Goal: Task Accomplishment & Management: Manage account settings

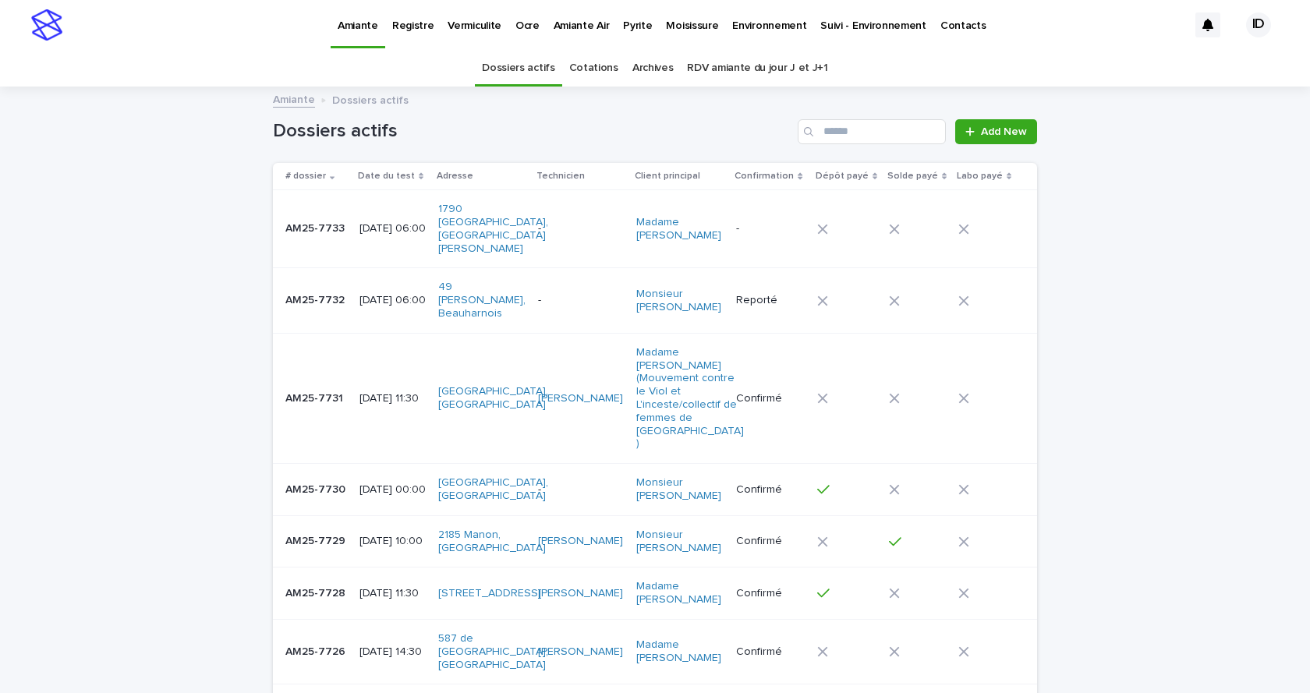
click at [680, 25] on p "Moisissure" at bounding box center [692, 16] width 52 height 33
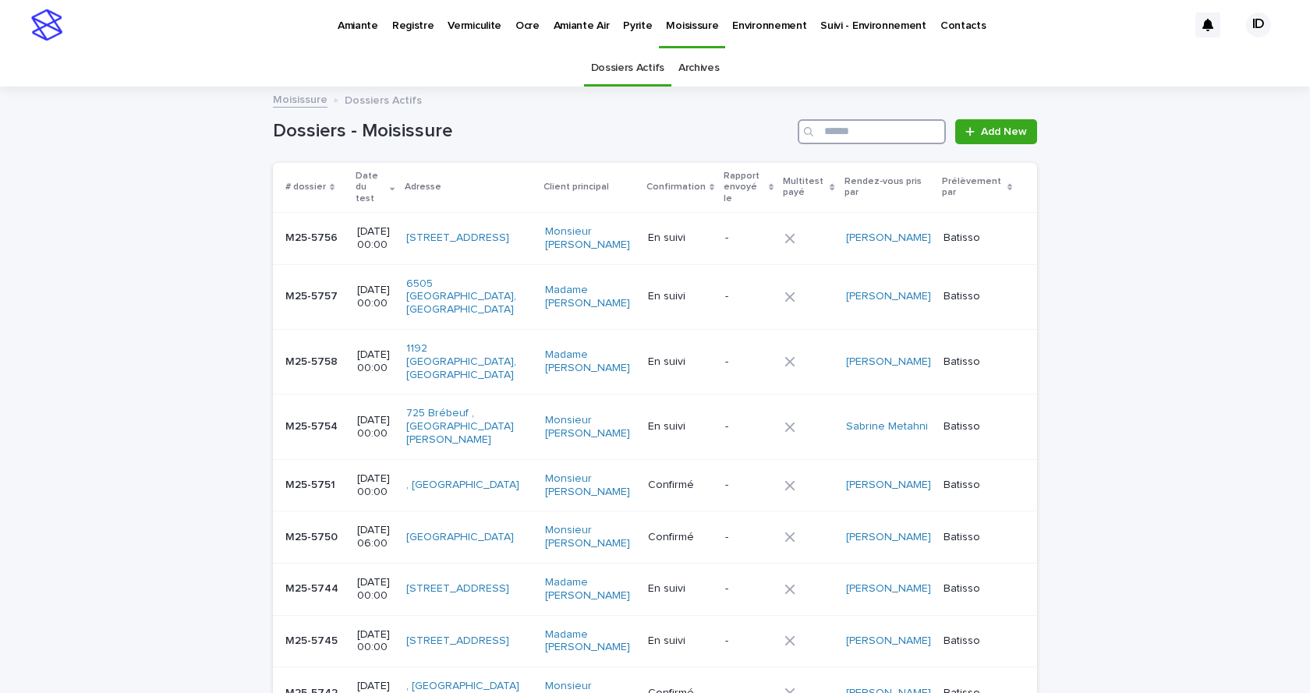
click at [826, 127] on input "Search" at bounding box center [872, 131] width 148 height 25
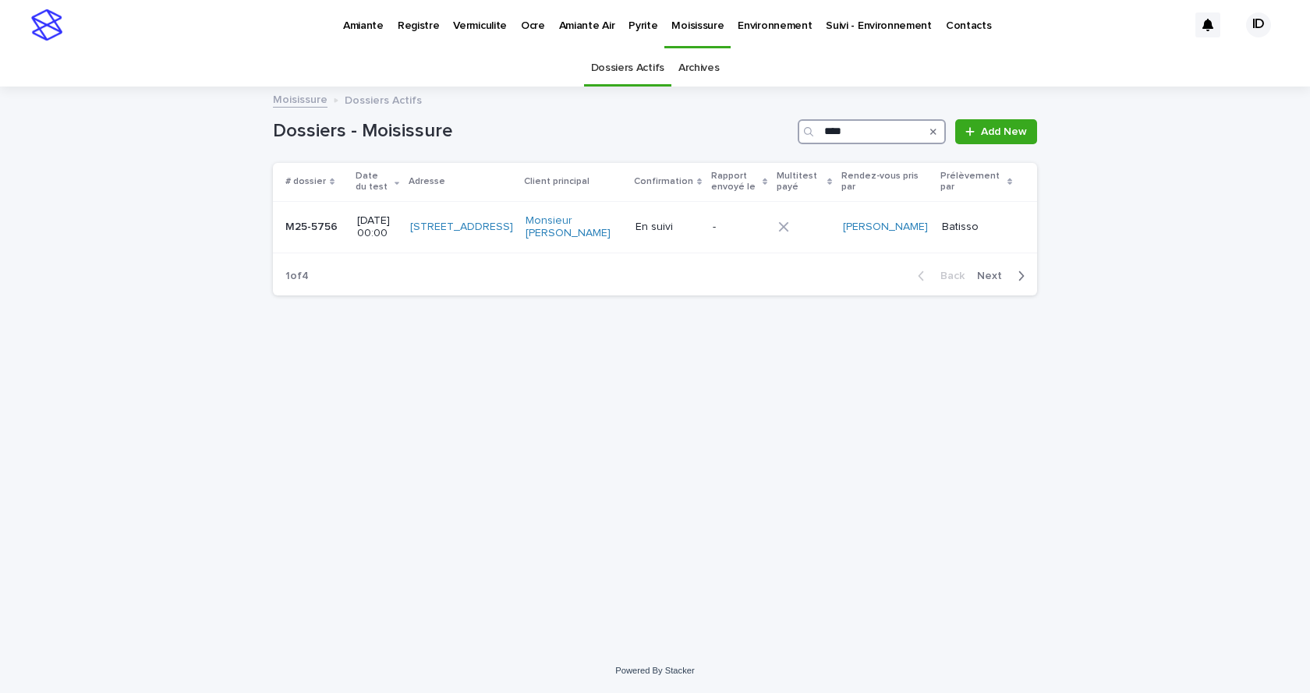
type input "****"
click at [515, 248] on td "[STREET_ADDRESS]" at bounding box center [463, 227] width 115 height 52
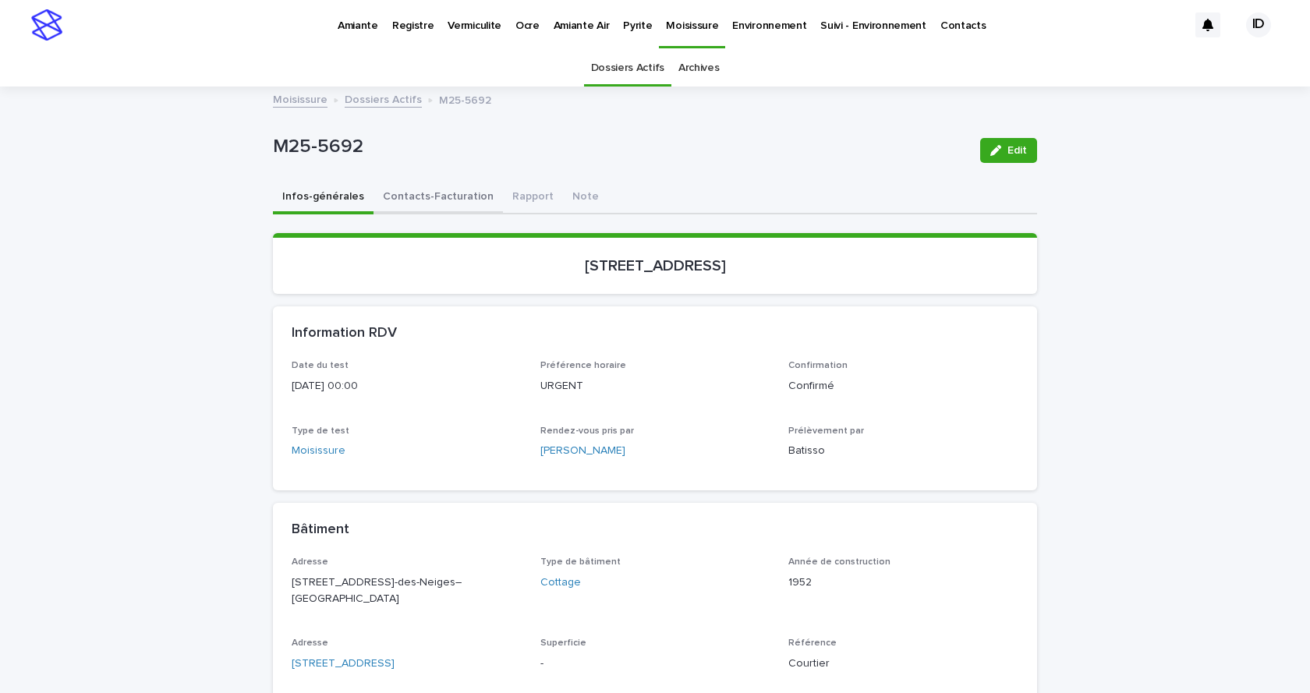
click at [394, 197] on button "Contacts-Facturation" at bounding box center [437, 198] width 129 height 33
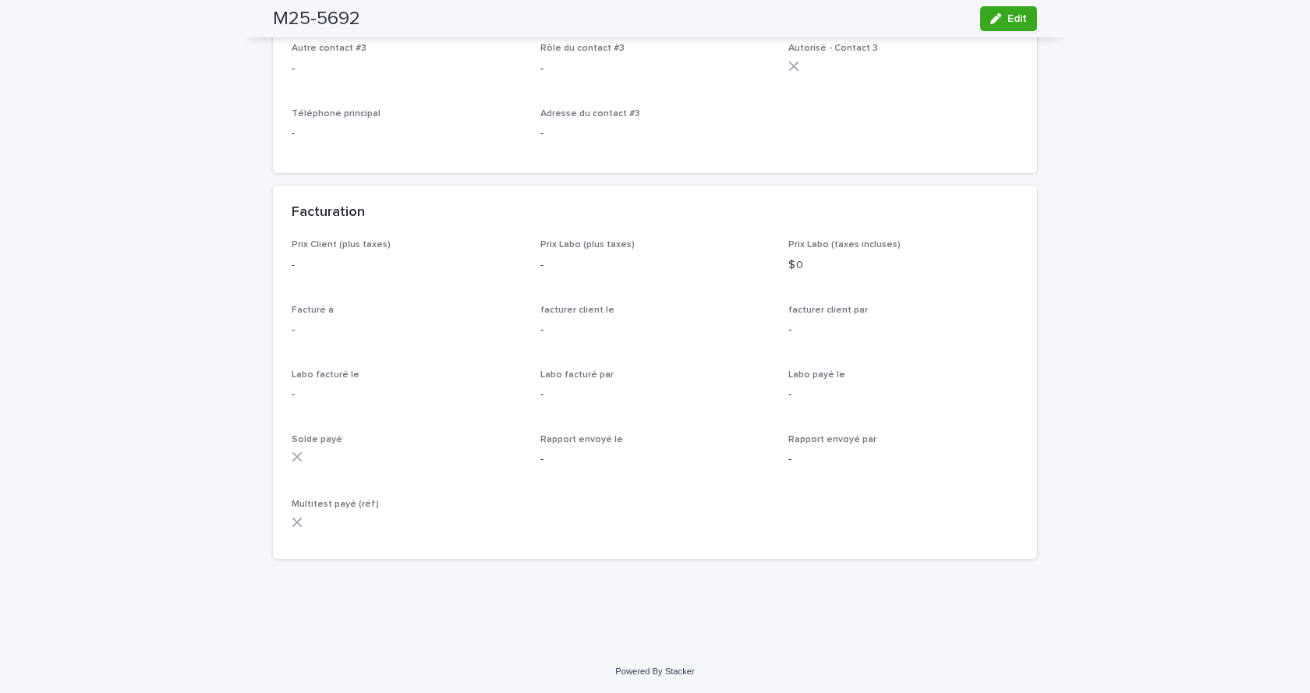
scroll to position [919, 0]
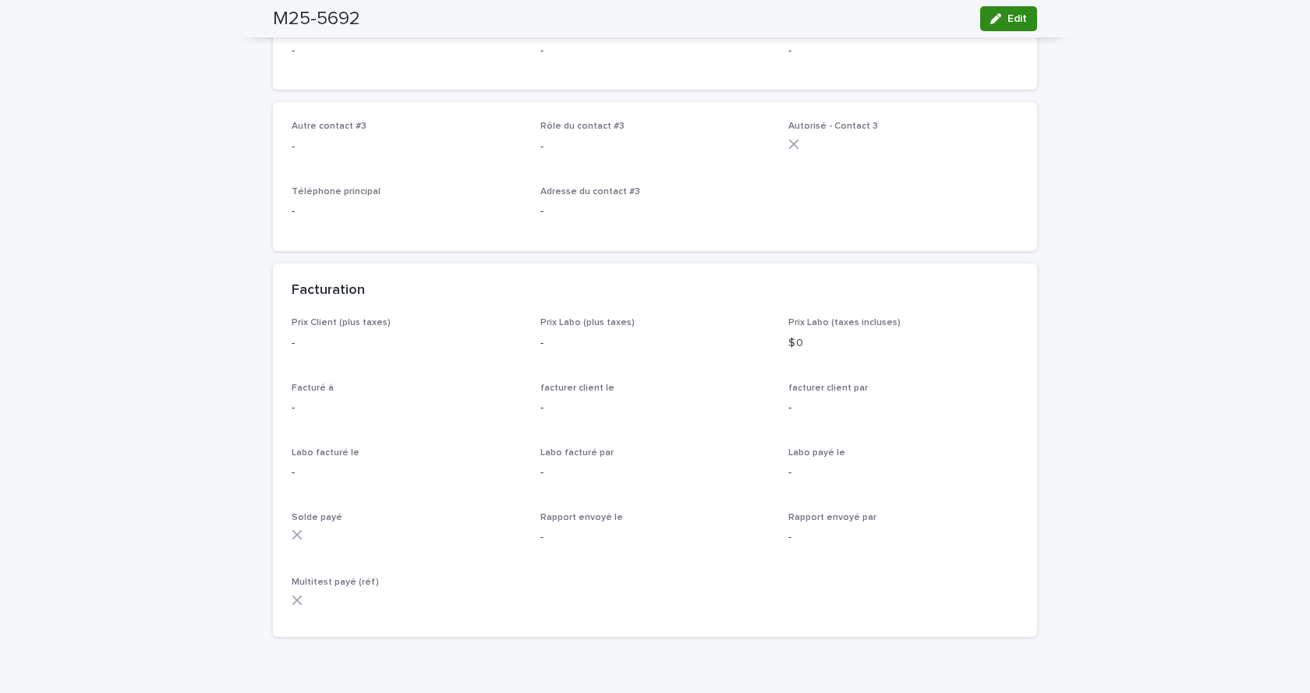
drag, startPoint x: 986, startPoint y: 17, endPoint x: 514, endPoint y: 260, distance: 530.8
click at [990, 17] on icon "button" at bounding box center [995, 18] width 11 height 11
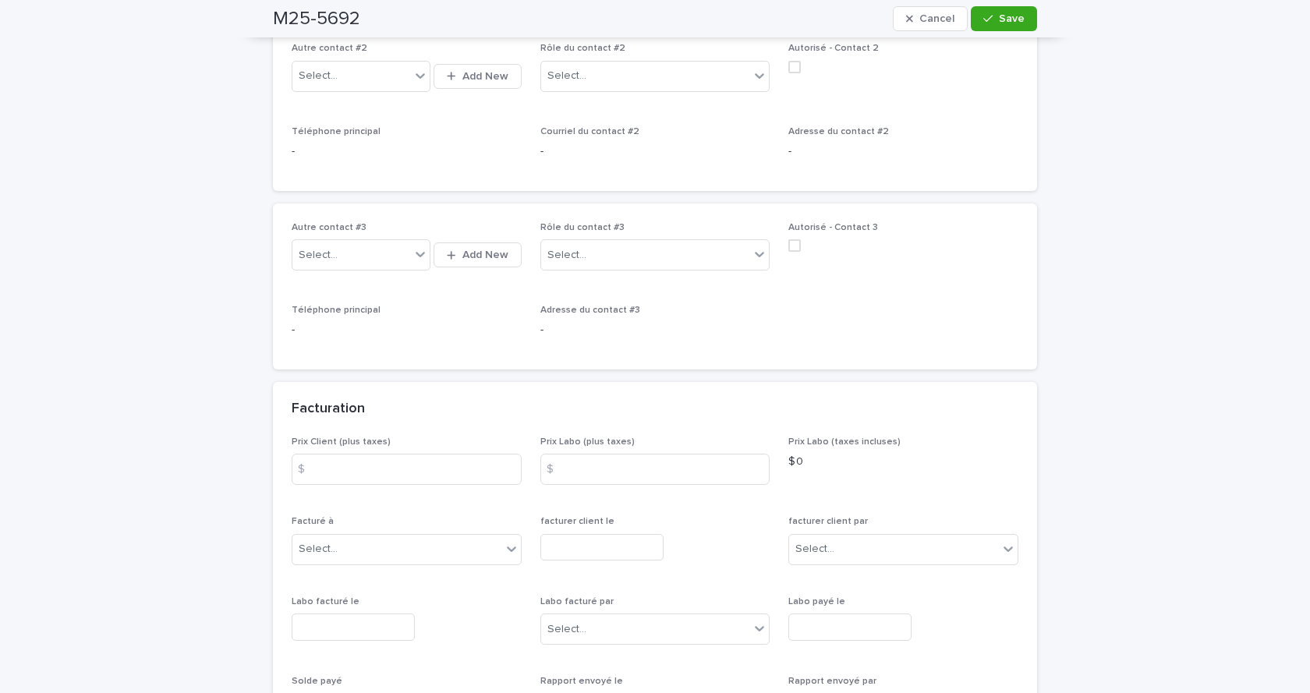
scroll to position [996, 0]
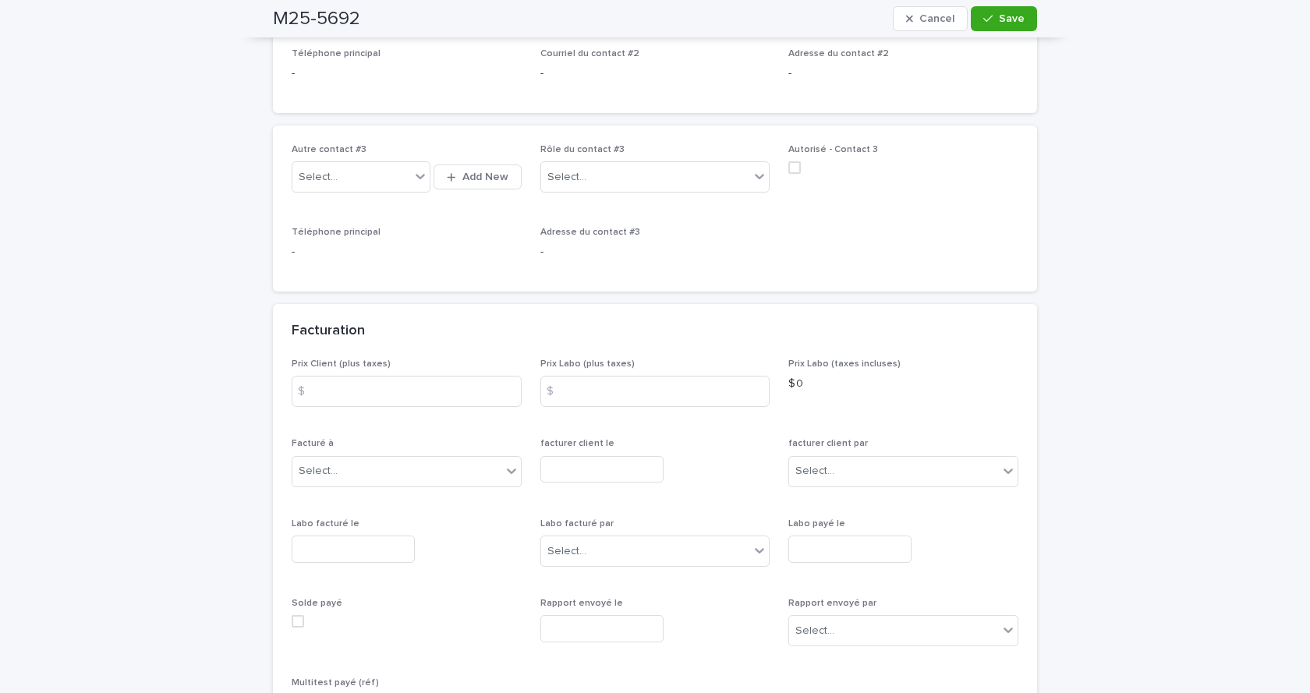
click at [351, 536] on input "text" at bounding box center [353, 549] width 123 height 27
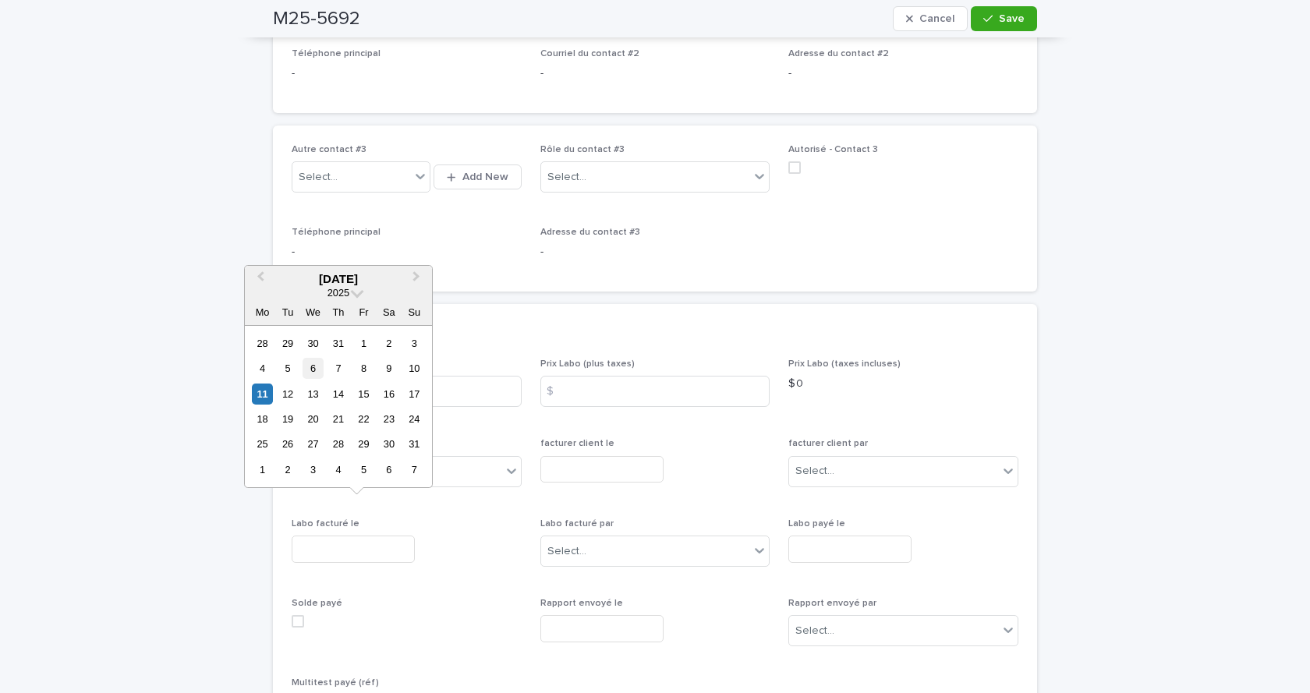
click at [311, 368] on div "6" at bounding box center [313, 368] width 21 height 21
type input "**********"
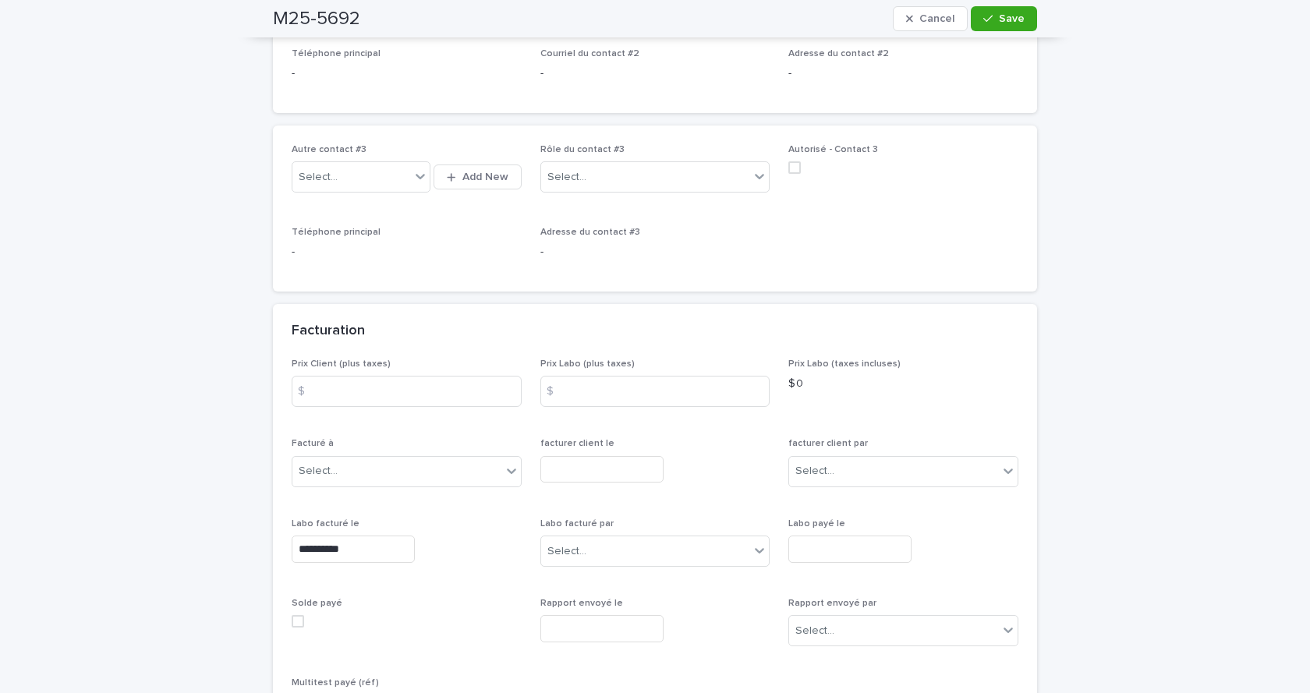
click at [292, 615] on span at bounding box center [298, 621] width 12 height 12
click at [296, 618] on polyline at bounding box center [298, 621] width 7 height 6
click at [292, 692] on span at bounding box center [298, 702] width 12 height 12
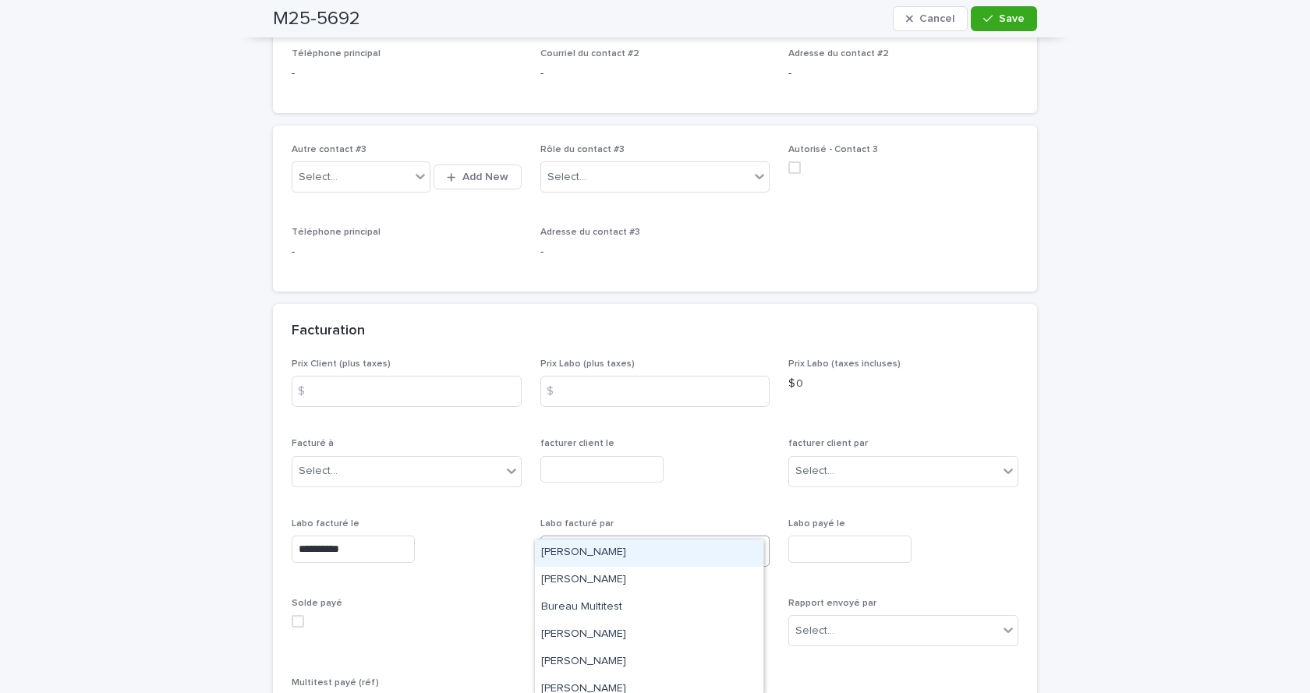
click at [615, 539] on div "Select..." at bounding box center [645, 552] width 209 height 26
click at [575, 632] on div "[PERSON_NAME]" at bounding box center [649, 638] width 228 height 27
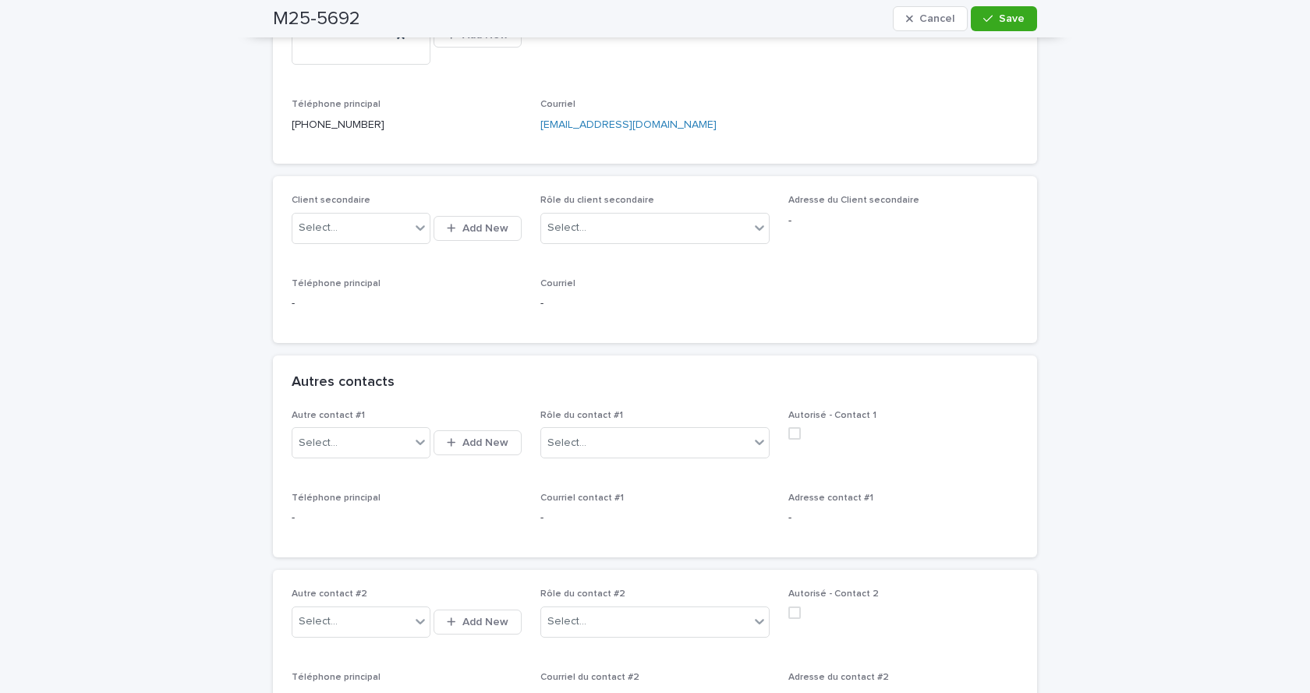
scroll to position [0, 0]
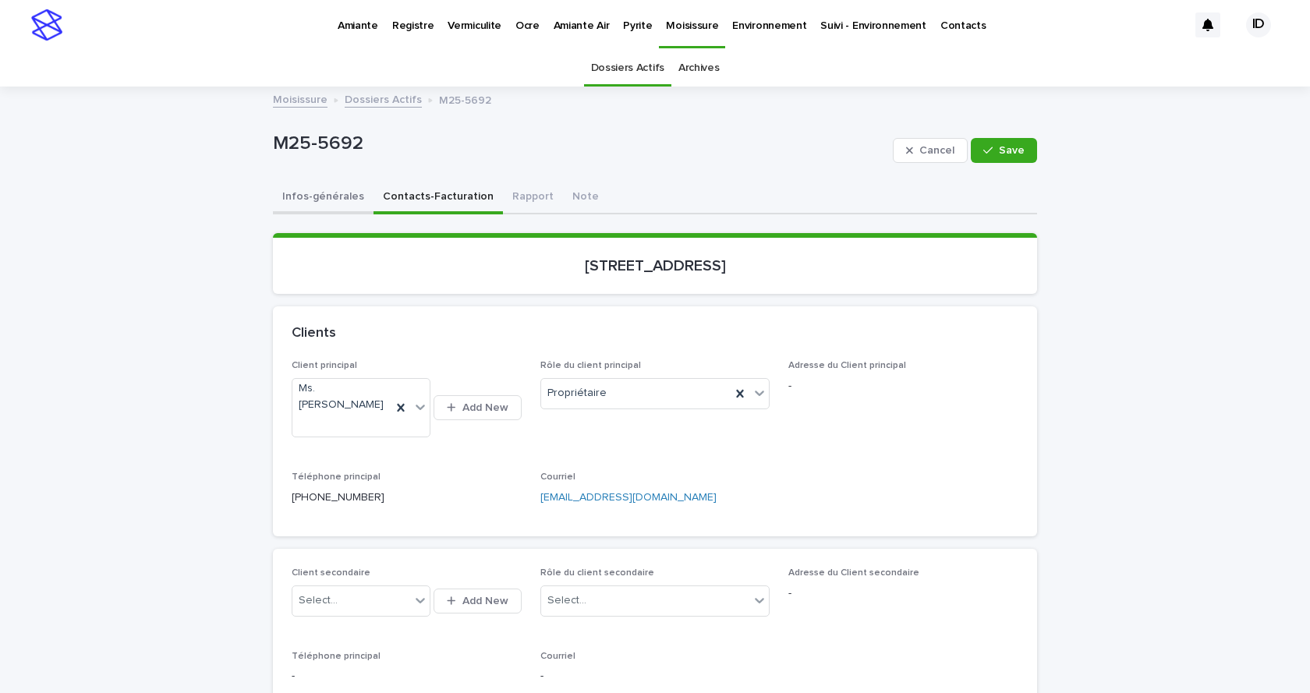
click at [309, 198] on button "Infos-générales" at bounding box center [323, 198] width 101 height 33
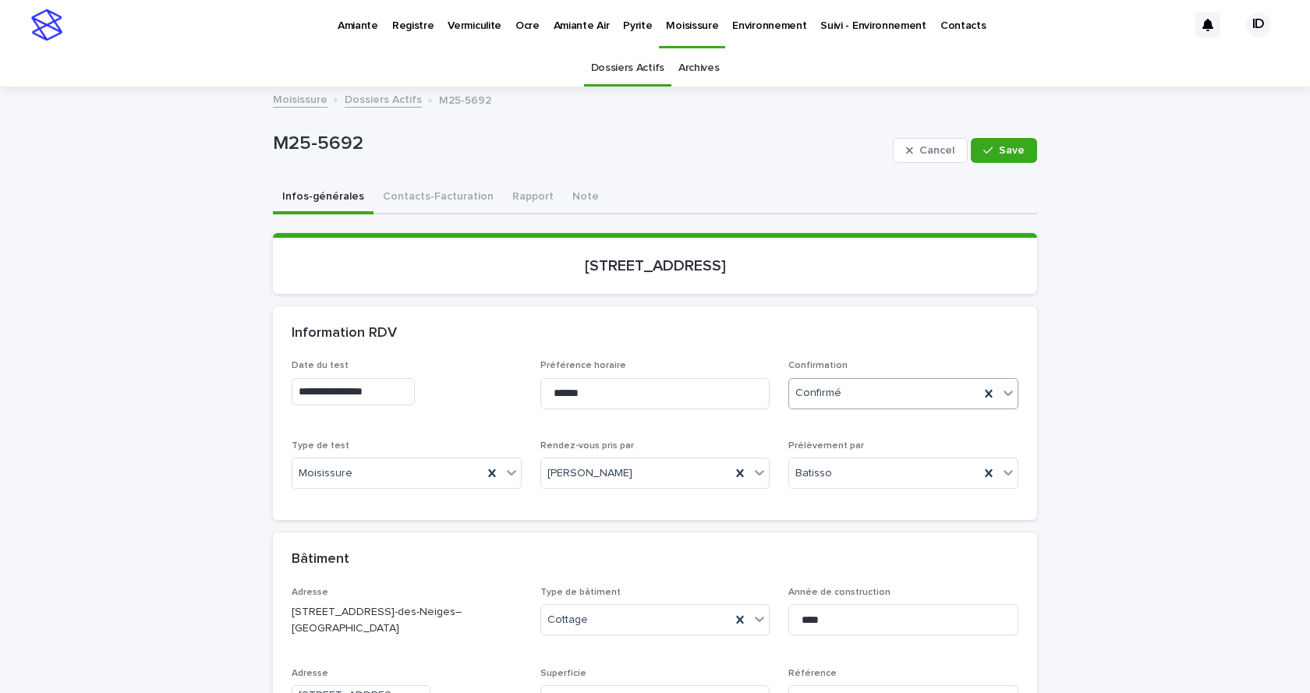
click at [905, 406] on div "Confirmé" at bounding box center [903, 393] width 230 height 31
click at [812, 454] on div "Archivé" at bounding box center [898, 450] width 228 height 27
click at [1002, 149] on span "Save" at bounding box center [1012, 150] width 26 height 11
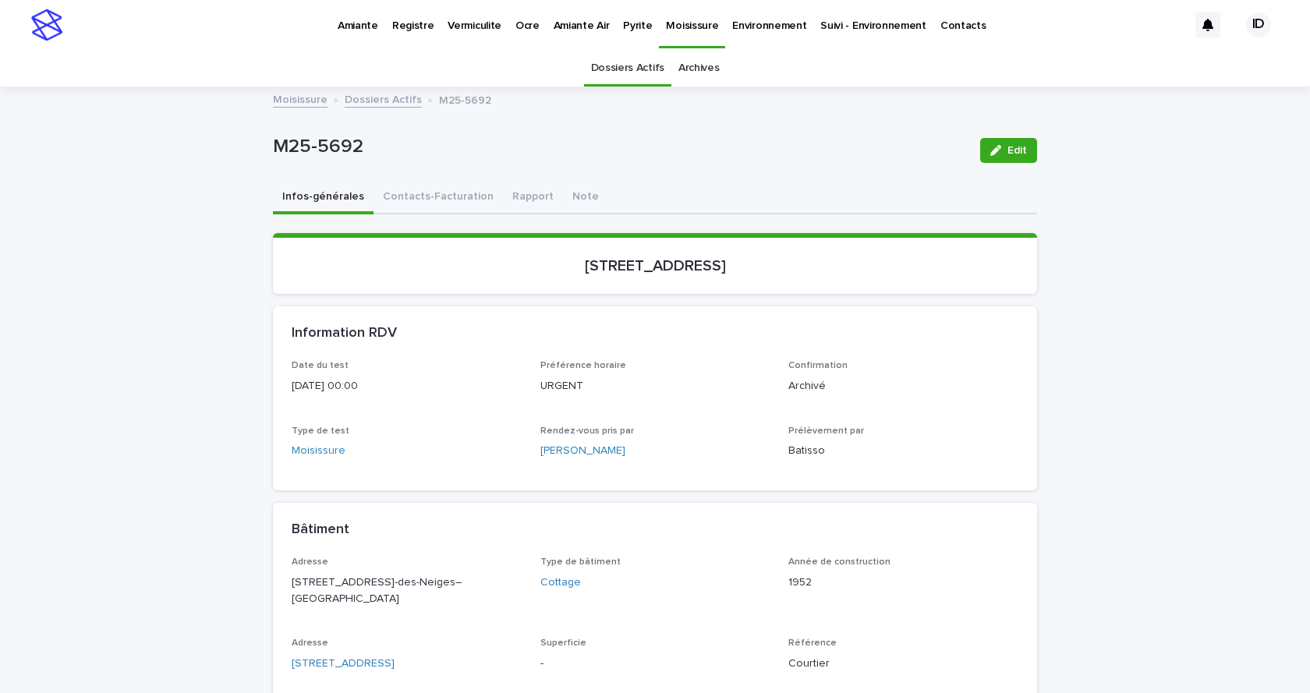
click at [381, 97] on link "Dossiers Actifs" at bounding box center [383, 99] width 77 height 18
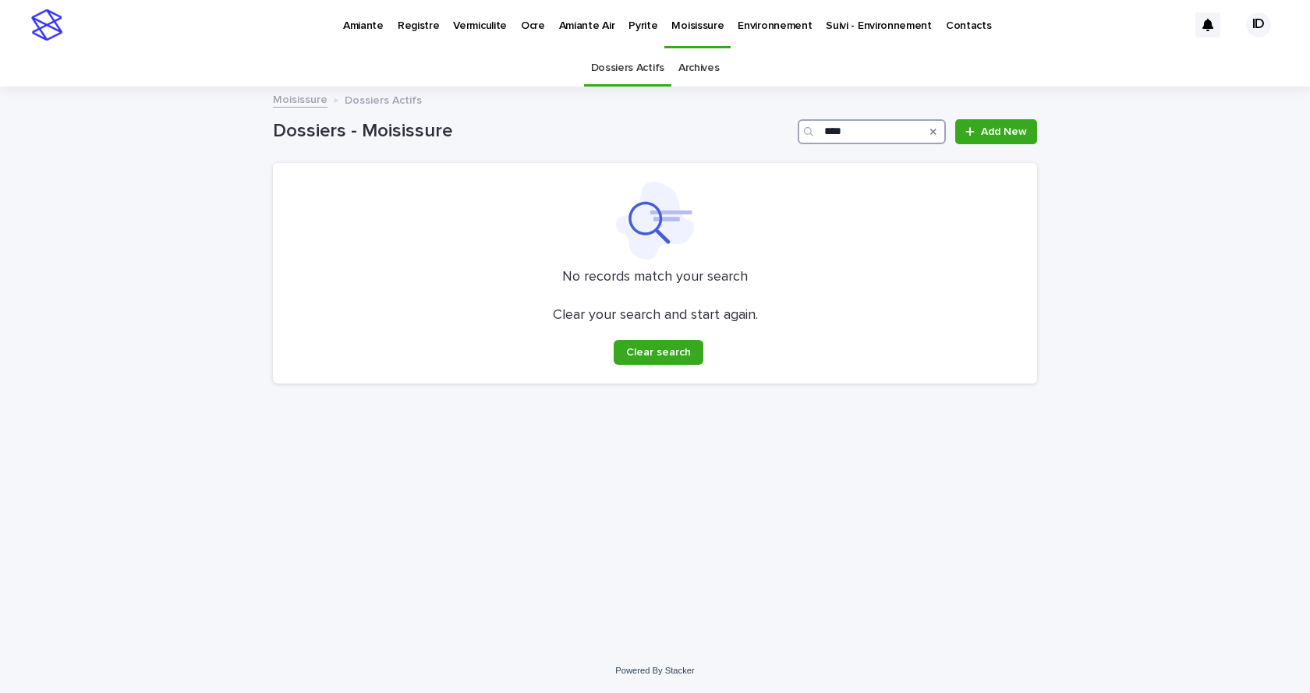
click at [858, 129] on input "****" at bounding box center [872, 131] width 148 height 25
click at [853, 129] on input "****" at bounding box center [872, 131] width 148 height 25
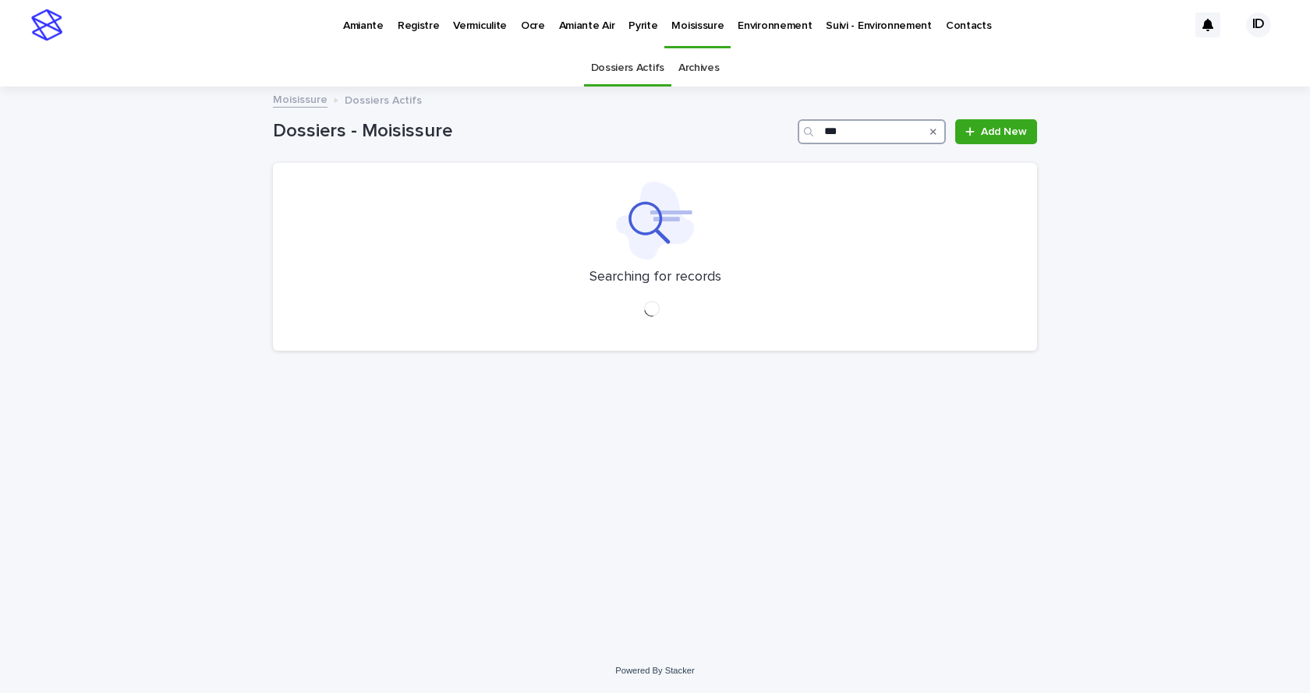
type input "****"
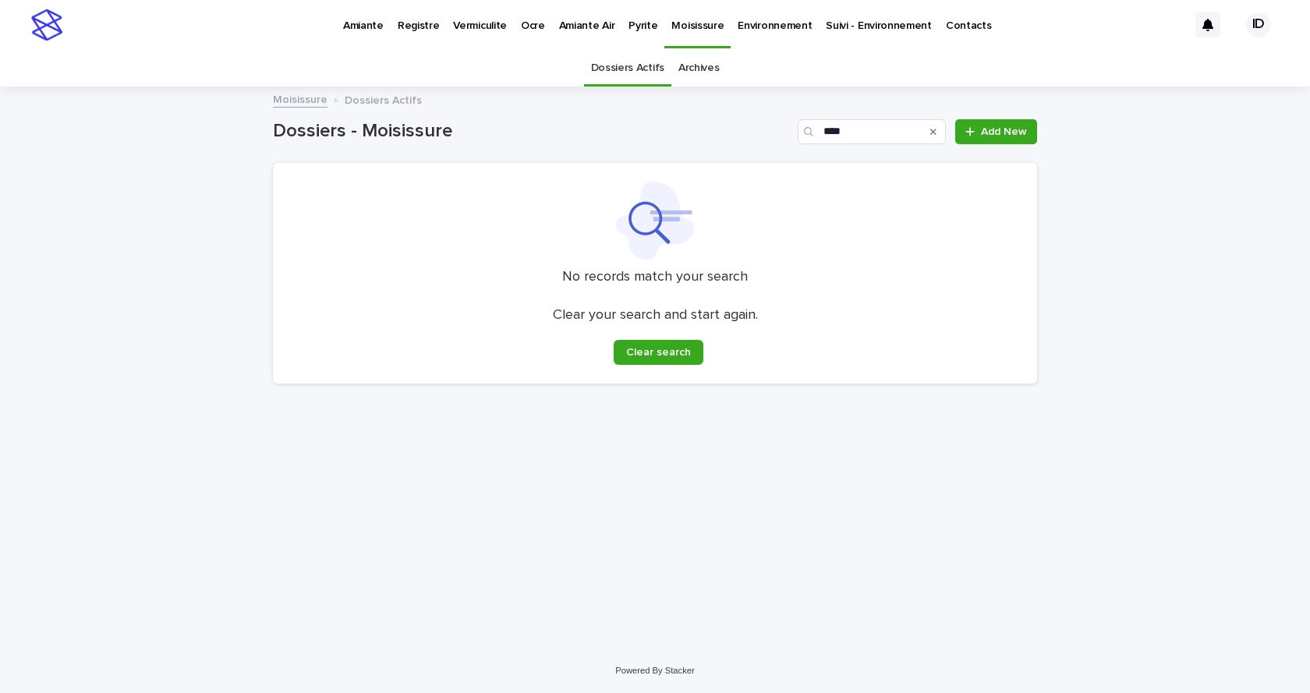
click at [704, 62] on link "Archives" at bounding box center [698, 68] width 41 height 37
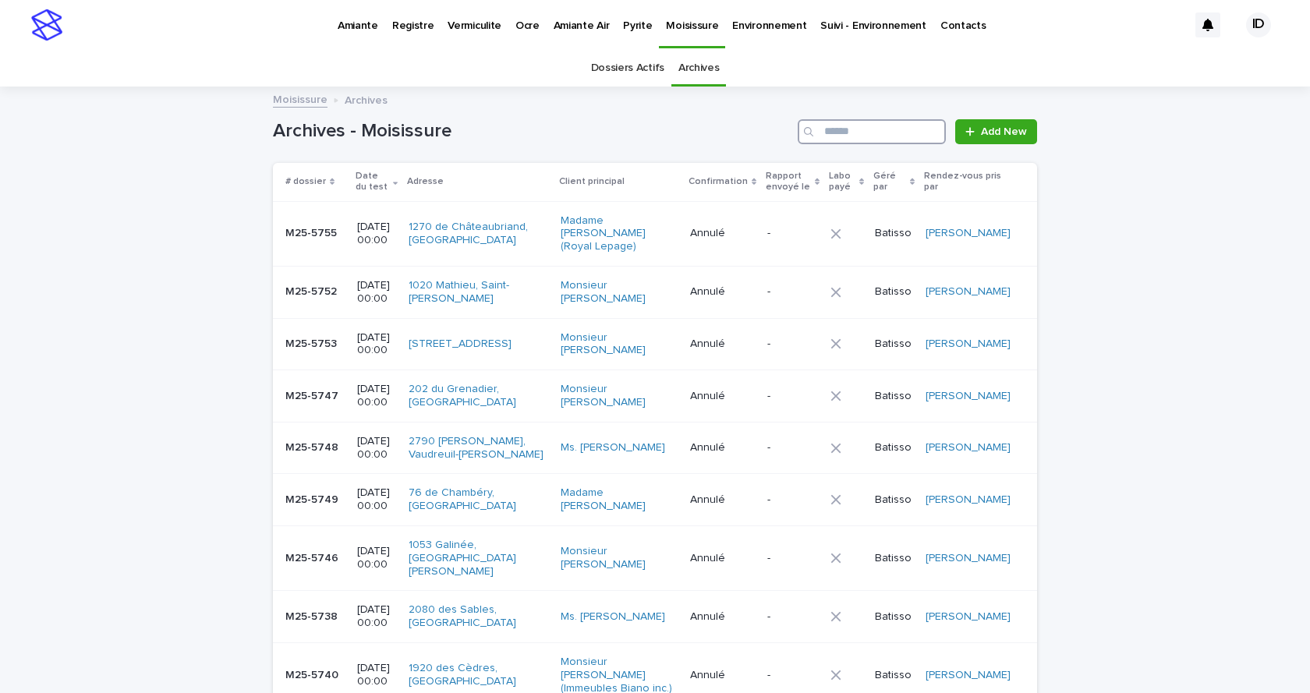
click at [860, 126] on input "Search" at bounding box center [872, 131] width 148 height 25
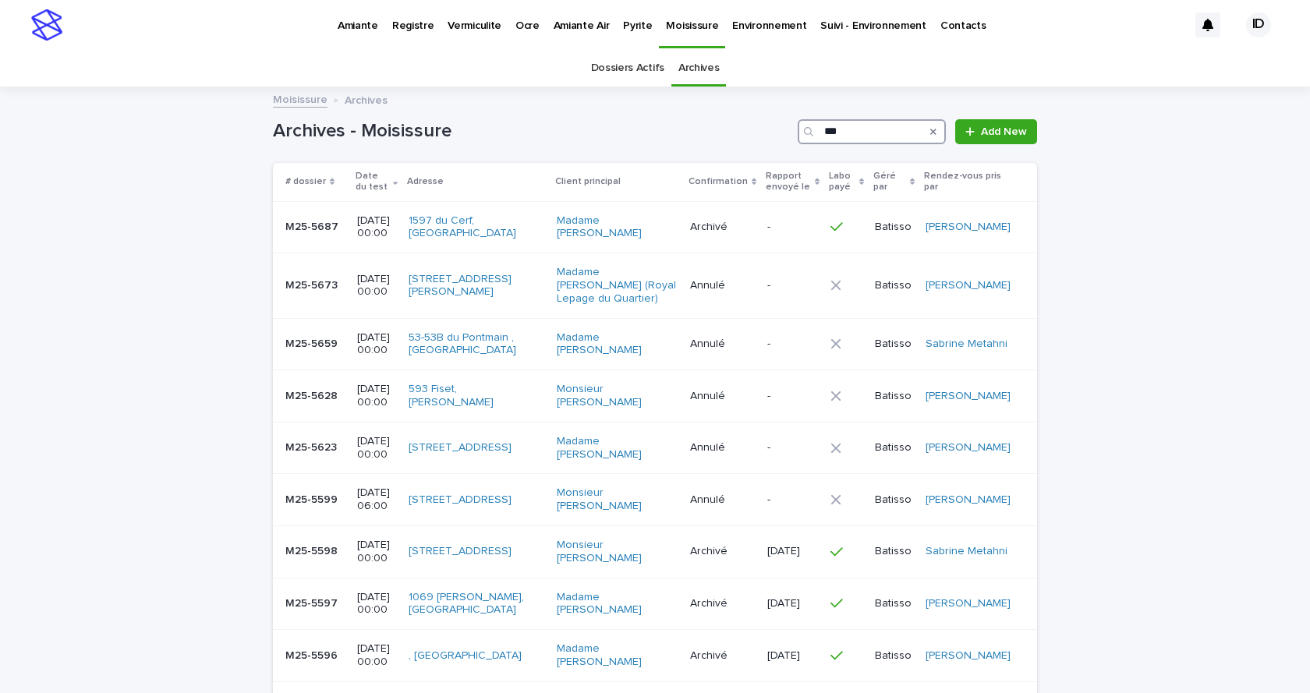
type input "****"
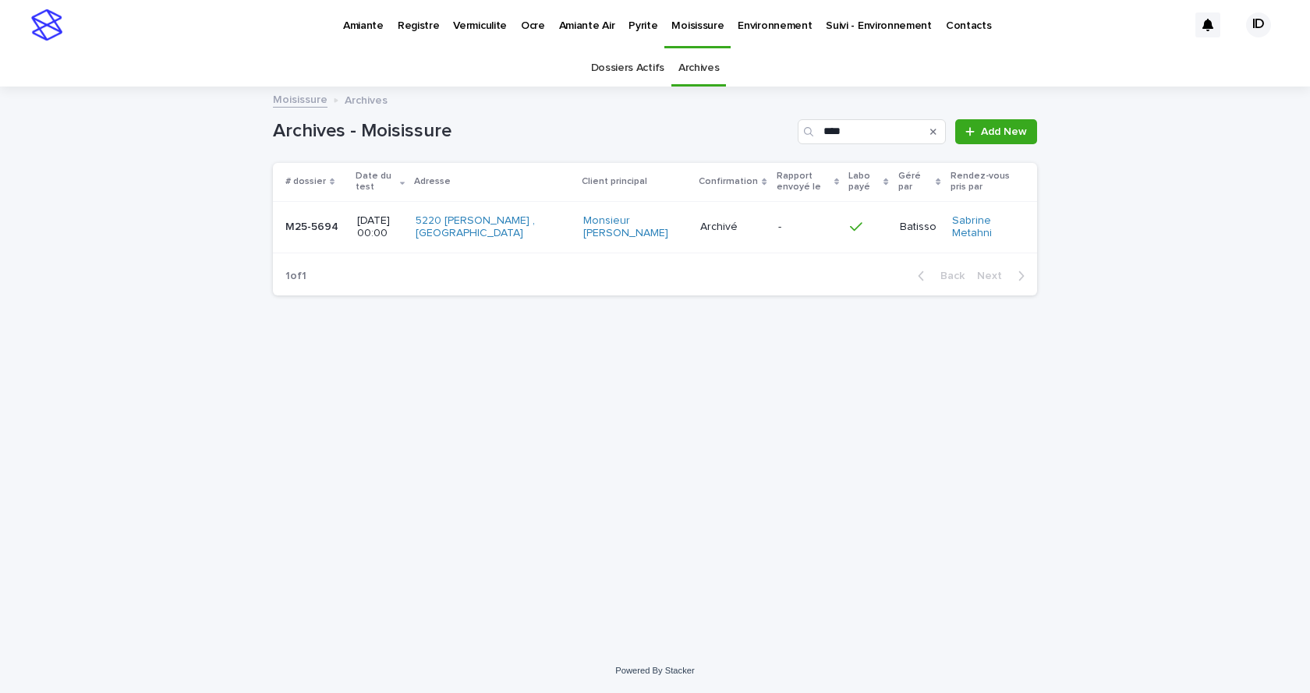
click at [550, 241] on div "5220 [PERSON_NAME] , [GEOGRAPHIC_DATA]" at bounding box center [493, 227] width 155 height 39
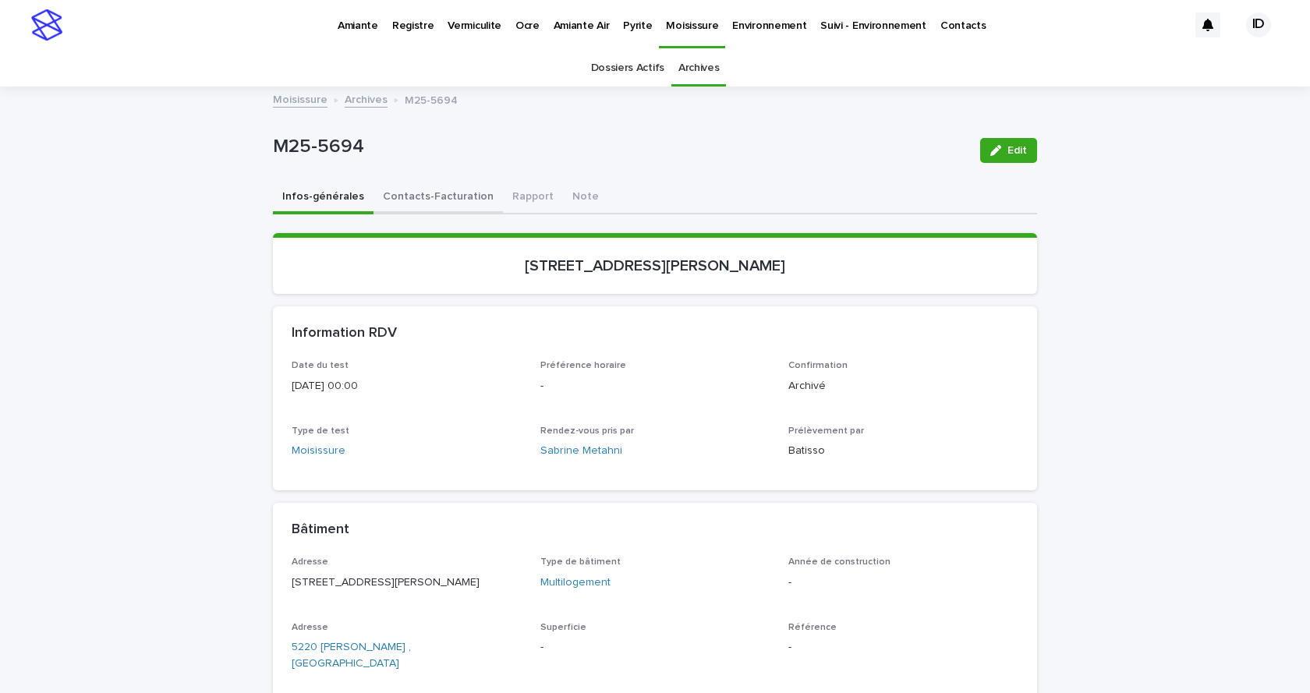
click at [437, 200] on button "Contacts-Facturation" at bounding box center [437, 198] width 129 height 33
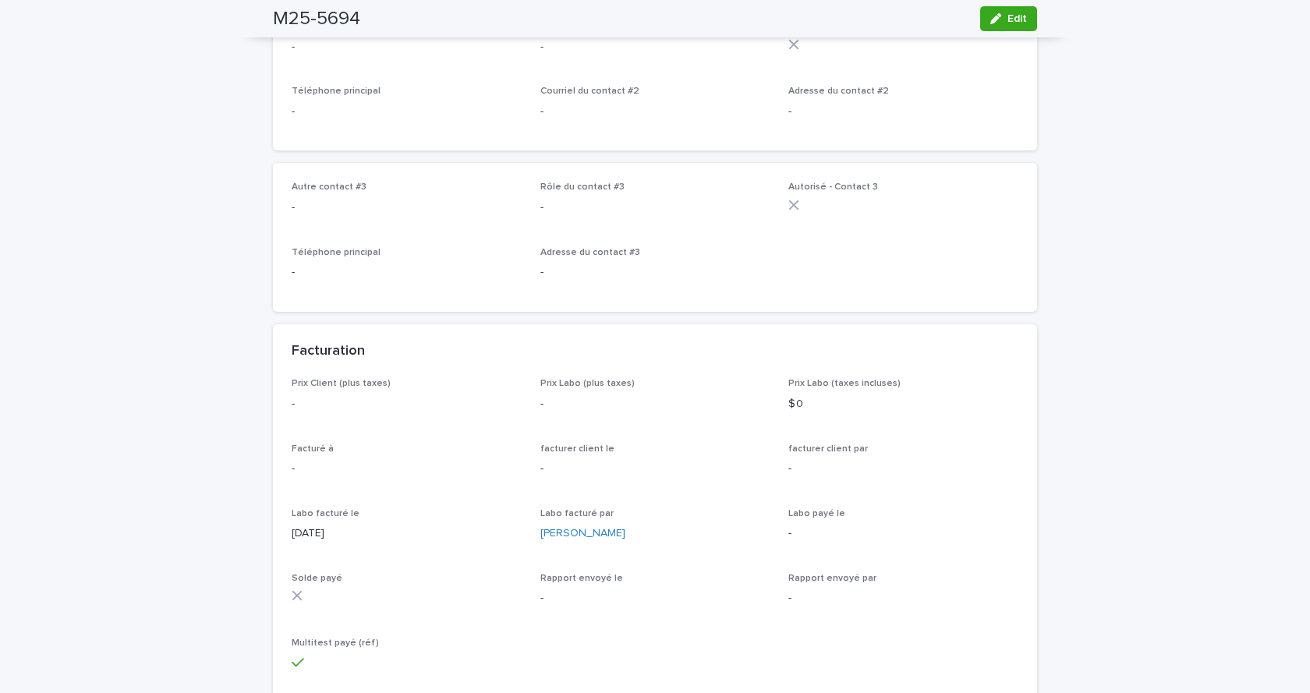
scroll to position [1000, 0]
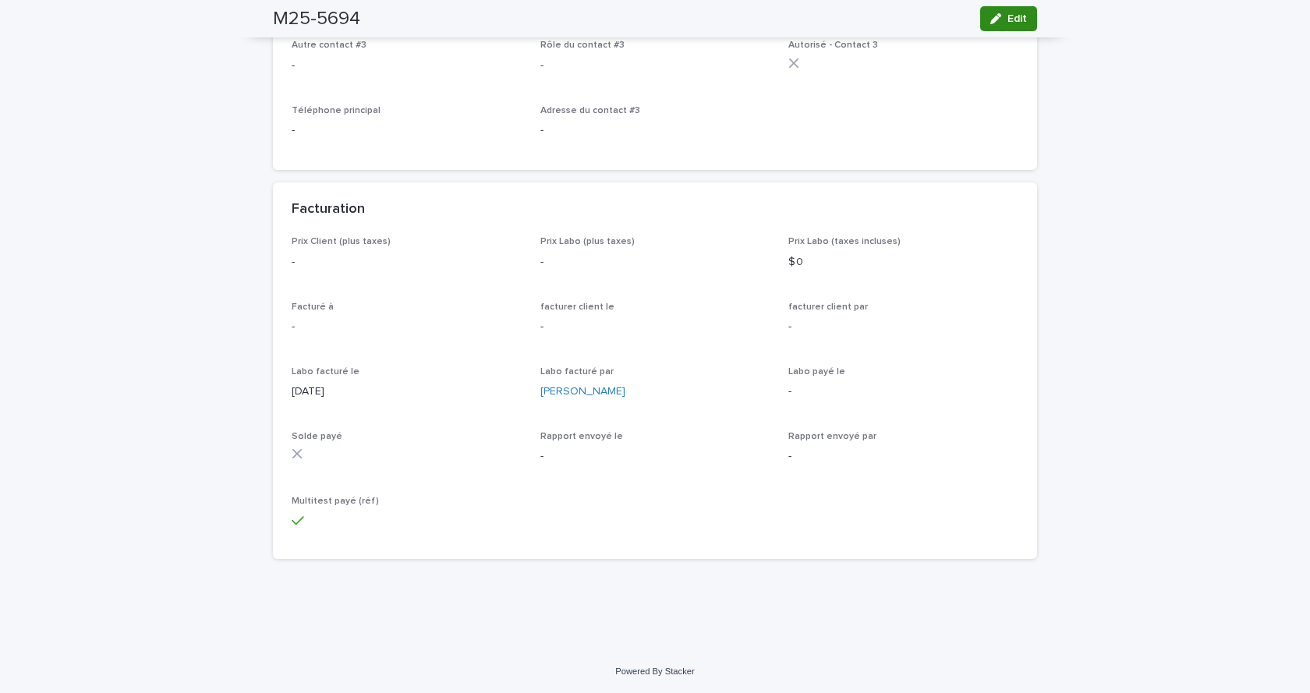
click at [1019, 12] on button "Edit" at bounding box center [1008, 18] width 57 height 25
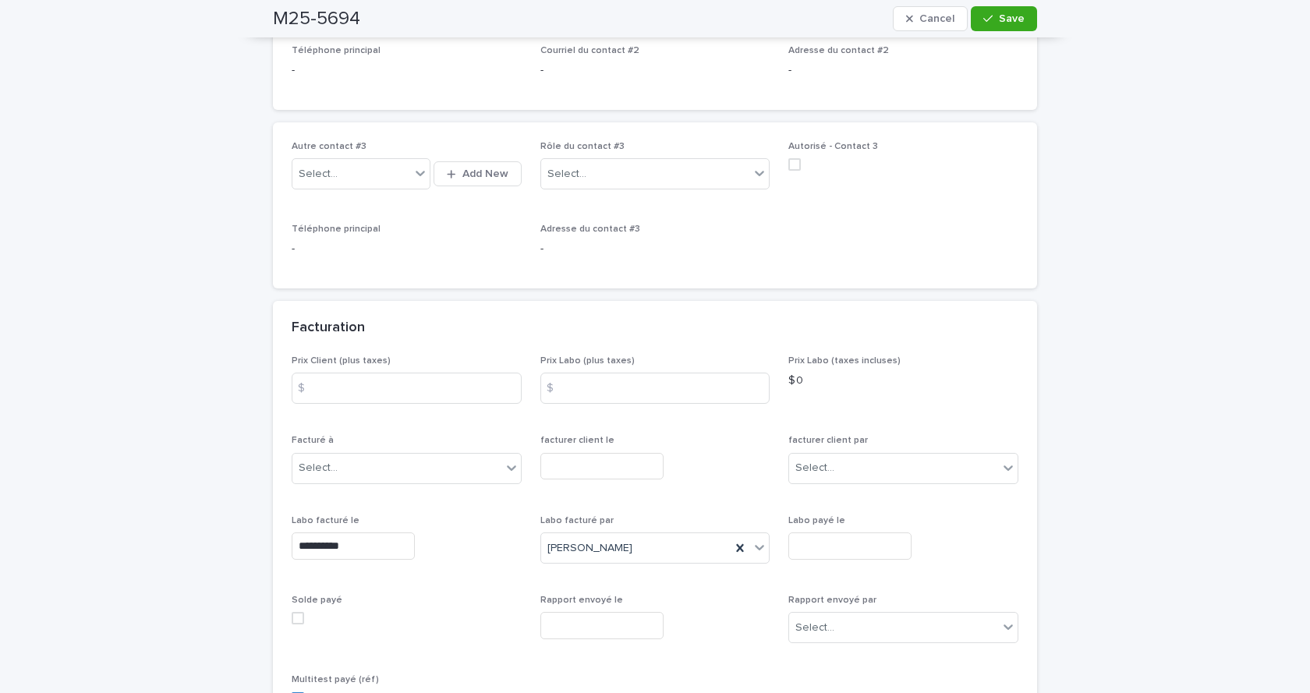
click at [354, 557] on input "**********" at bounding box center [353, 546] width 123 height 27
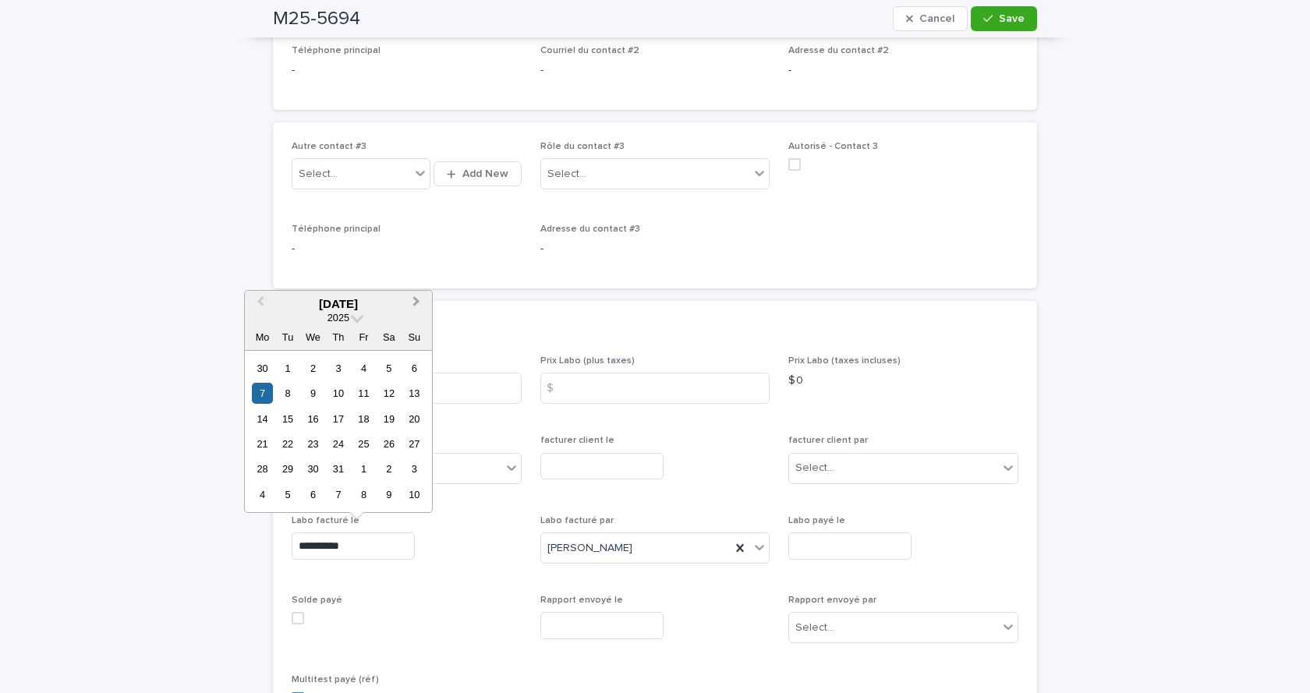
click at [416, 299] on span "Next Month" at bounding box center [416, 303] width 0 height 21
click at [313, 395] on div "6" at bounding box center [313, 393] width 21 height 21
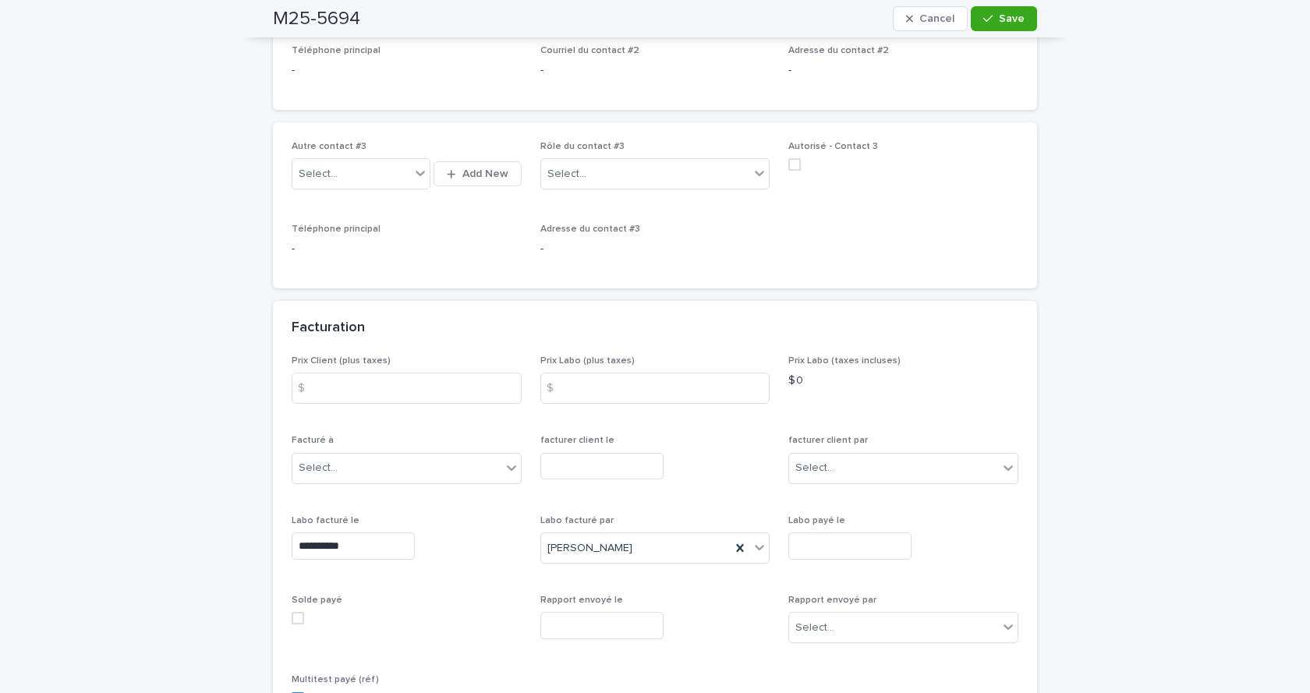
type input "**********"
click at [997, 11] on button "Save" at bounding box center [1004, 18] width 66 height 25
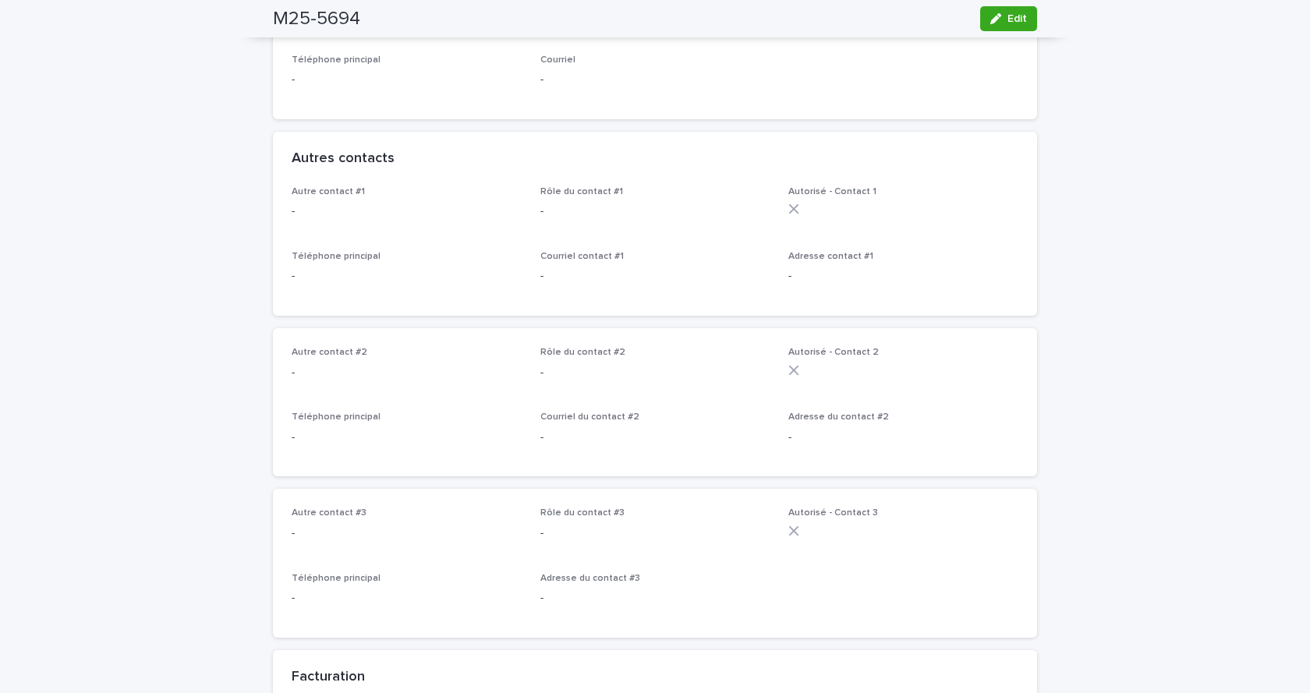
scroll to position [0, 0]
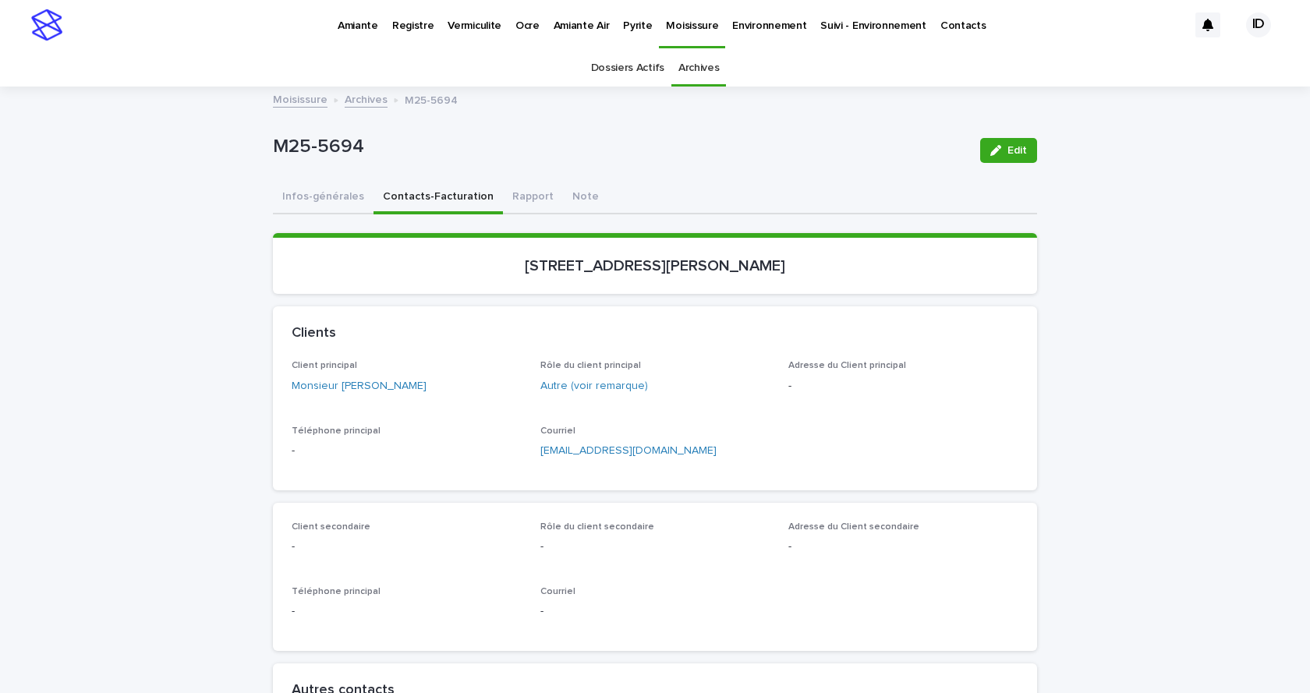
click at [623, 69] on link "Dossiers Actifs" at bounding box center [627, 68] width 73 height 37
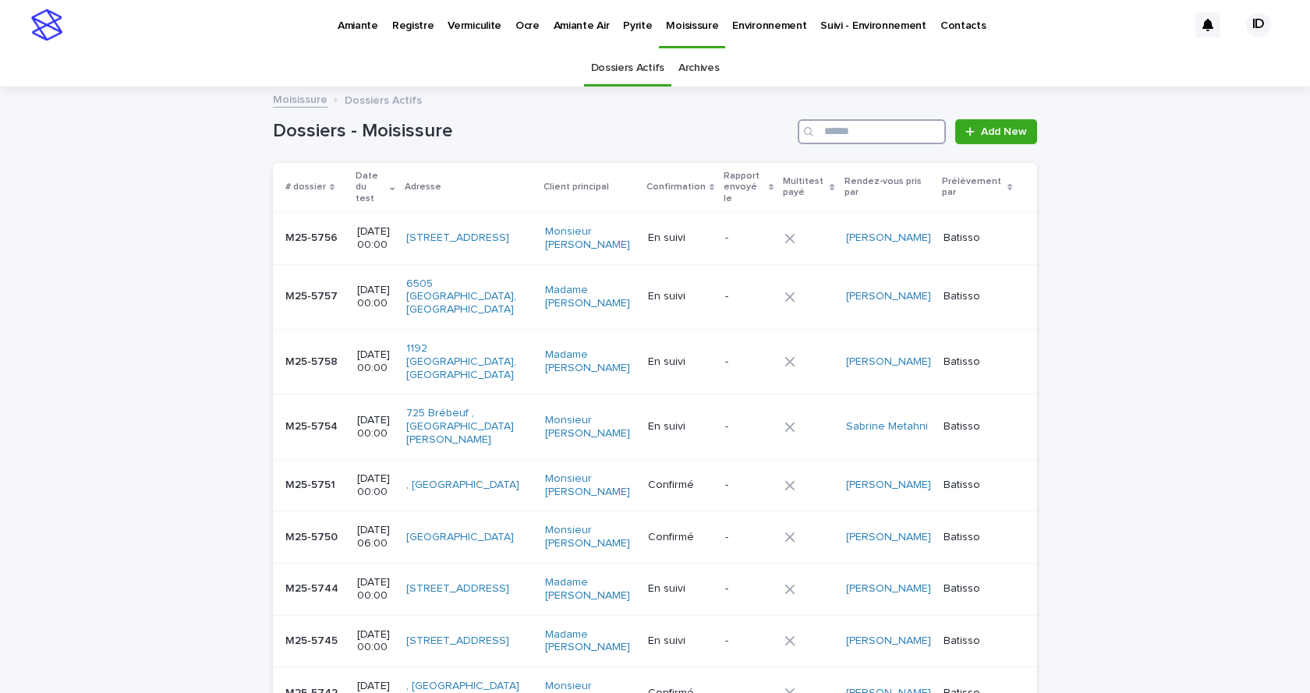
click at [873, 127] on input "Search" at bounding box center [872, 131] width 148 height 25
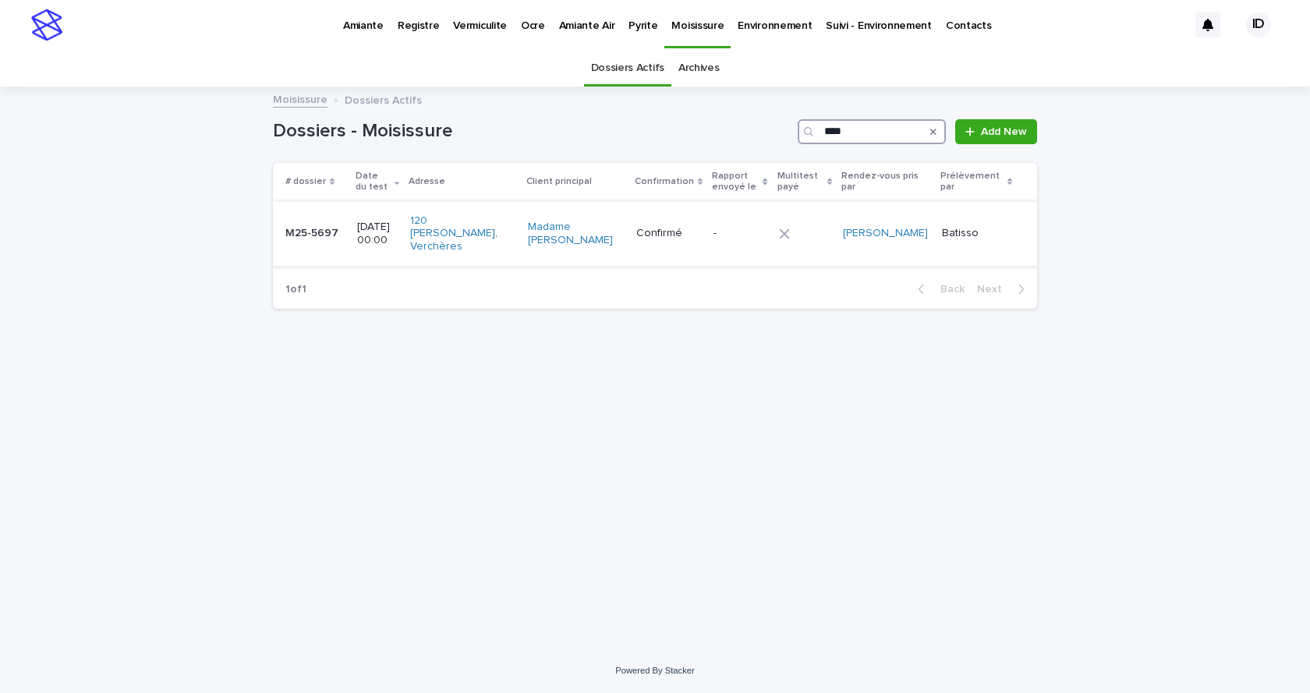
type input "****"
click at [561, 247] on td "Madame [PERSON_NAME]" at bounding box center [576, 233] width 108 height 65
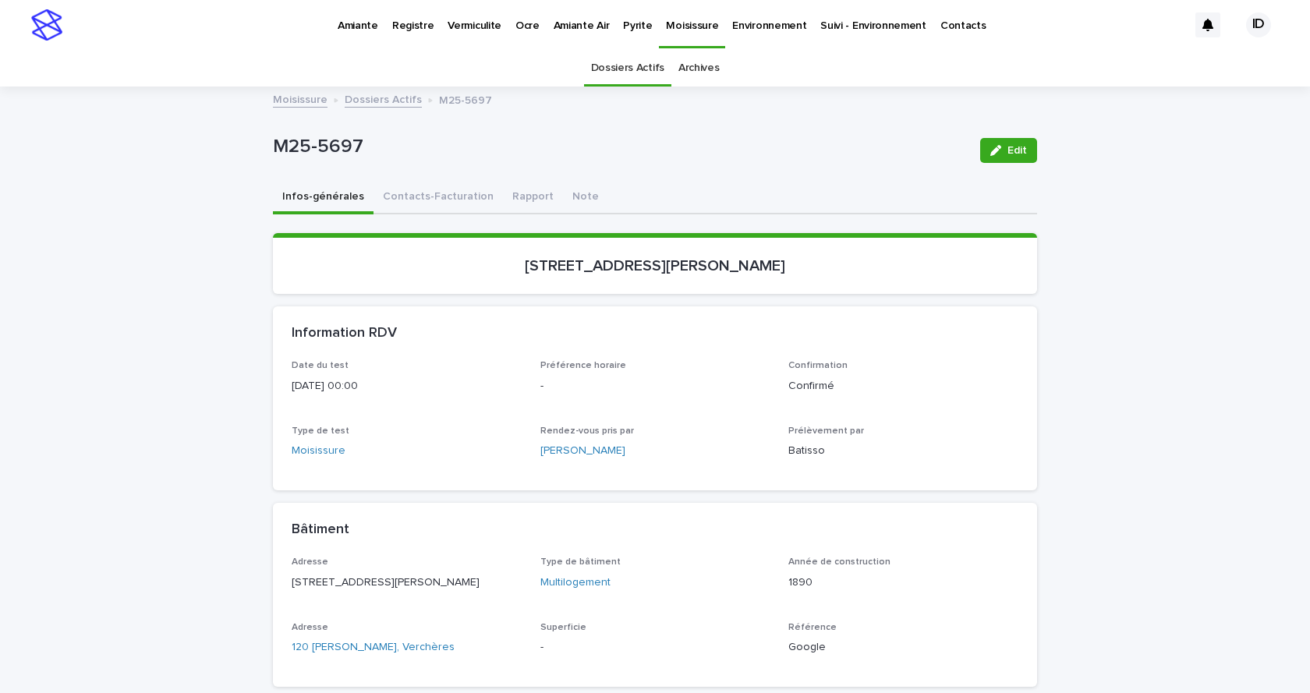
click at [1014, 161] on button "Edit" at bounding box center [1008, 150] width 57 height 25
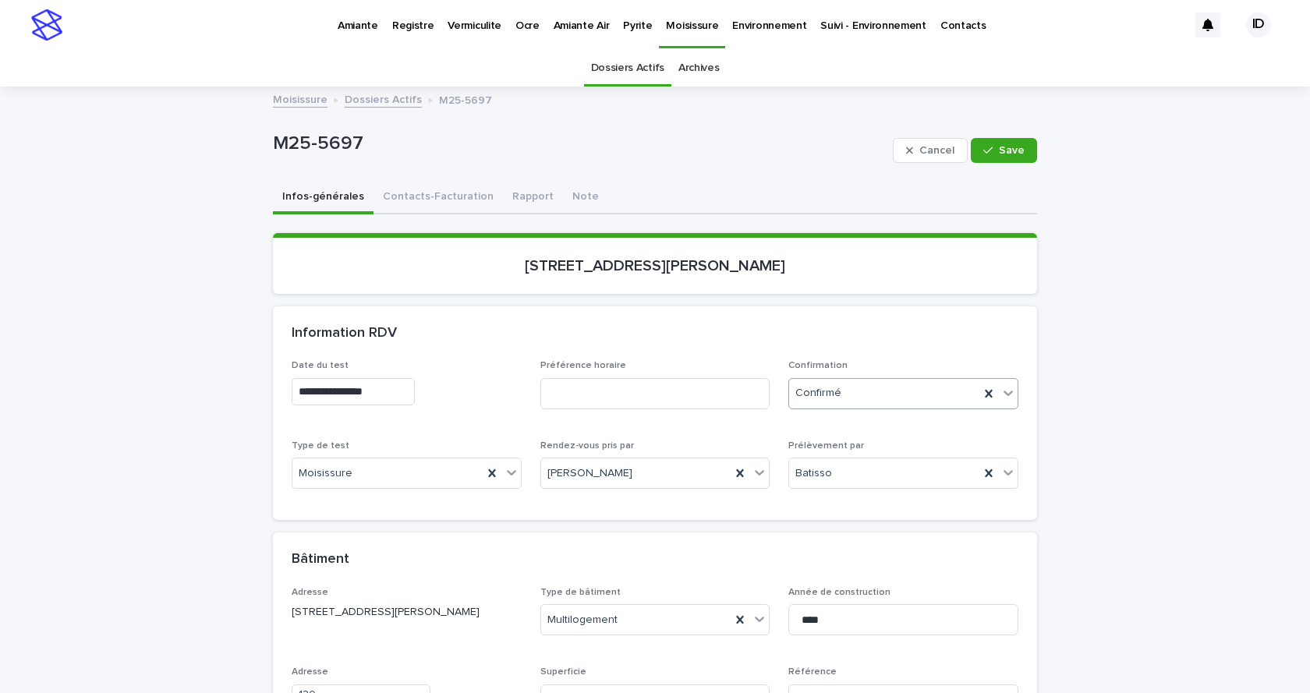
click at [1000, 396] on icon at bounding box center [1008, 393] width 16 height 16
click at [816, 448] on div "Archivé" at bounding box center [898, 450] width 228 height 27
click at [409, 189] on button "Contacts-Facturation" at bounding box center [437, 198] width 129 height 33
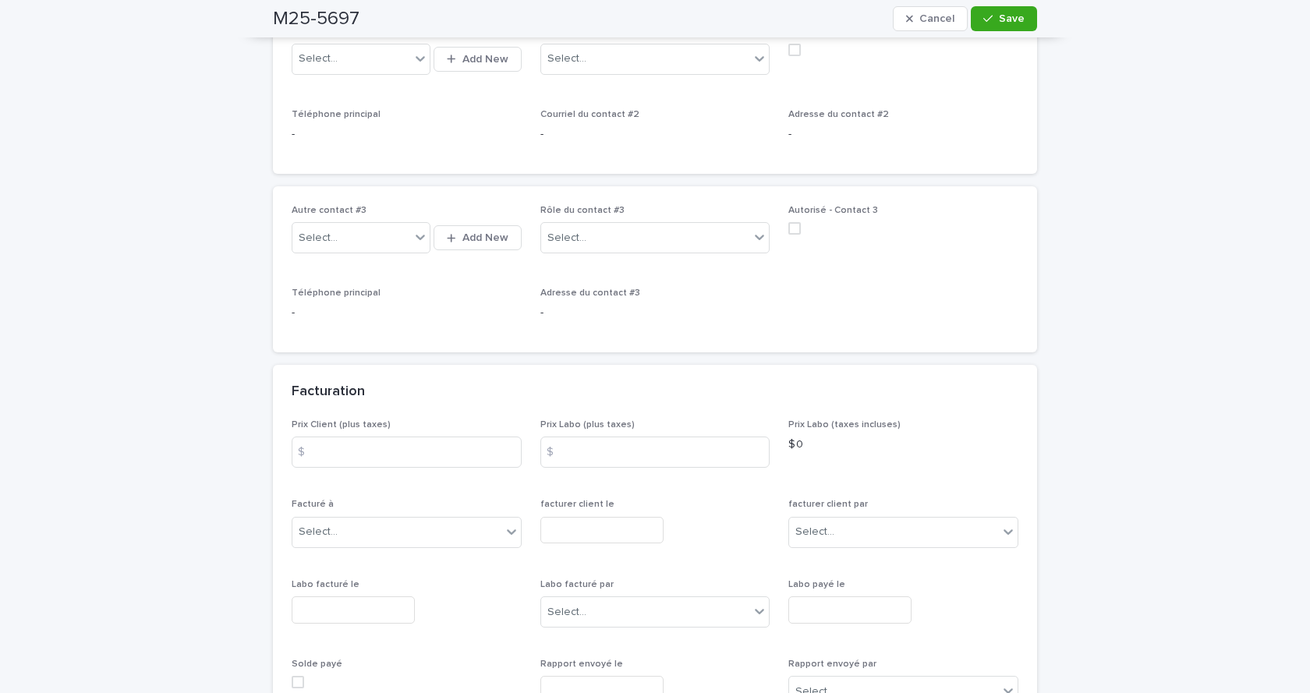
scroll to position [1014, 0]
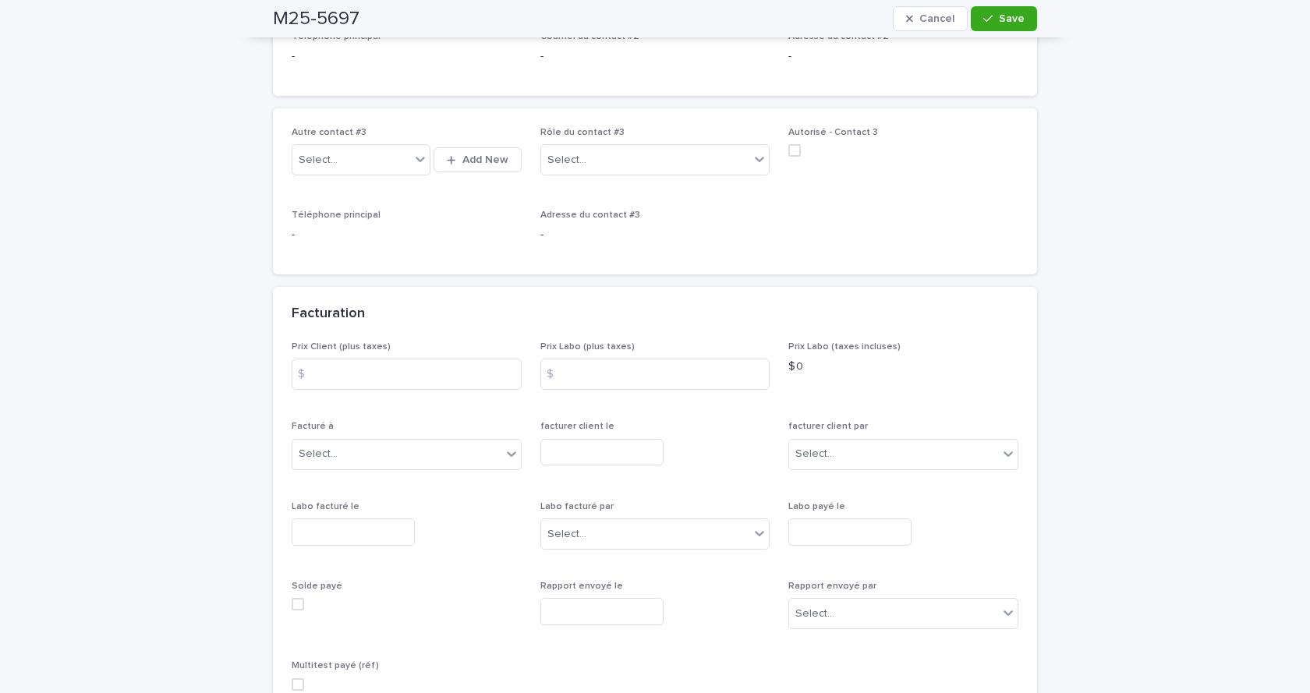
click at [323, 546] on input "text" at bounding box center [353, 532] width 123 height 27
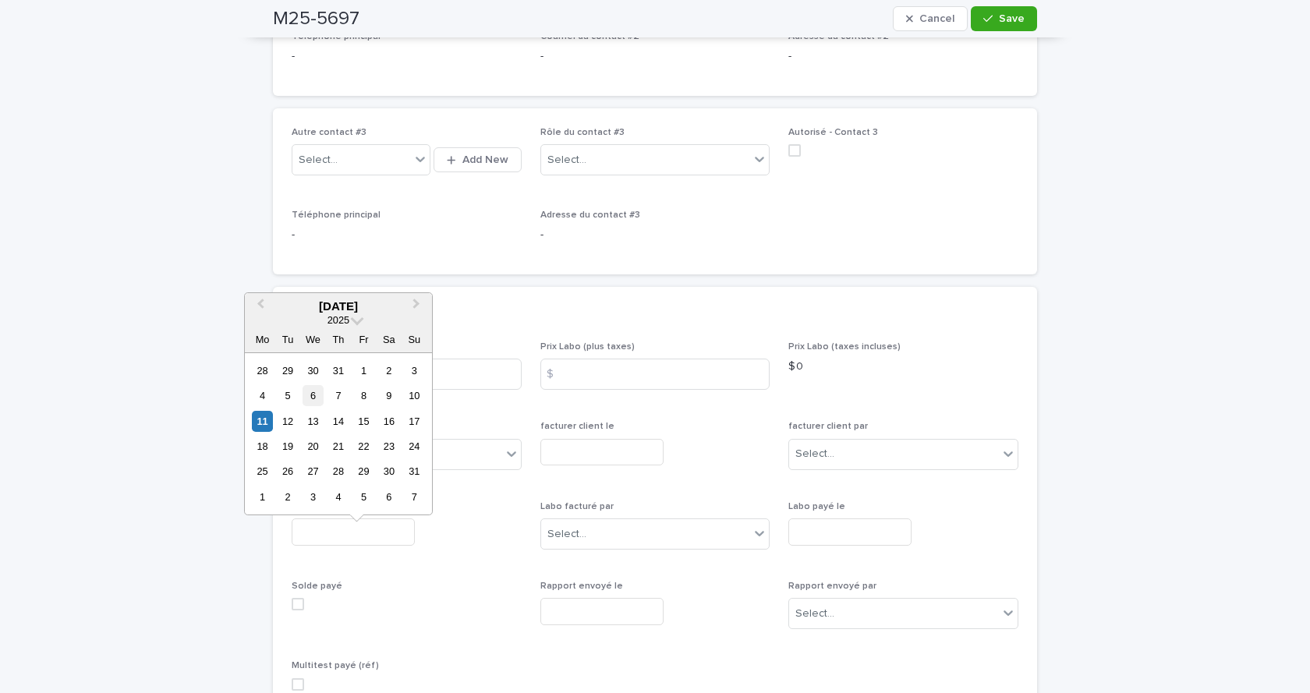
click at [311, 400] on div "6" at bounding box center [313, 395] width 21 height 21
type input "**********"
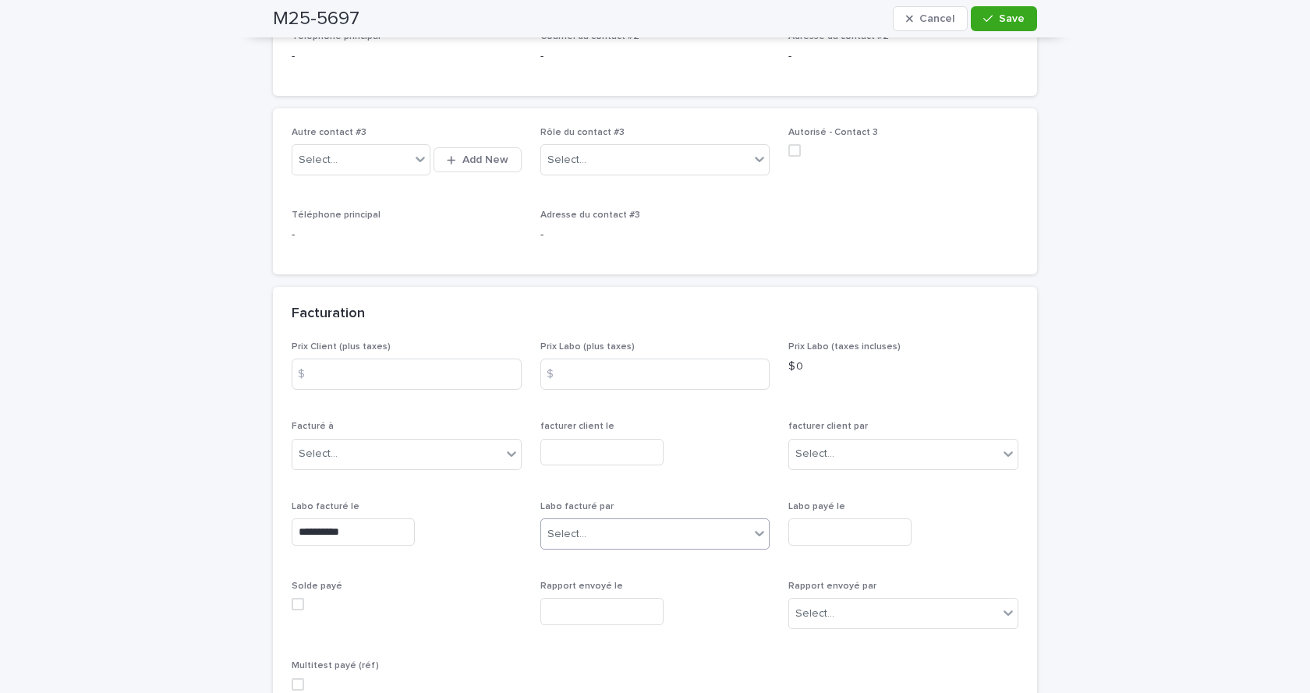
click at [579, 543] on div "Select..." at bounding box center [566, 534] width 39 height 16
click at [579, 660] on div "[PERSON_NAME]" at bounding box center [649, 666] width 228 height 27
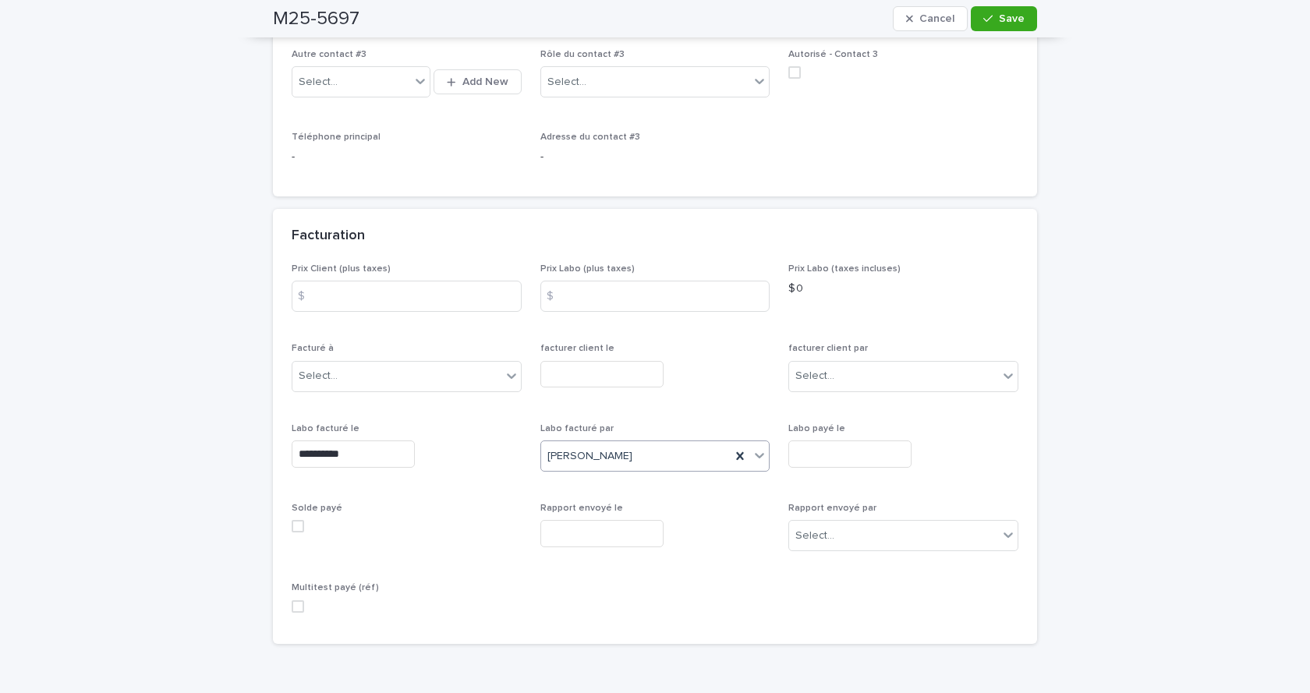
click at [292, 613] on span at bounding box center [298, 606] width 12 height 12
click at [1008, 17] on span "Save" at bounding box center [1012, 18] width 26 height 11
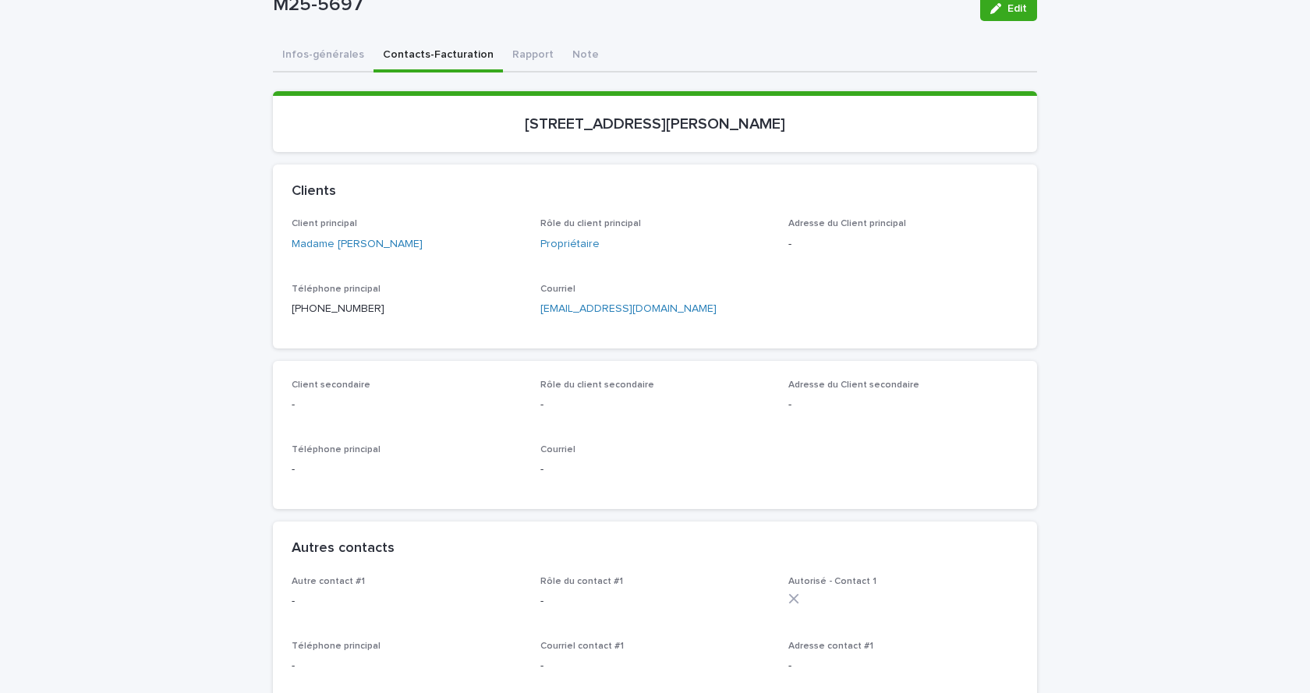
scroll to position [0, 0]
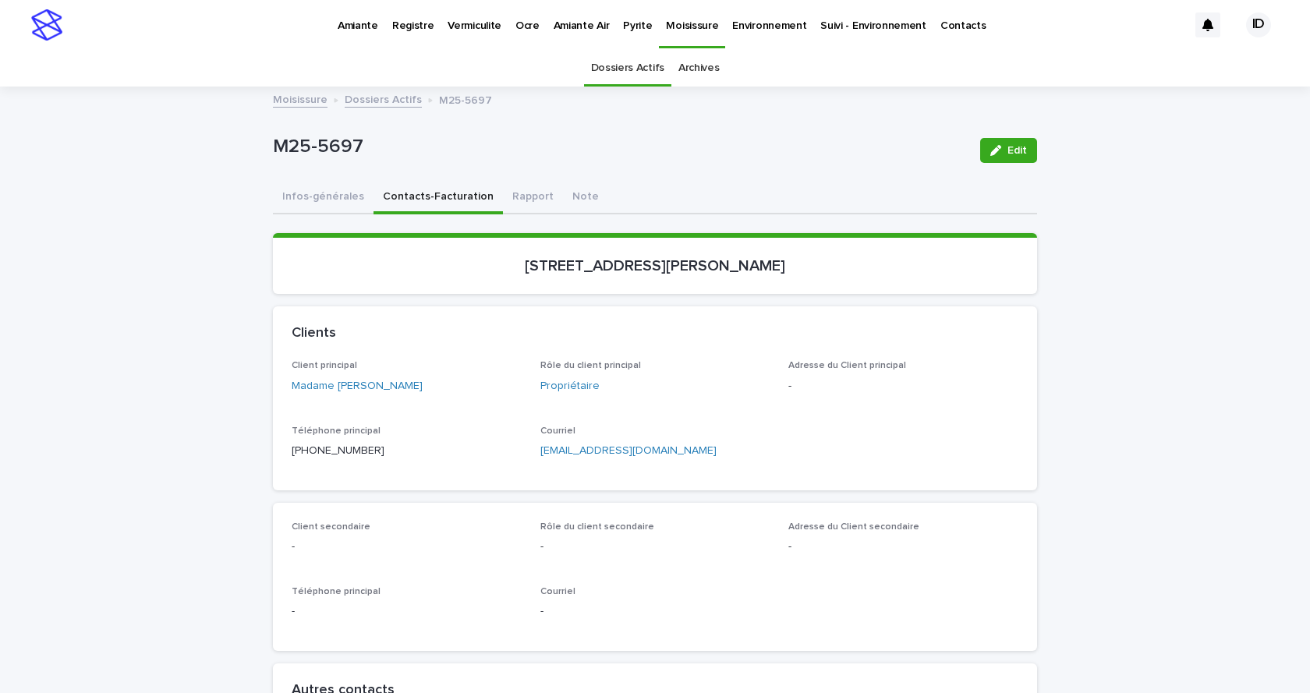
click at [621, 69] on link "Dossiers Actifs" at bounding box center [627, 68] width 73 height 37
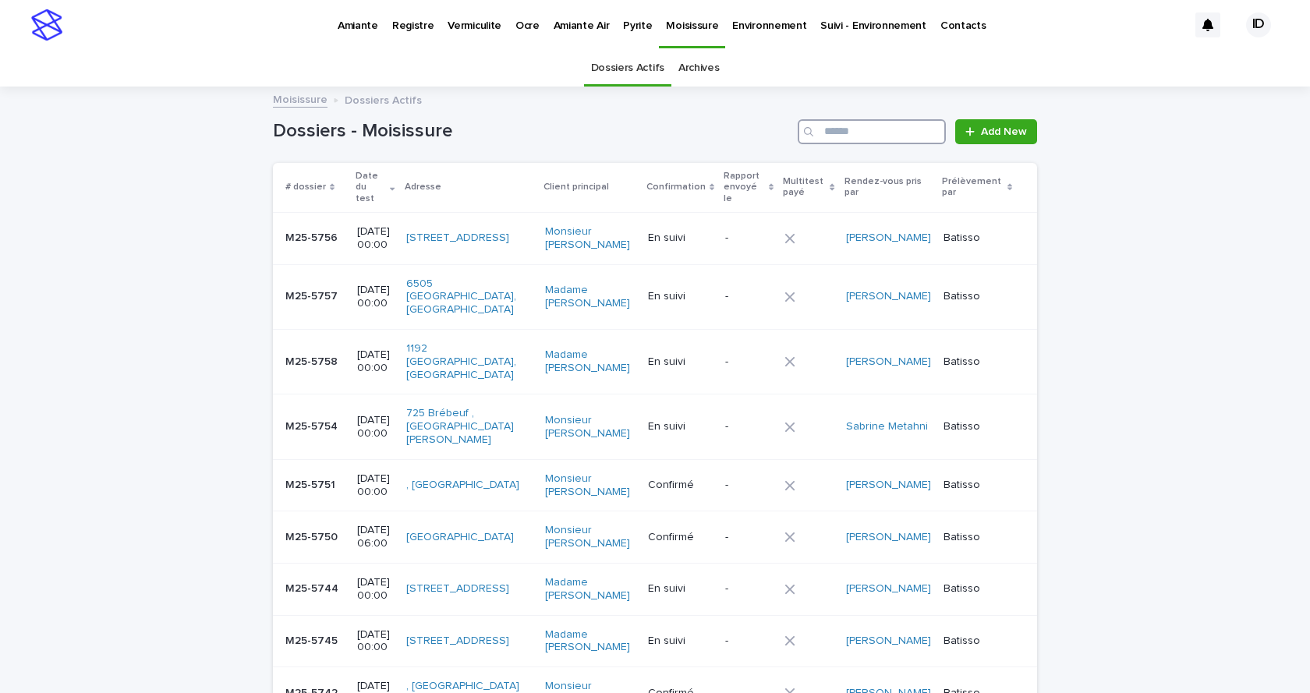
click at [852, 136] on input "Search" at bounding box center [872, 131] width 148 height 25
type input "****"
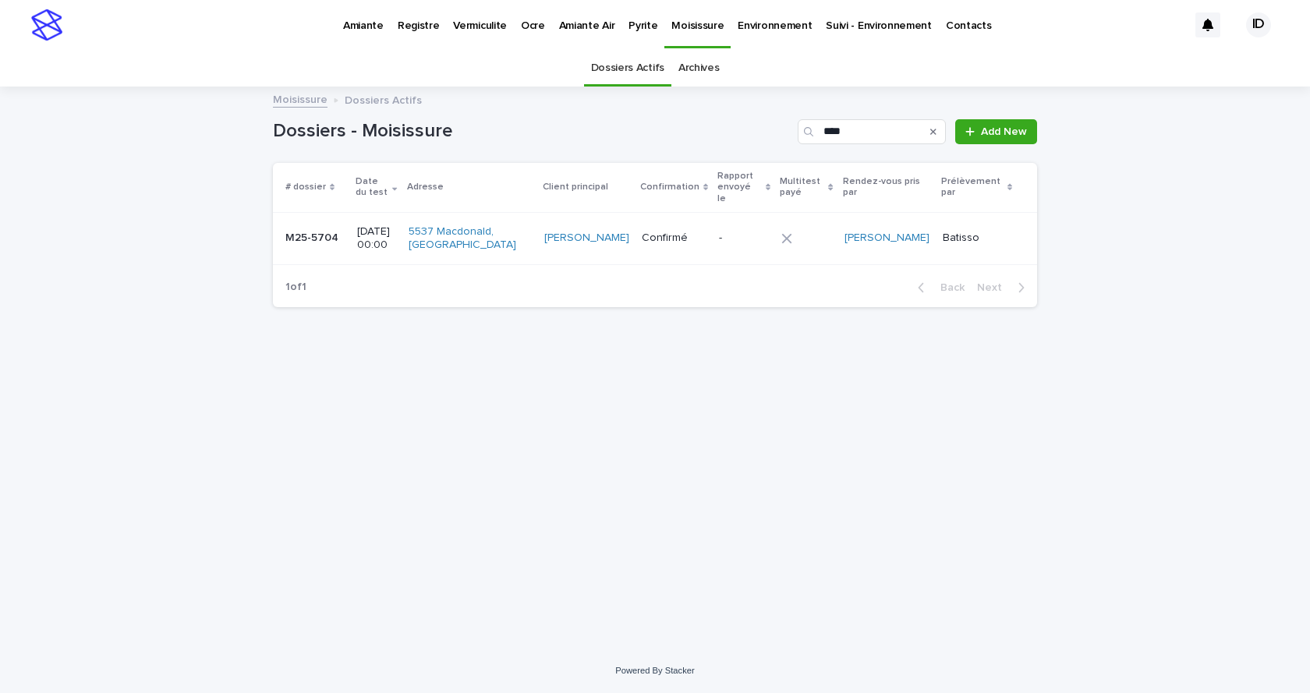
click at [508, 241] on div "5537 Macdonald, [GEOGRAPHIC_DATA]" at bounding box center [470, 238] width 123 height 39
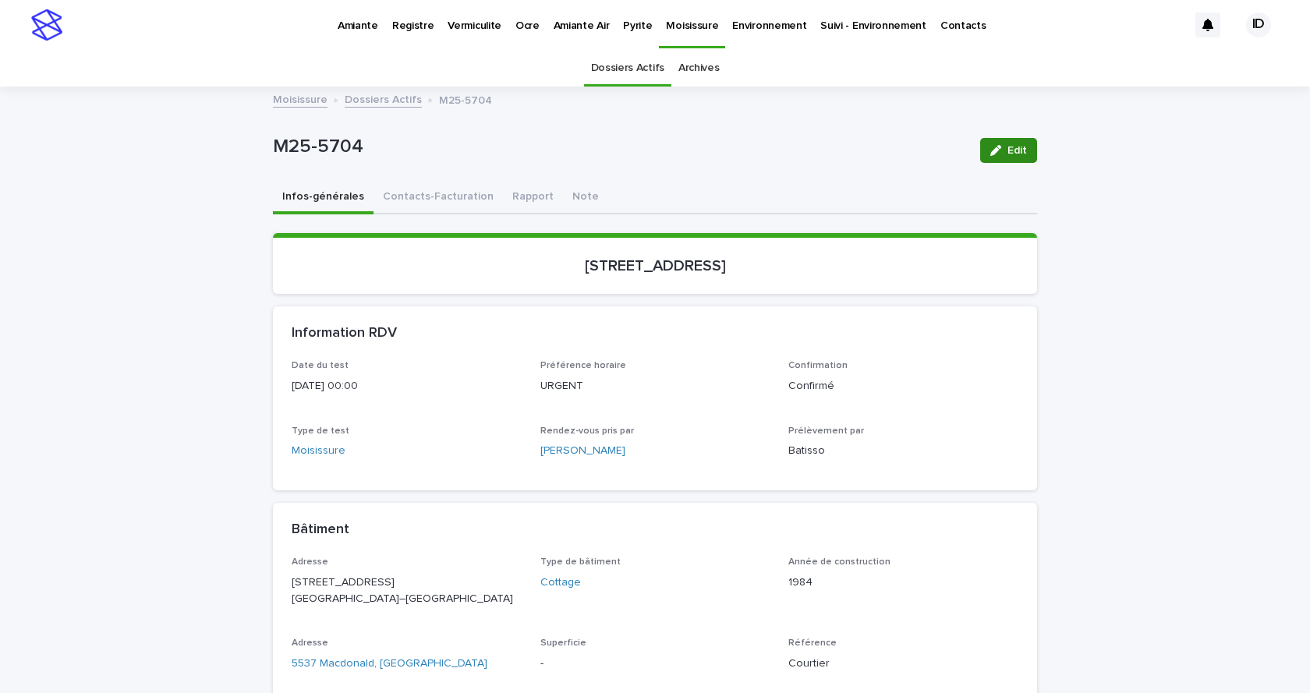
click at [989, 157] on button "Edit" at bounding box center [1008, 150] width 57 height 25
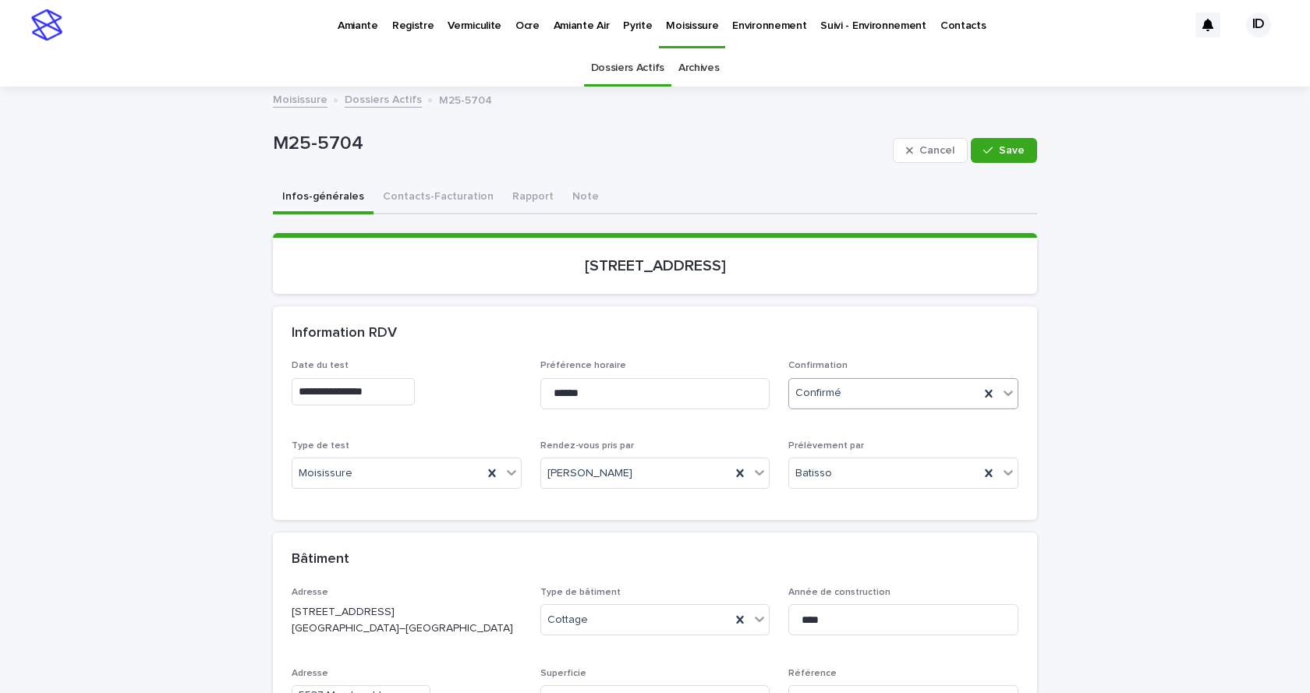
click at [1002, 391] on icon at bounding box center [1008, 393] width 16 height 16
drag, startPoint x: 798, startPoint y: 493, endPoint x: 802, endPoint y: 453, distance: 40.0
click at [805, 455] on div "Archivé" at bounding box center [898, 450] width 228 height 27
click at [440, 199] on button "Contacts-Facturation" at bounding box center [437, 198] width 129 height 33
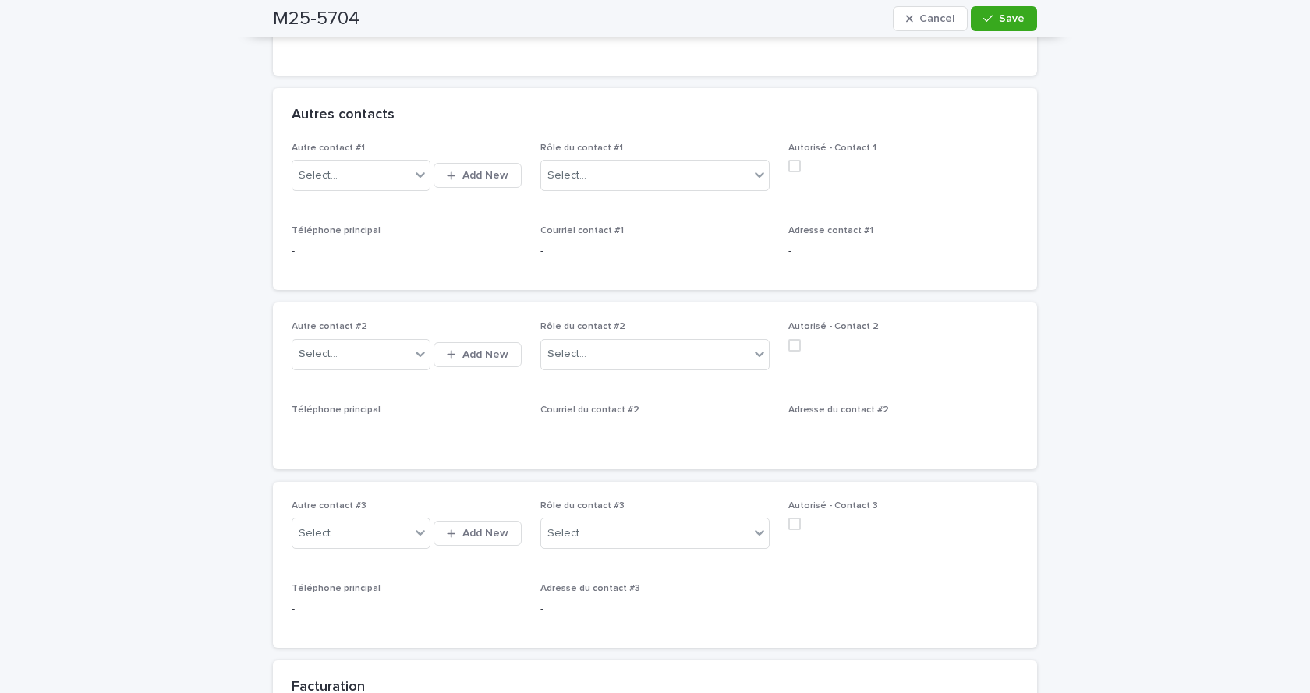
scroll to position [936, 0]
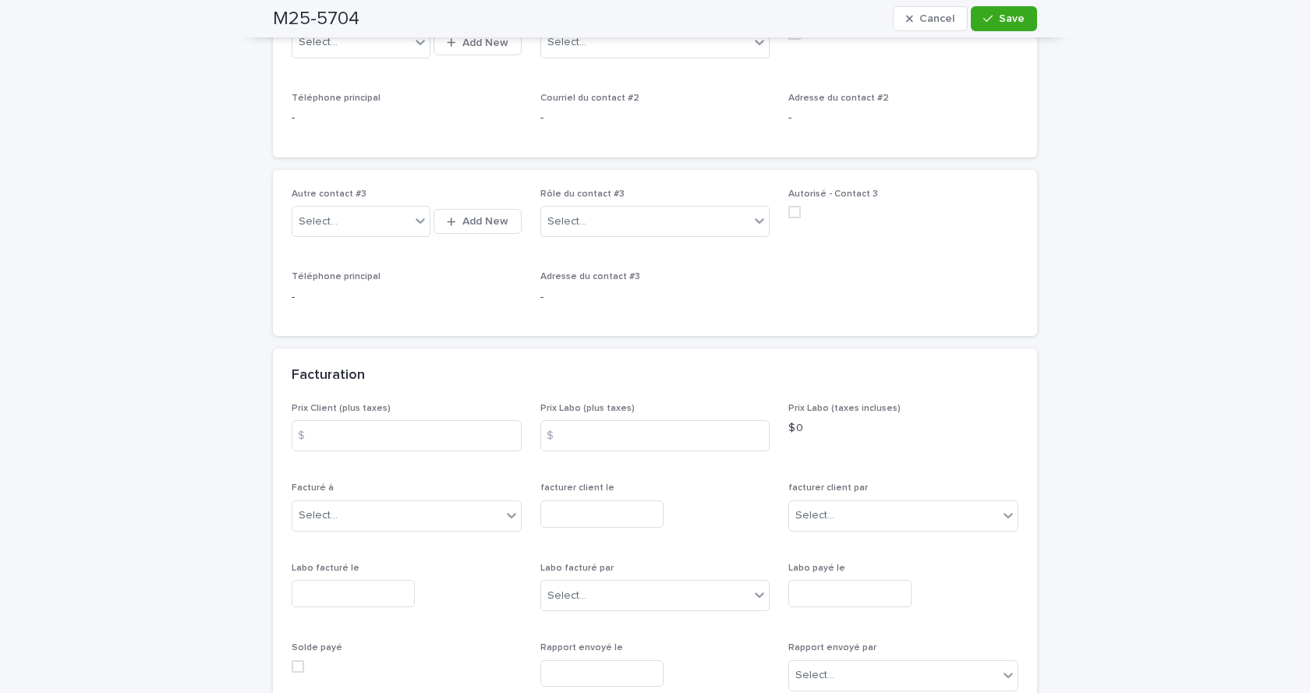
click at [369, 600] on input "text" at bounding box center [353, 593] width 123 height 27
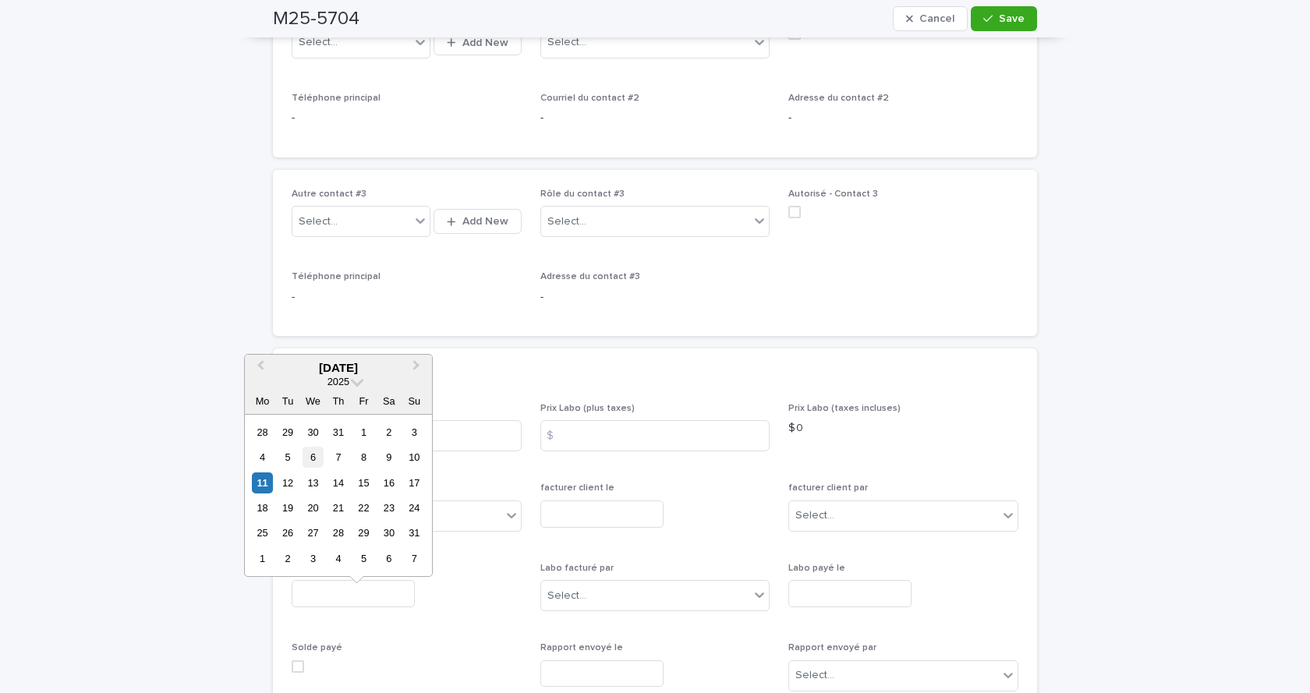
click at [313, 451] on div "6" at bounding box center [313, 457] width 21 height 21
type input "**********"
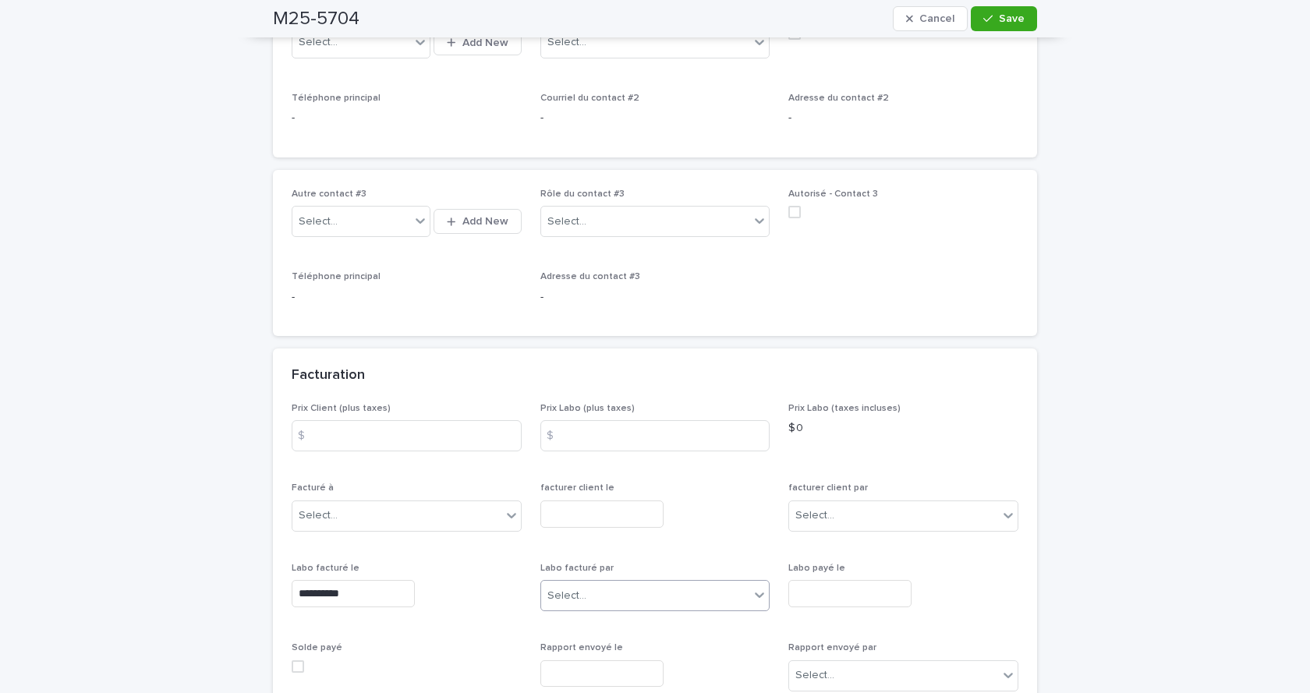
click at [589, 609] on div "Select..." at bounding box center [645, 596] width 209 height 26
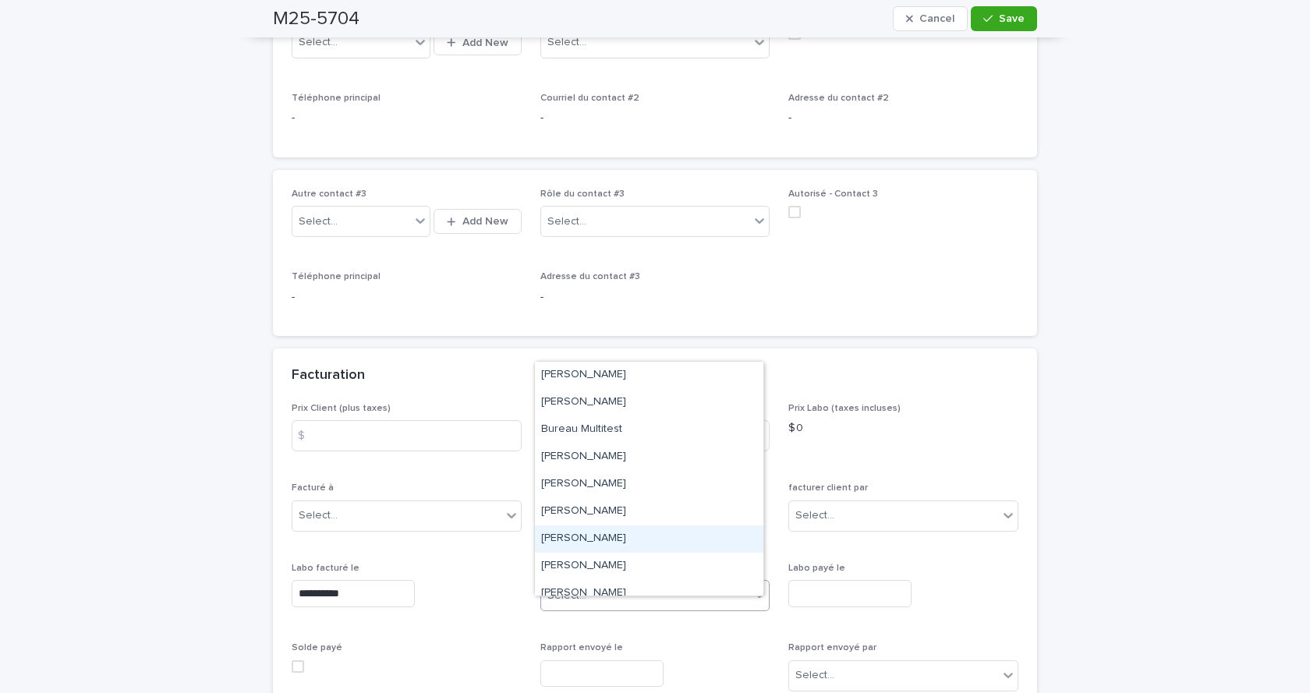
click at [577, 529] on div "[PERSON_NAME]" at bounding box center [649, 539] width 228 height 27
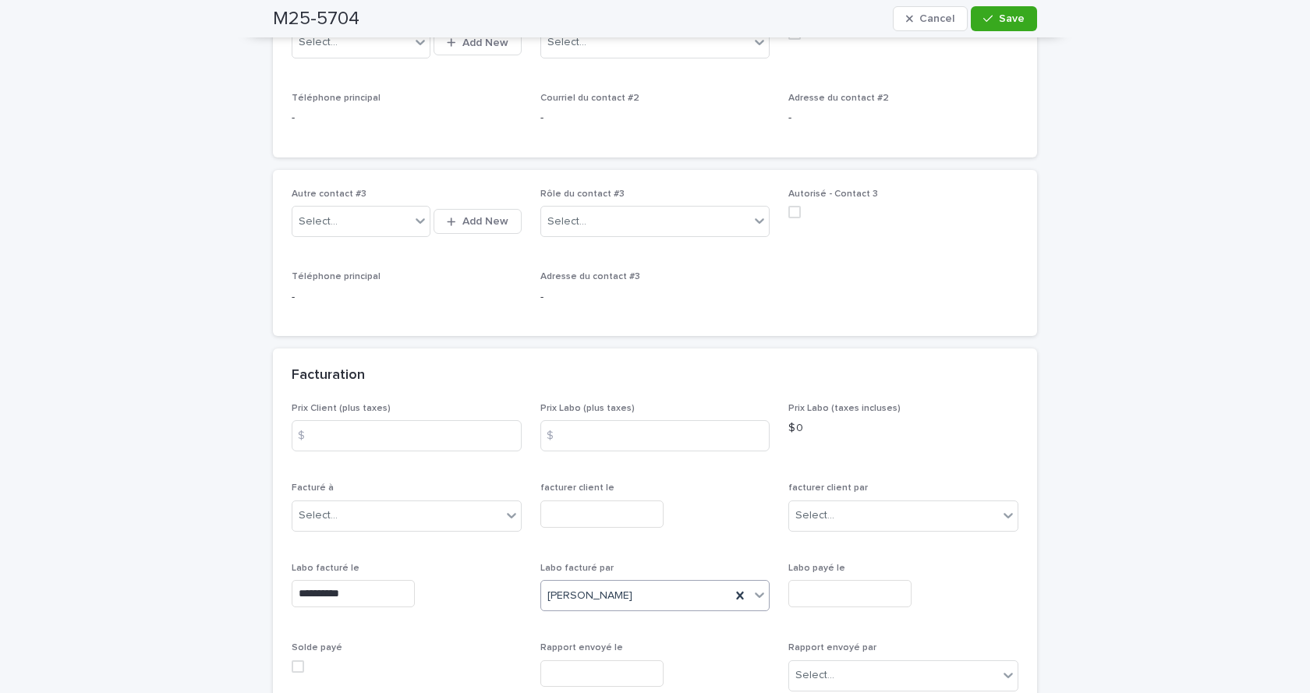
scroll to position [1014, 0]
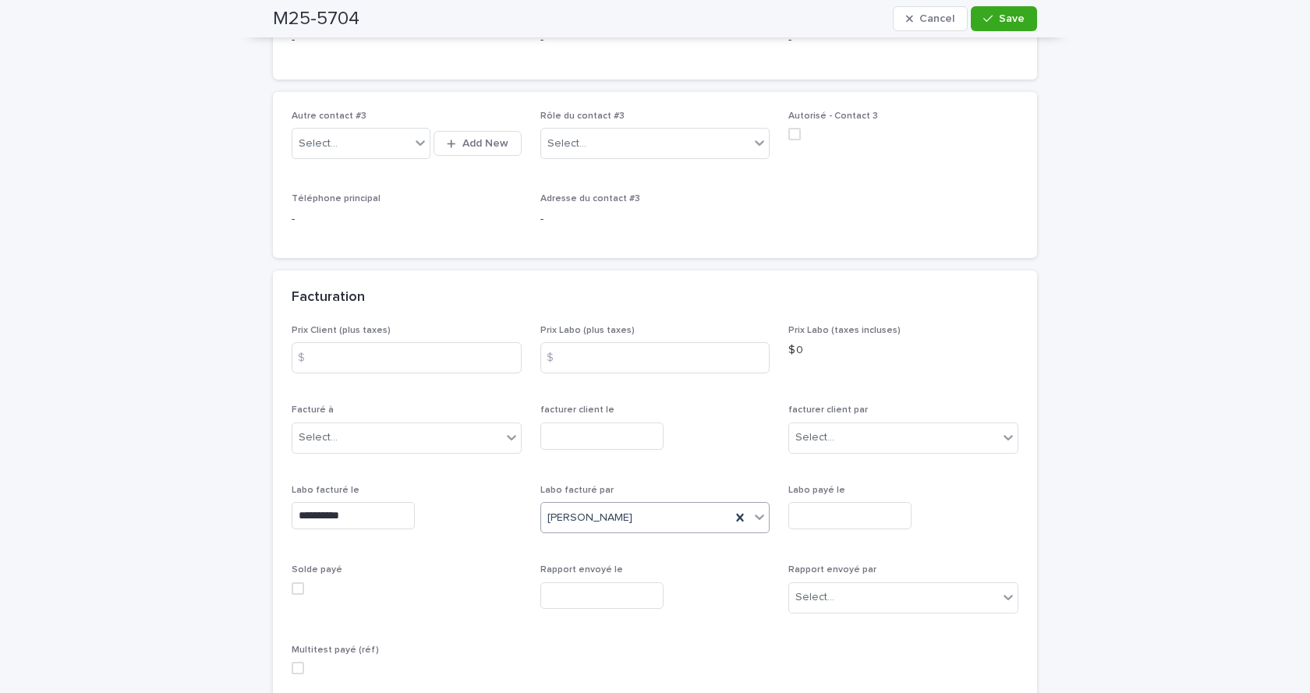
click at [292, 674] on span at bounding box center [298, 668] width 12 height 12
click at [1004, 25] on button "Save" at bounding box center [1004, 18] width 66 height 25
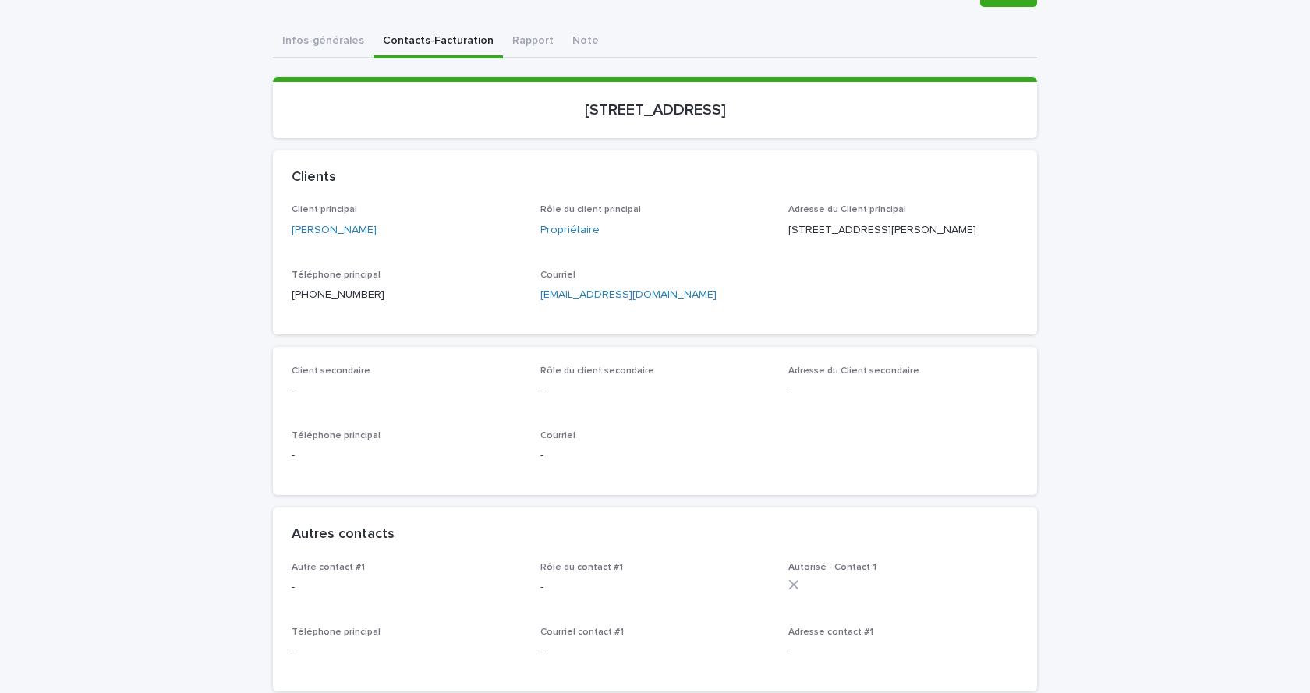
scroll to position [0, 0]
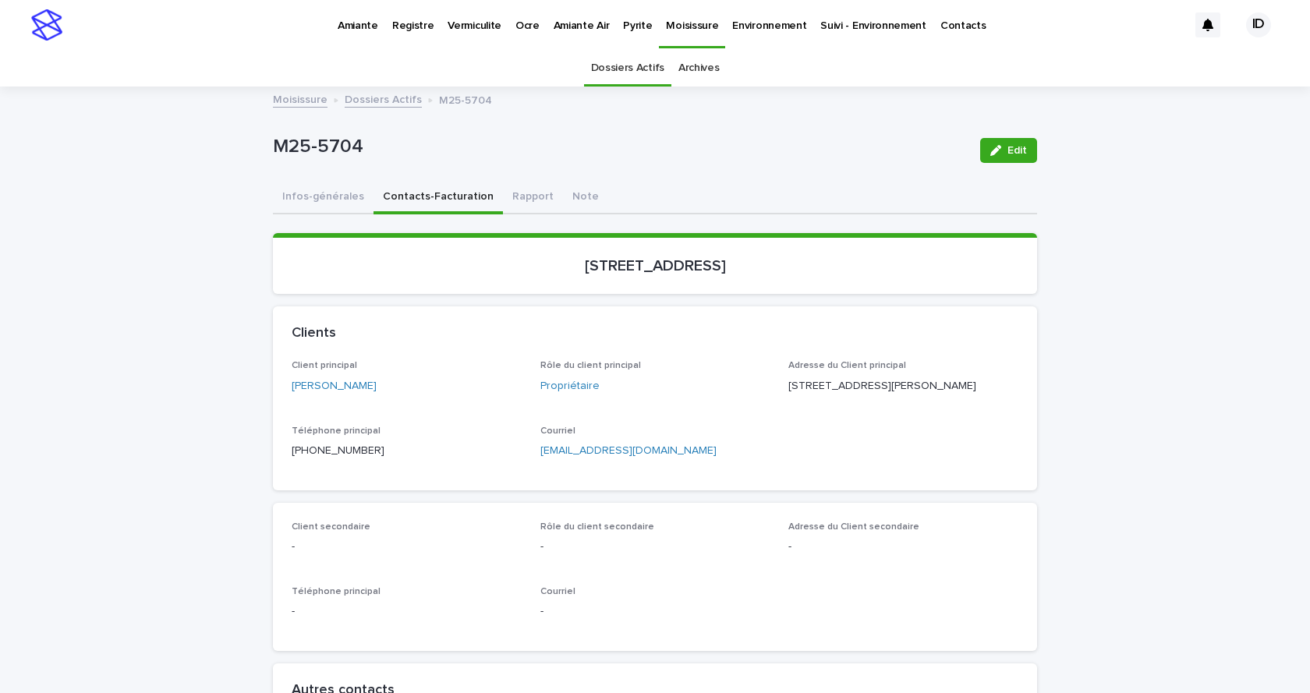
click at [375, 97] on link "Dossiers Actifs" at bounding box center [383, 99] width 77 height 18
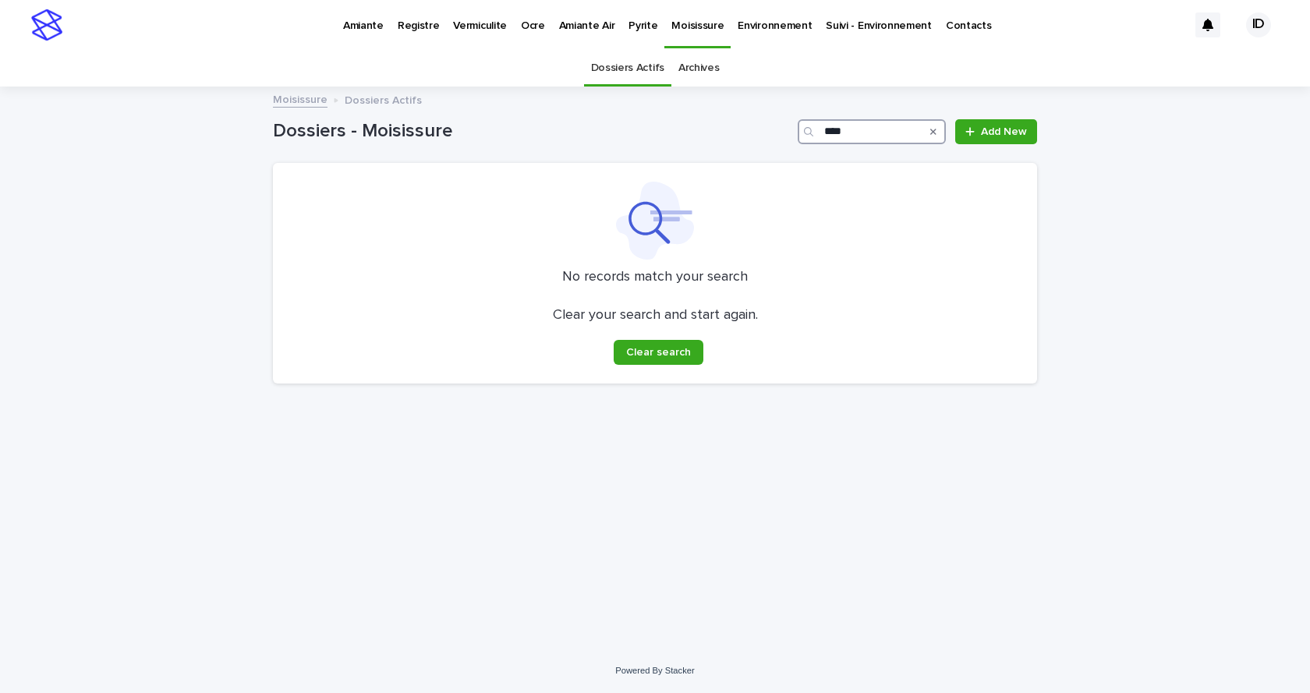
click at [867, 134] on input "****" at bounding box center [872, 131] width 148 height 25
type input "****"
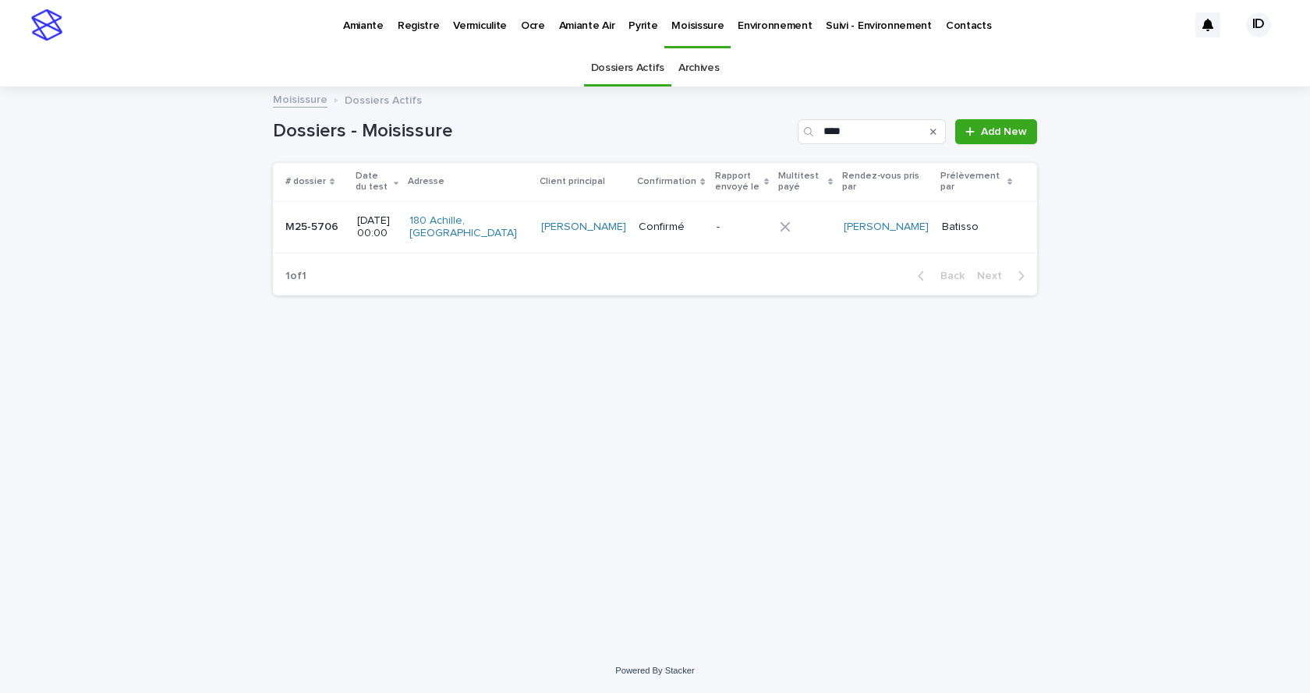
click at [575, 240] on div "[PERSON_NAME]" at bounding box center [583, 227] width 85 height 26
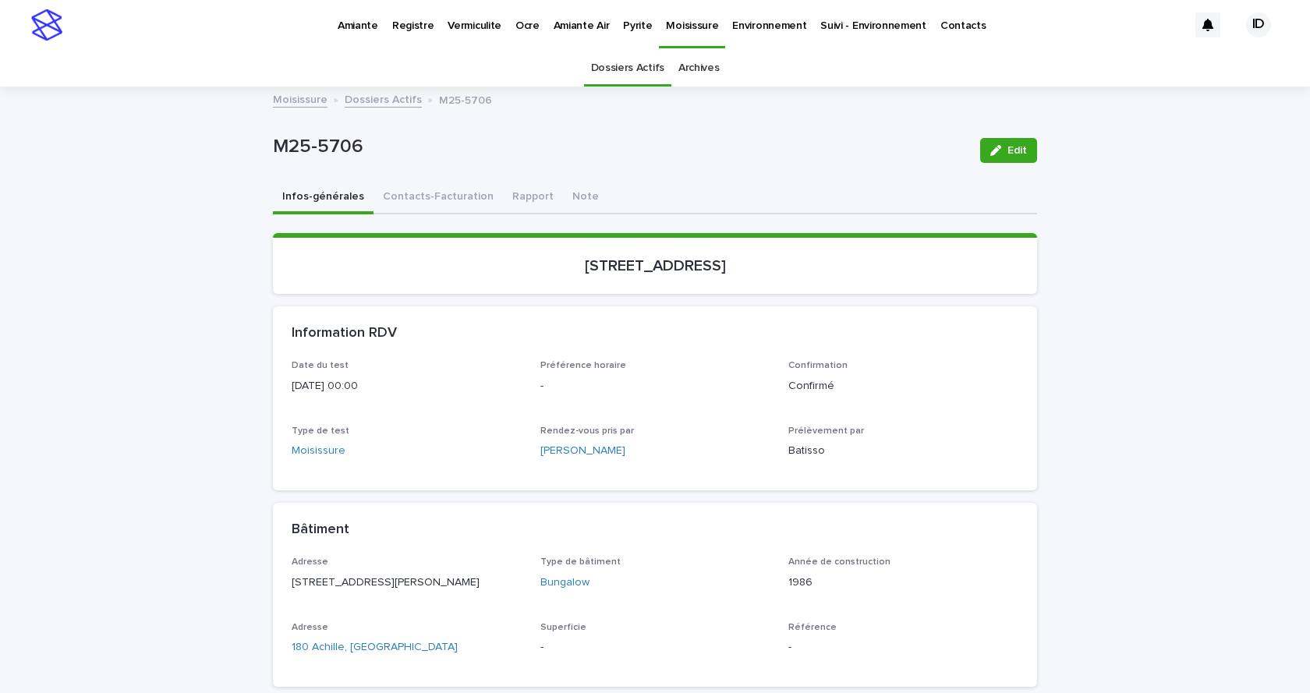
click at [1008, 145] on span "Edit" at bounding box center [1016, 150] width 19 height 11
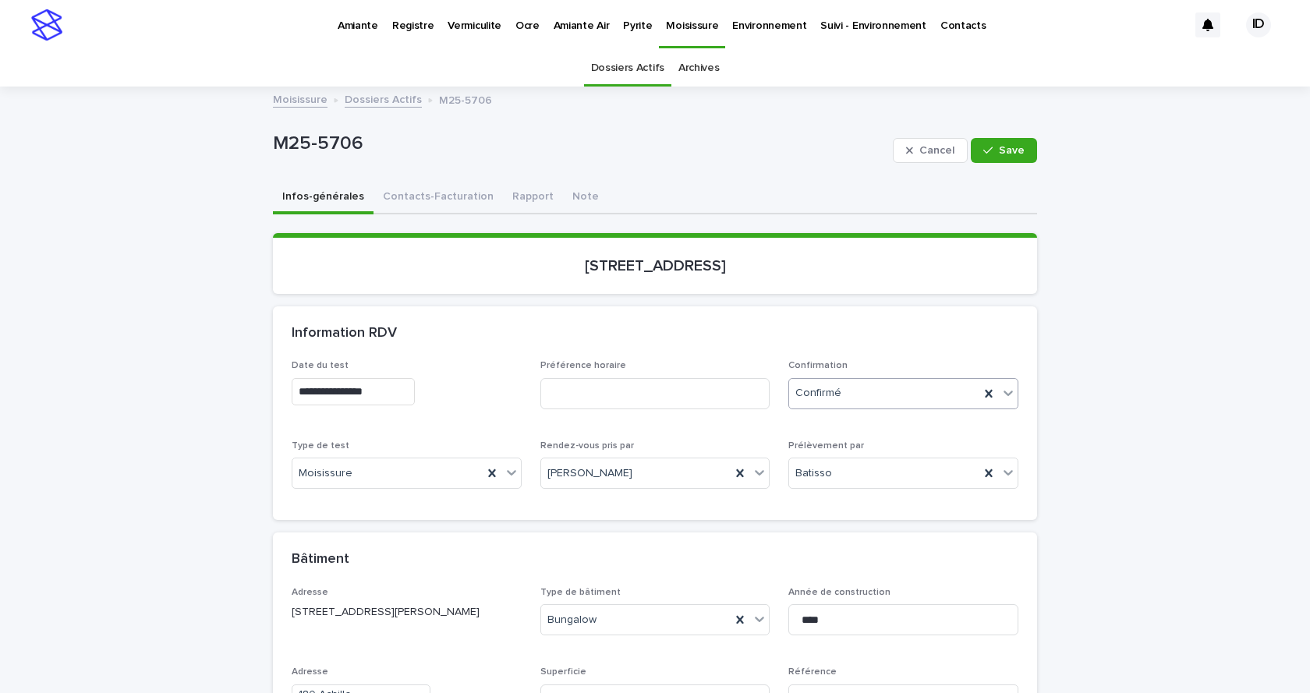
click at [1006, 395] on icon at bounding box center [1008, 393] width 16 height 16
click at [828, 448] on div "Archivé" at bounding box center [898, 450] width 228 height 27
click at [454, 189] on button "Contacts-Facturation" at bounding box center [437, 198] width 129 height 33
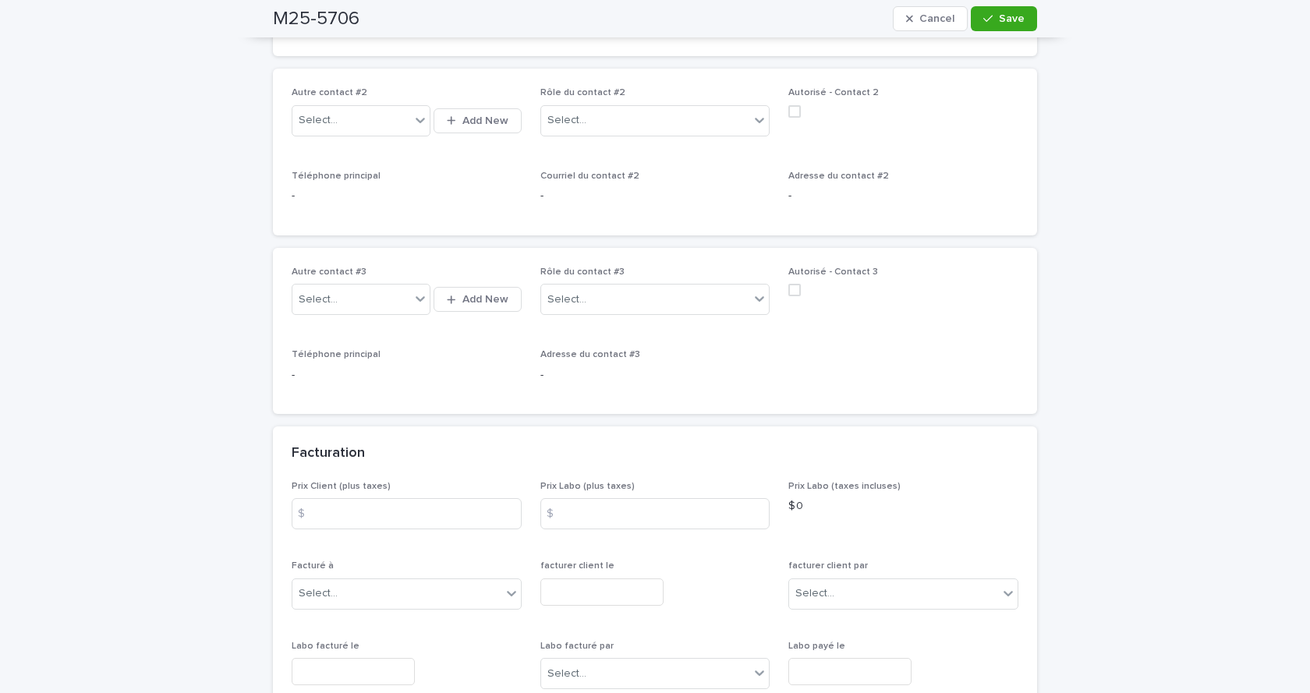
scroll to position [1092, 0]
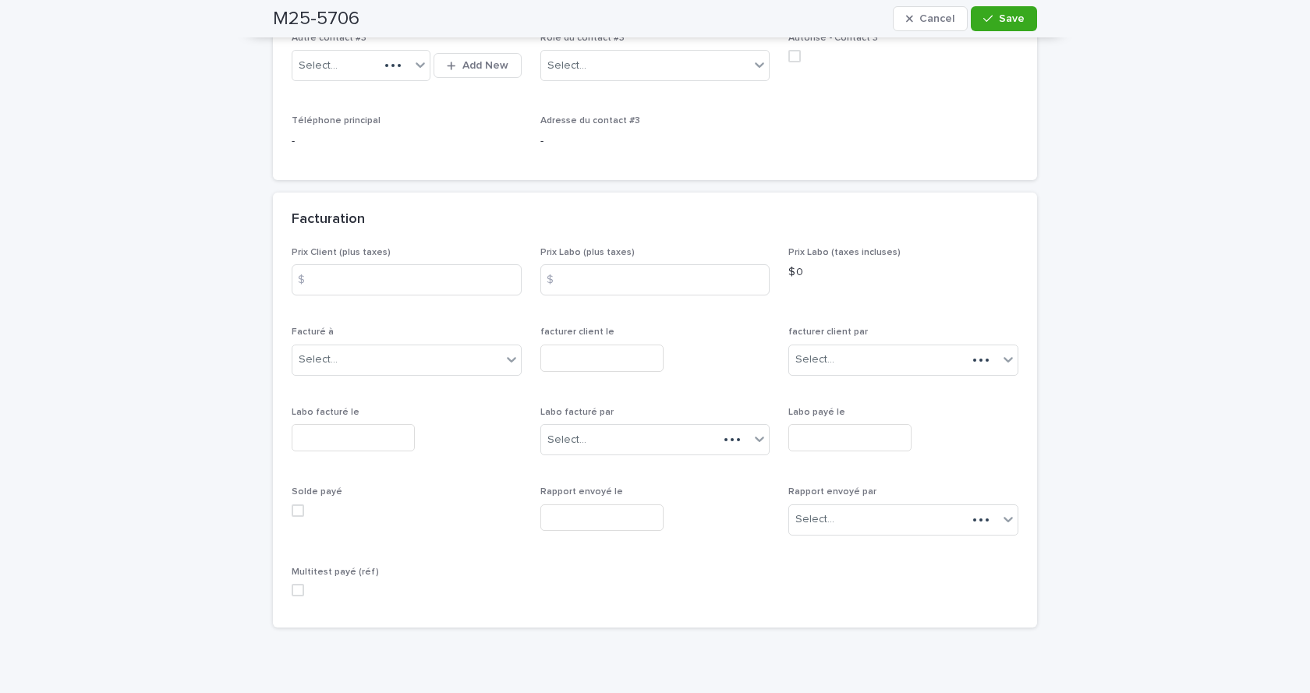
click at [341, 443] on input "text" at bounding box center [353, 437] width 123 height 27
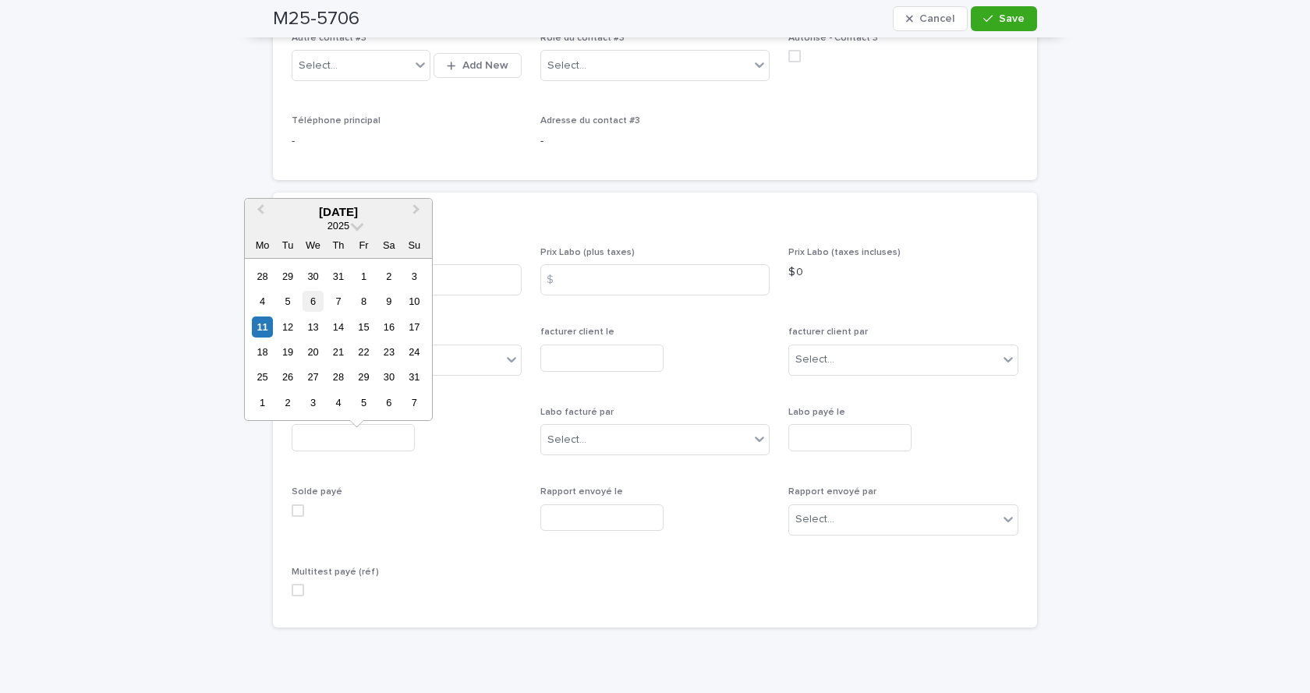
click at [313, 303] on div "6" at bounding box center [313, 301] width 21 height 21
type input "**********"
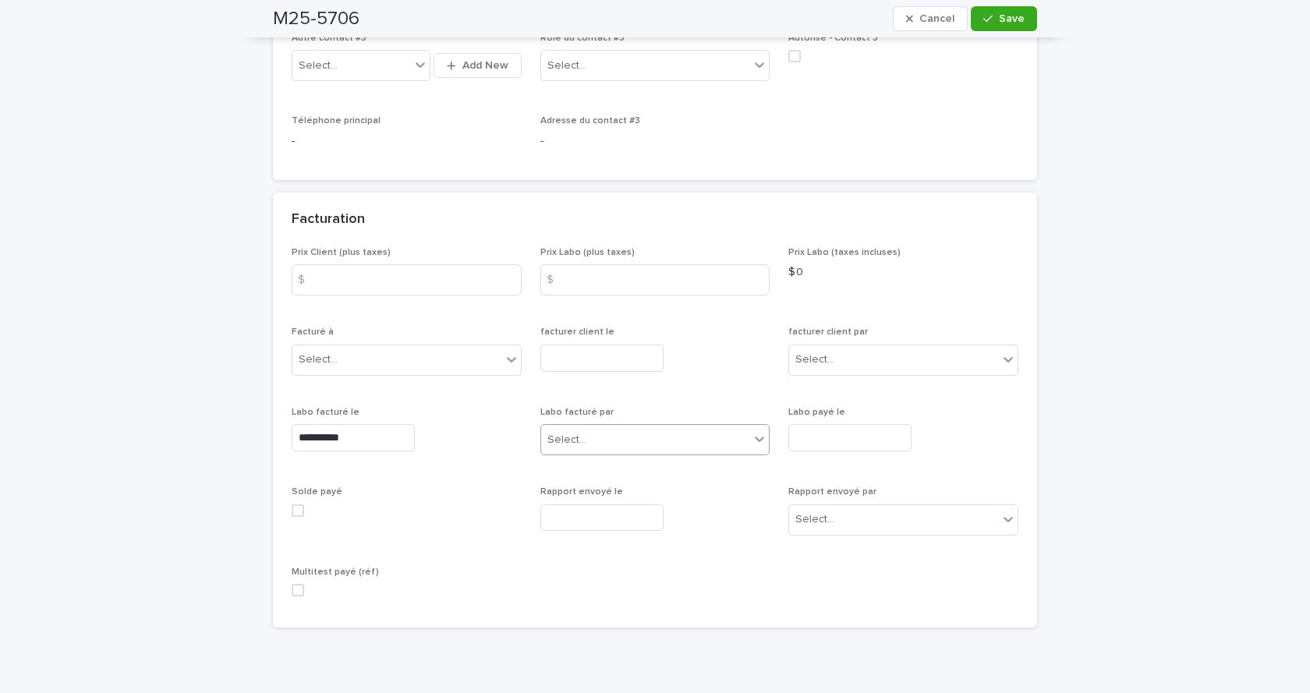
click at [630, 433] on div "Select..." at bounding box center [645, 440] width 209 height 26
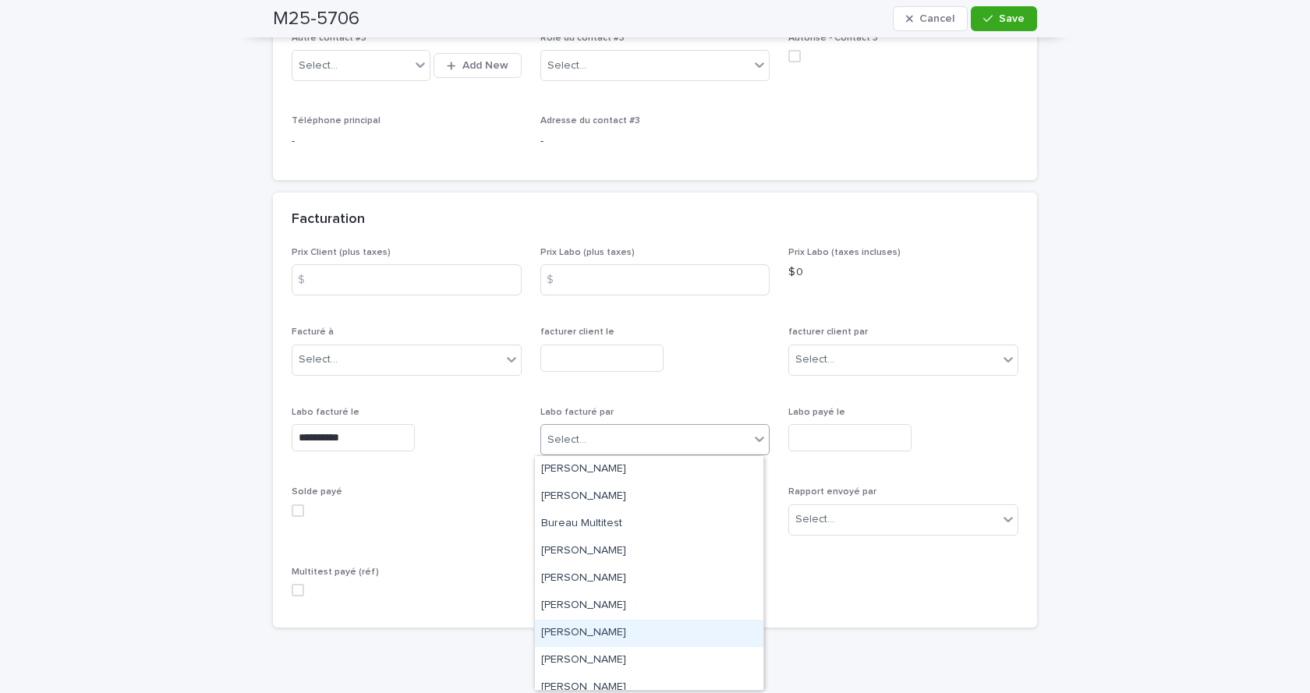
click at [568, 635] on div "[PERSON_NAME]" at bounding box center [649, 633] width 228 height 27
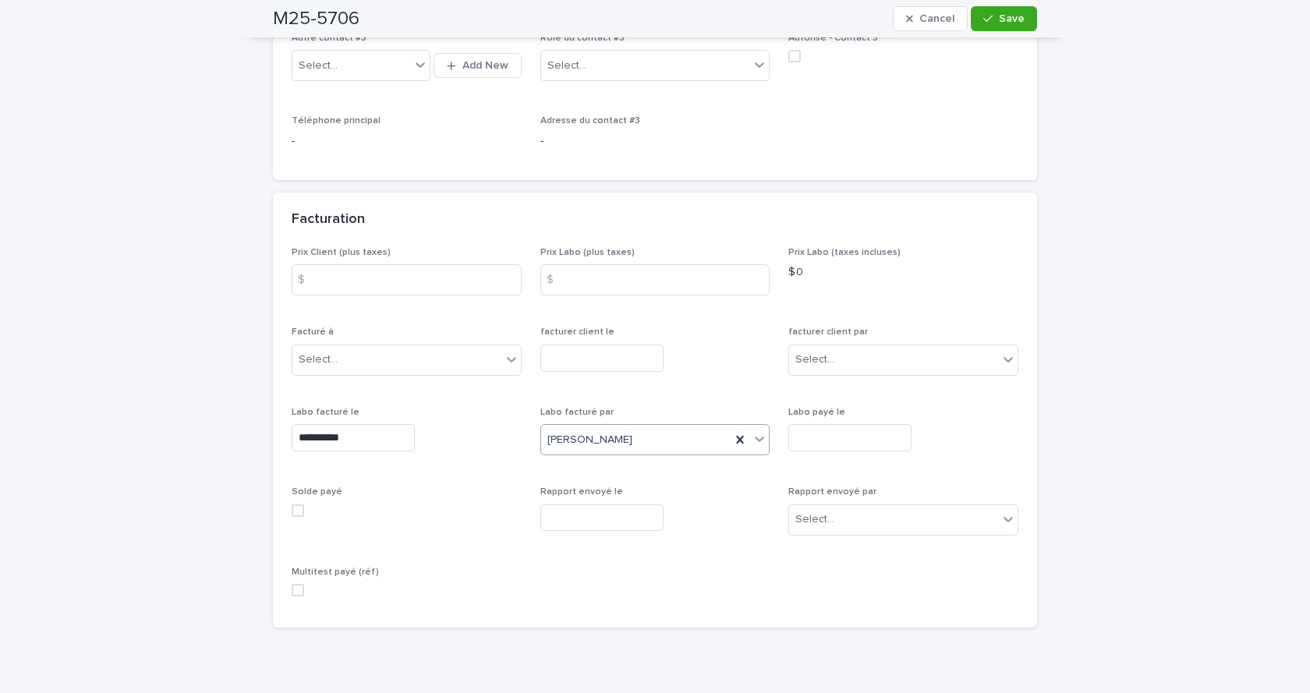
click at [292, 588] on span at bounding box center [298, 590] width 12 height 12
click at [1011, 19] on span "Save" at bounding box center [1012, 18] width 26 height 11
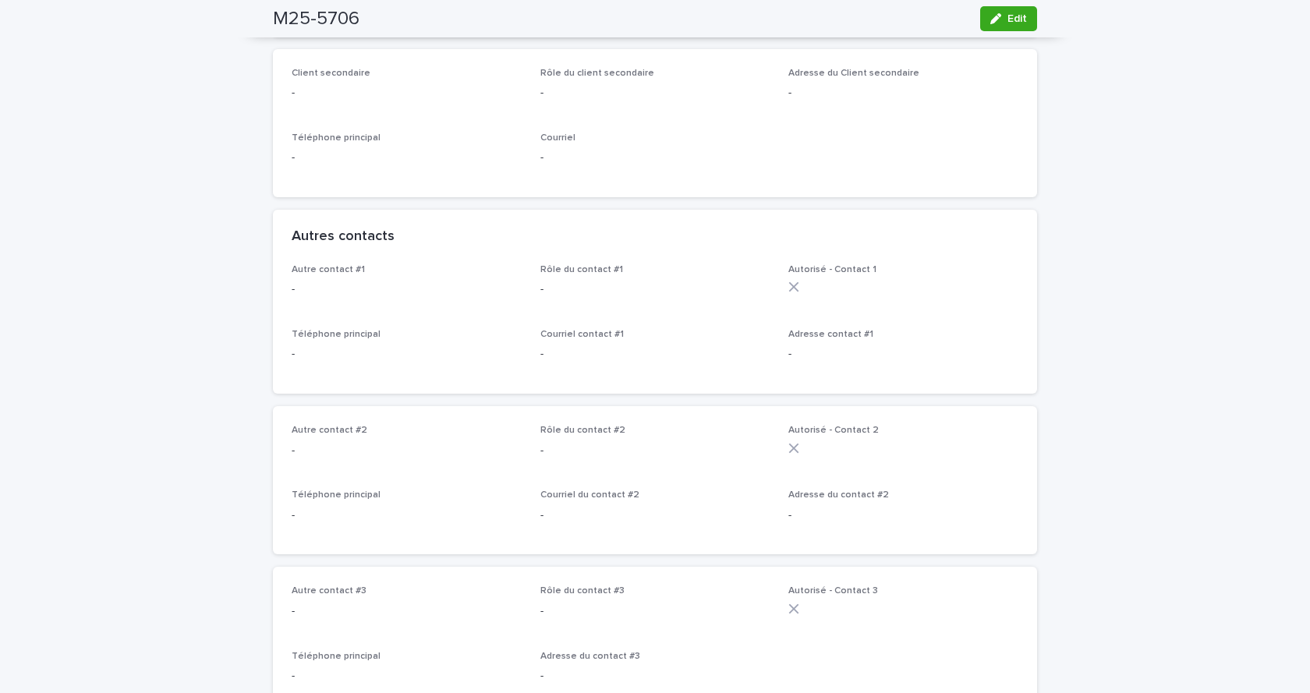
scroll to position [0, 0]
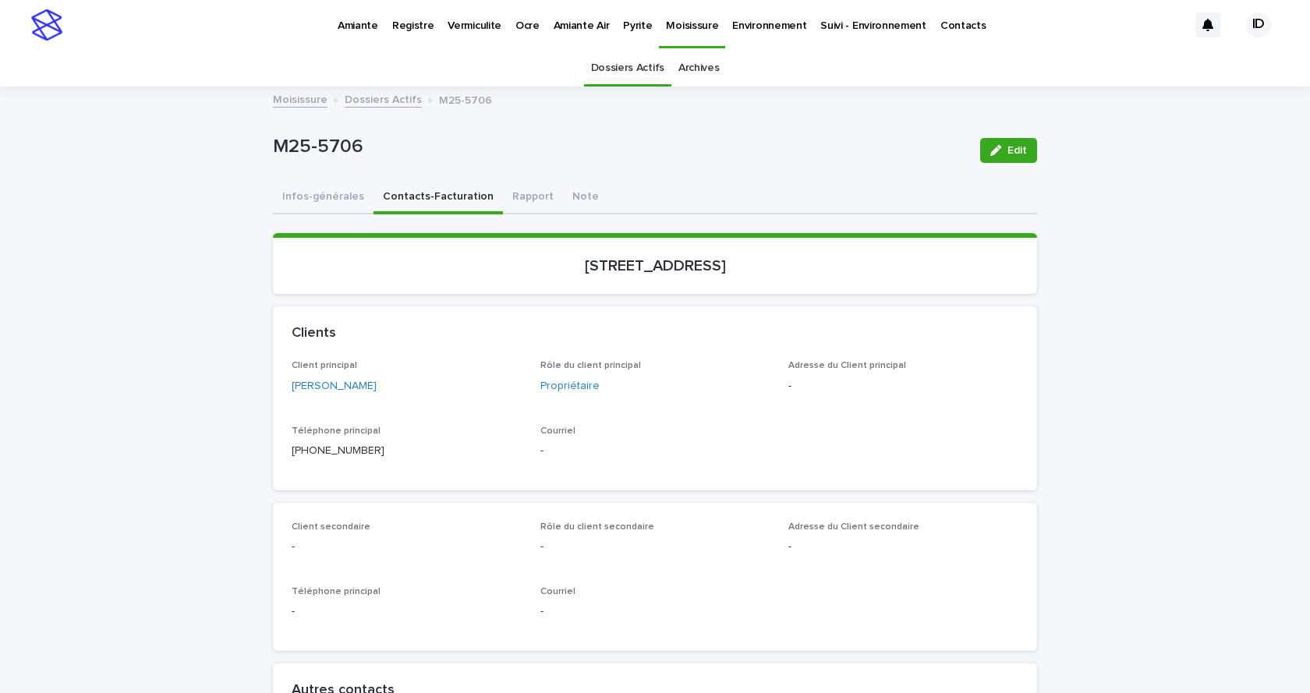
click at [365, 99] on link "Dossiers Actifs" at bounding box center [383, 99] width 77 height 18
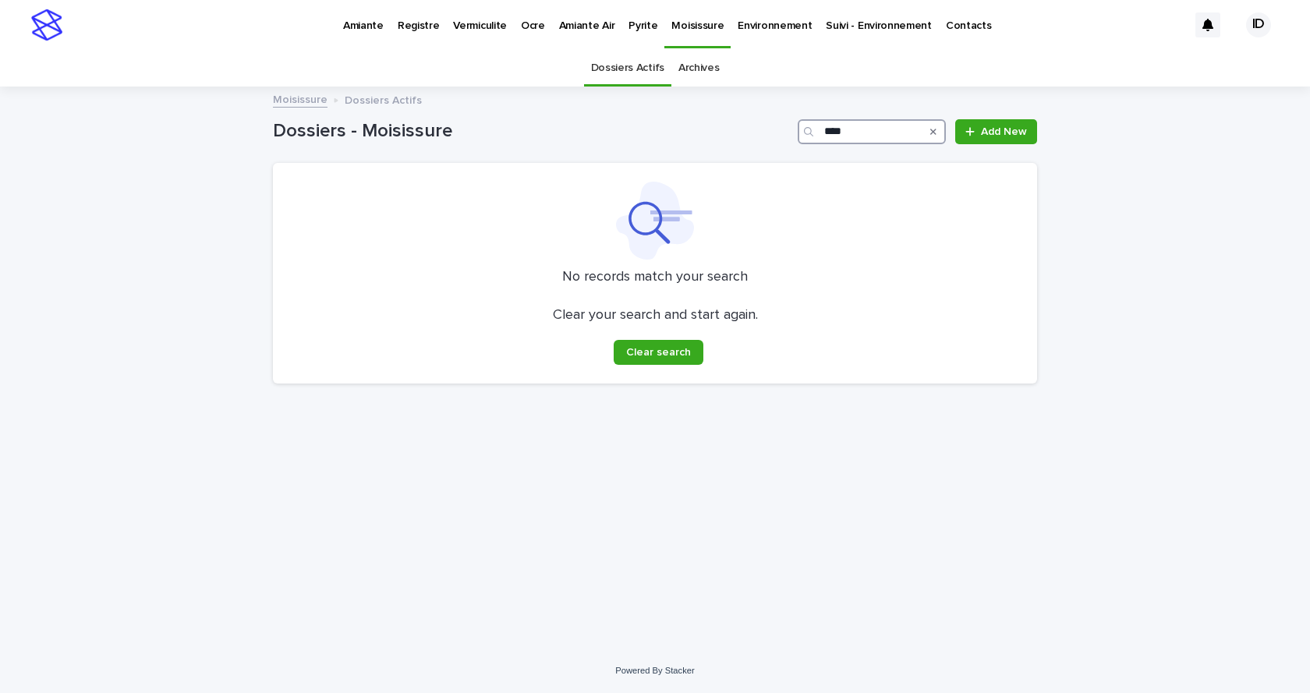
click at [858, 133] on input "****" at bounding box center [872, 131] width 148 height 25
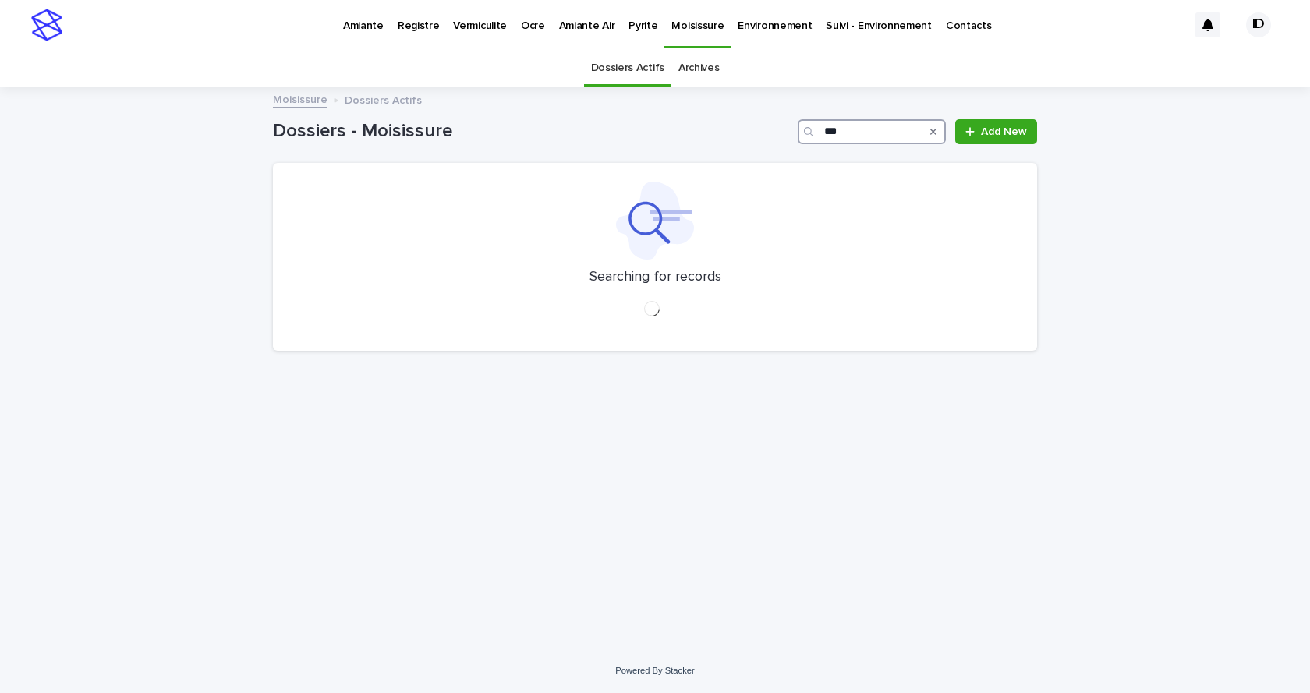
type input "****"
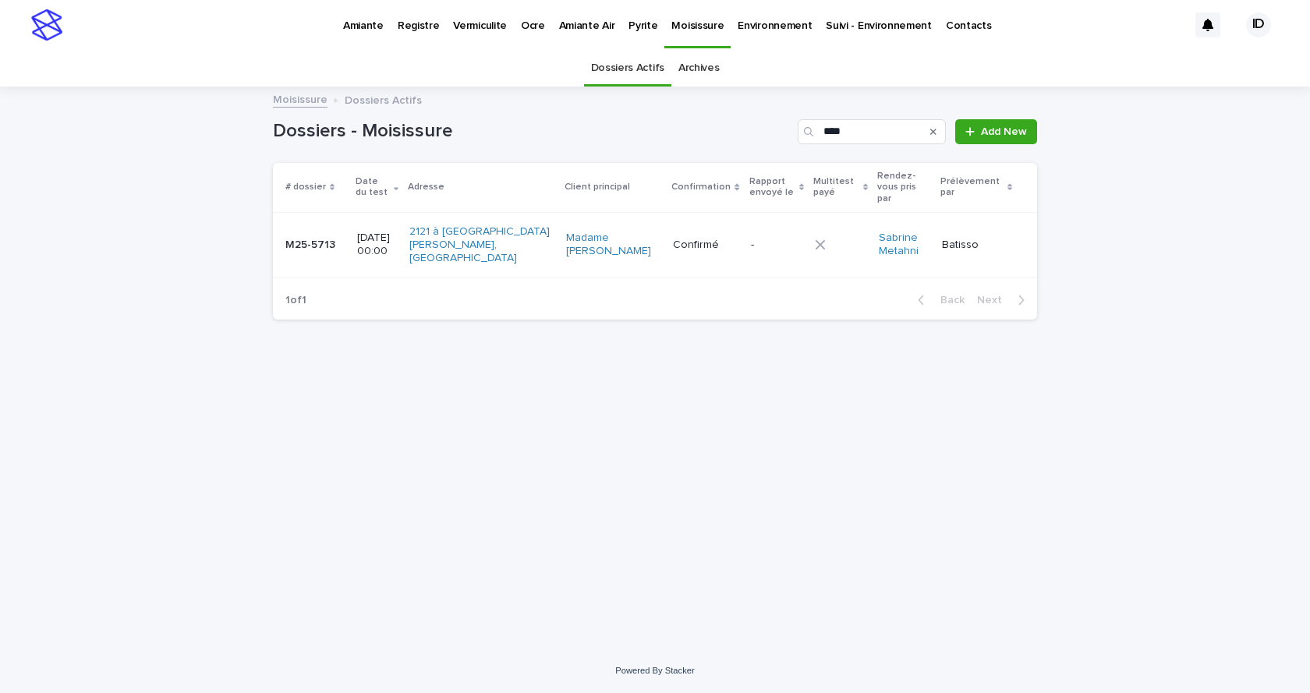
click at [524, 246] on div "2121 à [GEOGRAPHIC_DATA][PERSON_NAME], [GEOGRAPHIC_DATA]" at bounding box center [480, 244] width 143 height 51
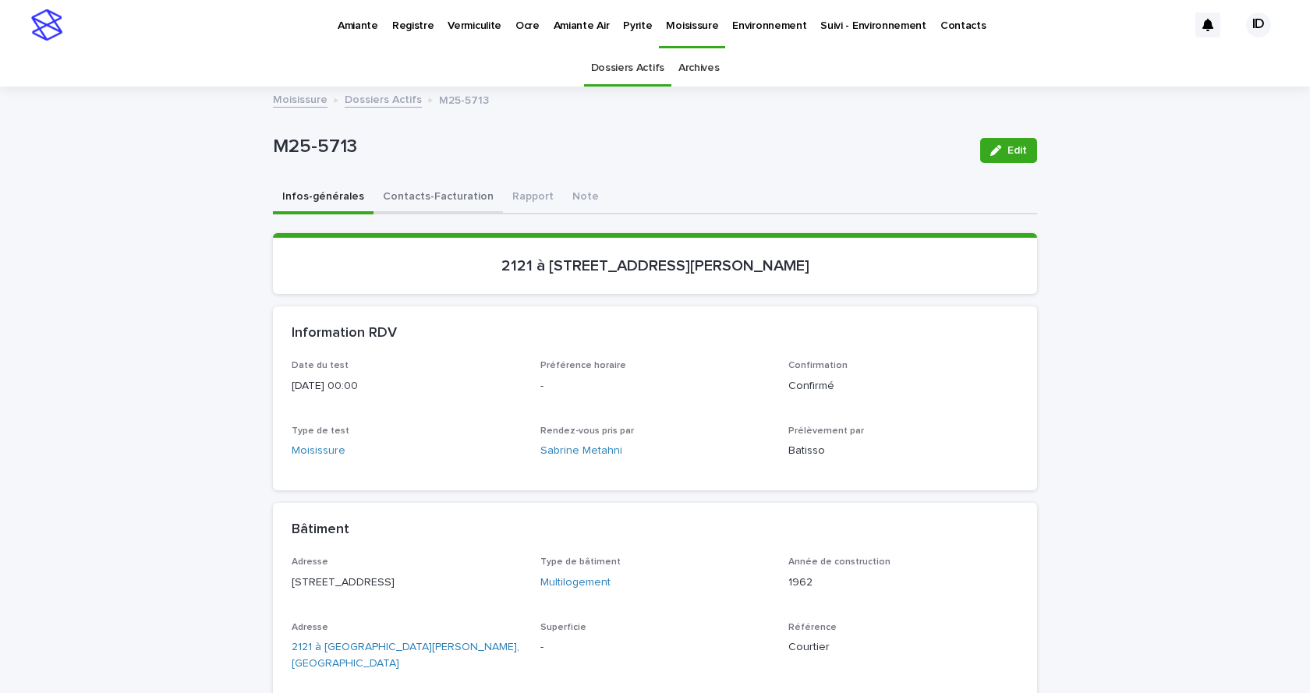
click at [426, 193] on button "Contacts-Facturation" at bounding box center [437, 198] width 129 height 33
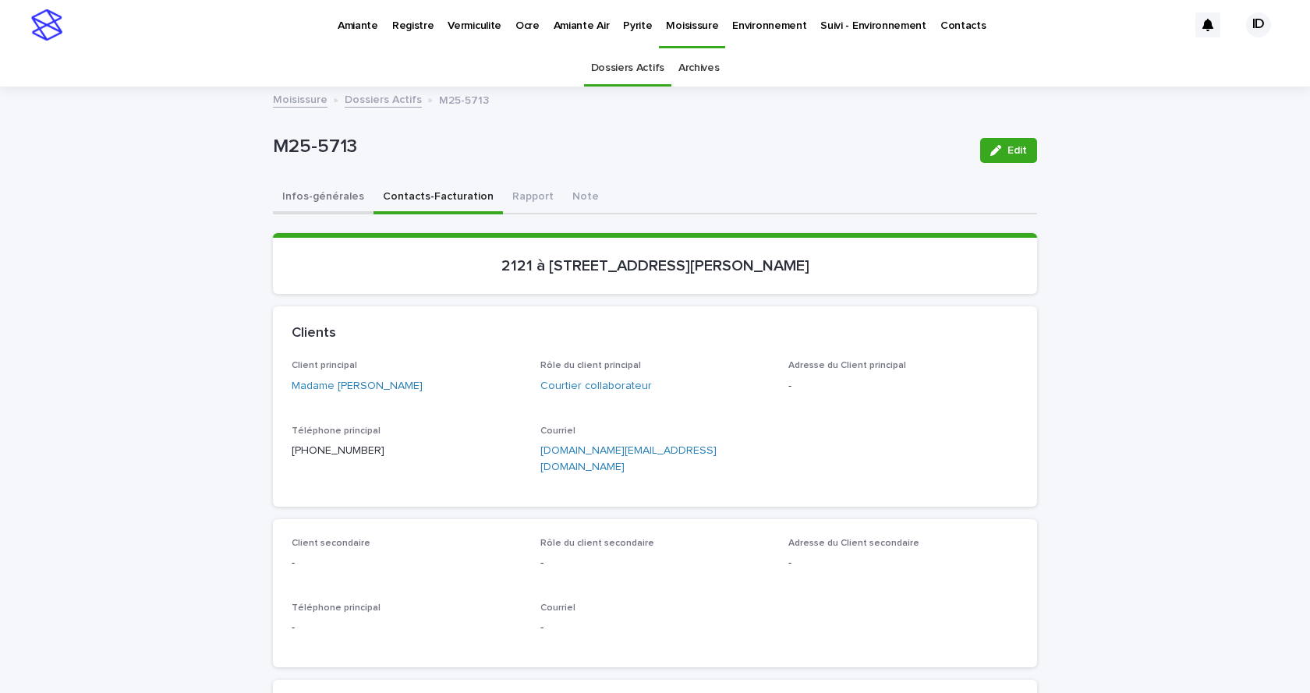
click at [346, 194] on button "Infos-générales" at bounding box center [323, 198] width 101 height 33
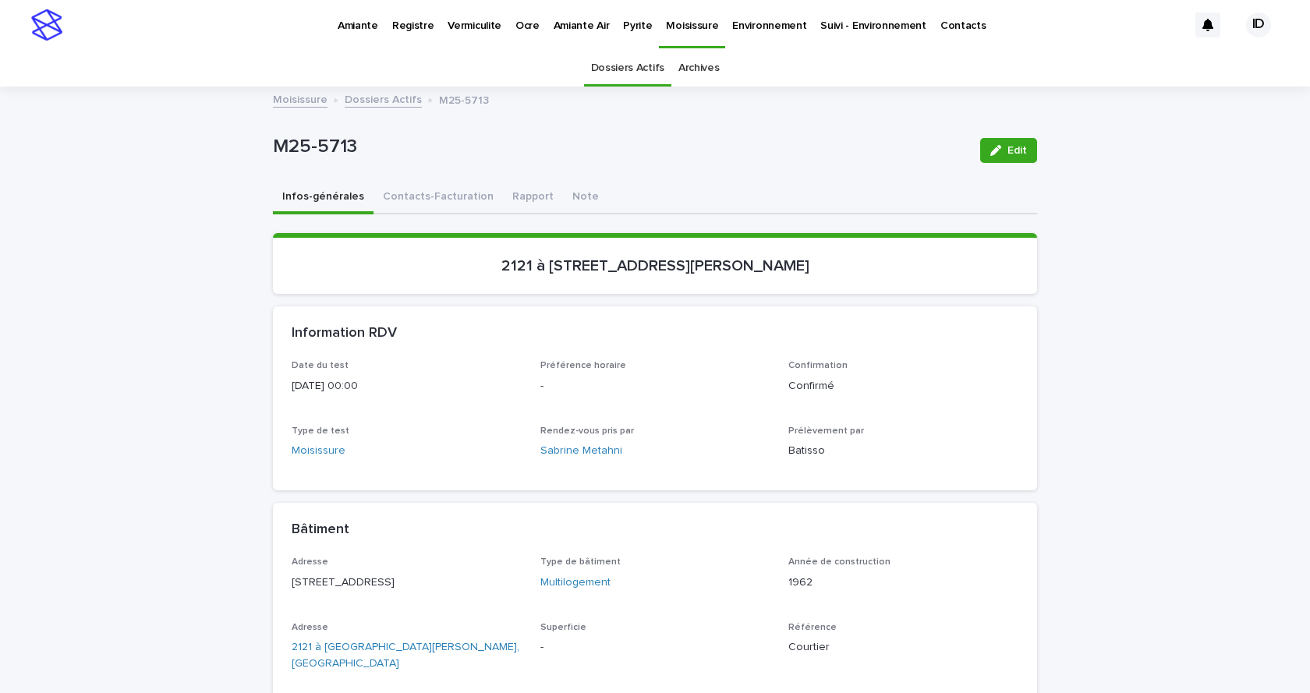
click at [1007, 154] on span "Edit" at bounding box center [1016, 150] width 19 height 11
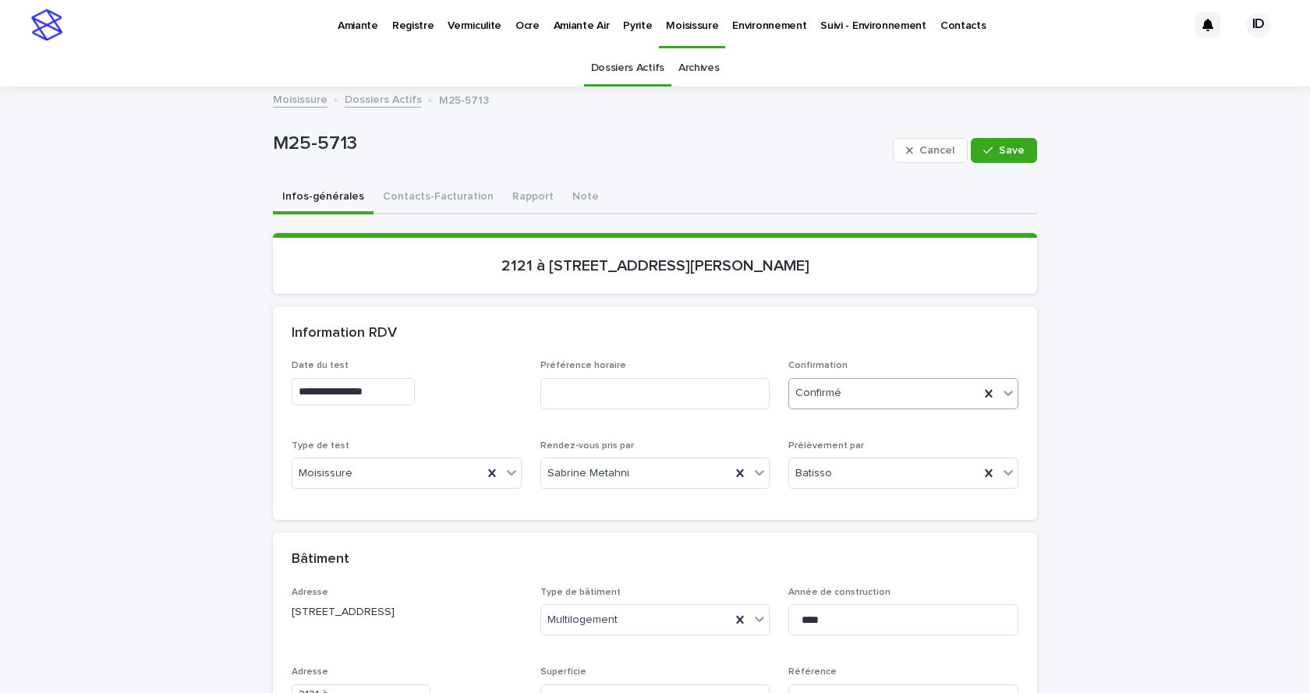
click at [1005, 393] on icon at bounding box center [1007, 393] width 9 height 5
click at [812, 442] on div "Archivé" at bounding box center [898, 450] width 228 height 27
click at [405, 196] on button "Contacts-Facturation" at bounding box center [437, 198] width 129 height 33
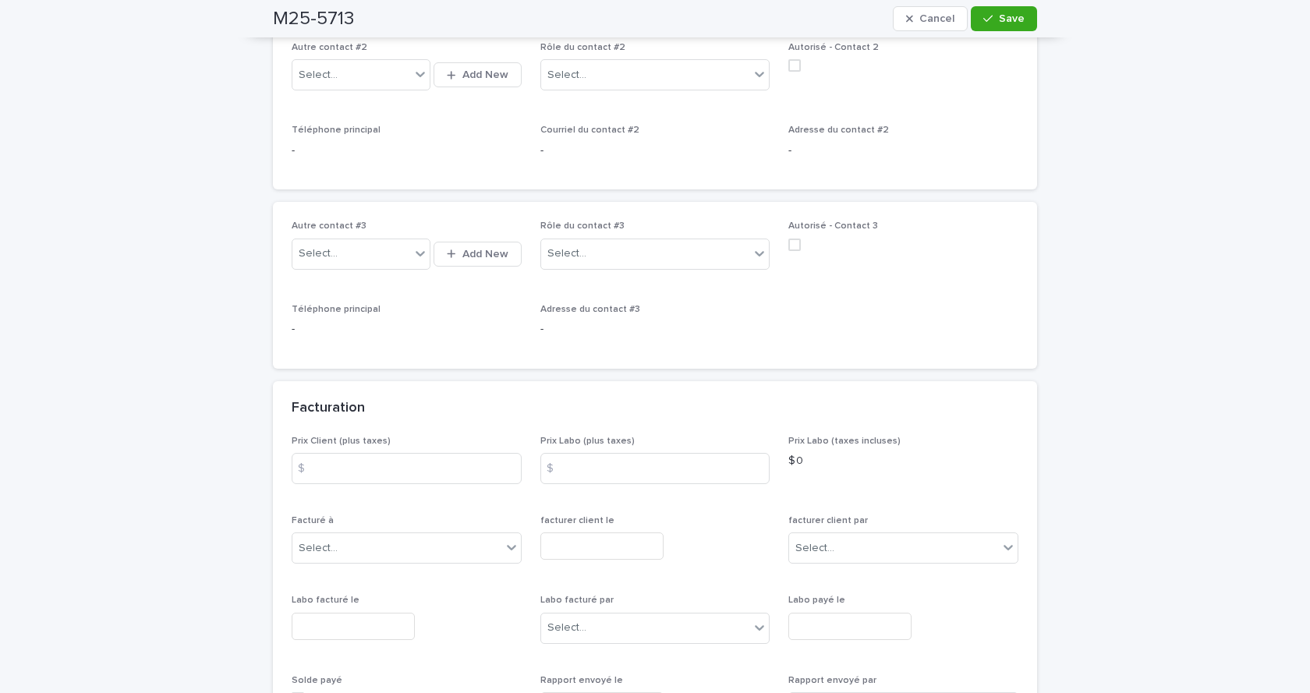
scroll to position [1014, 0]
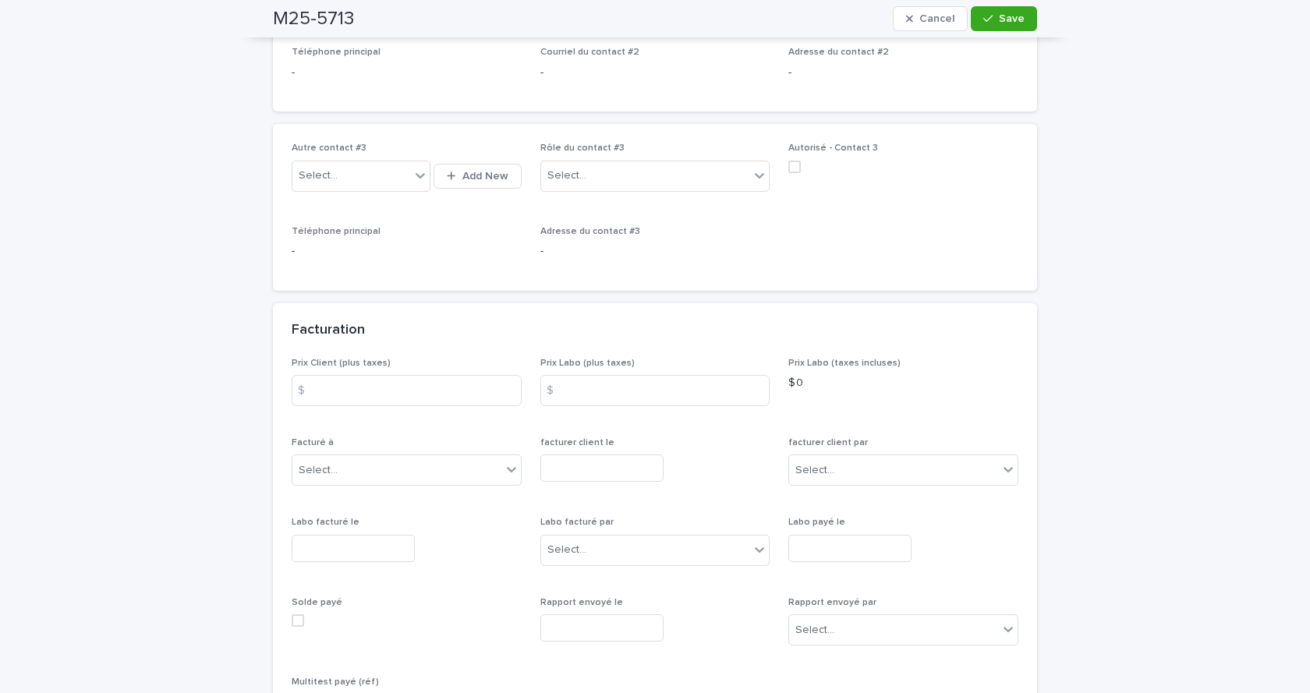
click at [332, 535] on input "text" at bounding box center [353, 548] width 123 height 27
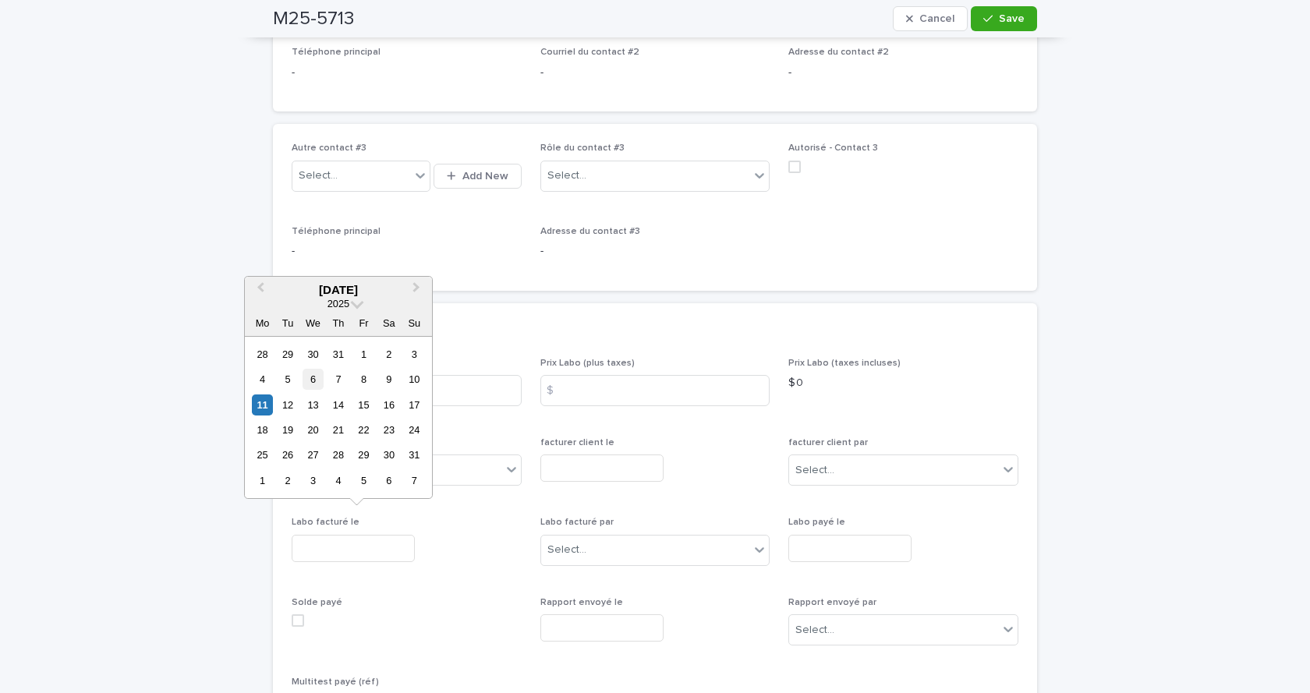
click at [310, 384] on div "6" at bounding box center [313, 379] width 21 height 21
type input "**********"
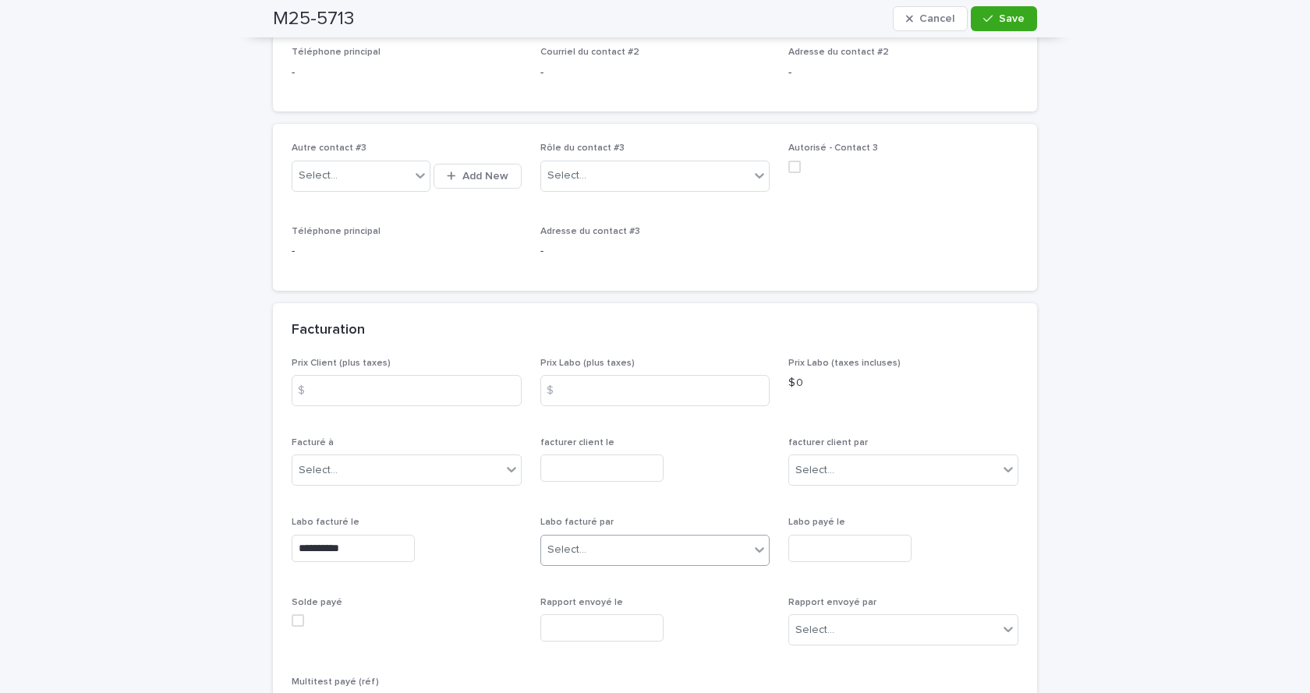
click at [577, 542] on div "Select..." at bounding box center [566, 550] width 39 height 16
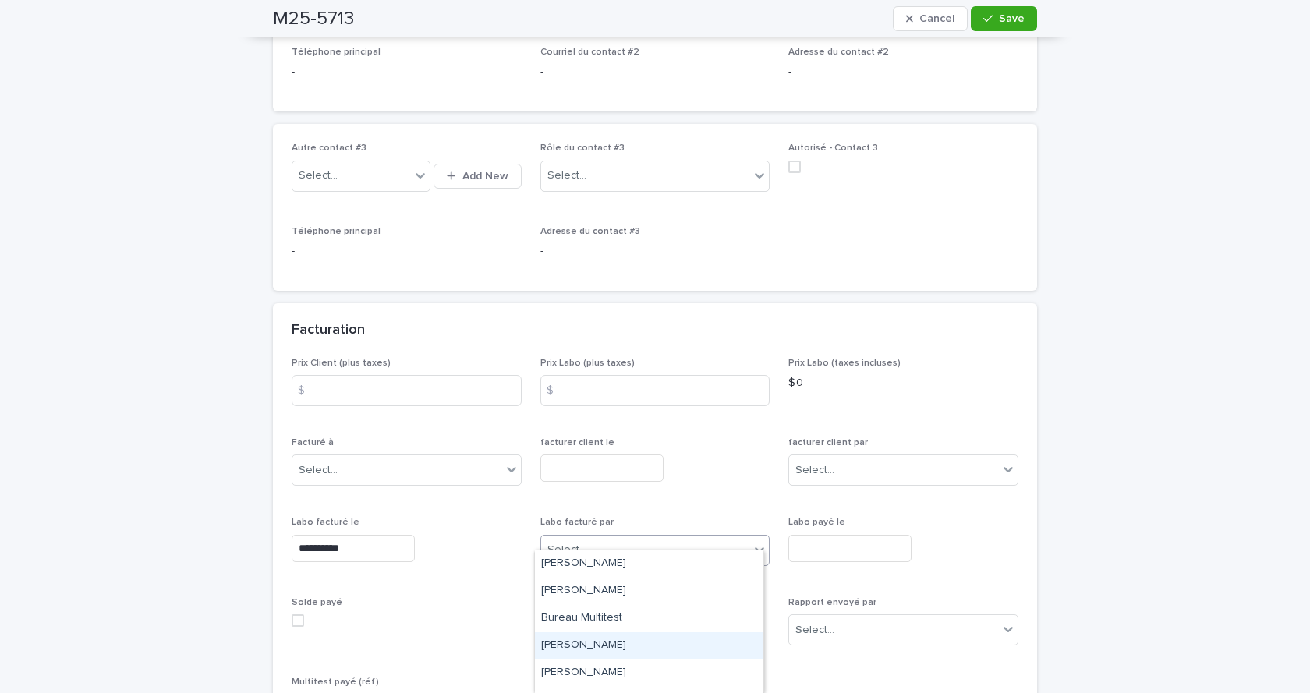
scroll to position [78, 0]
click at [575, 645] on div "[PERSON_NAME]" at bounding box center [649, 649] width 228 height 27
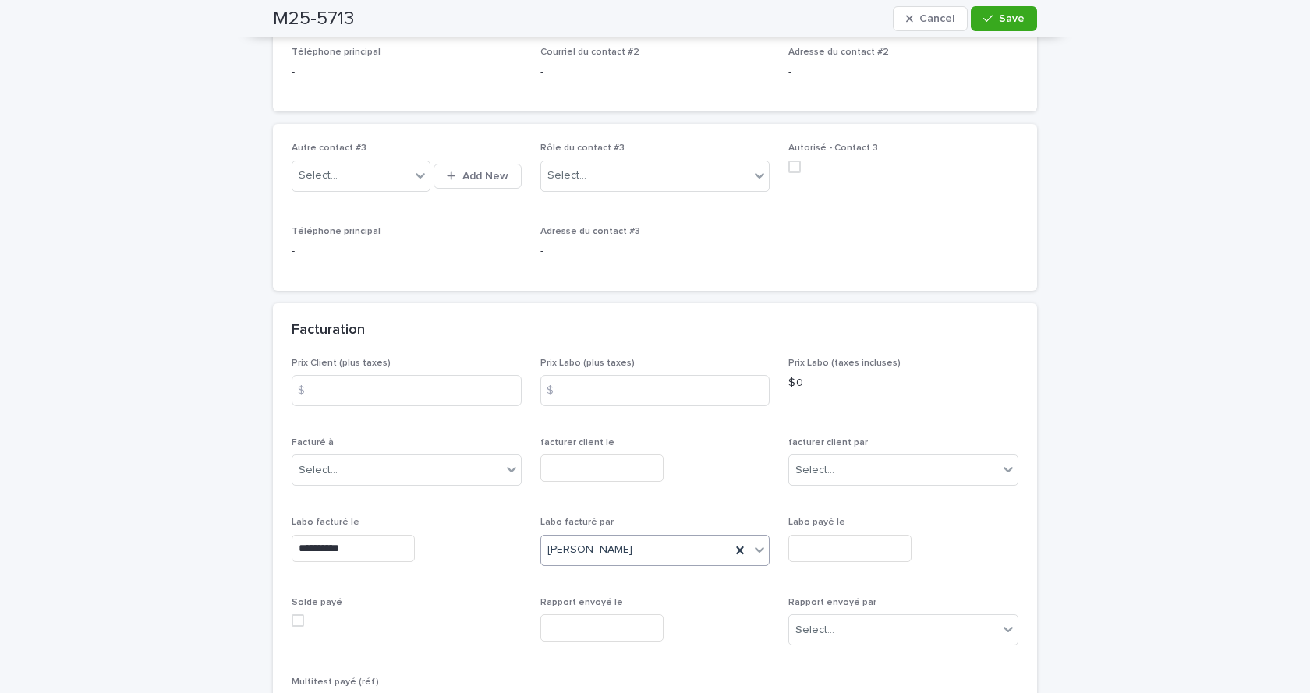
click at [292, 692] on span at bounding box center [298, 701] width 12 height 12
click at [993, 20] on div "button" at bounding box center [991, 18] width 16 height 11
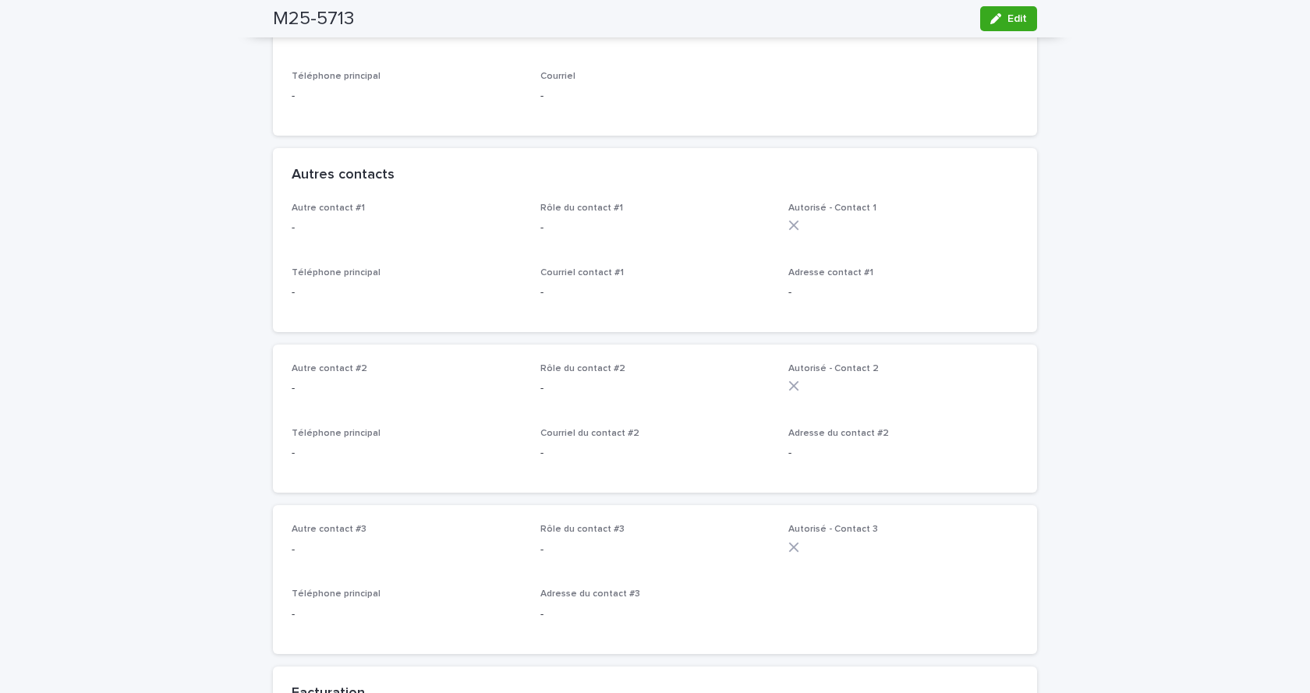
scroll to position [64, 0]
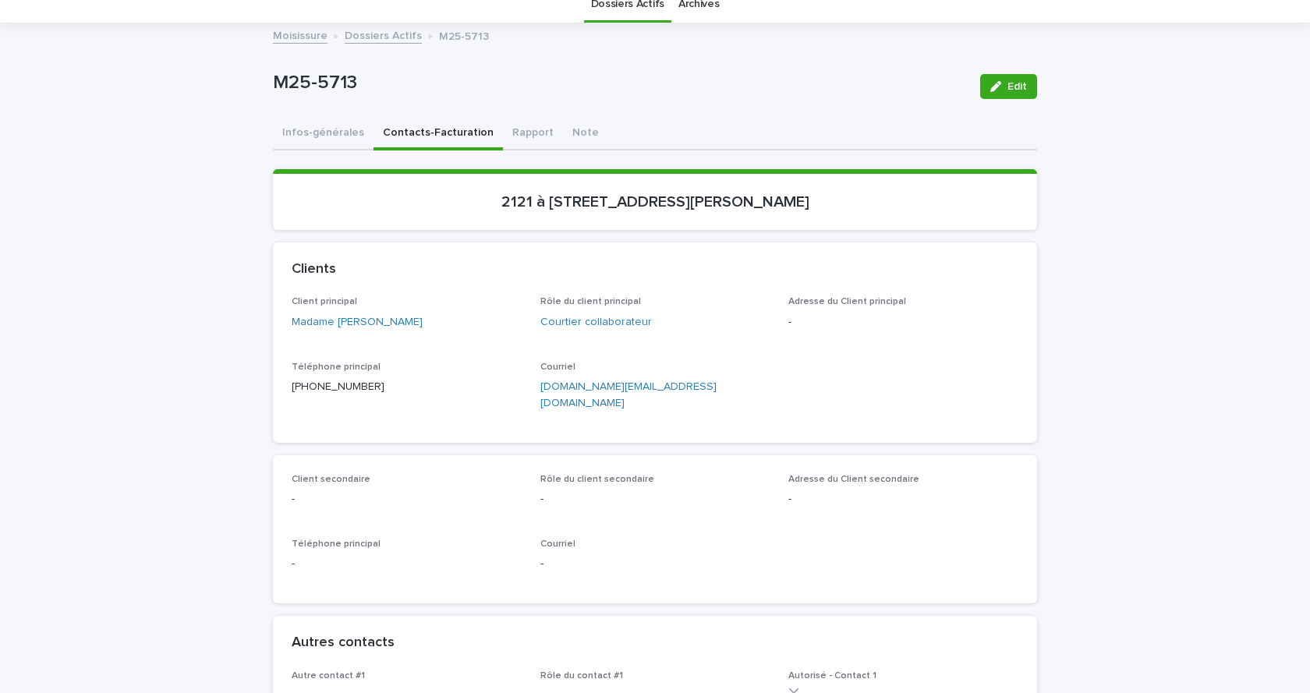
click at [381, 34] on link "Dossiers Actifs" at bounding box center [383, 35] width 77 height 18
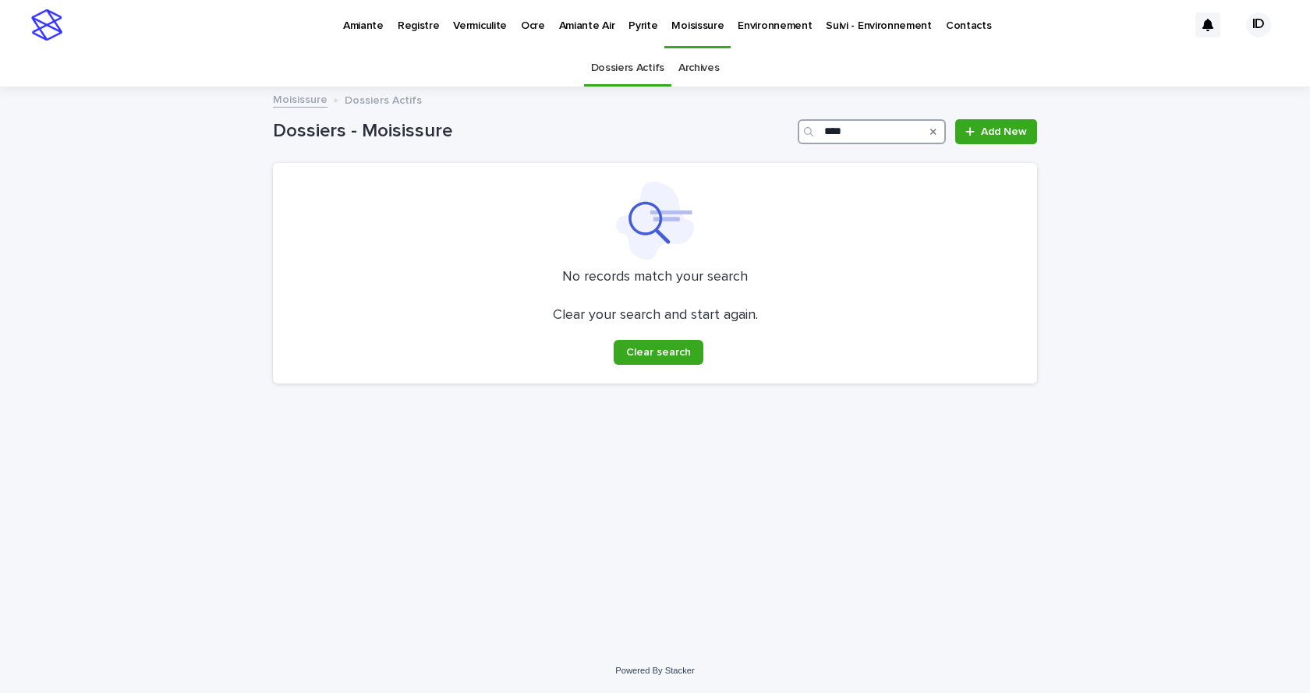
click at [842, 132] on input "****" at bounding box center [872, 131] width 148 height 25
type input "****"
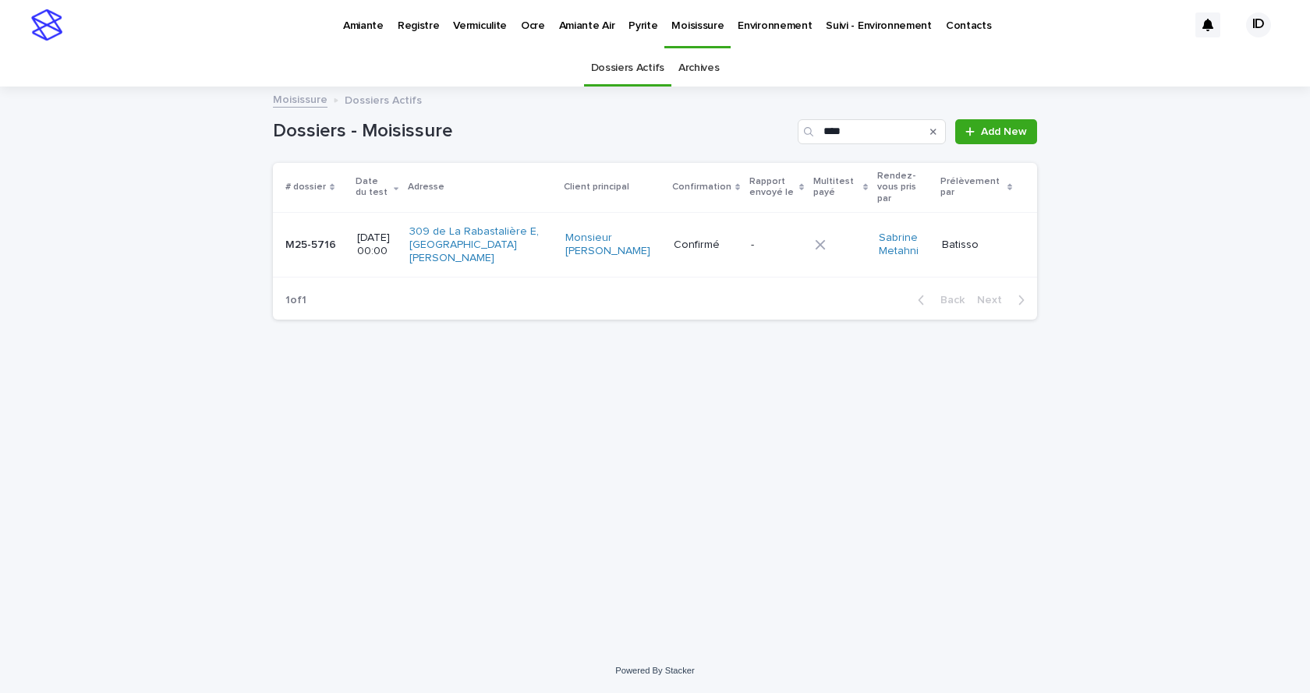
click at [525, 264] on td "309 de La Rabastalière E, [GEOGRAPHIC_DATA][PERSON_NAME]" at bounding box center [481, 244] width 156 height 65
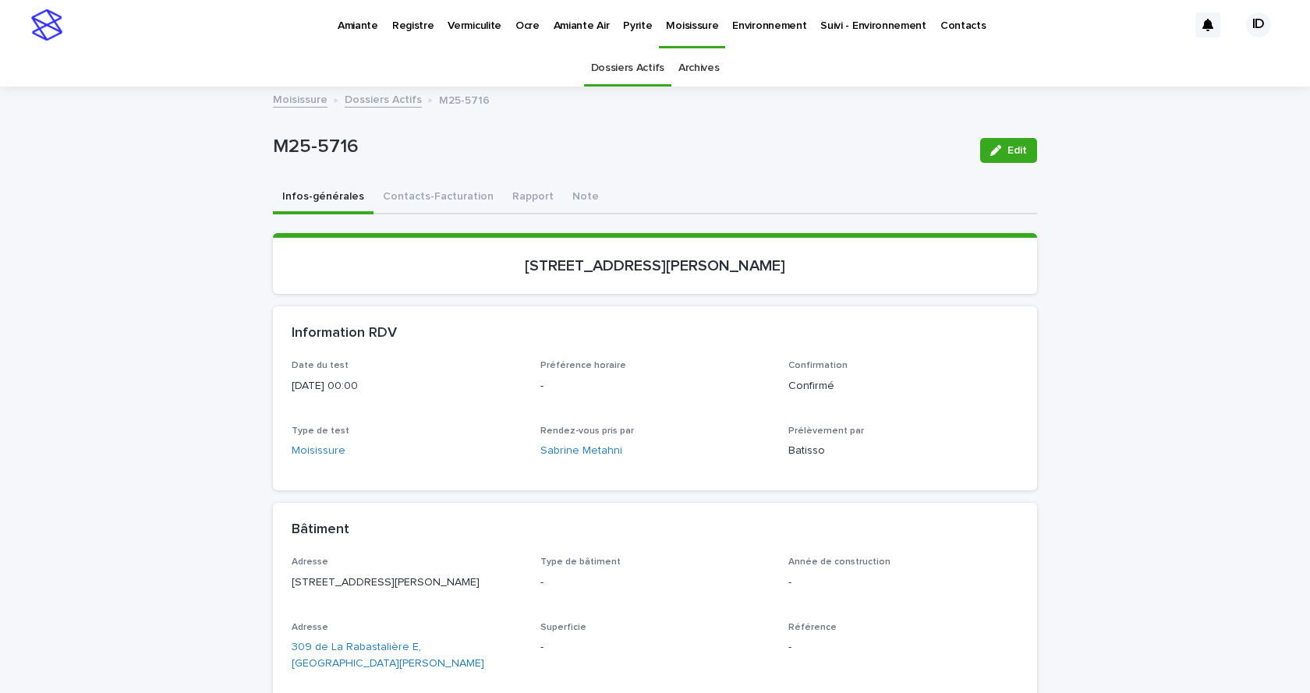
click at [1008, 147] on span "Edit" at bounding box center [1016, 150] width 19 height 11
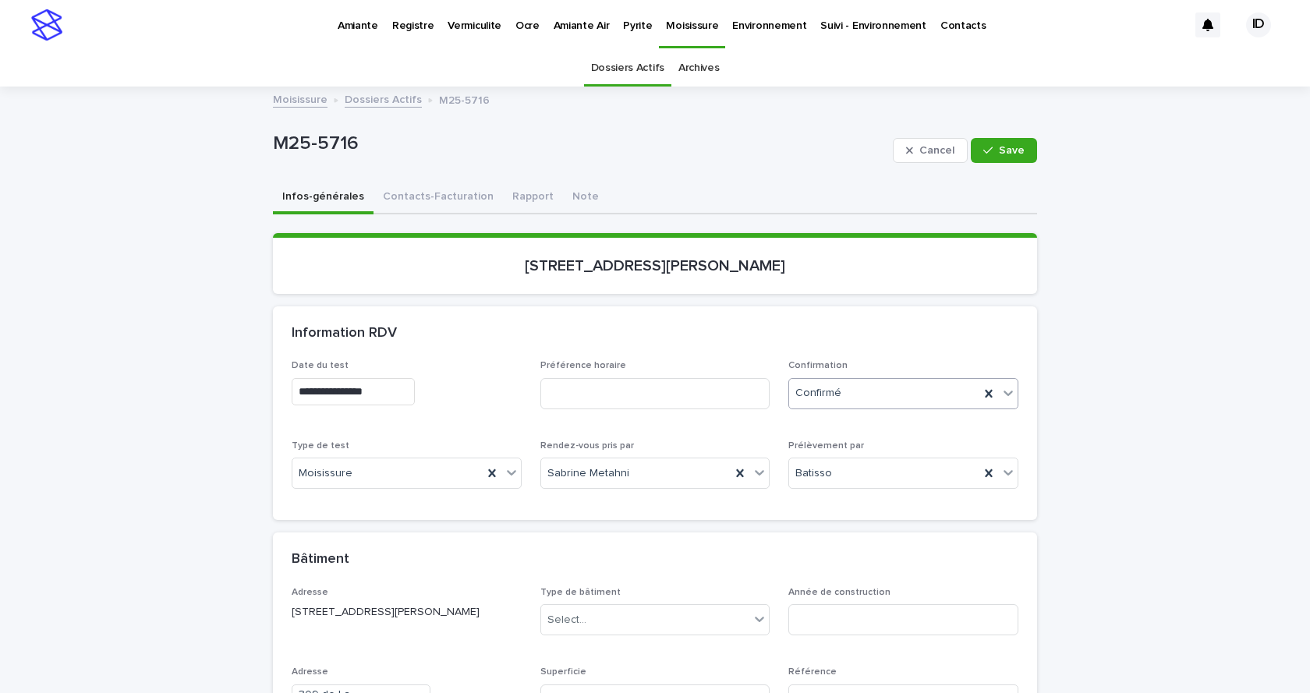
click at [1006, 398] on icon at bounding box center [1008, 393] width 16 height 16
click at [809, 447] on div "Archivé" at bounding box center [898, 450] width 228 height 27
click at [388, 192] on button "Contacts-Facturation" at bounding box center [437, 198] width 129 height 33
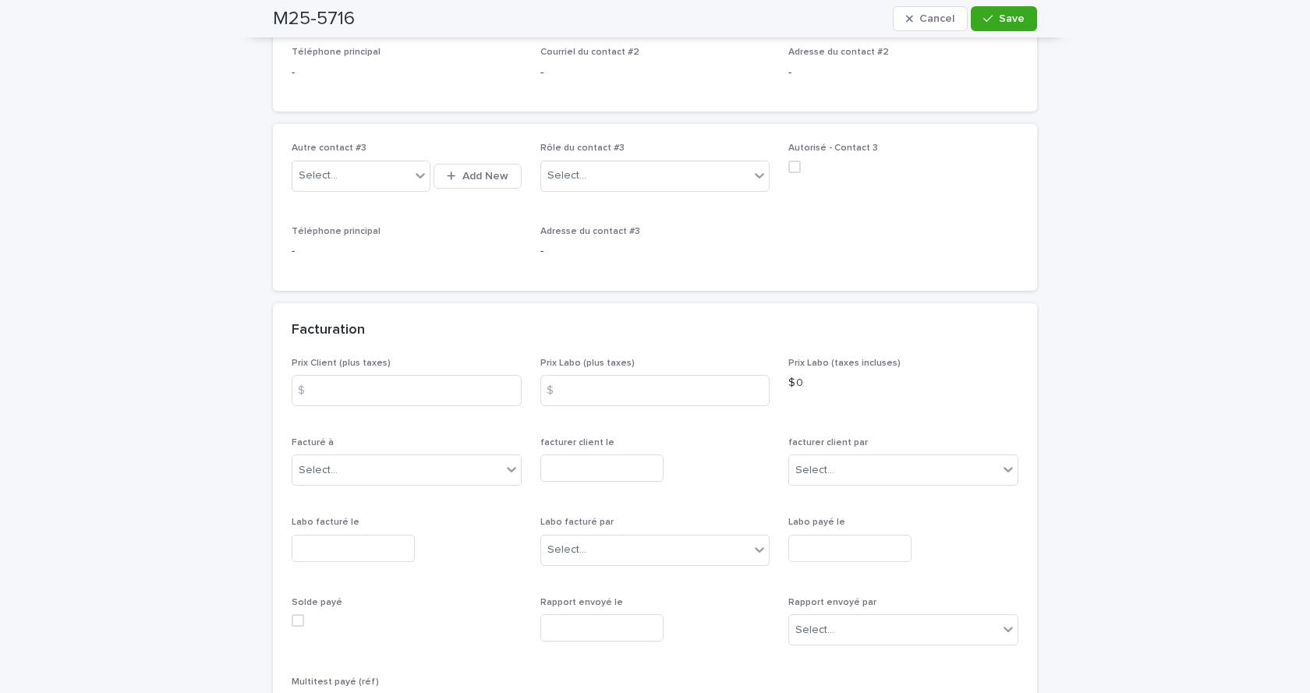
scroll to position [1170, 0]
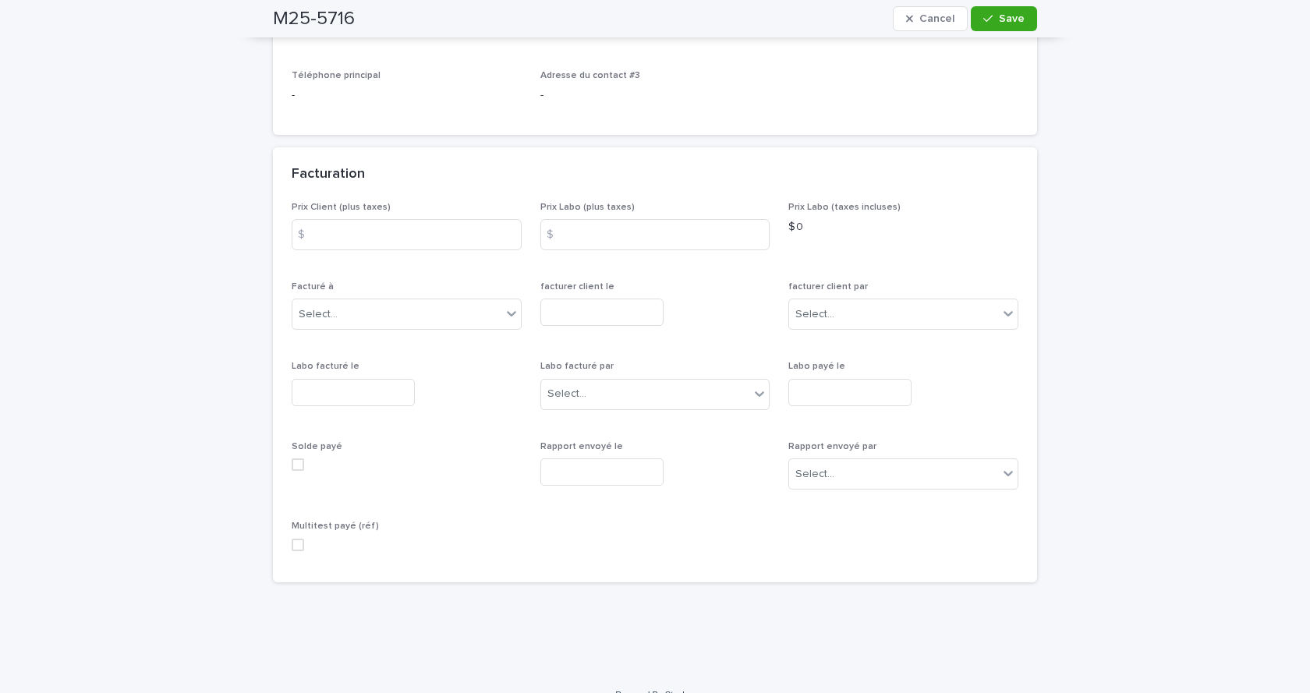
click at [342, 382] on input "text" at bounding box center [353, 392] width 123 height 27
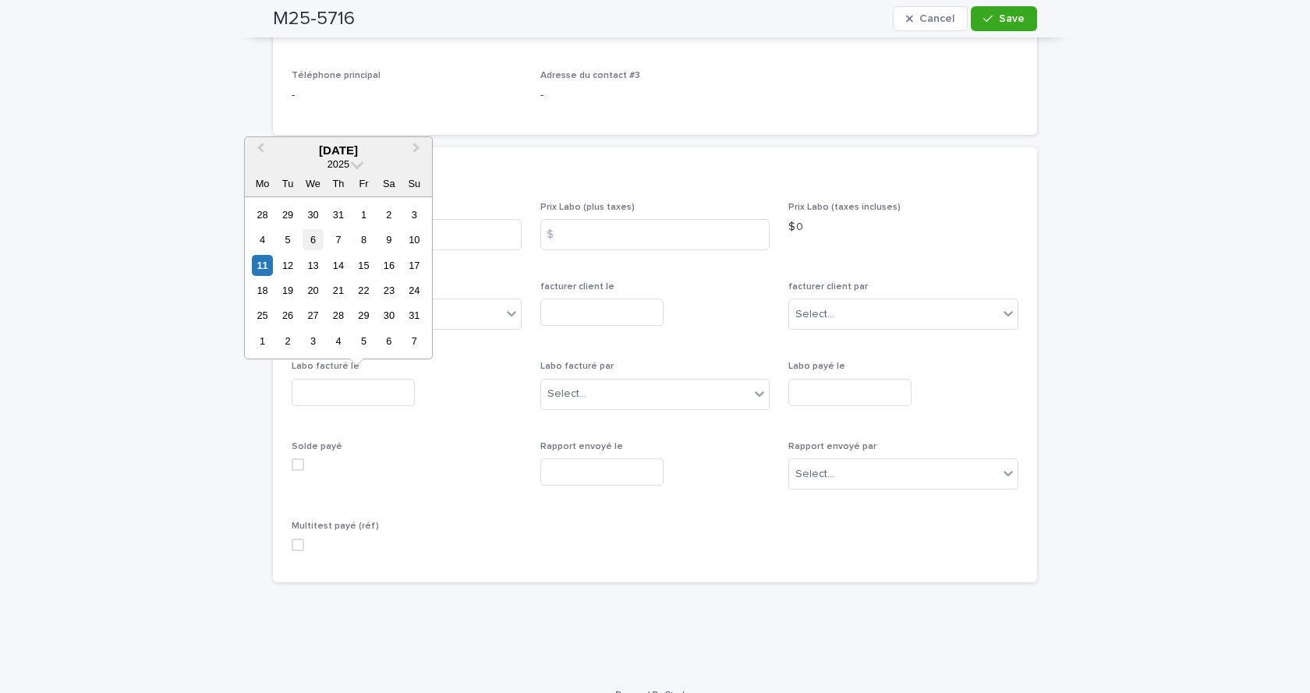
click at [313, 239] on div "6" at bounding box center [313, 239] width 21 height 21
type input "**********"
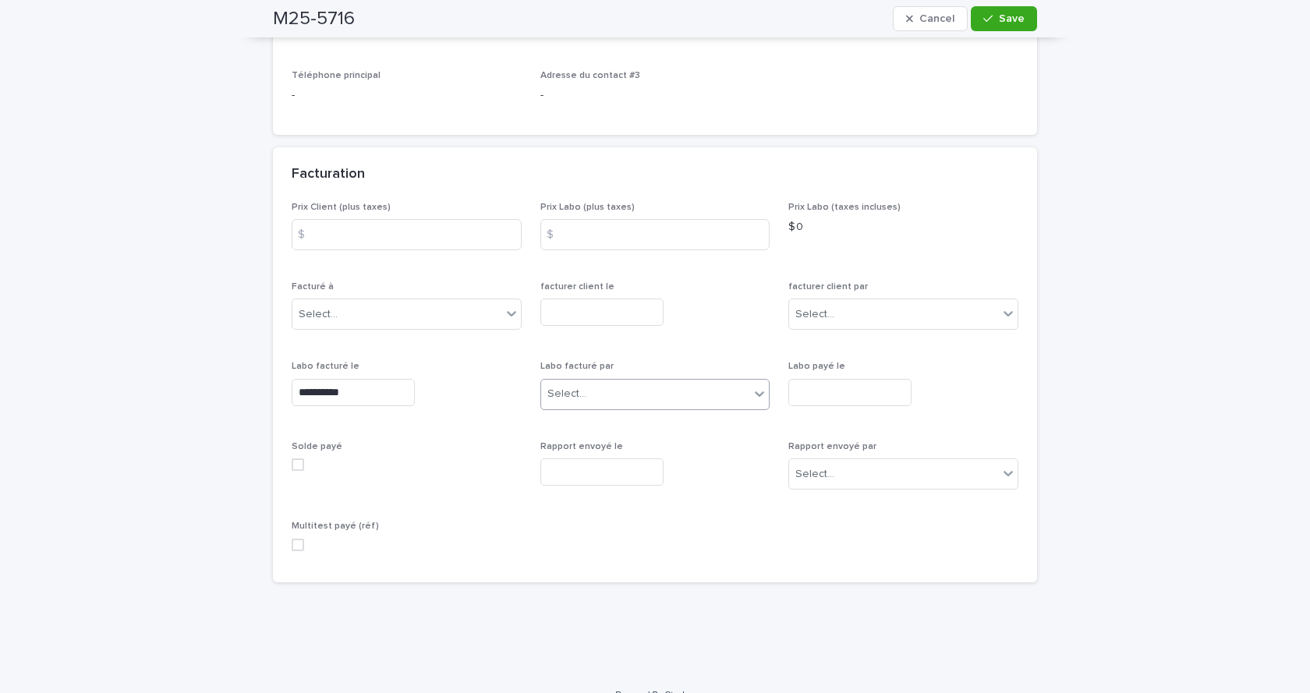
click at [588, 385] on div at bounding box center [589, 393] width 2 height 19
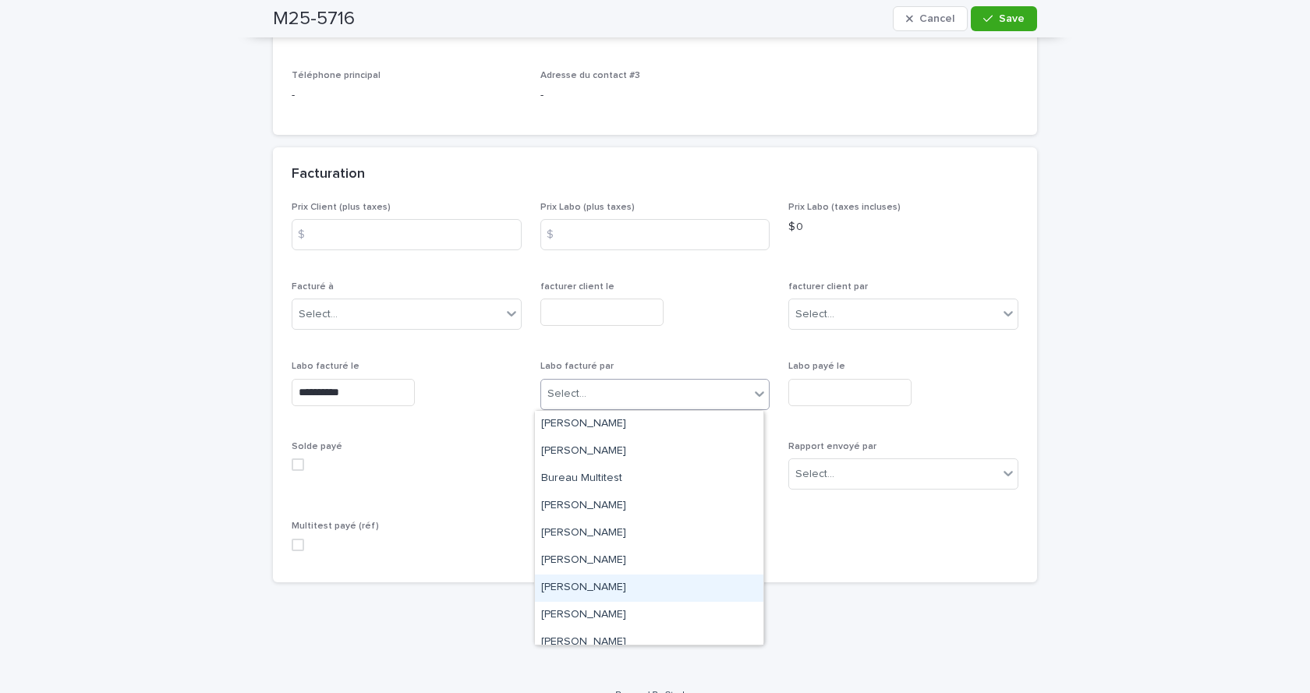
click at [582, 588] on div "[PERSON_NAME]" at bounding box center [649, 588] width 228 height 27
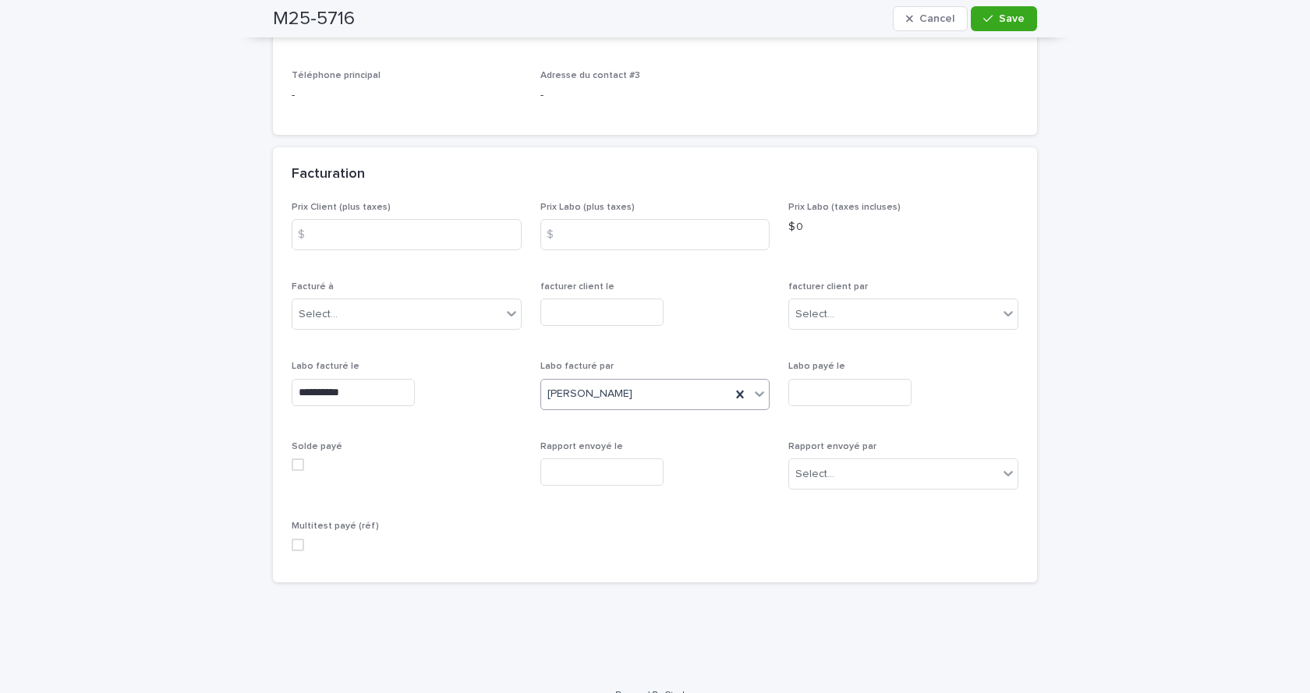
click at [292, 539] on span at bounding box center [298, 545] width 12 height 12
click at [1010, 19] on span "Save" at bounding box center [1012, 18] width 26 height 11
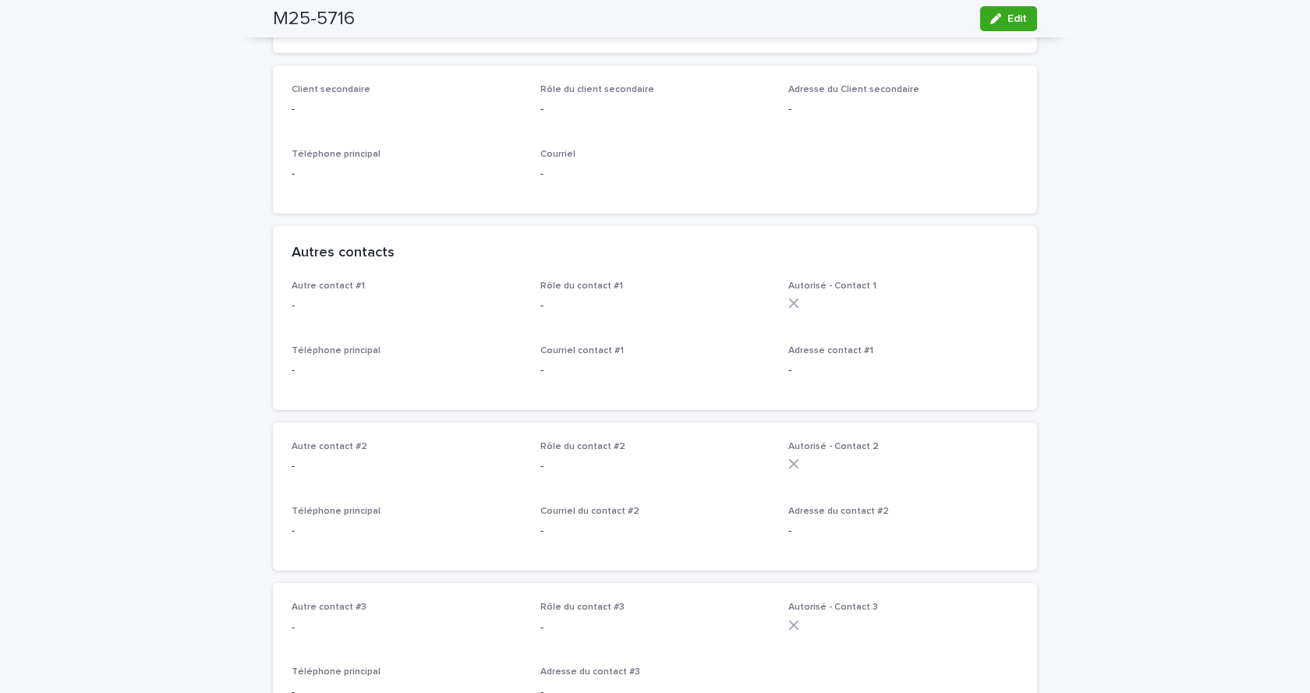
scroll to position [0, 0]
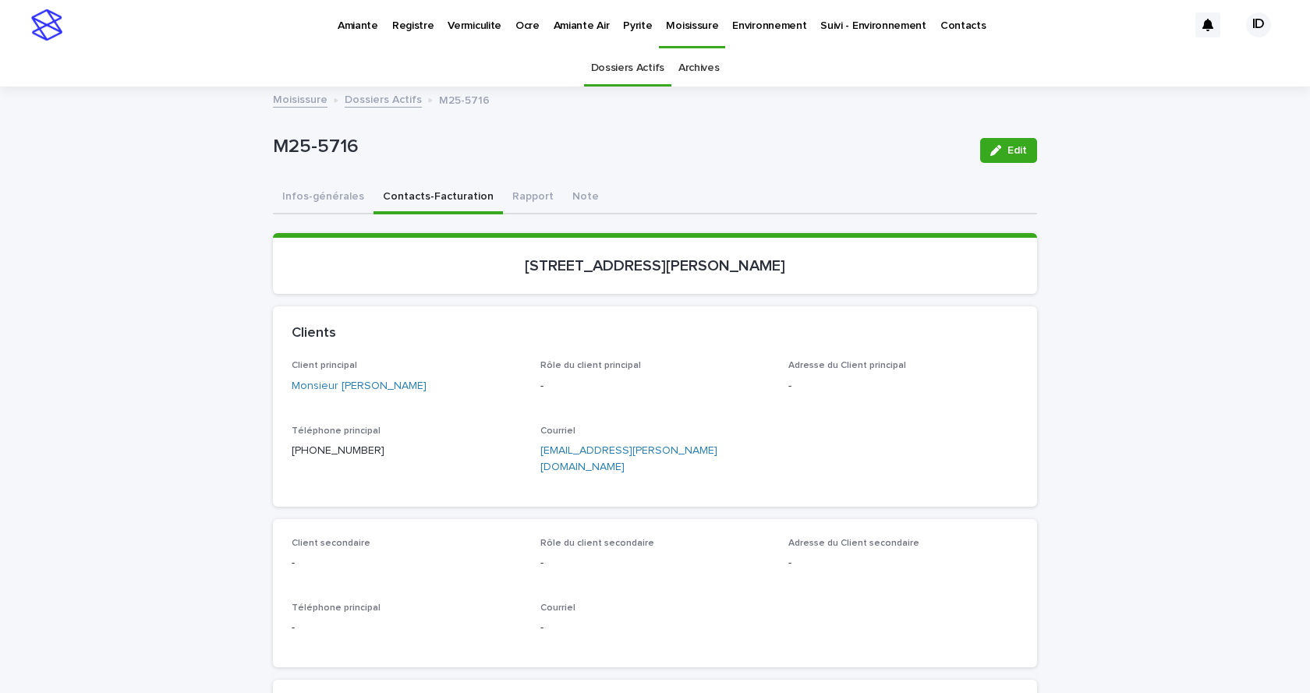
click at [393, 93] on link "Dossiers Actifs" at bounding box center [383, 99] width 77 height 18
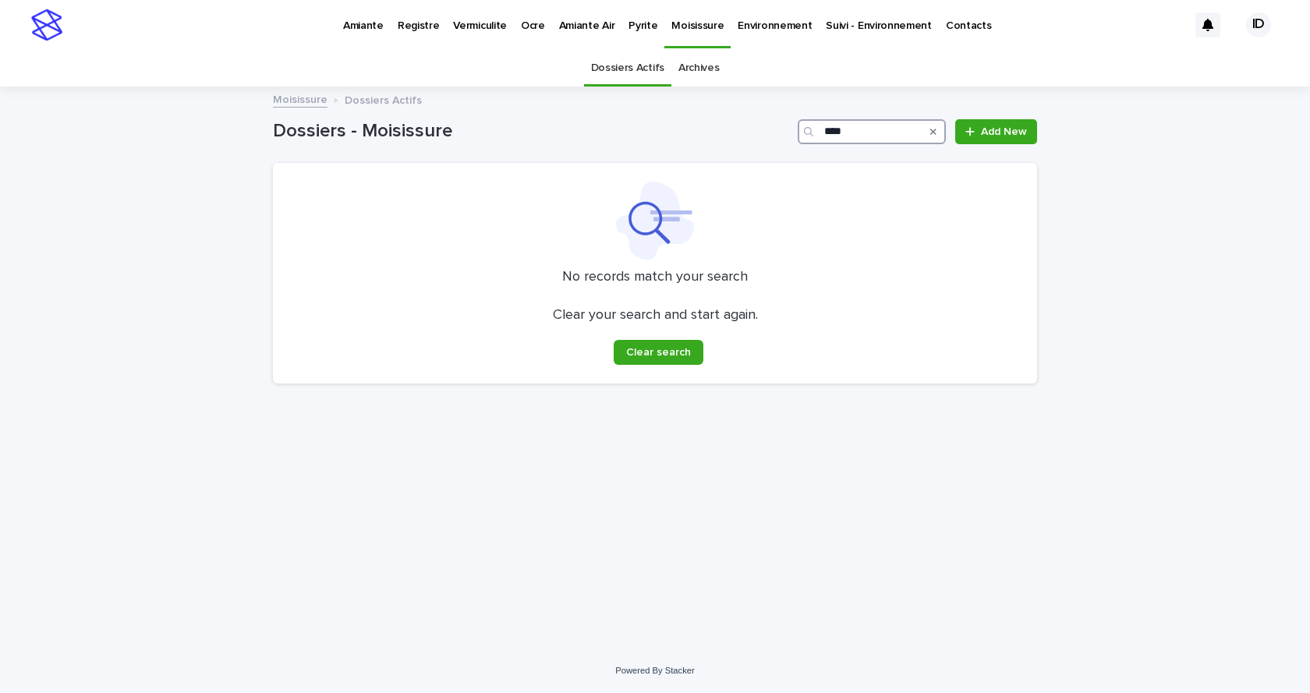
click at [872, 127] on input "****" at bounding box center [872, 131] width 148 height 25
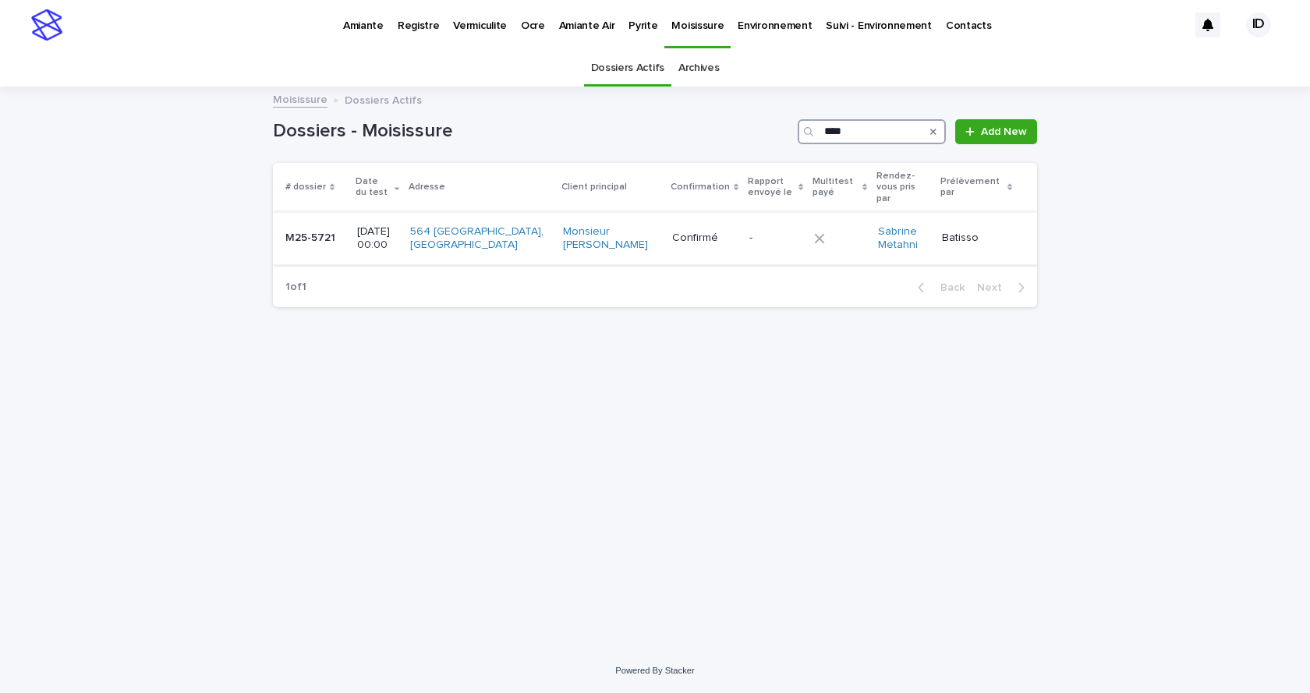
type input "****"
click at [530, 248] on td "564 [GEOGRAPHIC_DATA], [GEOGRAPHIC_DATA]" at bounding box center [480, 238] width 153 height 52
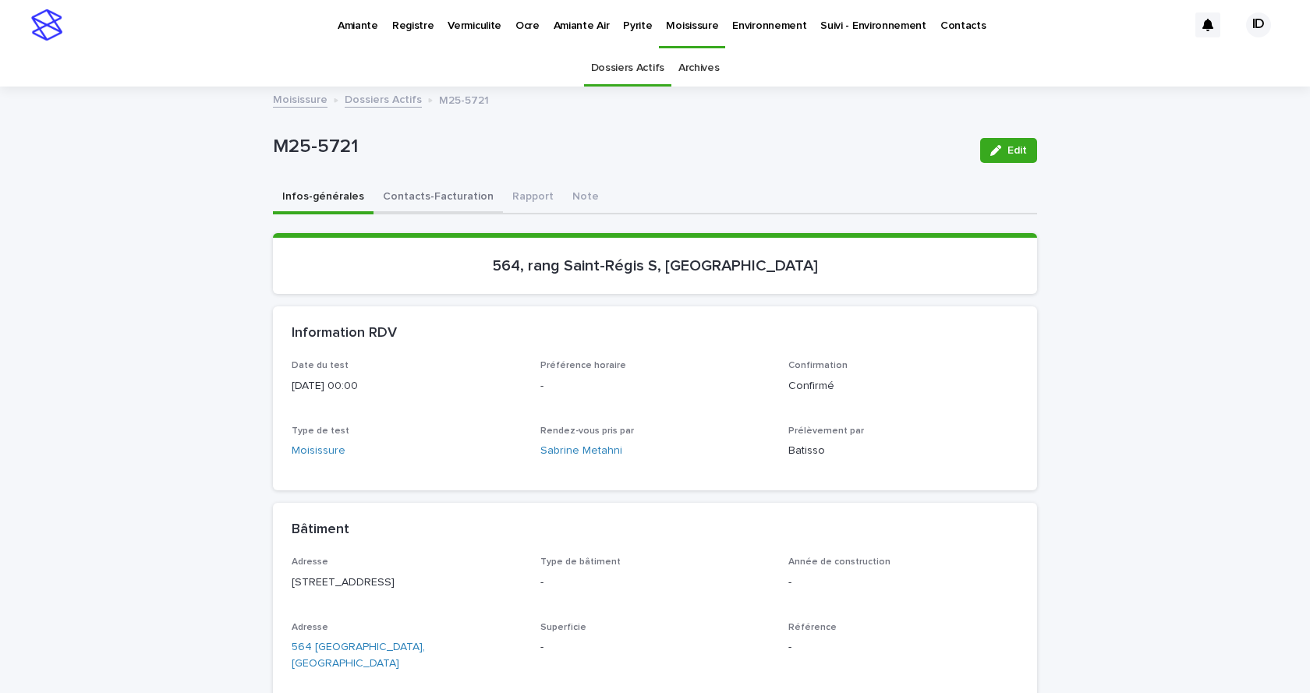
click at [447, 193] on button "Contacts-Facturation" at bounding box center [437, 198] width 129 height 33
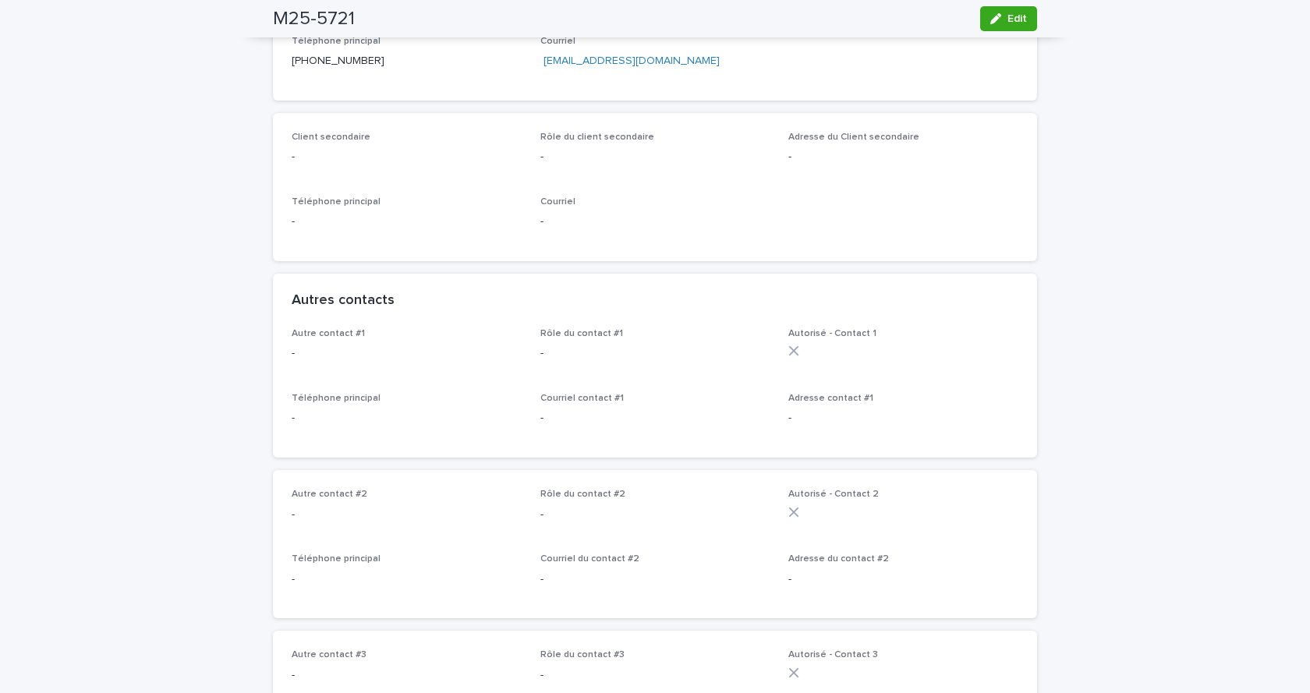
scroll to position [78, 0]
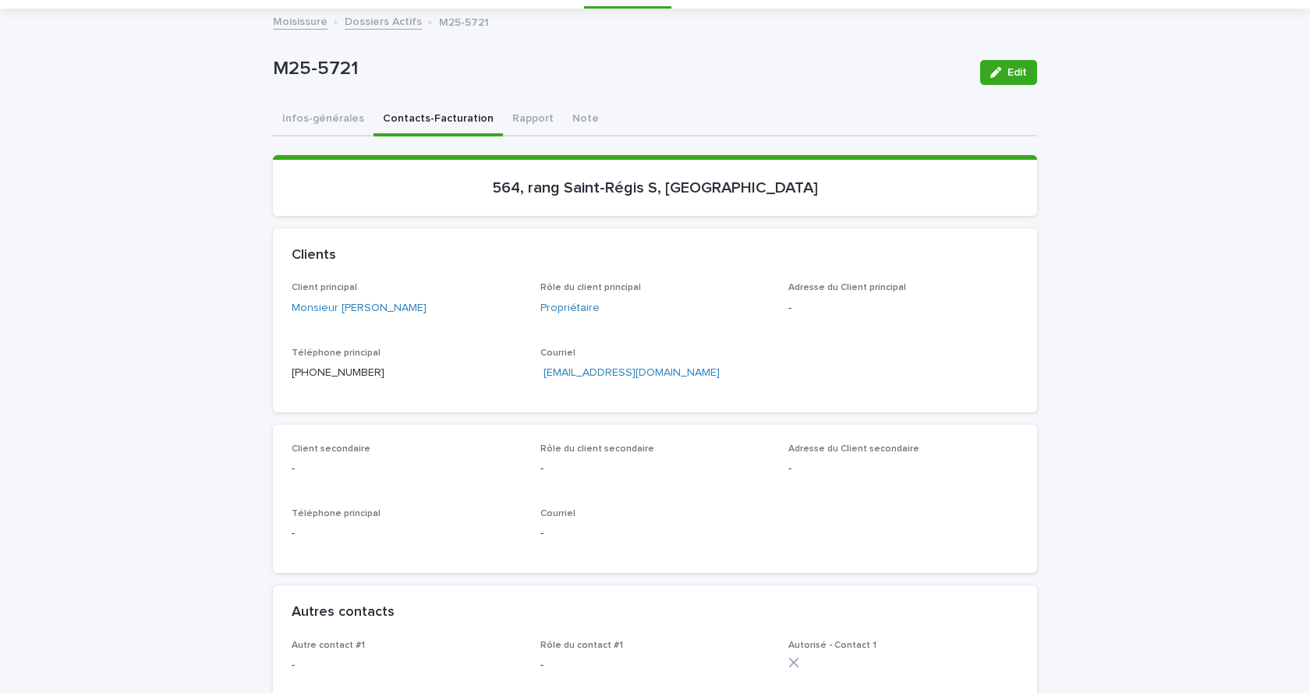
click at [306, 120] on button "Infos-générales" at bounding box center [323, 120] width 101 height 33
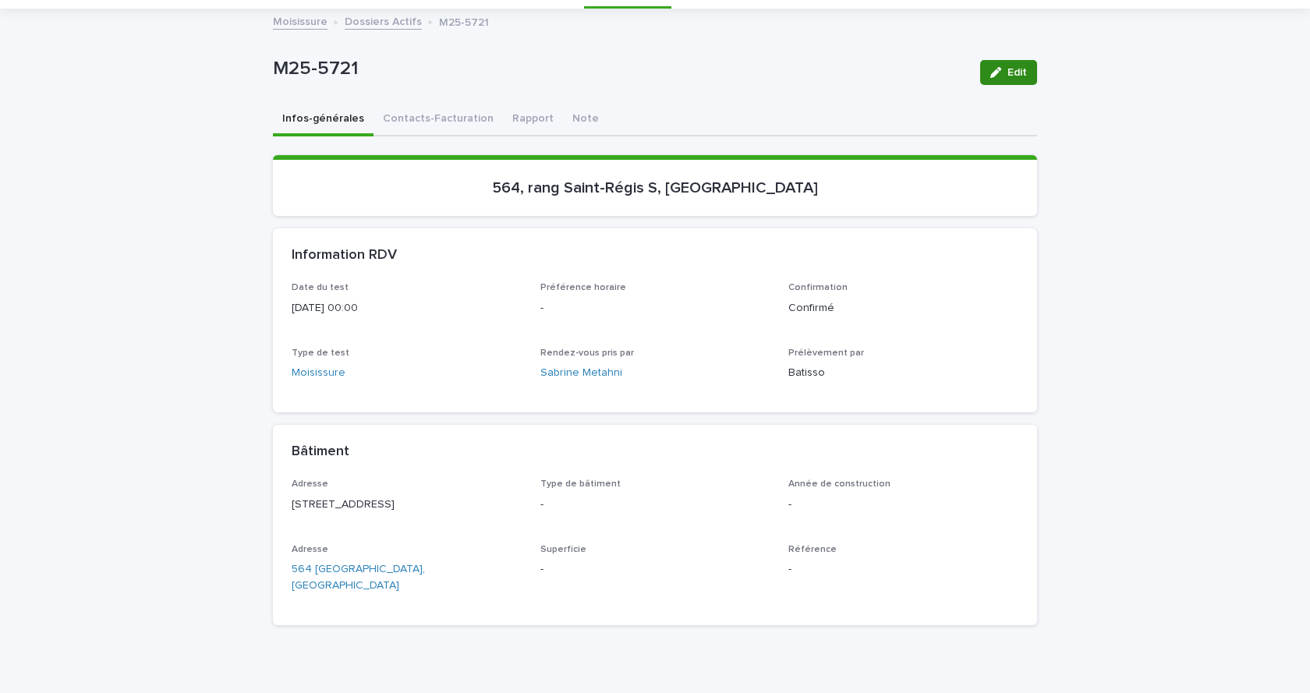
click at [1025, 76] on button "Edit" at bounding box center [1008, 72] width 57 height 25
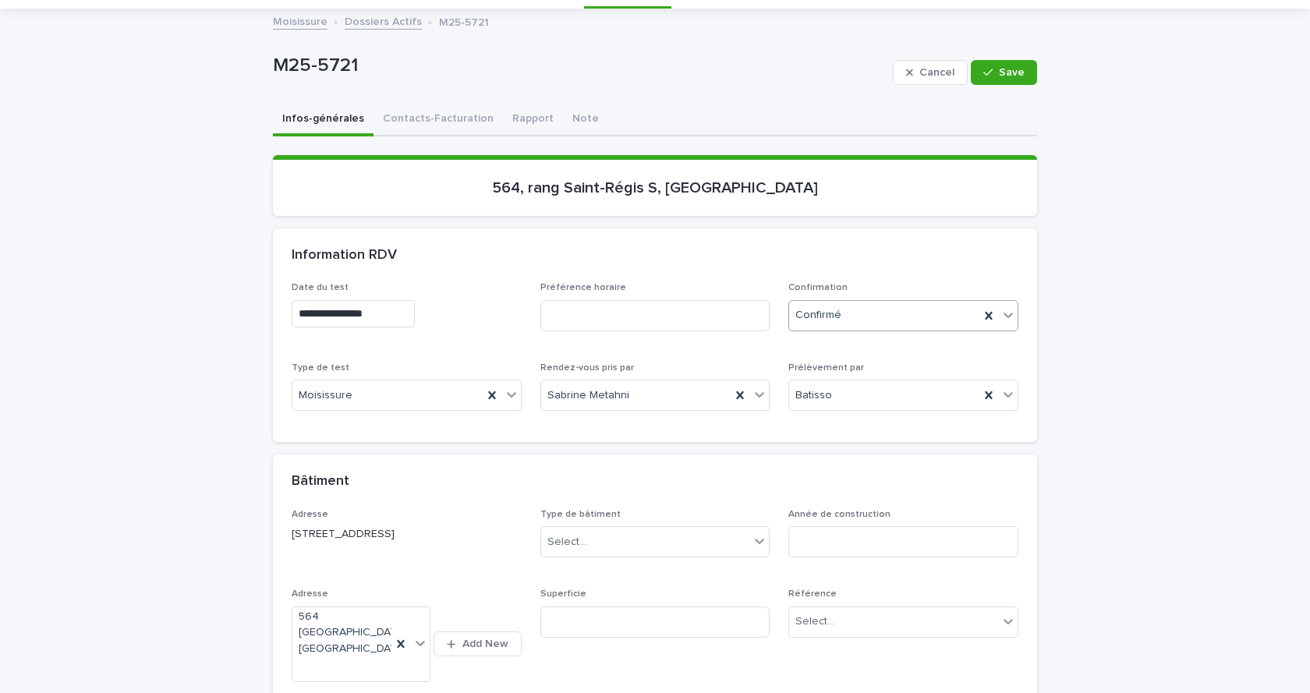
click at [1005, 313] on icon at bounding box center [1007, 315] width 9 height 5
click at [802, 369] on div "Archivé" at bounding box center [898, 372] width 228 height 27
click at [410, 115] on button "Contacts-Facturation" at bounding box center [437, 120] width 129 height 33
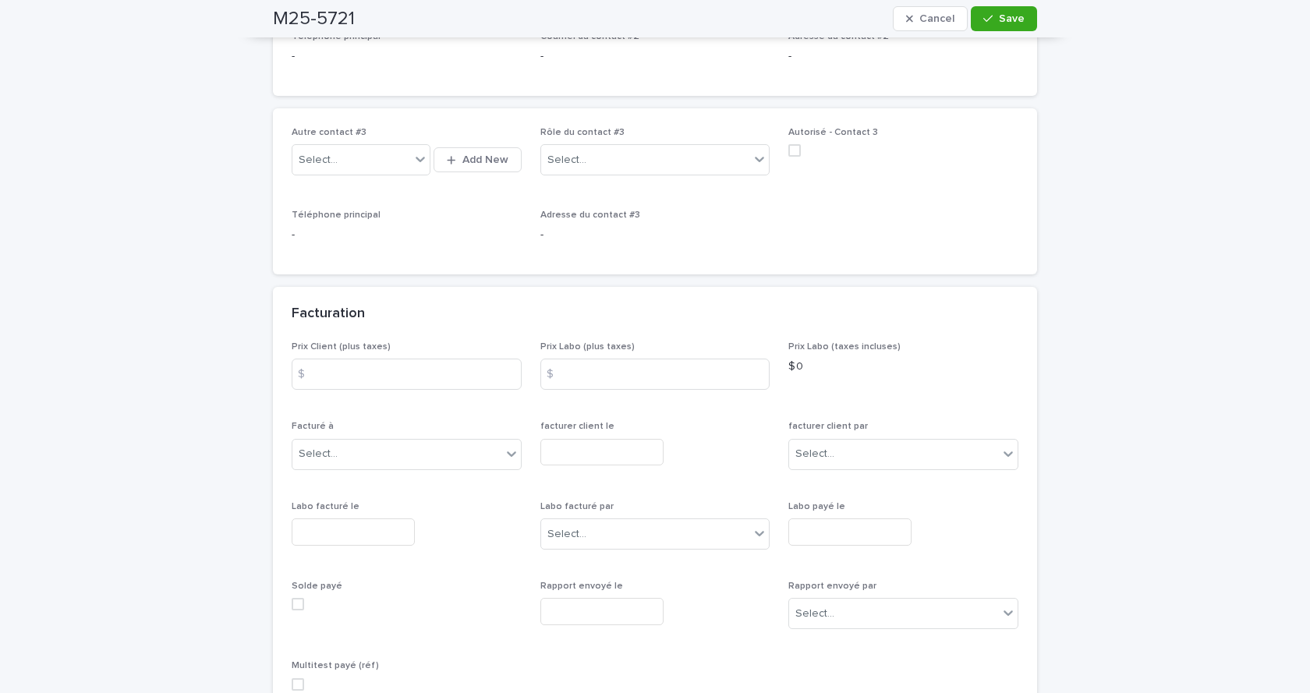
scroll to position [1149, 0]
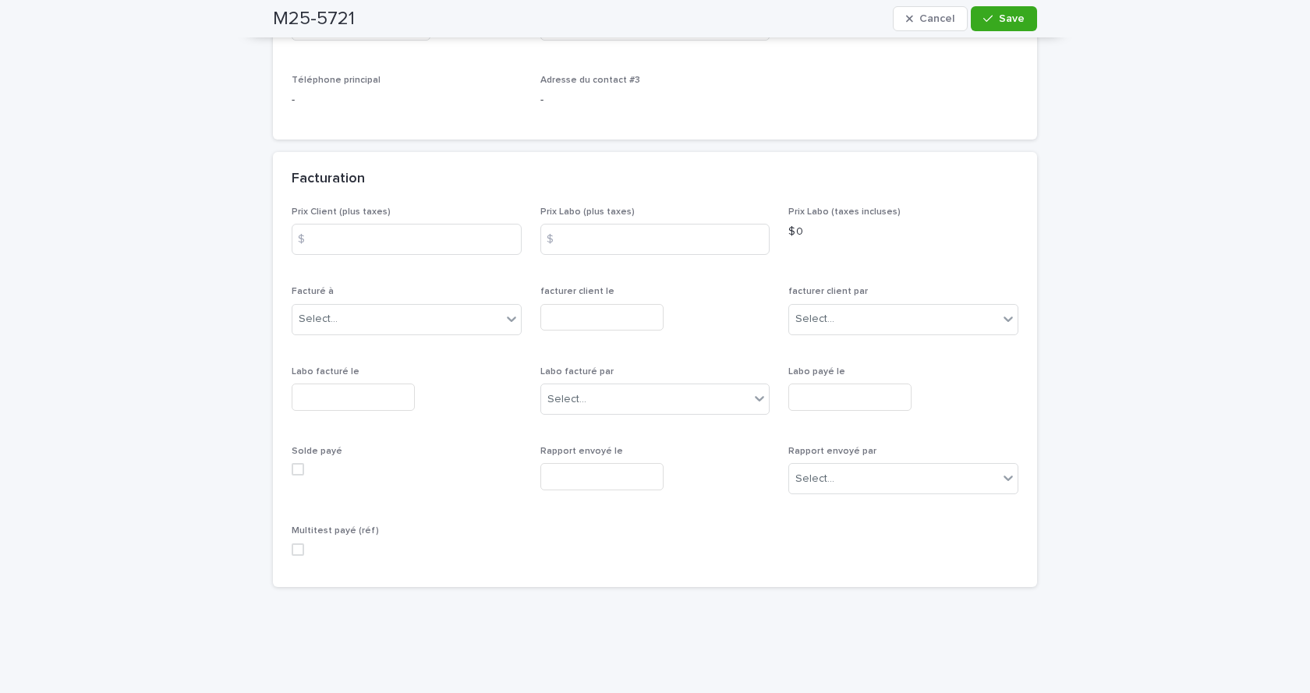
click at [321, 397] on input "text" at bounding box center [353, 397] width 123 height 27
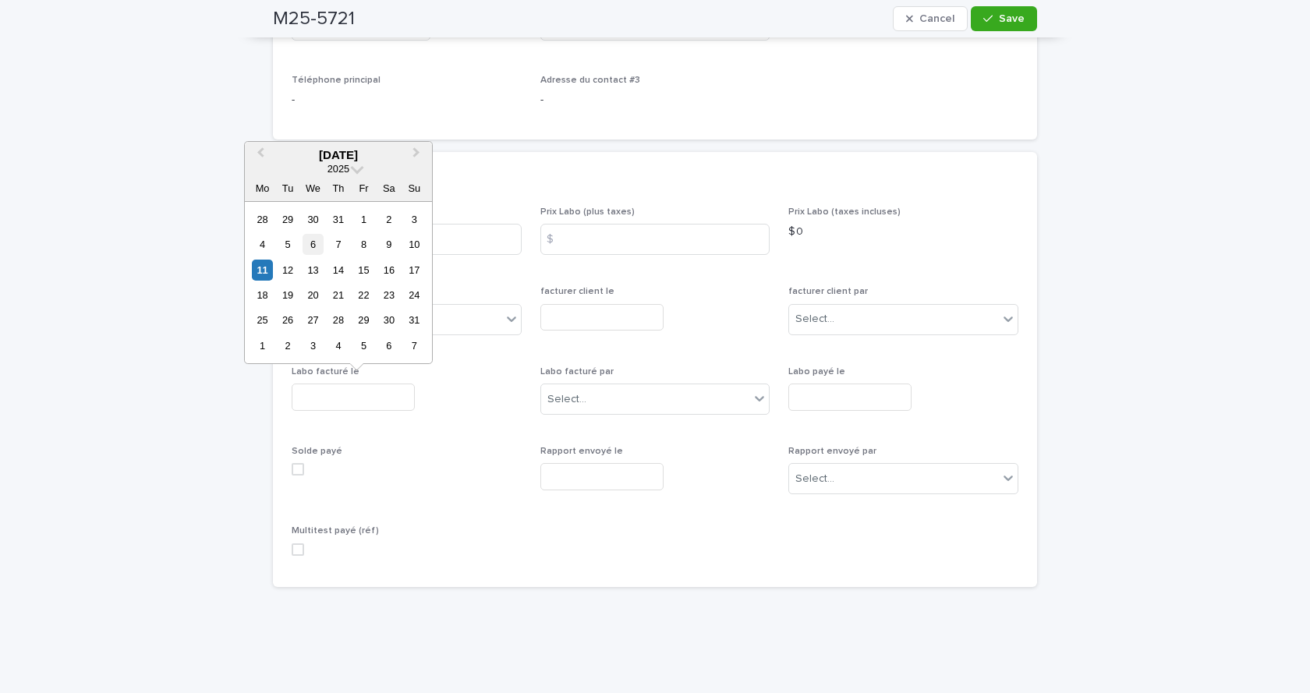
click at [319, 246] on div "6" at bounding box center [313, 244] width 21 height 21
type input "**********"
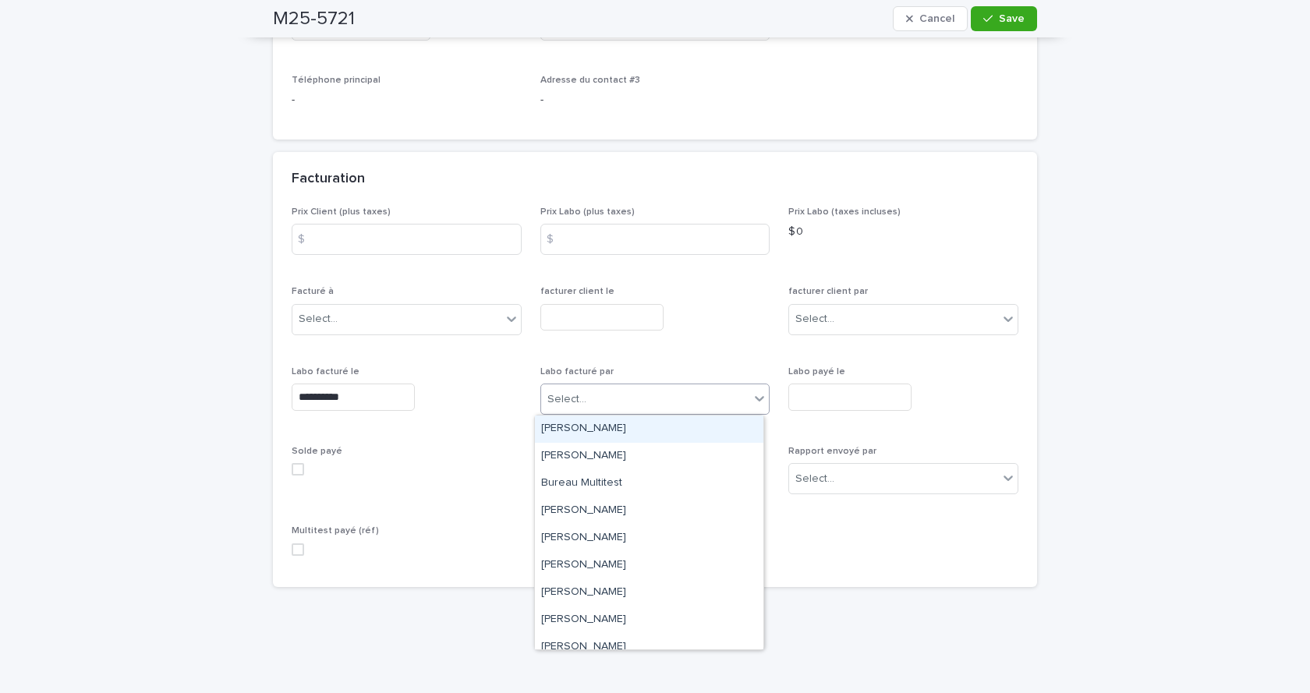
click at [573, 395] on div "Select..." at bounding box center [566, 399] width 39 height 16
click at [569, 593] on div "[PERSON_NAME]" at bounding box center [649, 592] width 228 height 27
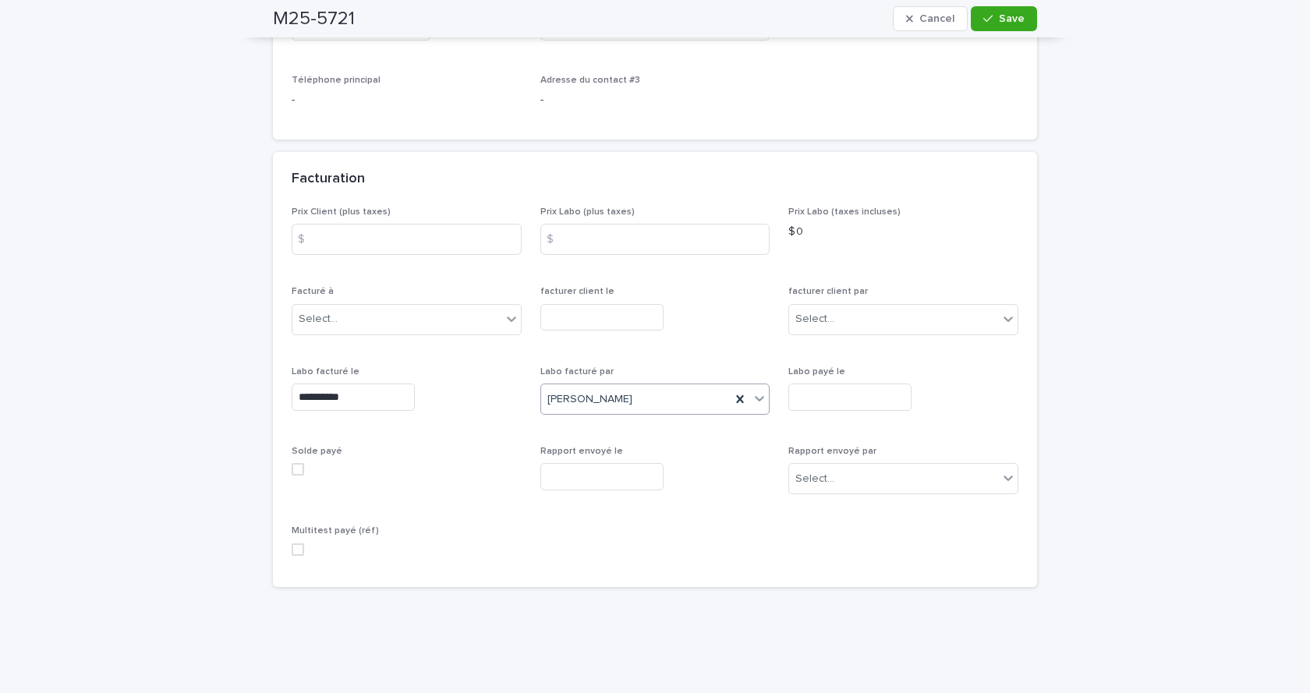
click at [293, 550] on span at bounding box center [298, 549] width 12 height 12
click at [1001, 18] on span "Save" at bounding box center [1012, 18] width 26 height 11
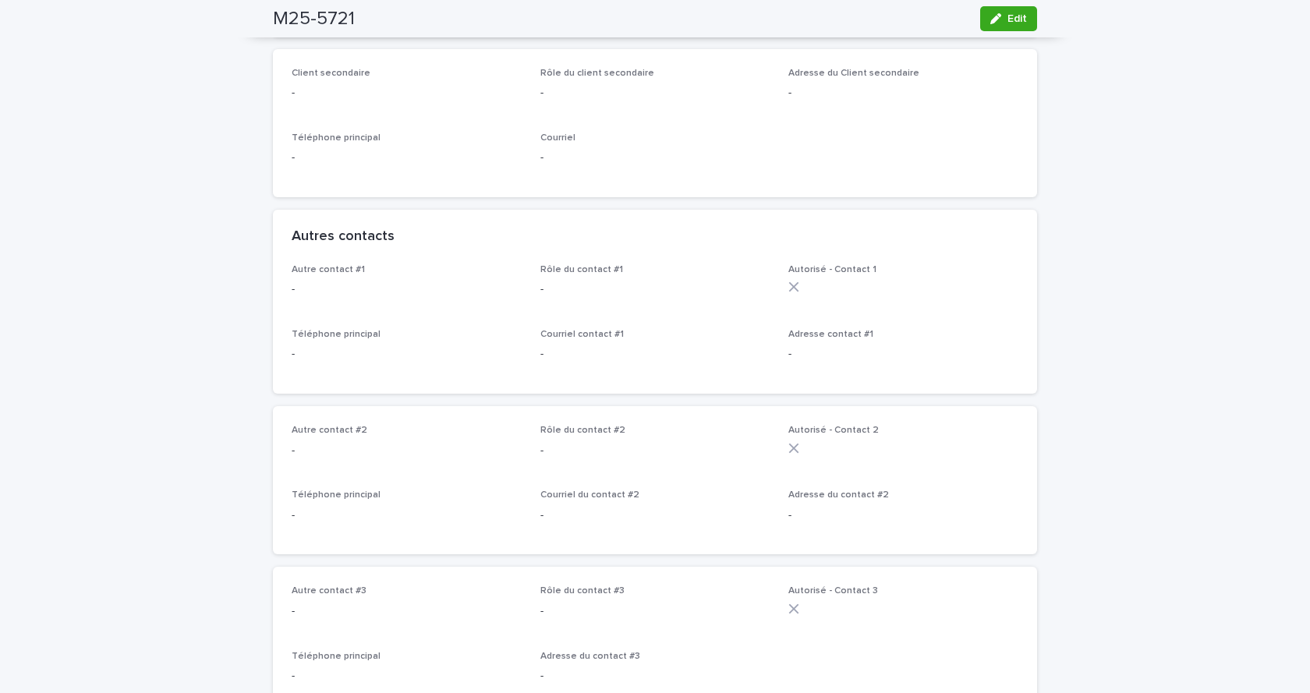
scroll to position [0, 0]
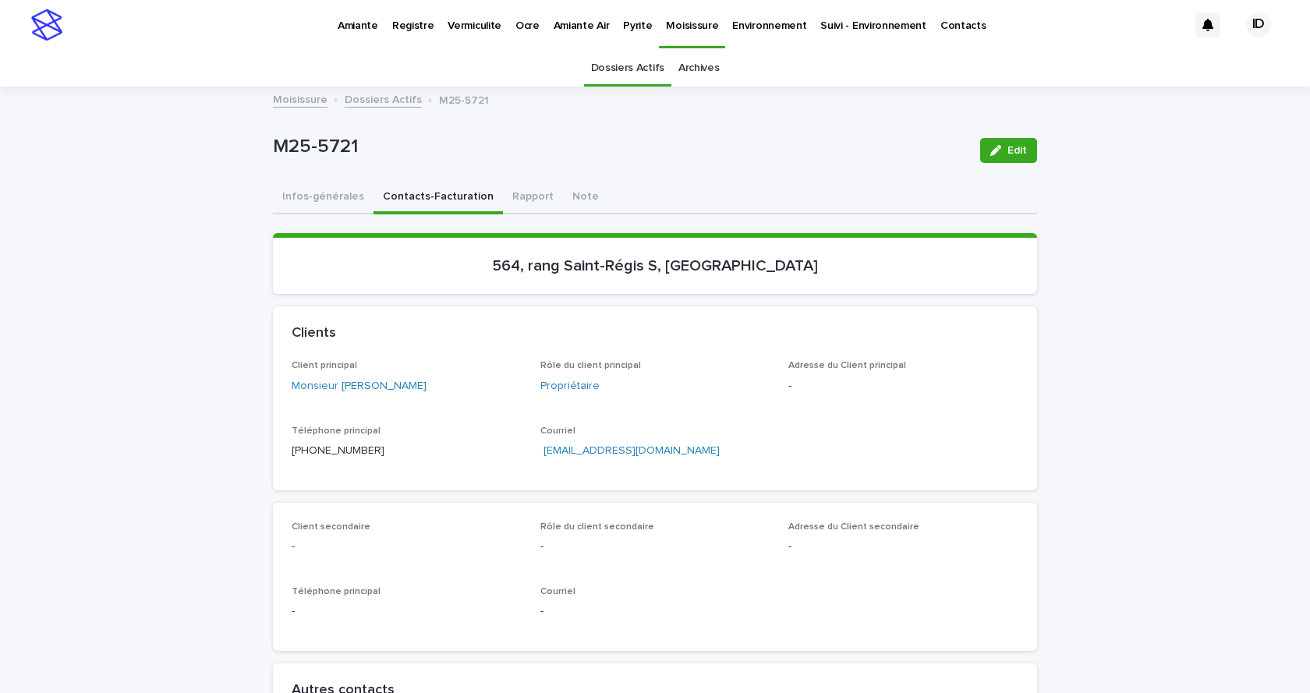
click at [379, 99] on link "Dossiers Actifs" at bounding box center [383, 99] width 77 height 18
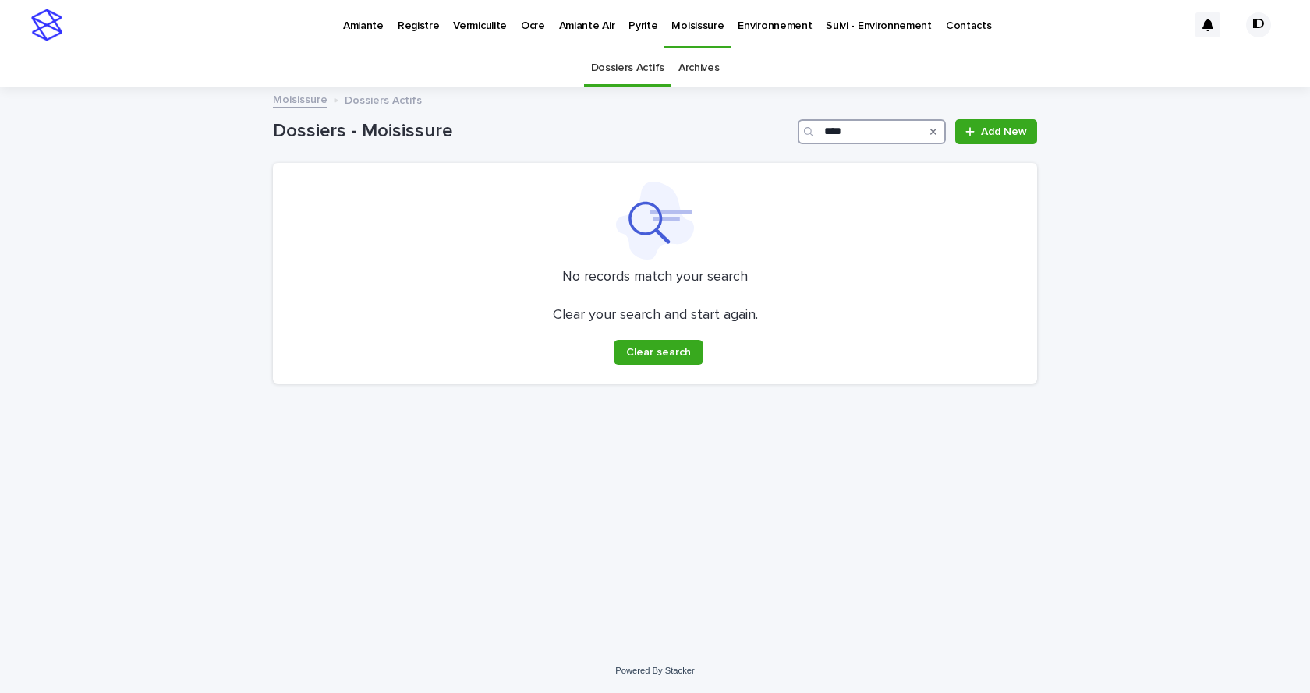
click at [879, 131] on input "****" at bounding box center [872, 131] width 148 height 25
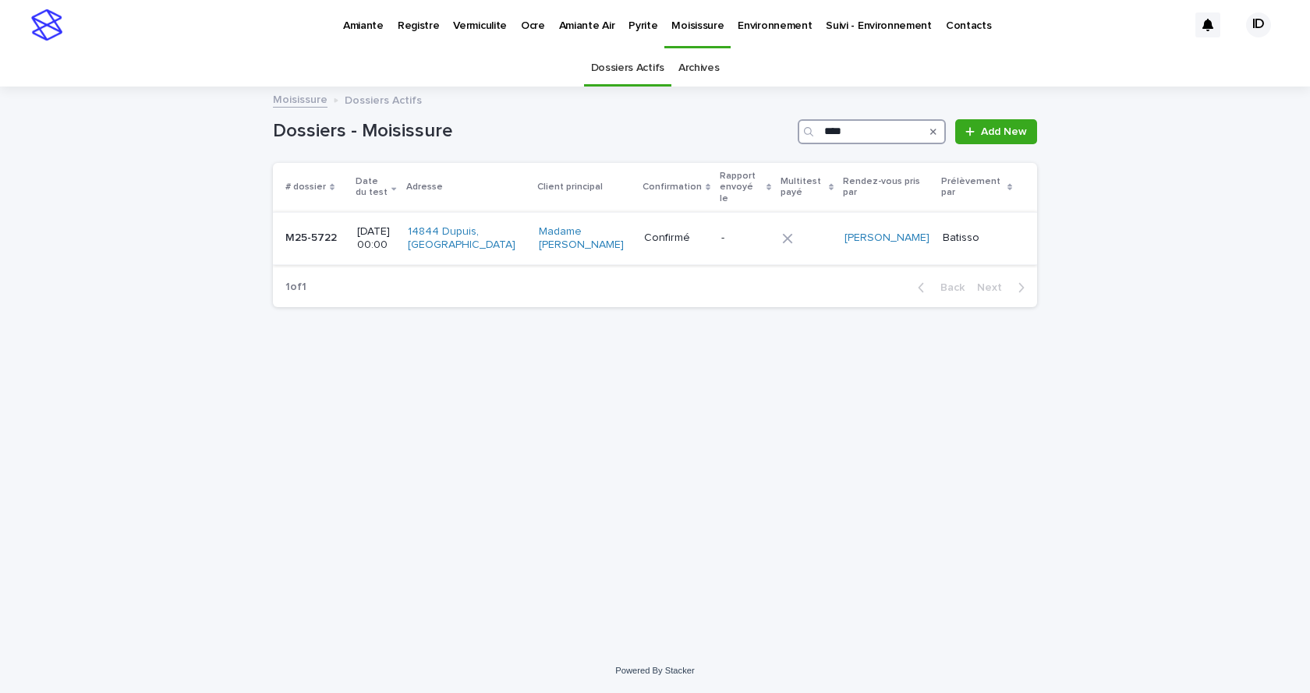
type input "****"
click at [502, 241] on div "14844 Dupuis, [GEOGRAPHIC_DATA]" at bounding box center [467, 238] width 119 height 39
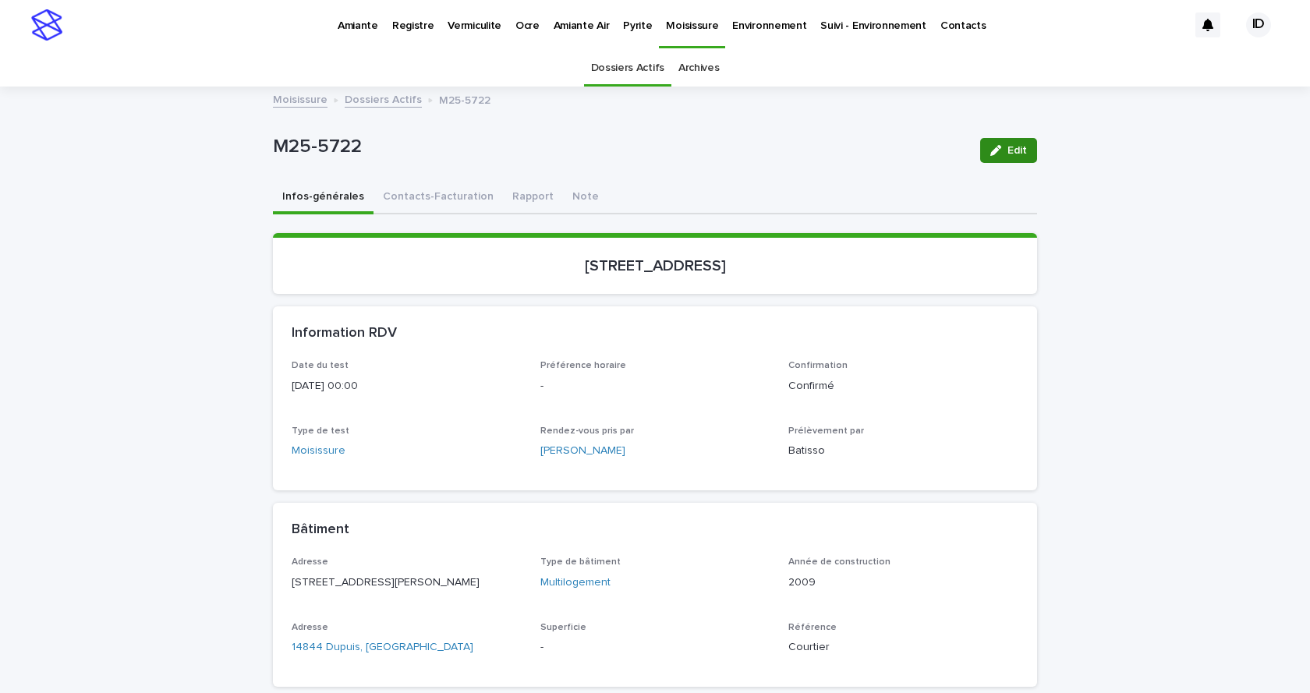
click at [1015, 147] on span "Edit" at bounding box center [1016, 150] width 19 height 11
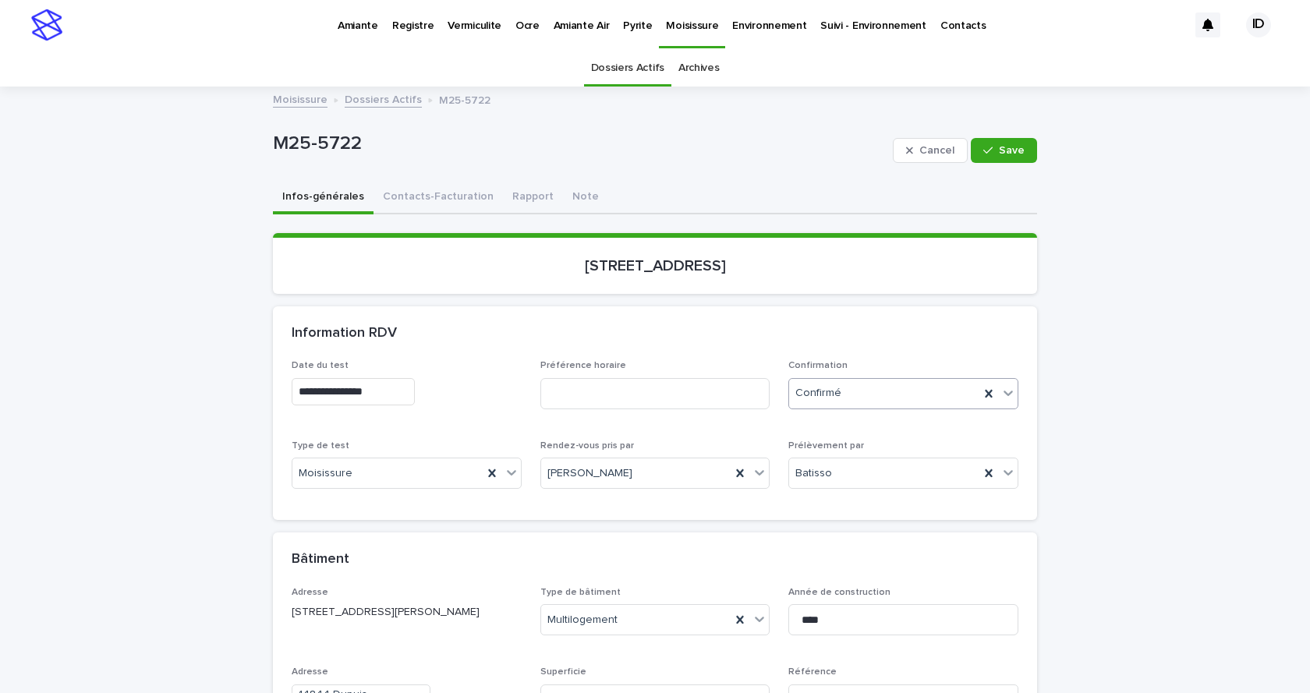
click at [1000, 388] on icon at bounding box center [1008, 393] width 16 height 16
click at [826, 448] on div "Archivé" at bounding box center [898, 450] width 228 height 27
click at [388, 199] on button "Contacts-Facturation" at bounding box center [437, 198] width 129 height 33
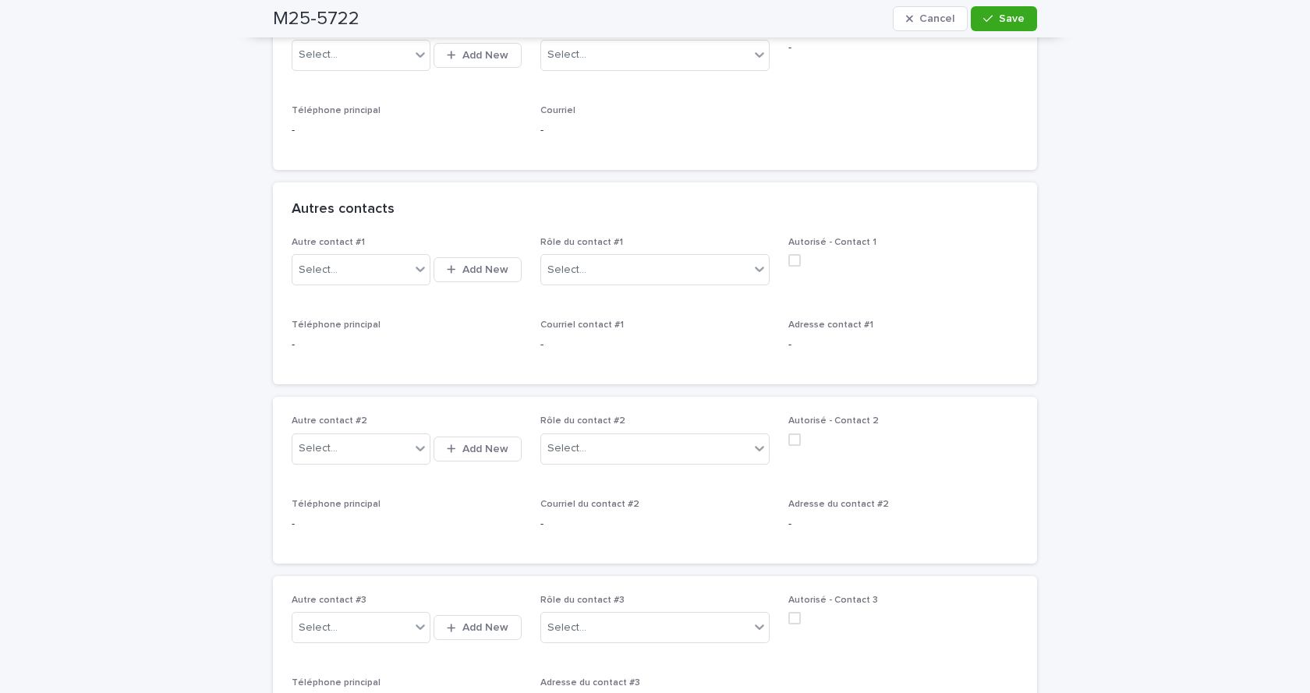
scroll to position [1092, 0]
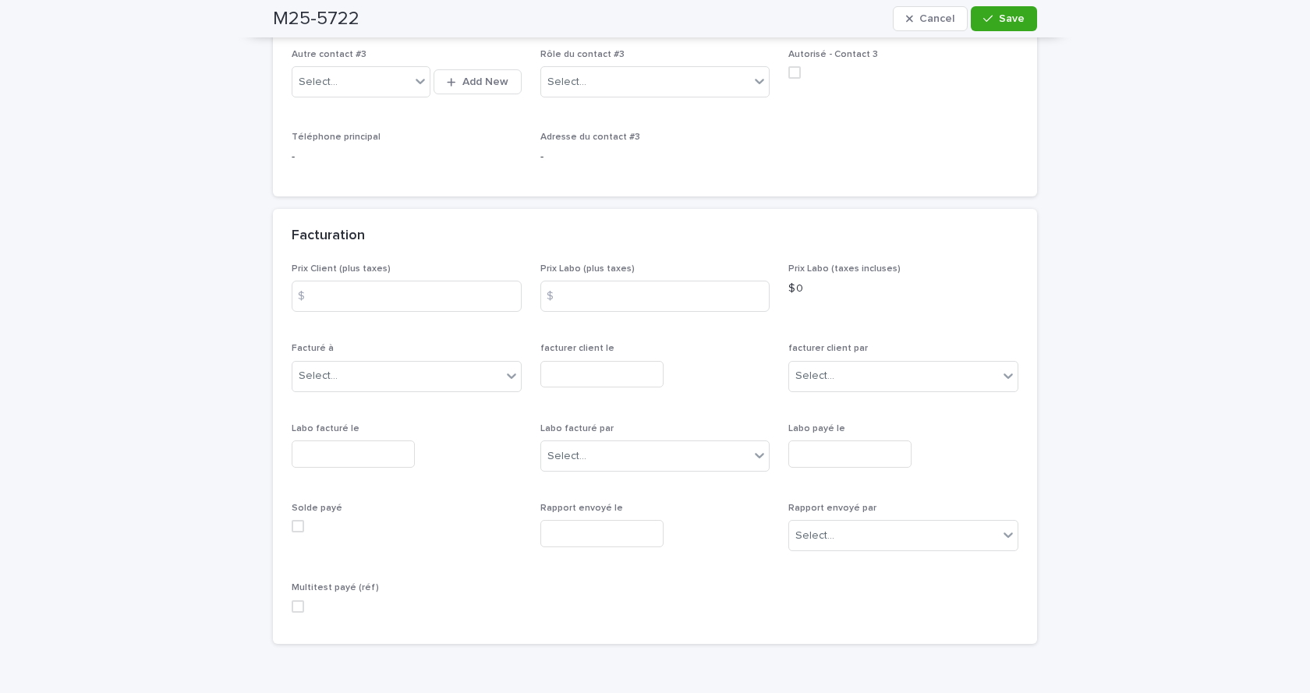
click at [313, 455] on input "text" at bounding box center [353, 454] width 123 height 27
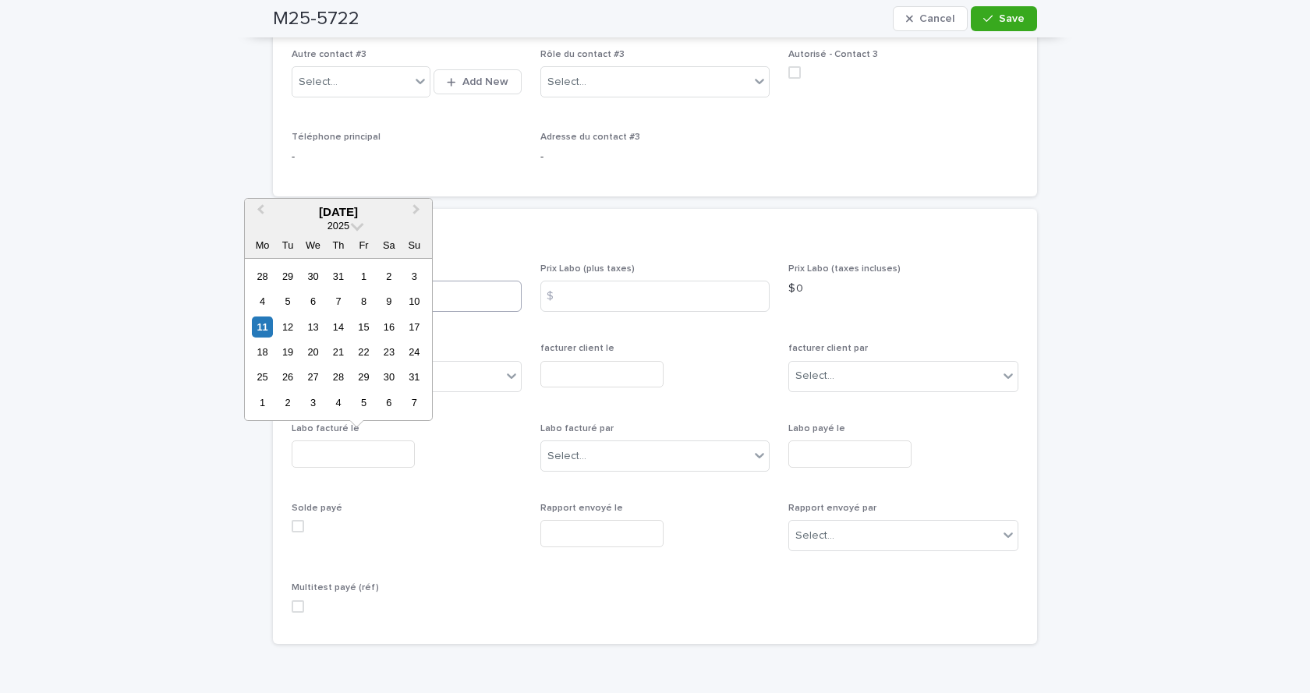
click at [312, 303] on div "6" at bounding box center [313, 301] width 21 height 21
type input "**********"
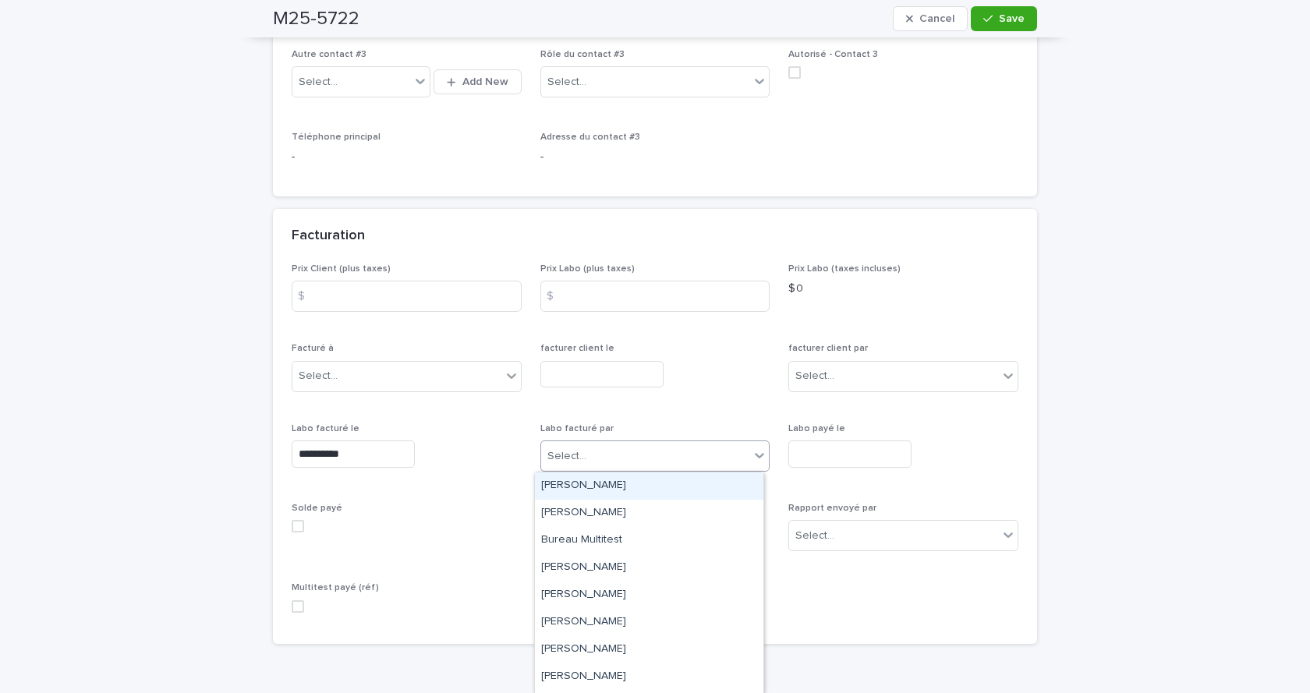
click at [563, 461] on div "Select..." at bounding box center [566, 456] width 39 height 16
drag, startPoint x: 567, startPoint y: 650, endPoint x: 473, endPoint y: 627, distance: 96.3
click at [567, 649] on div "[PERSON_NAME]" at bounding box center [649, 649] width 228 height 27
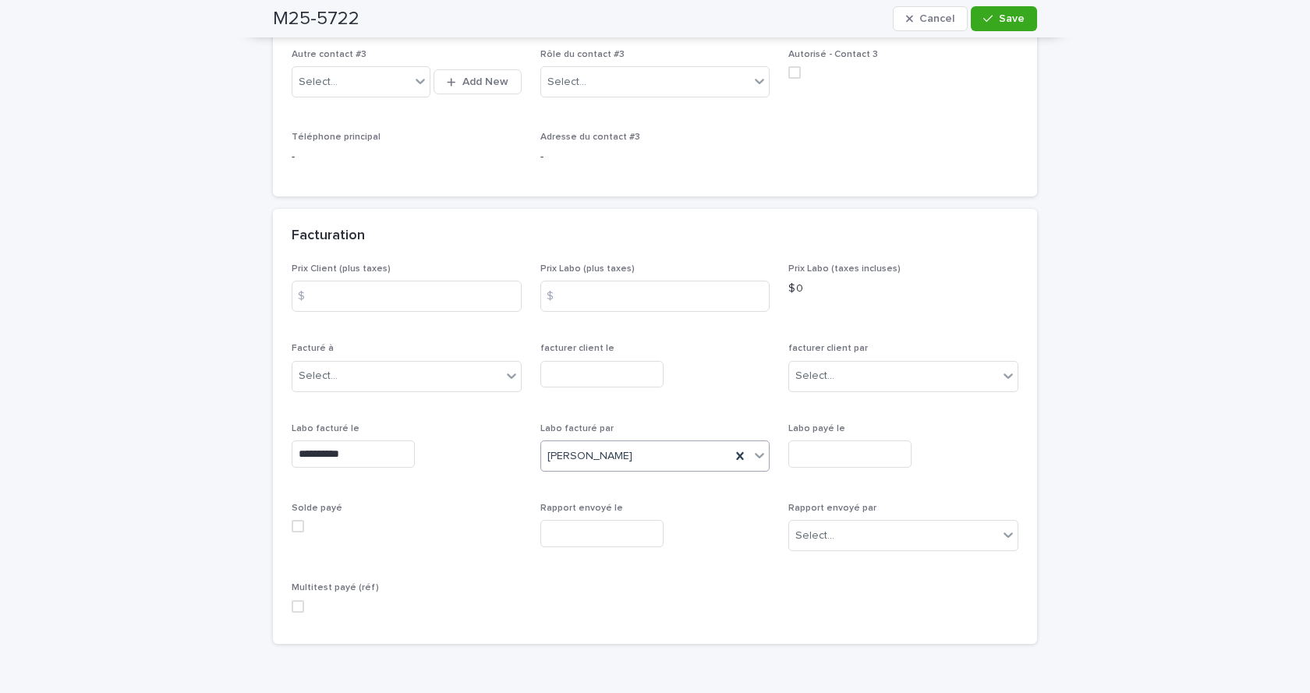
click at [292, 608] on span at bounding box center [298, 606] width 12 height 12
click at [995, 25] on button "Save" at bounding box center [1004, 18] width 66 height 25
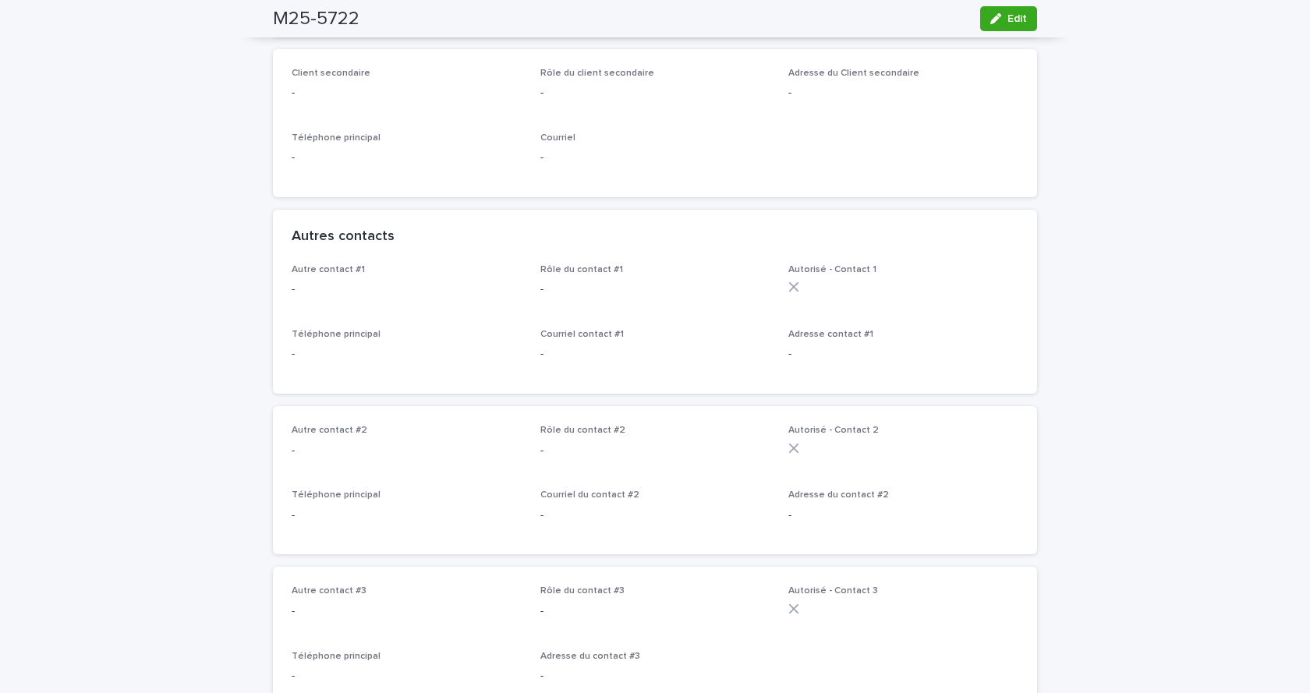
scroll to position [0, 0]
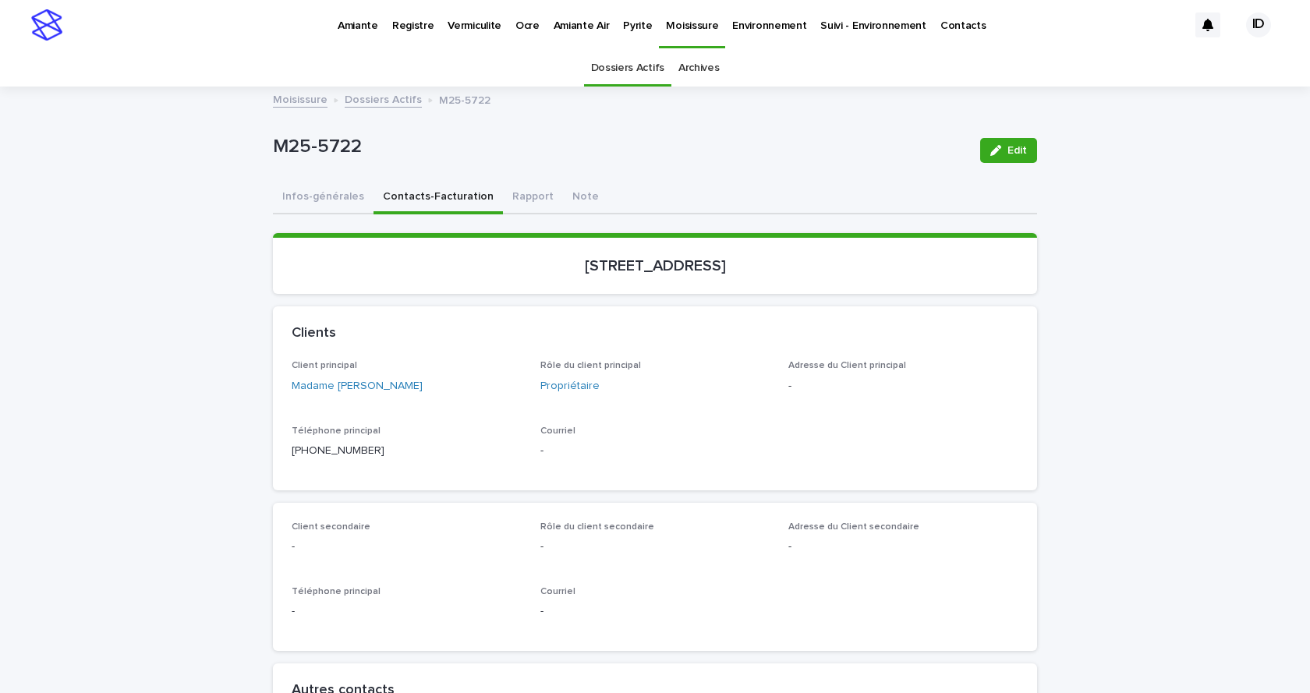
click at [360, 101] on link "Dossiers Actifs" at bounding box center [383, 99] width 77 height 18
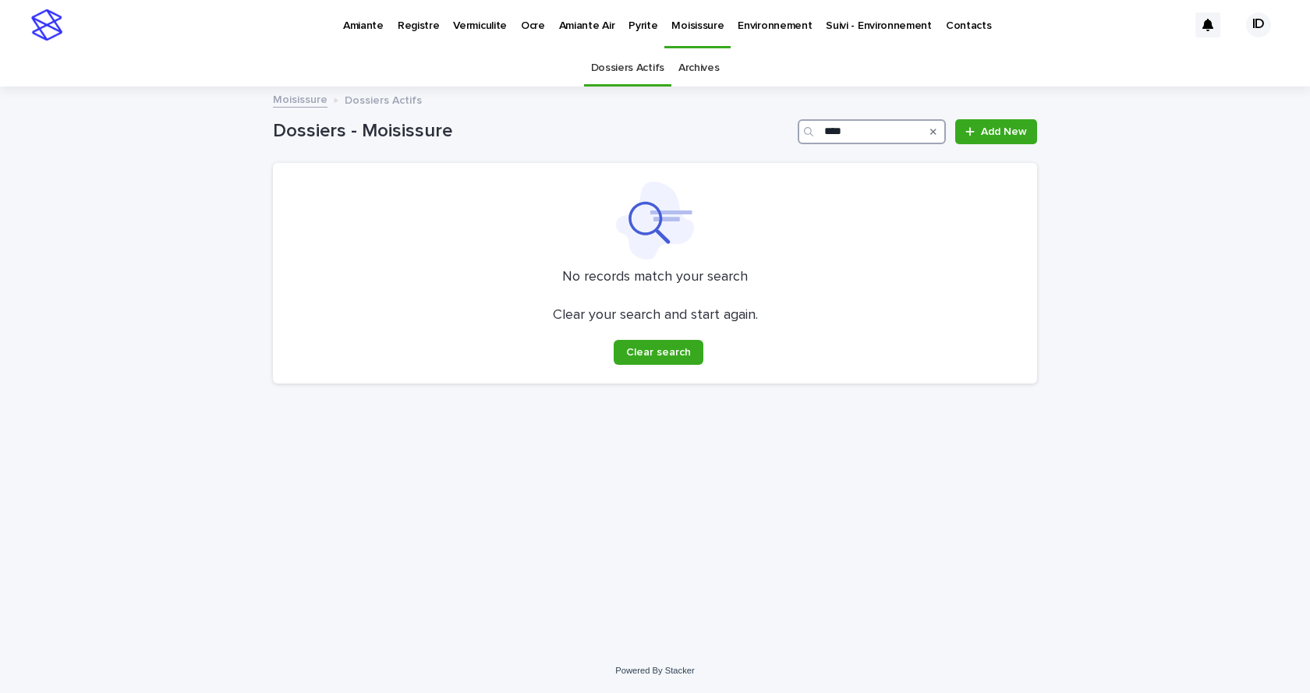
click at [862, 132] on input "****" at bounding box center [872, 131] width 148 height 25
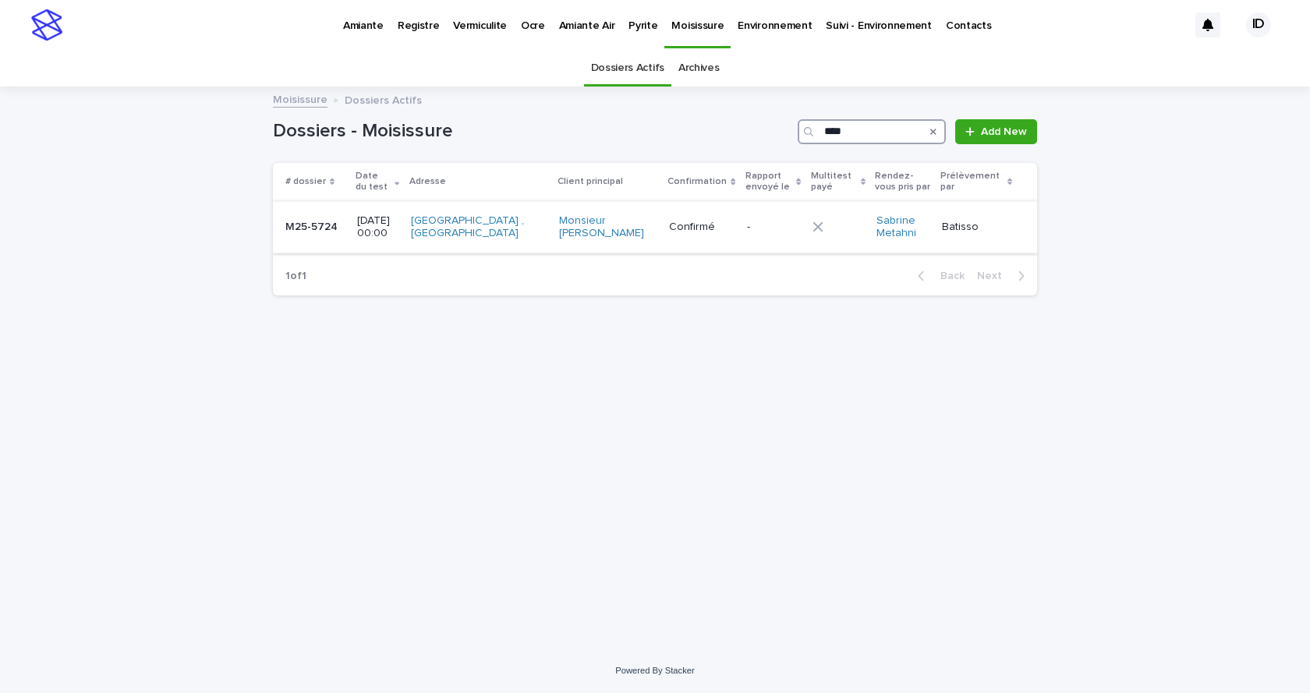
type input "****"
click at [547, 246] on div "[GEOGRAPHIC_DATA] , [GEOGRAPHIC_DATA]" at bounding box center [479, 227] width 136 height 39
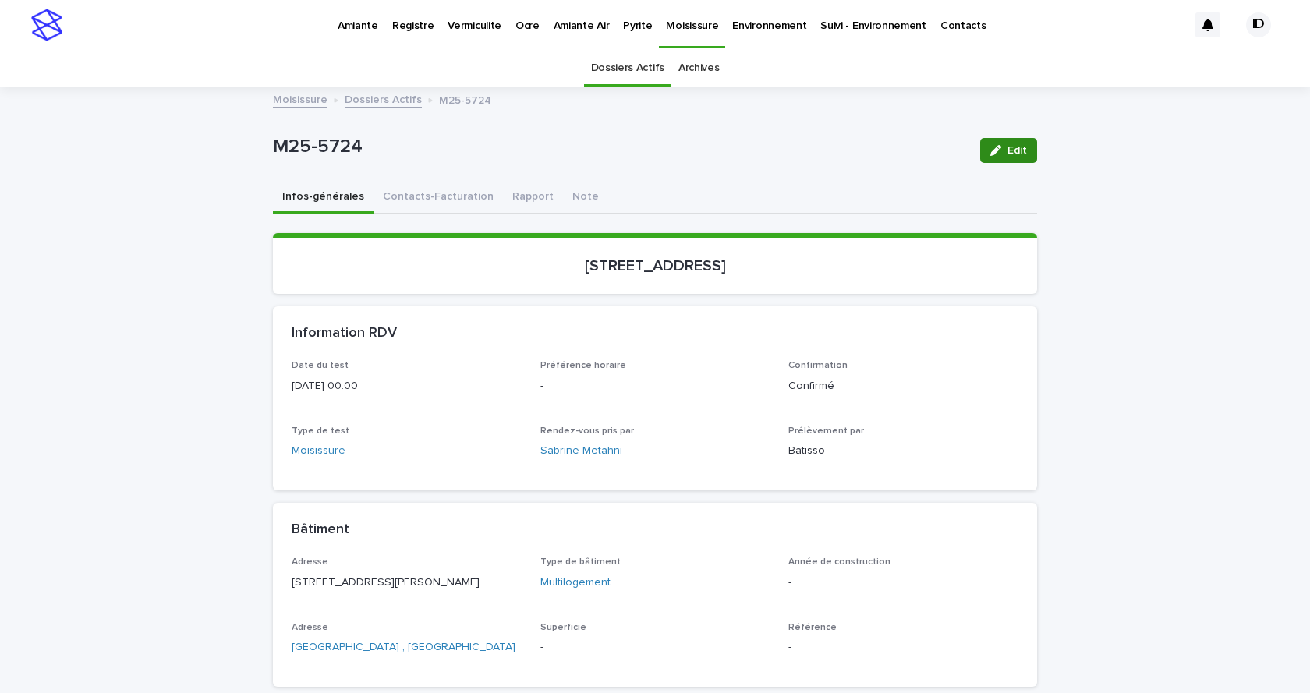
click at [1010, 147] on span "Edit" at bounding box center [1016, 150] width 19 height 11
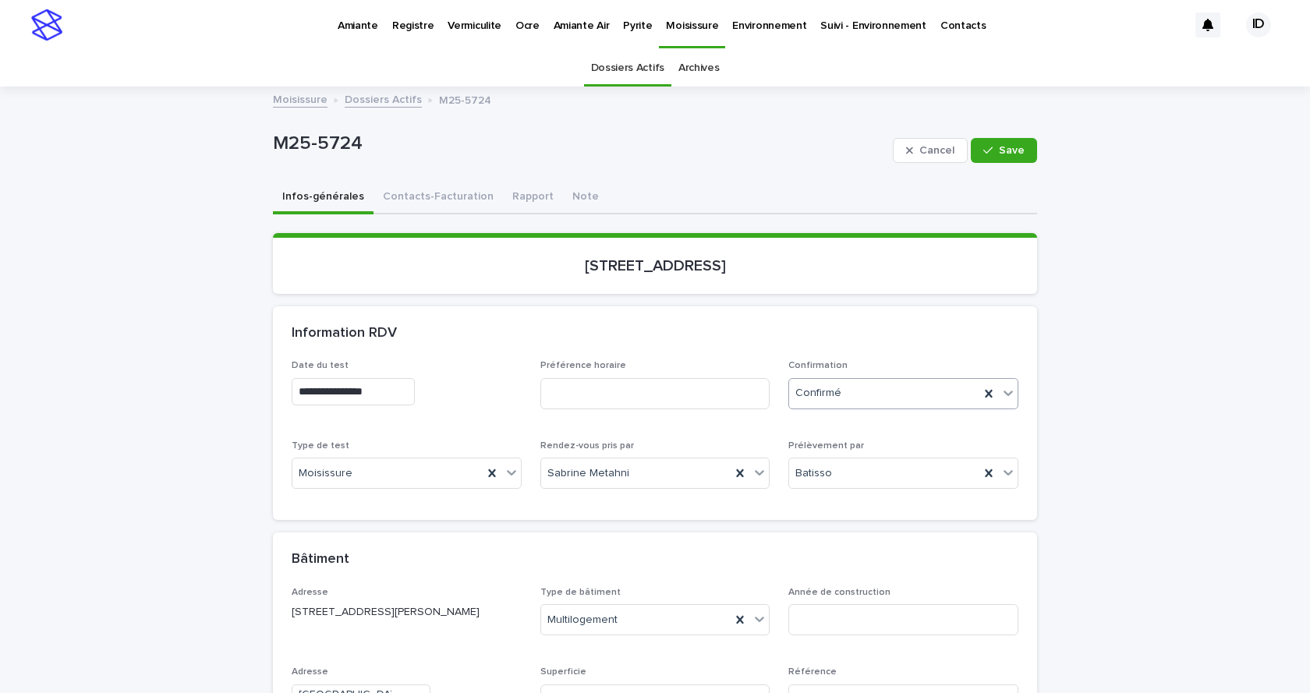
click at [1003, 387] on icon at bounding box center [1008, 393] width 16 height 16
click at [826, 449] on div "Archivé" at bounding box center [898, 450] width 228 height 27
click at [452, 190] on button "Contacts-Facturation" at bounding box center [437, 198] width 129 height 33
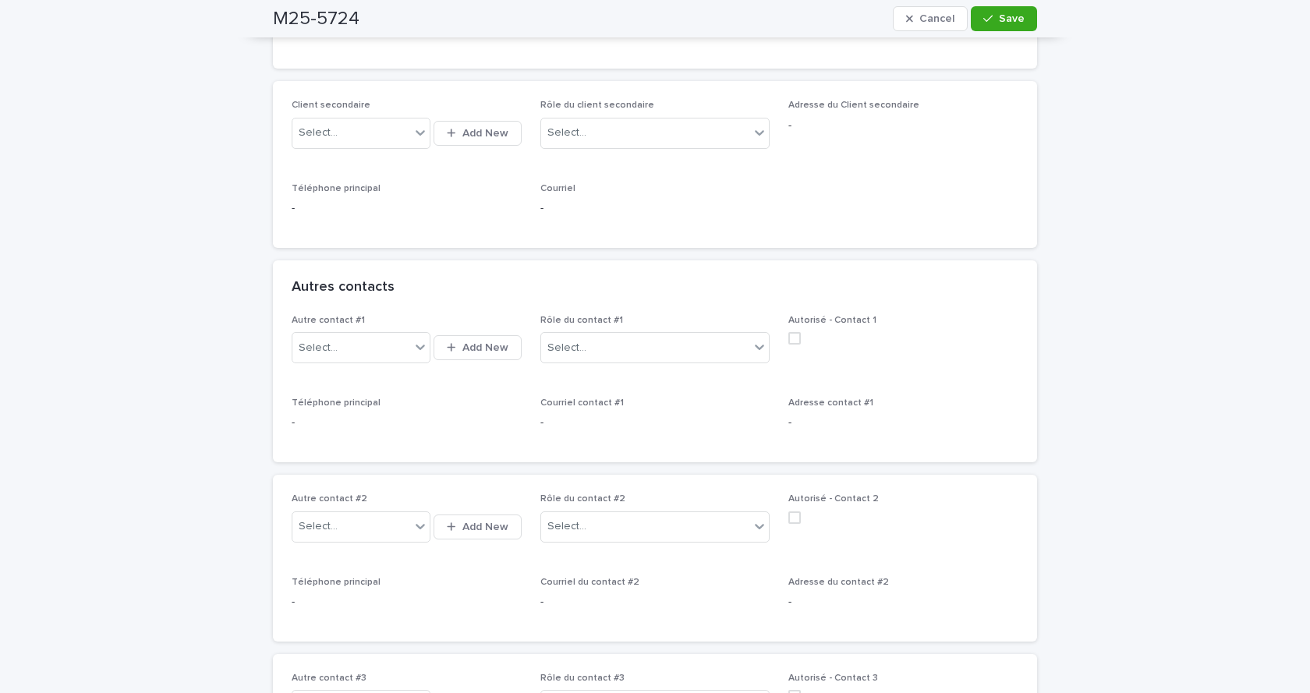
scroll to position [936, 0]
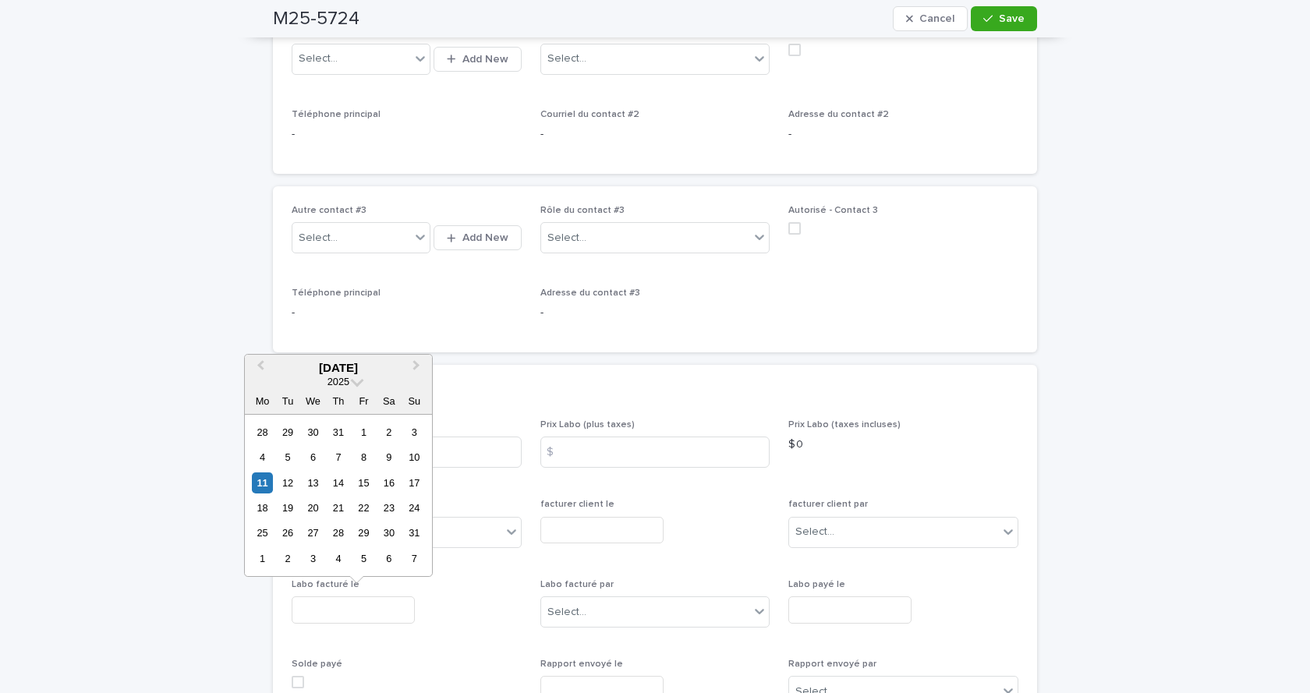
click at [388, 611] on input "text" at bounding box center [353, 609] width 123 height 27
click at [313, 455] on div "6" at bounding box center [313, 457] width 21 height 21
type input "**********"
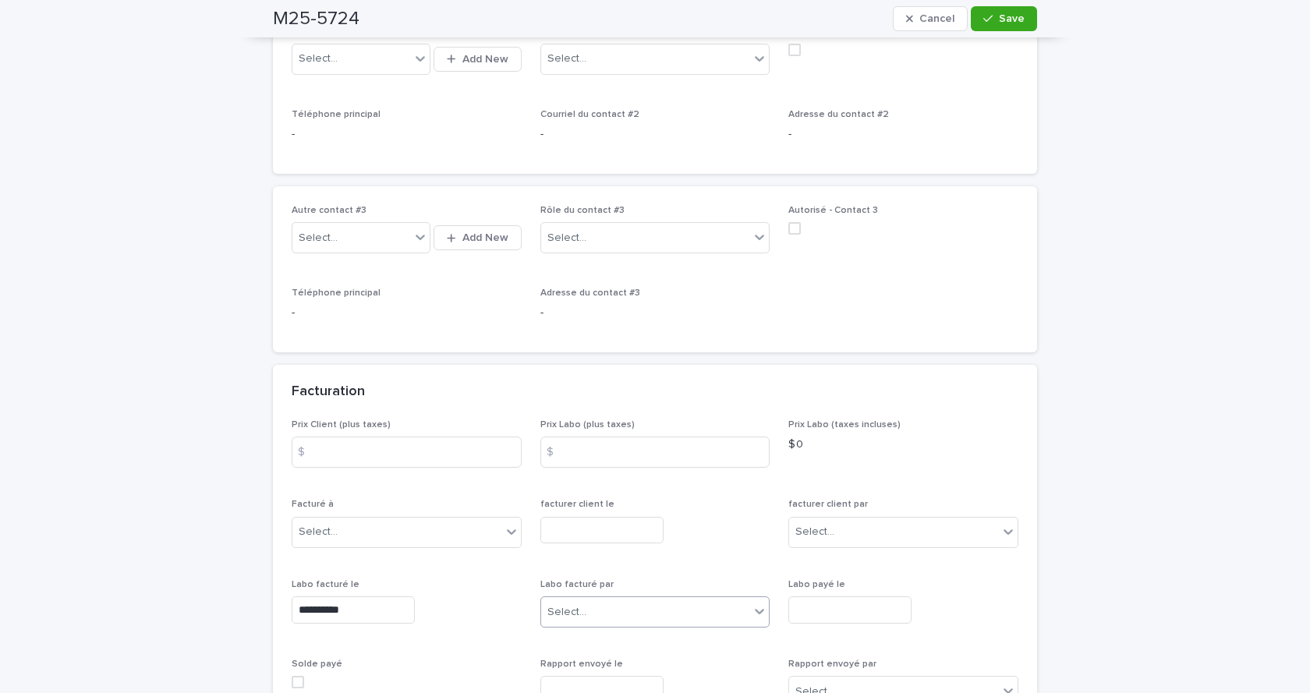
click at [609, 611] on div "Select..." at bounding box center [645, 613] width 209 height 26
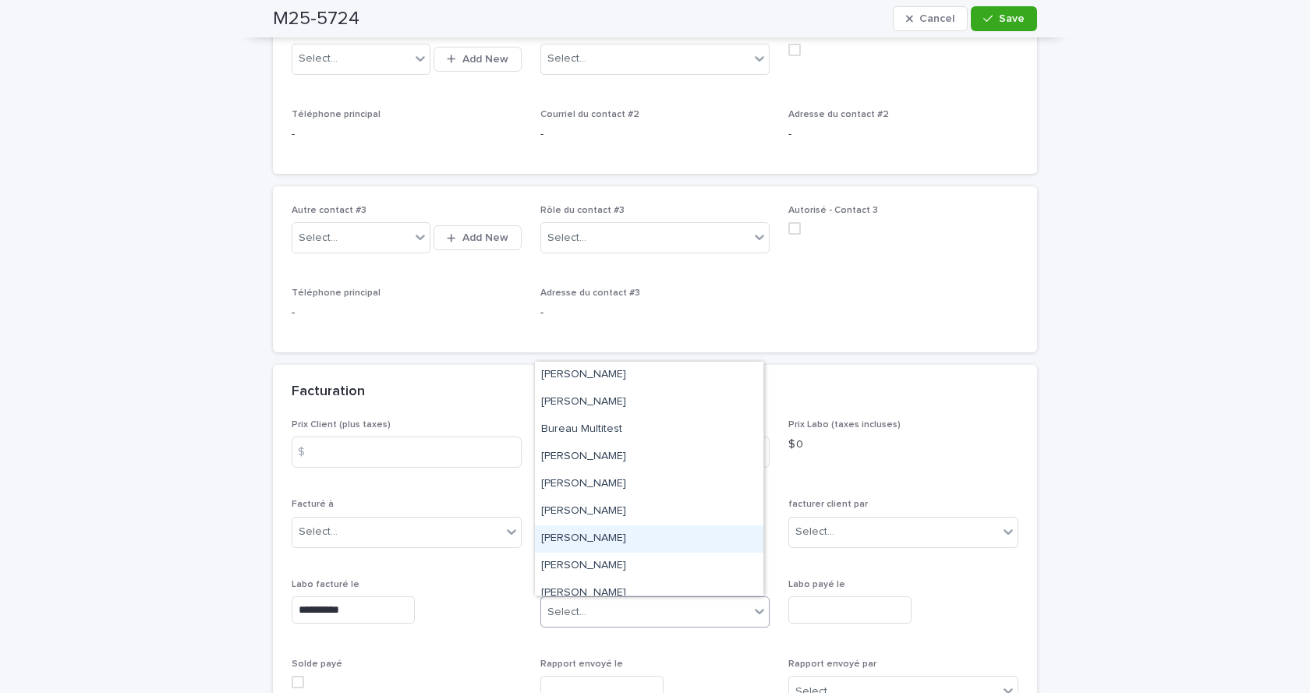
drag, startPoint x: 589, startPoint y: 538, endPoint x: 556, endPoint y: 547, distance: 33.9
click at [589, 537] on div "[PERSON_NAME]" at bounding box center [649, 539] width 228 height 27
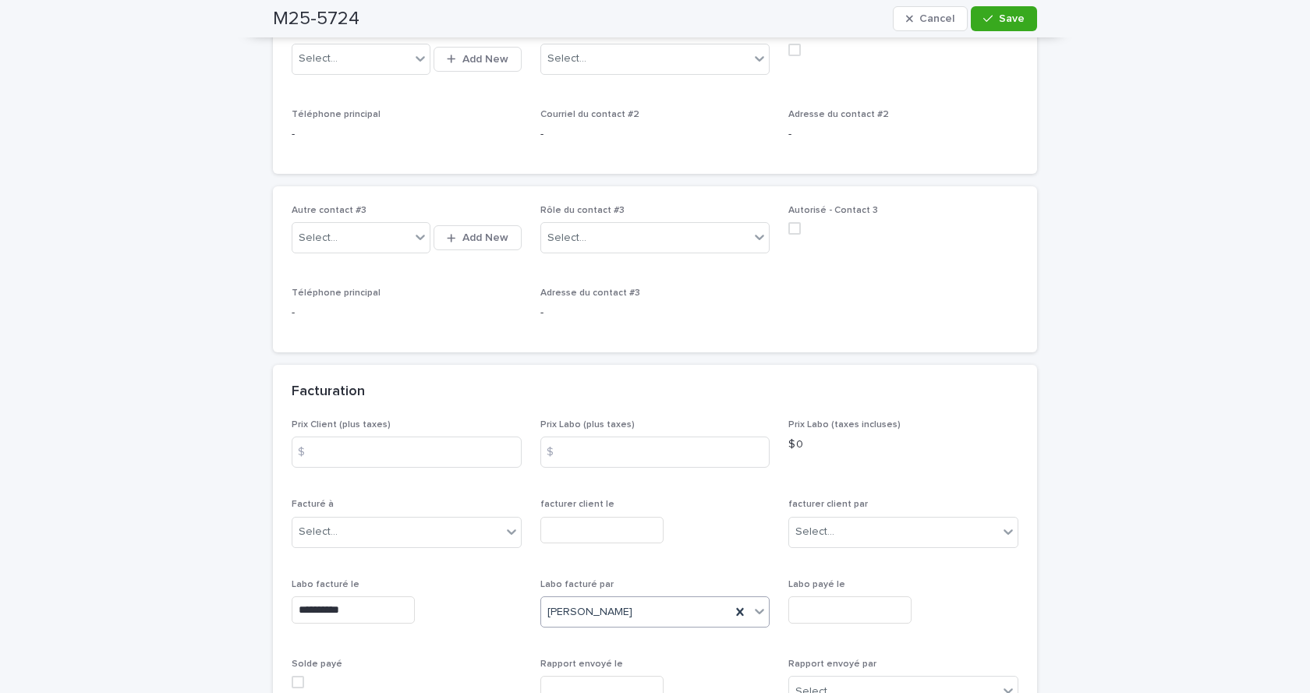
scroll to position [1092, 0]
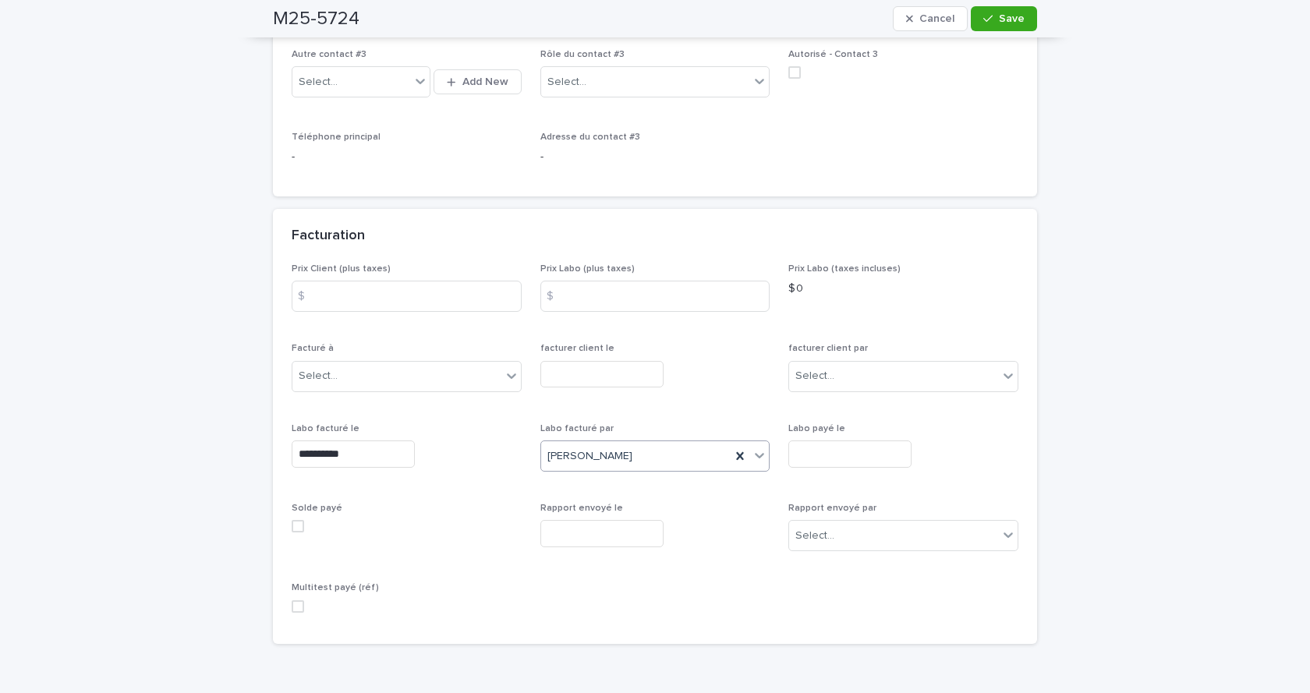
click at [296, 604] on span at bounding box center [298, 606] width 12 height 12
click at [1000, 22] on span "Save" at bounding box center [1012, 18] width 26 height 11
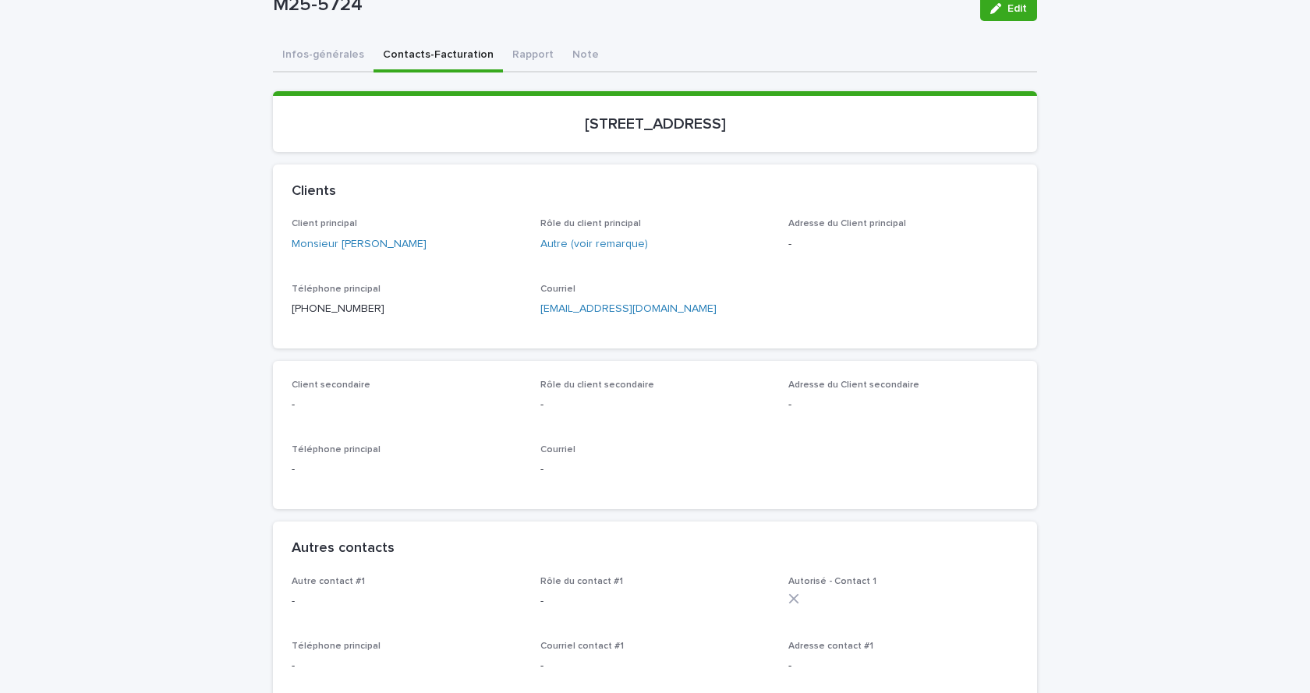
scroll to position [0, 0]
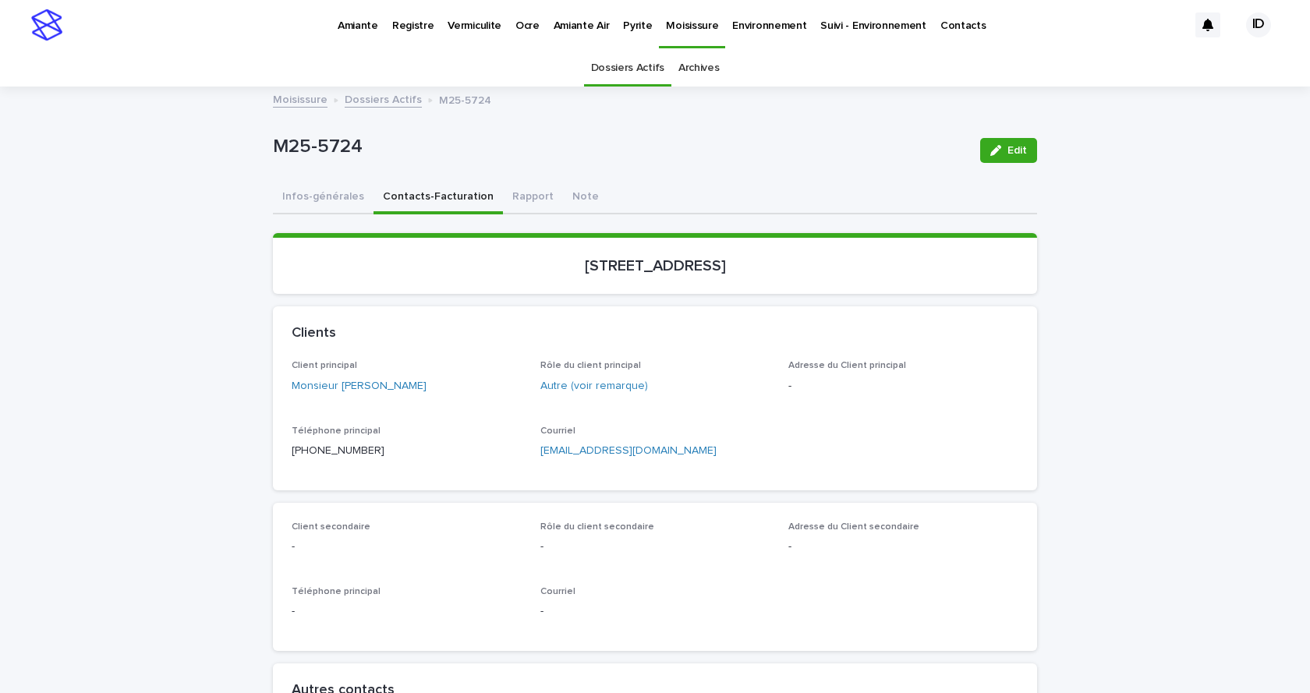
click at [390, 99] on link "Dossiers Actifs" at bounding box center [383, 99] width 77 height 18
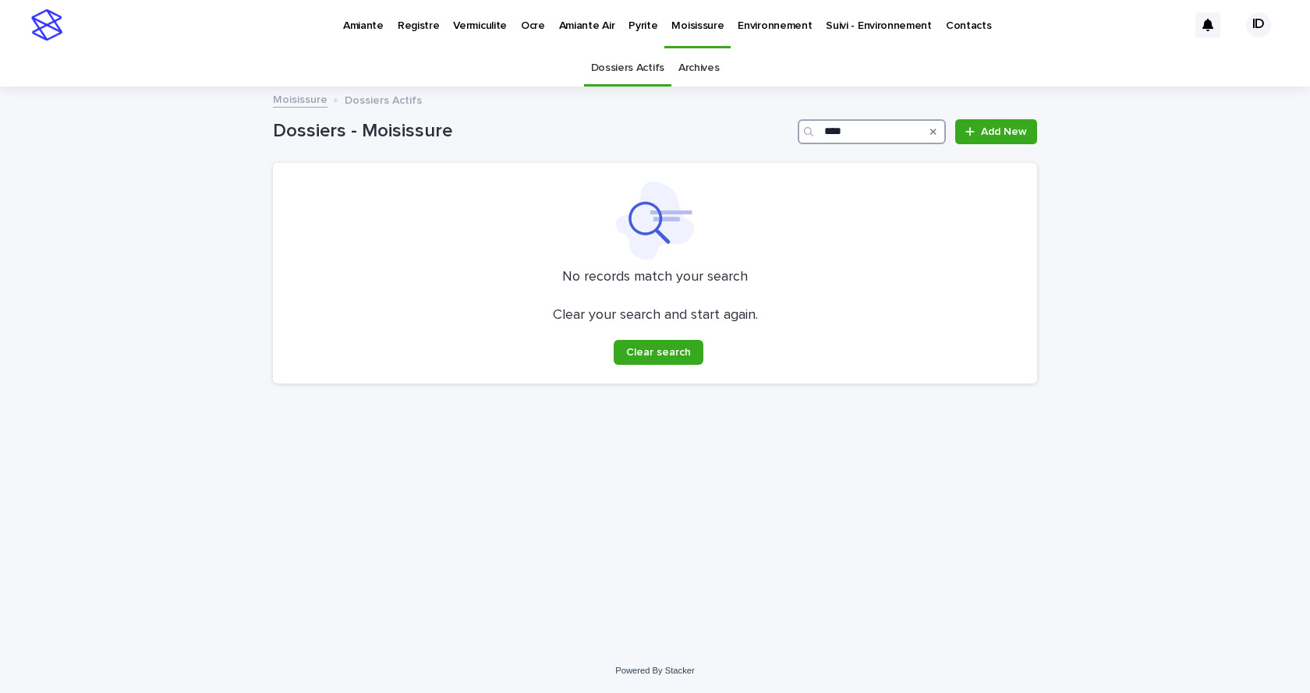
click at [876, 126] on input "****" at bounding box center [872, 131] width 148 height 25
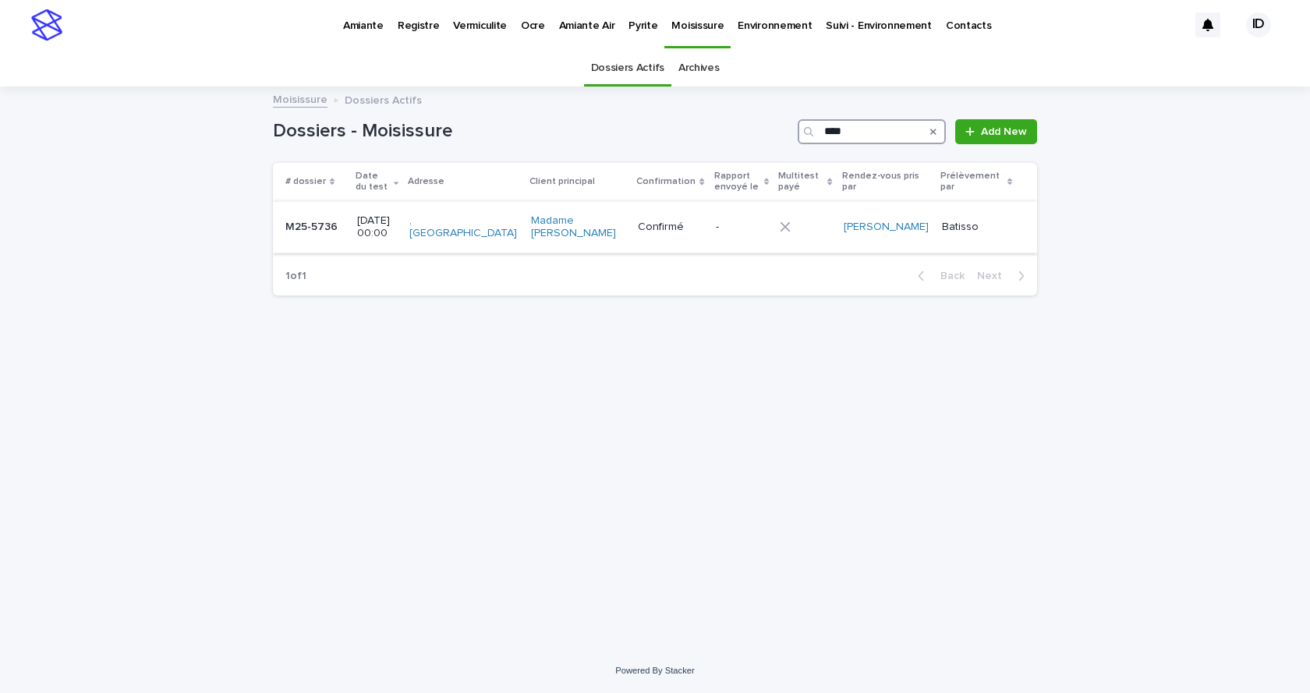
type input "****"
click at [576, 244] on div "Madame [PERSON_NAME]" at bounding box center [578, 227] width 95 height 39
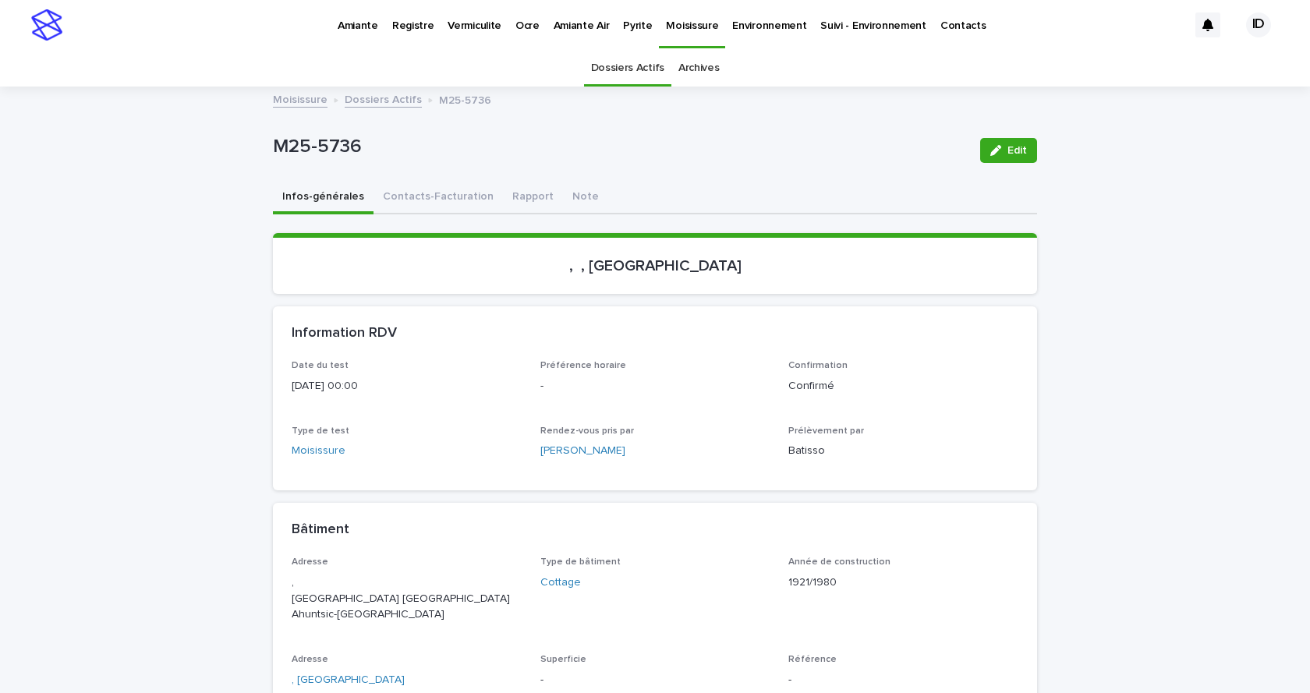
click at [993, 147] on icon "button" at bounding box center [995, 150] width 11 height 11
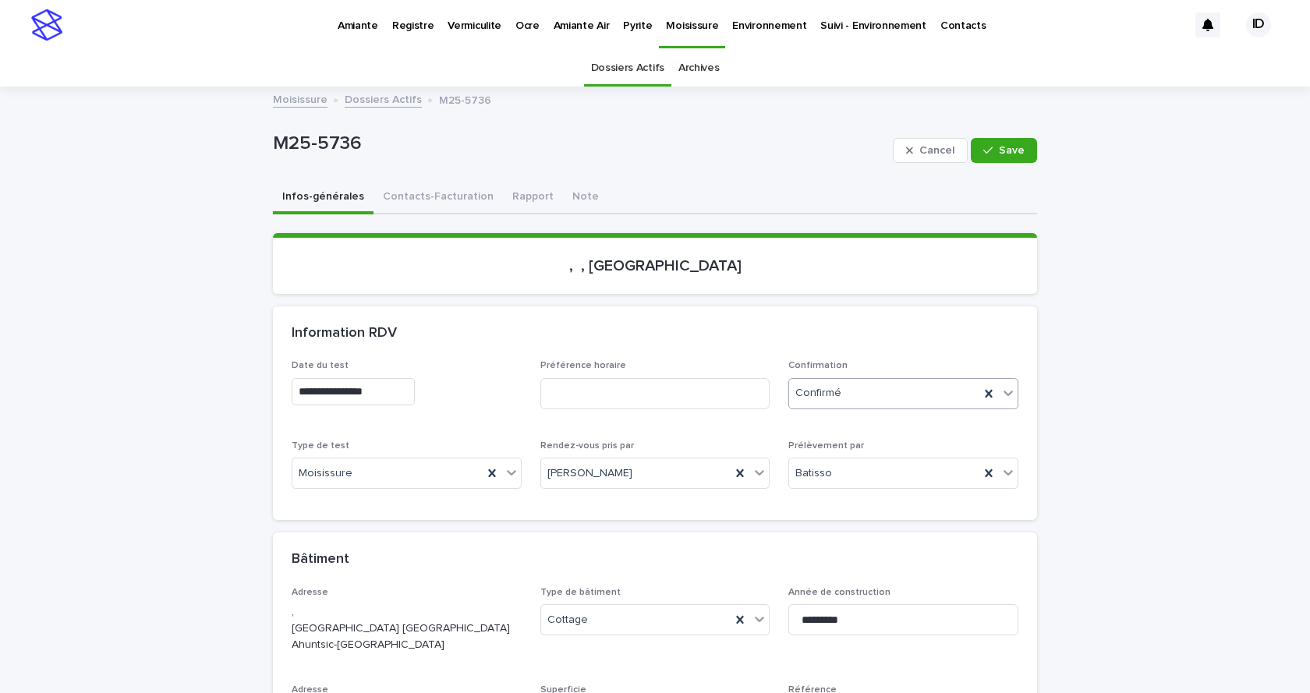
click at [1003, 395] on icon at bounding box center [1007, 393] width 9 height 5
click at [837, 453] on div "Archivé" at bounding box center [898, 450] width 228 height 27
click at [395, 196] on button "Contacts-Facturation" at bounding box center [437, 198] width 129 height 33
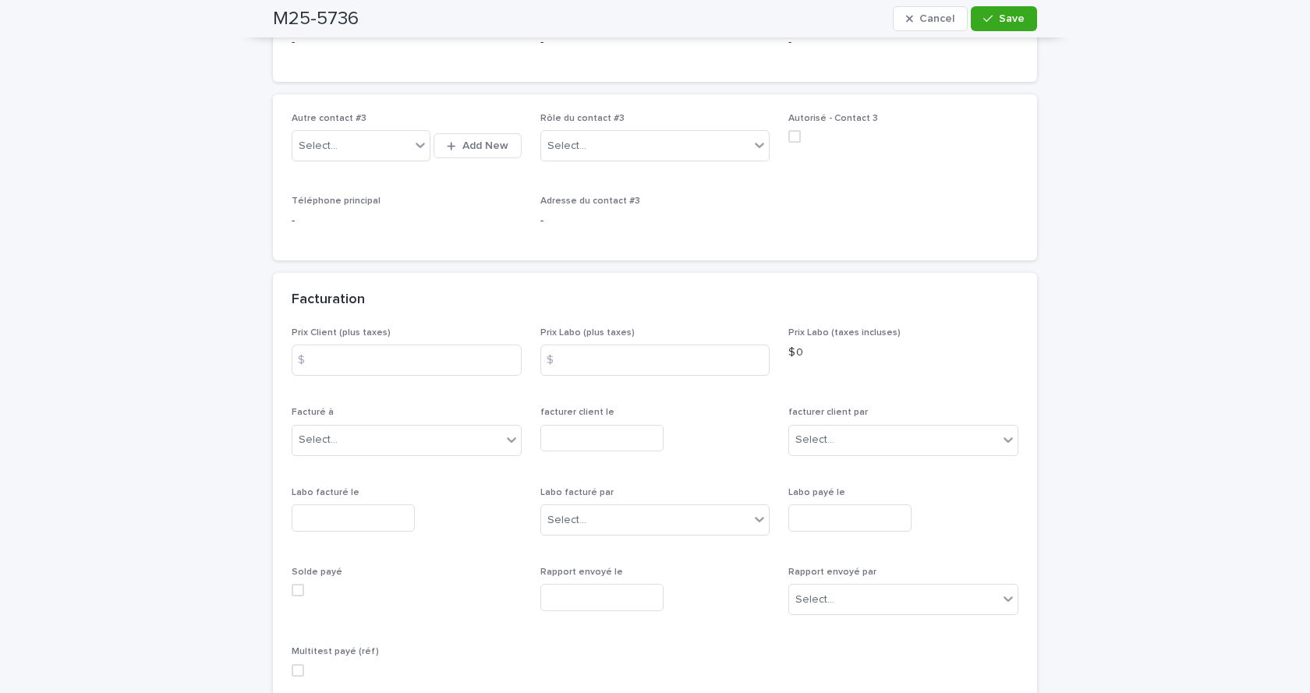
scroll to position [1106, 0]
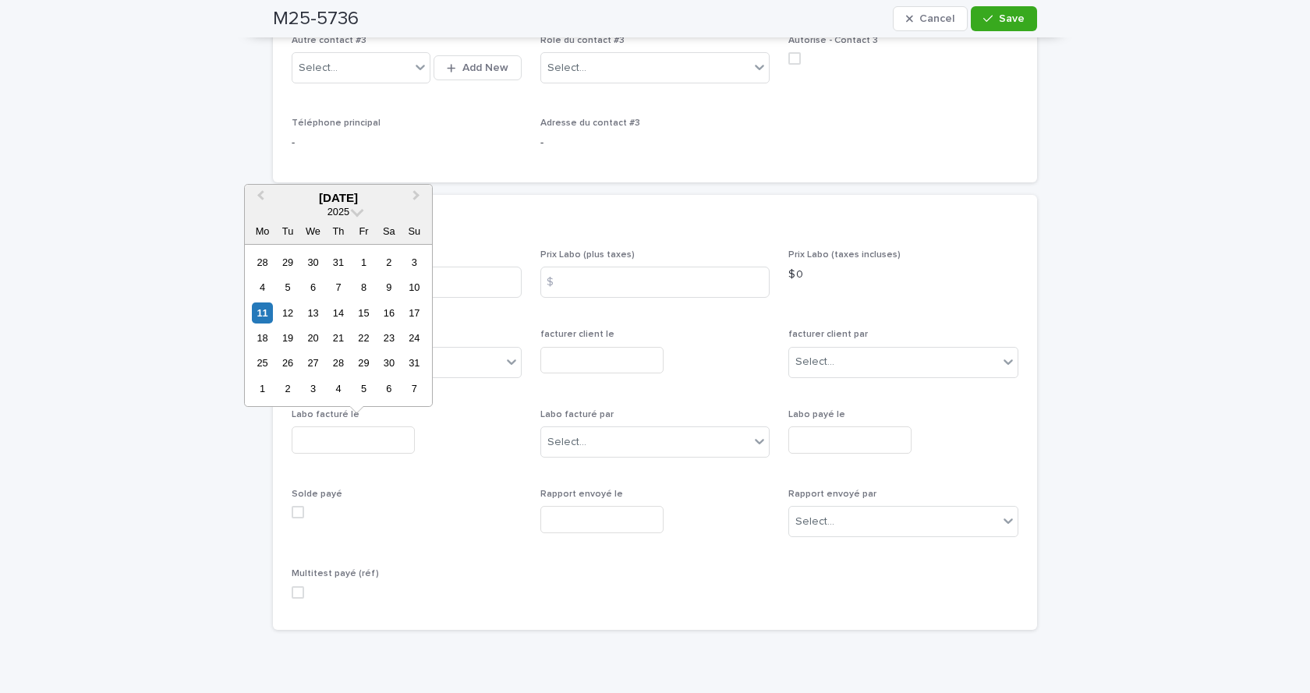
click at [349, 440] on input "text" at bounding box center [353, 440] width 123 height 27
click at [315, 285] on div "6" at bounding box center [313, 287] width 21 height 21
type input "**********"
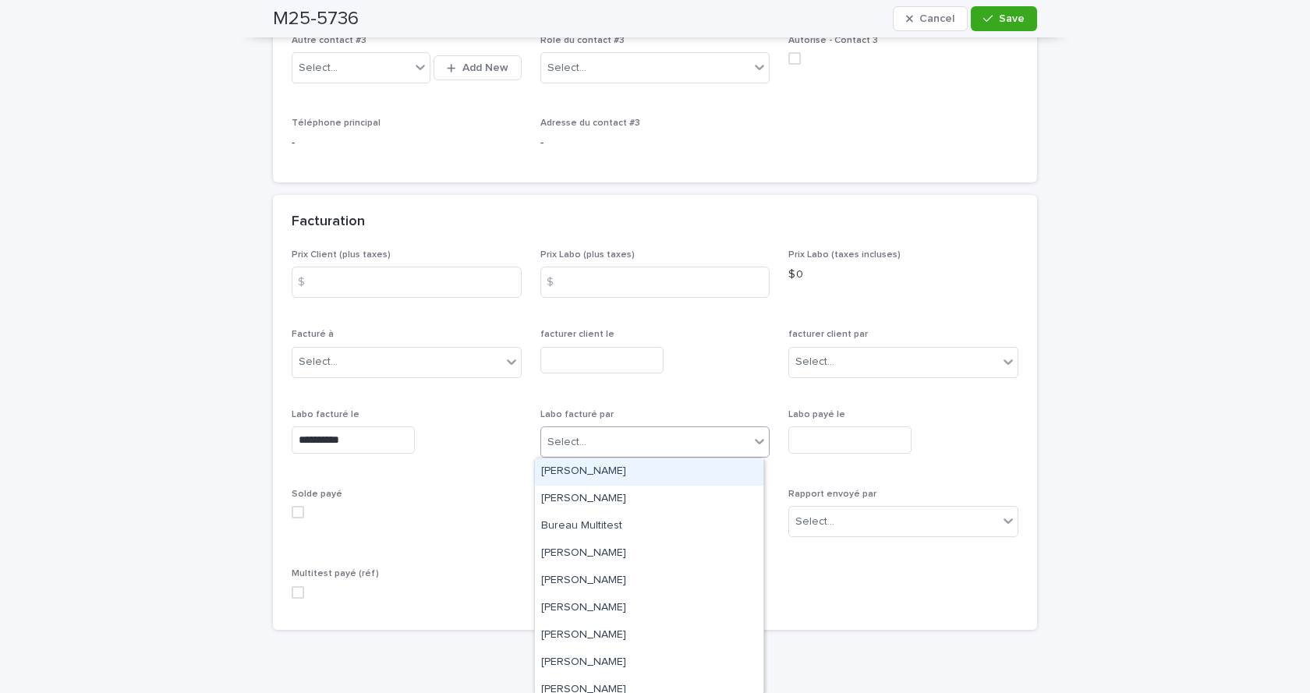
click at [565, 434] on div "Select..." at bounding box center [566, 442] width 39 height 16
click at [581, 645] on div "[PERSON_NAME]" at bounding box center [649, 635] width 228 height 27
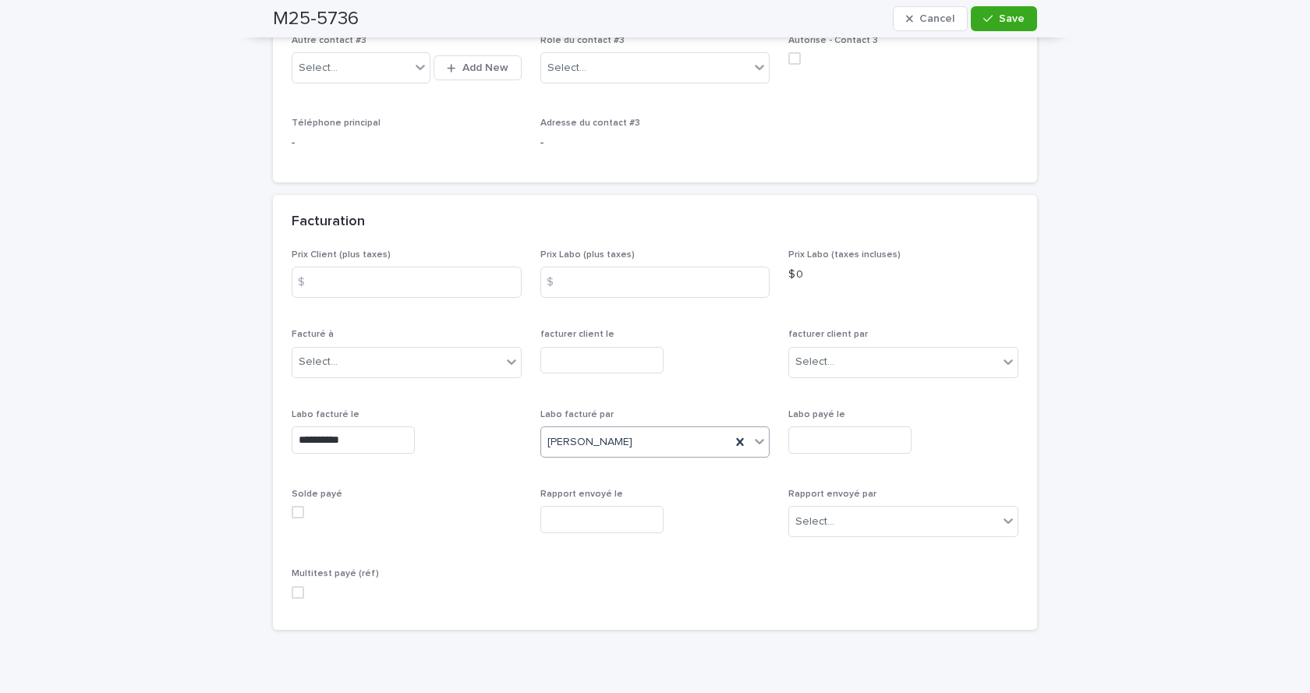
click at [293, 589] on span at bounding box center [298, 592] width 12 height 12
click at [999, 5] on div "M25-5736 Cancel Save" at bounding box center [655, 18] width 764 height 37
click at [992, 16] on div "button" at bounding box center [991, 18] width 16 height 11
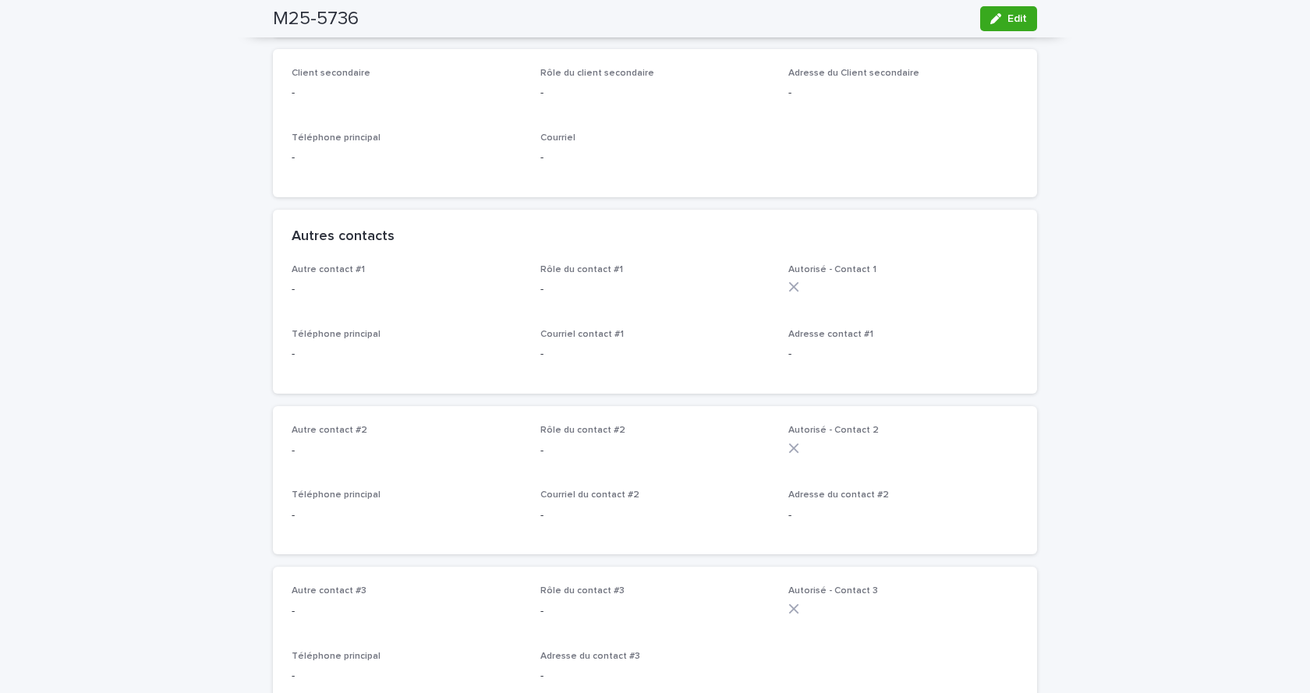
scroll to position [0, 0]
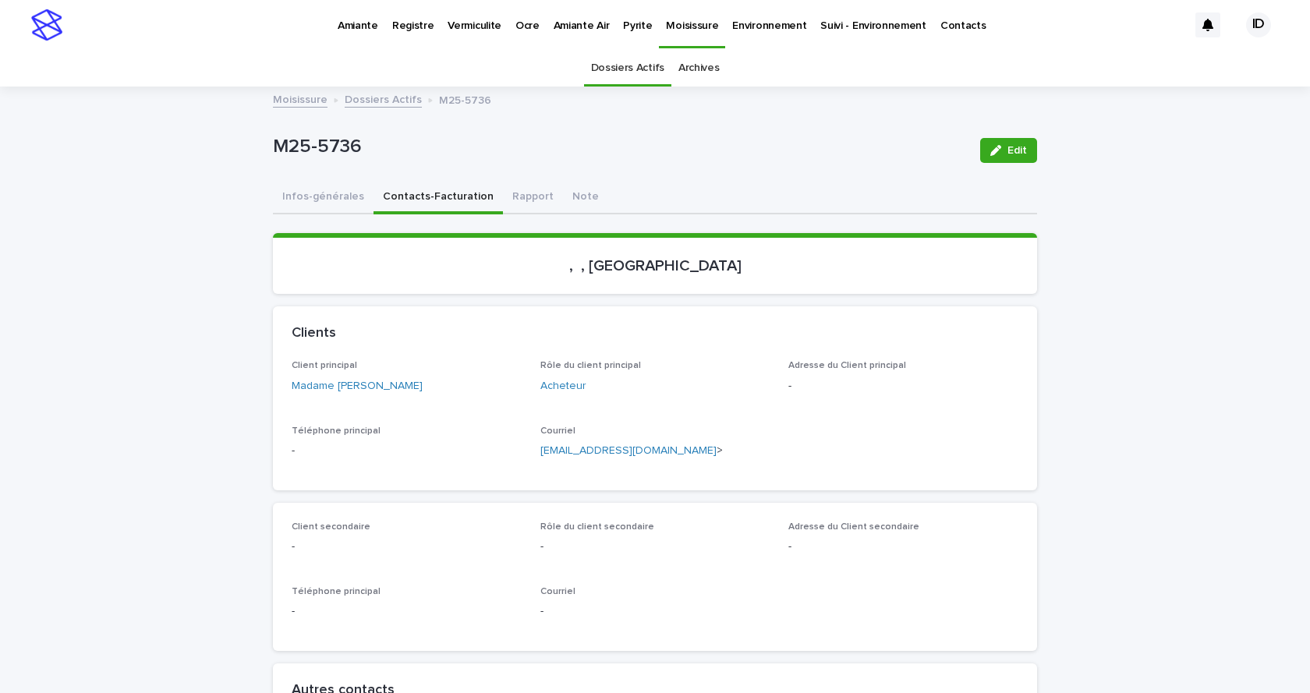
click at [365, 94] on link "Dossiers Actifs" at bounding box center [383, 99] width 77 height 18
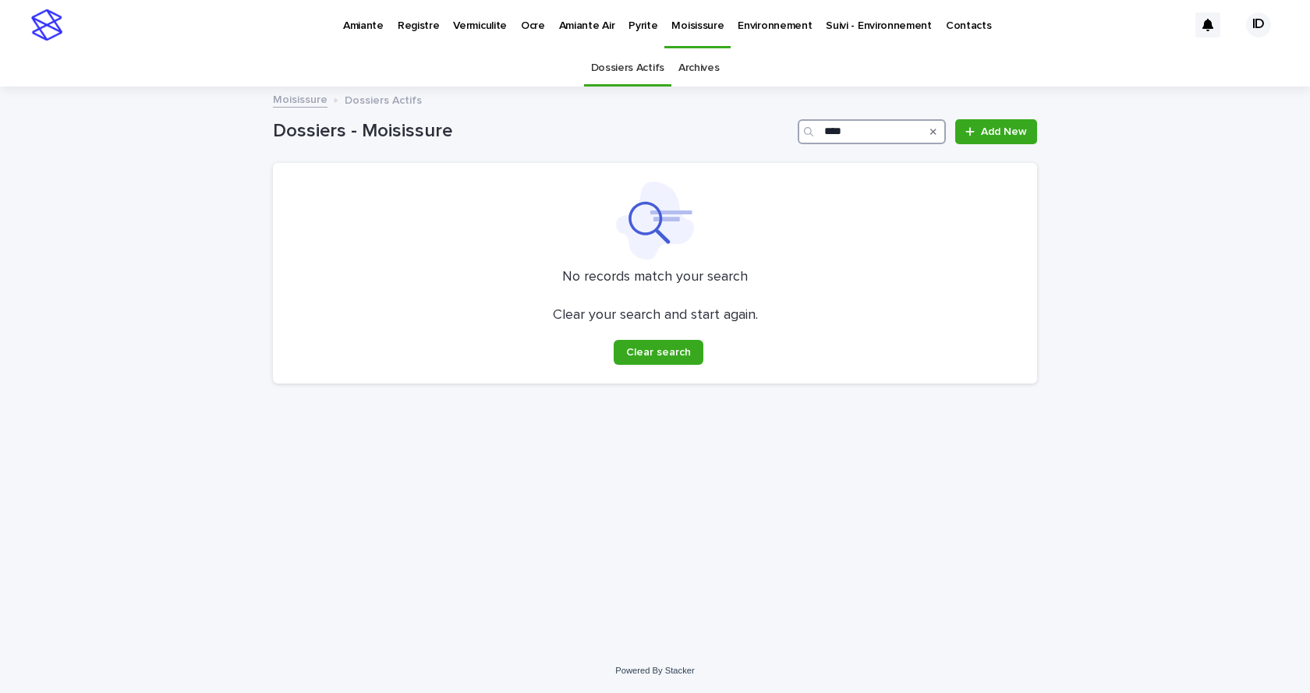
click at [854, 128] on input "****" at bounding box center [872, 131] width 148 height 25
type input "****"
click at [705, 65] on link "Archives" at bounding box center [698, 68] width 41 height 37
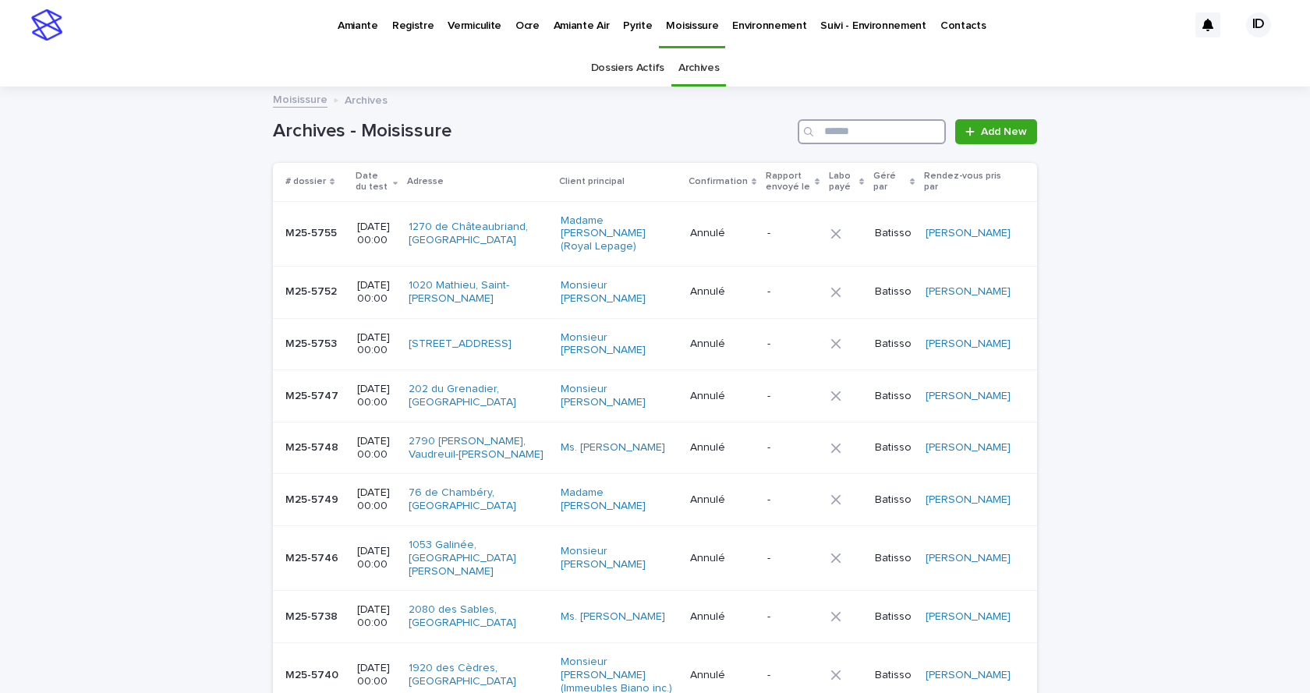
click at [840, 129] on input "Search" at bounding box center [872, 131] width 148 height 25
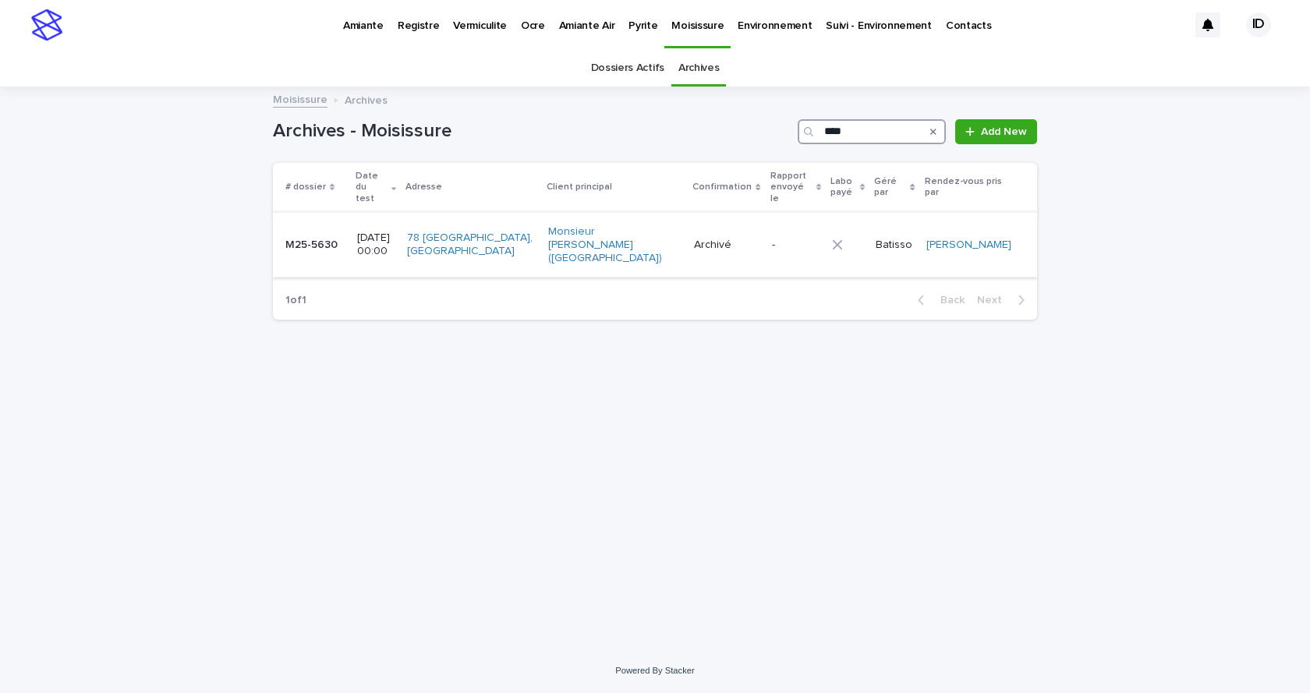
type input "****"
click at [654, 249] on td "Monsieur [PERSON_NAME] ([GEOGRAPHIC_DATA])" at bounding box center [615, 244] width 147 height 65
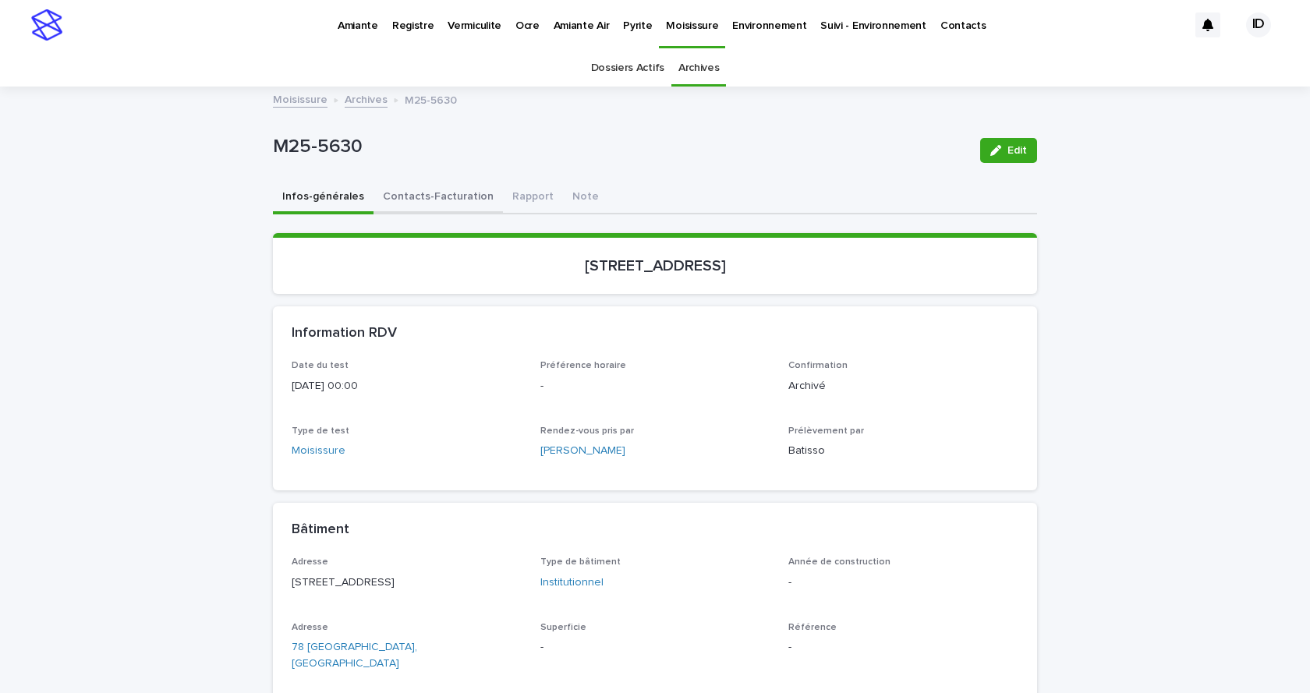
click at [404, 196] on button "Contacts-Facturation" at bounding box center [437, 198] width 129 height 33
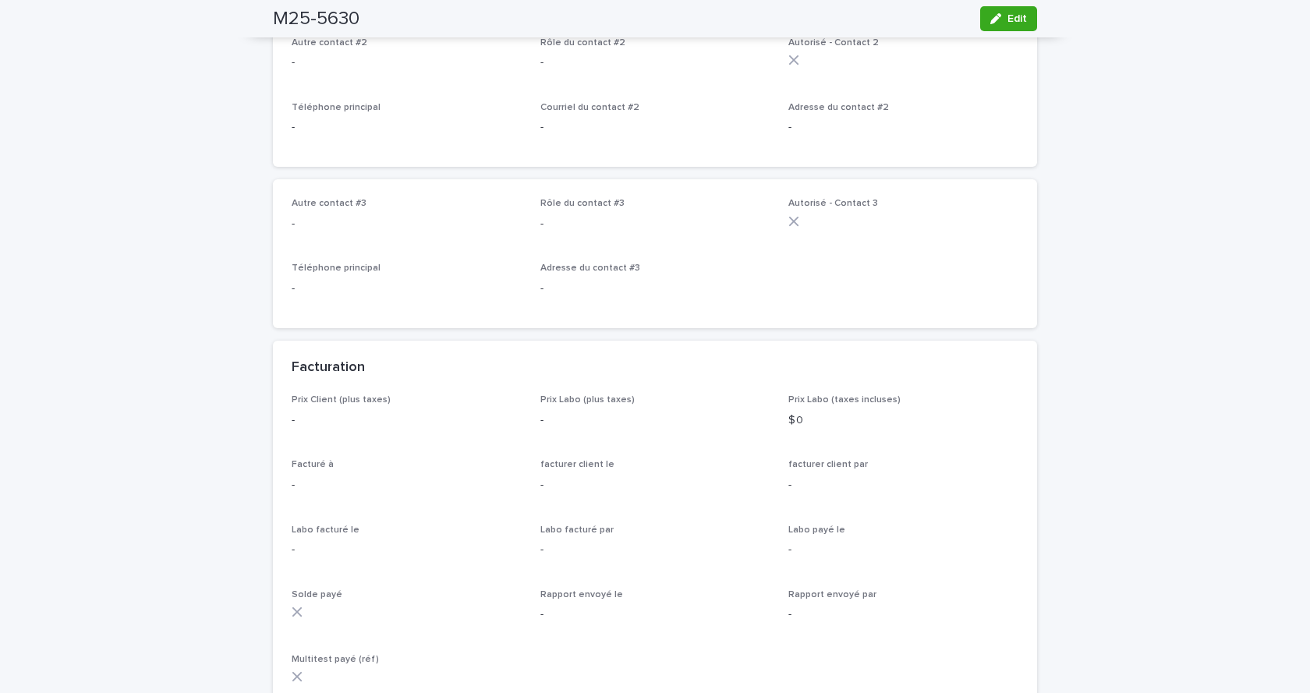
scroll to position [996, 0]
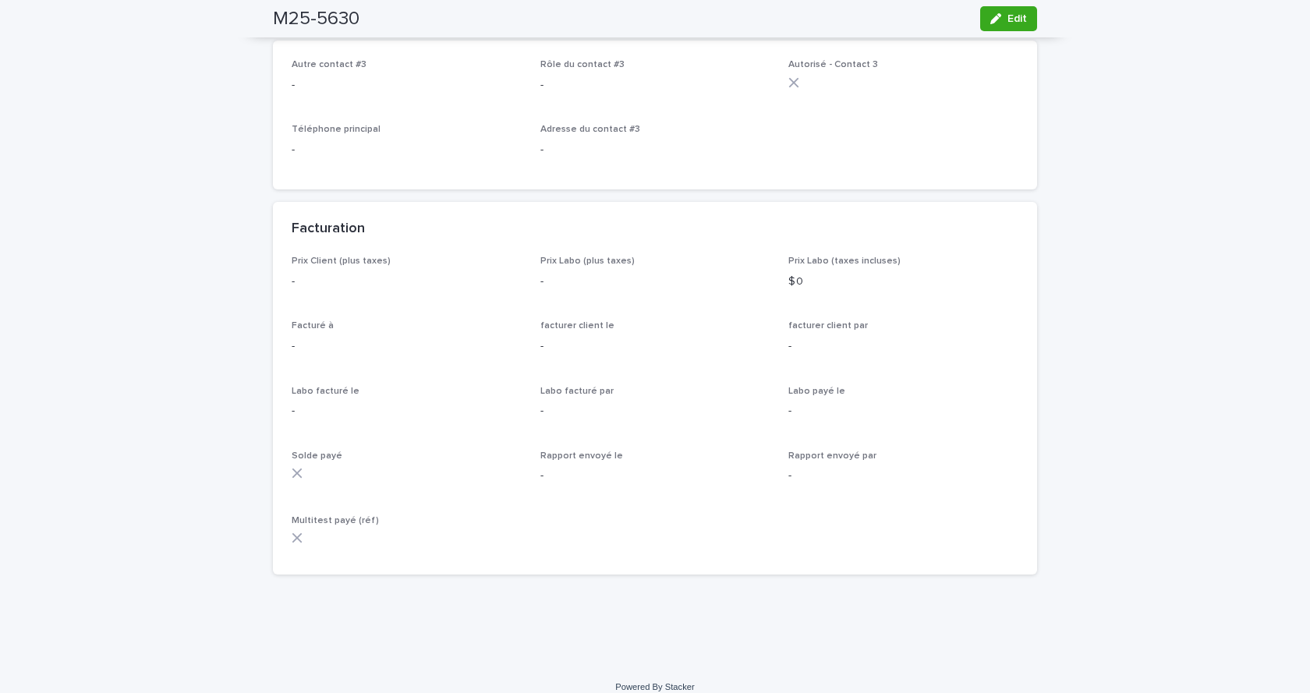
click at [990, 23] on icon "button" at bounding box center [995, 18] width 11 height 11
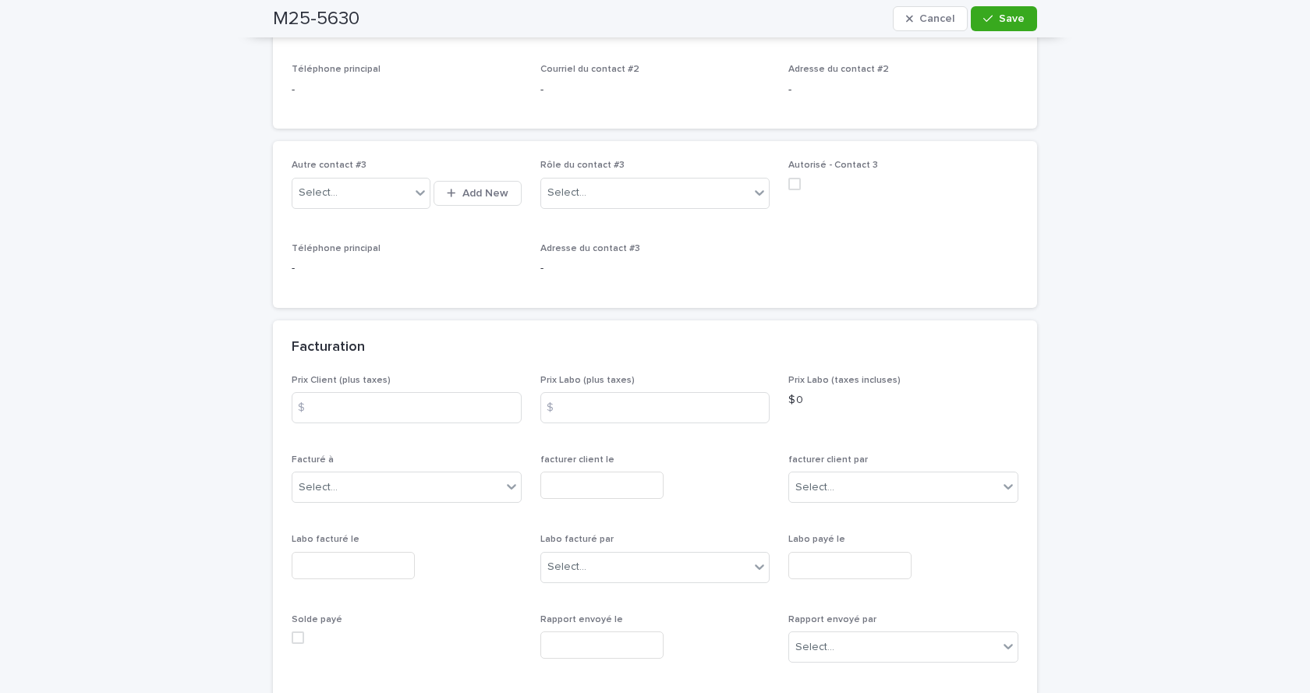
click at [321, 565] on input "text" at bounding box center [353, 565] width 123 height 27
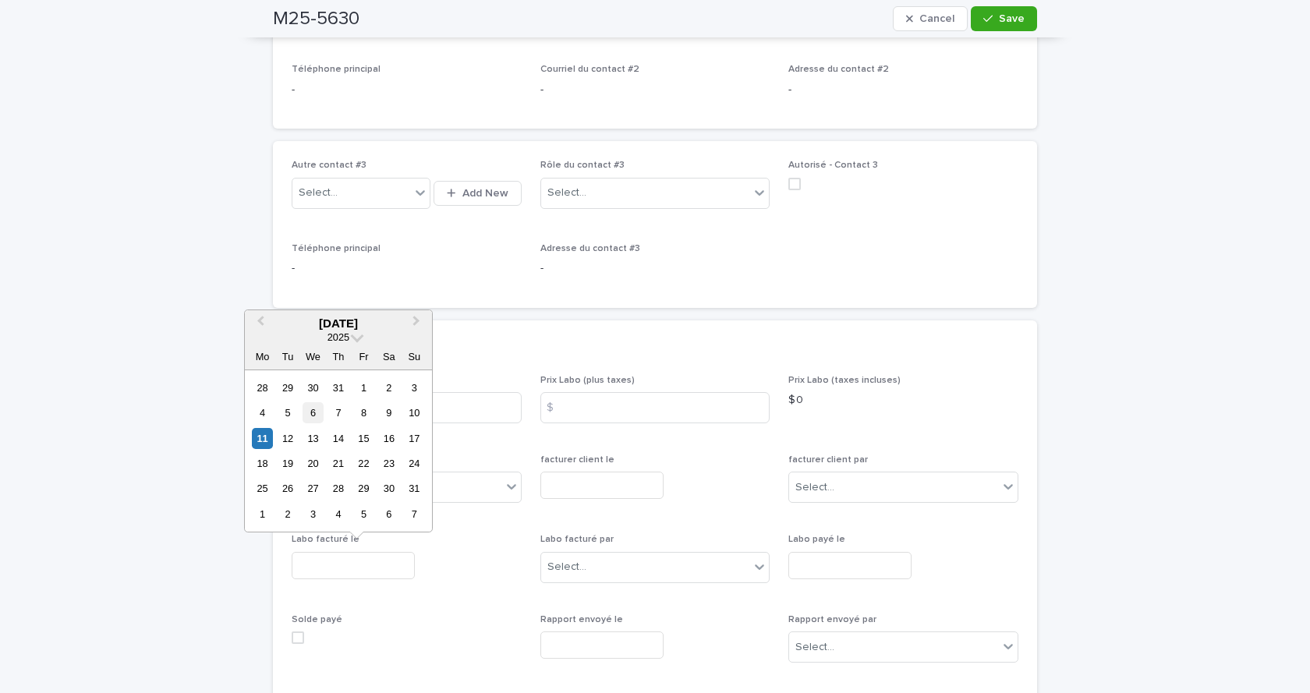
click at [310, 409] on div "6" at bounding box center [313, 412] width 21 height 21
type input "**********"
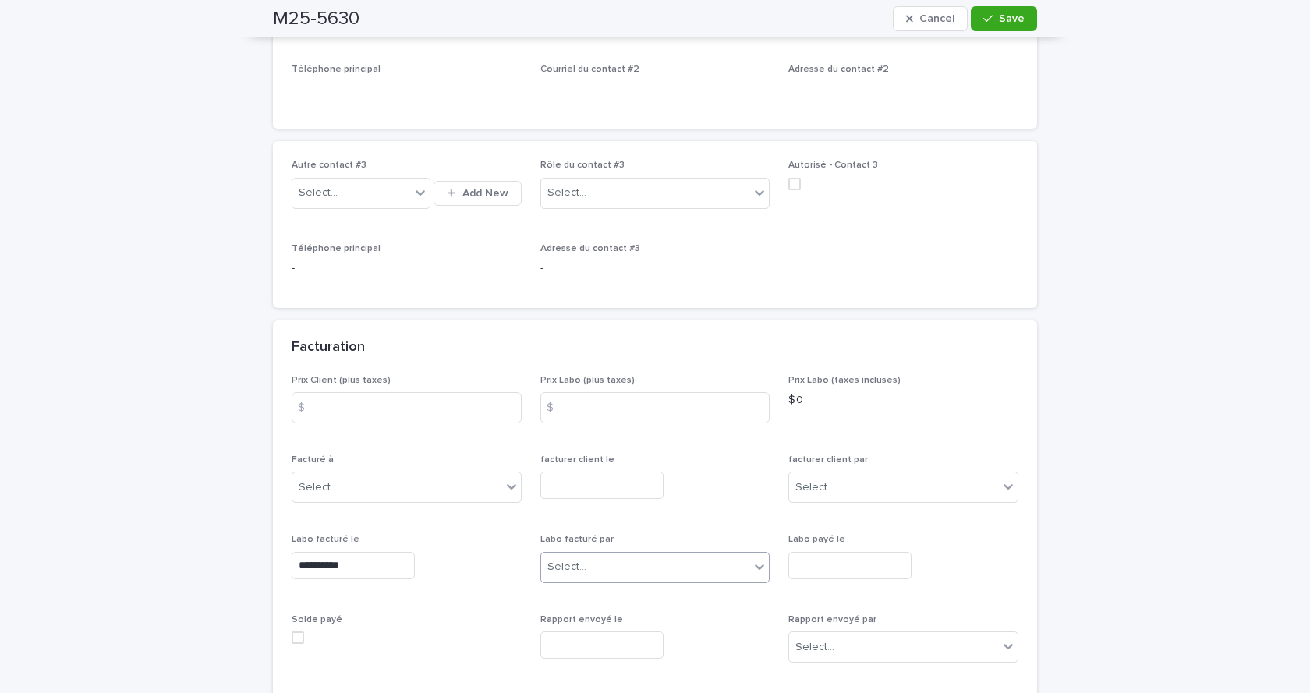
click at [595, 566] on div "Select..." at bounding box center [645, 567] width 209 height 26
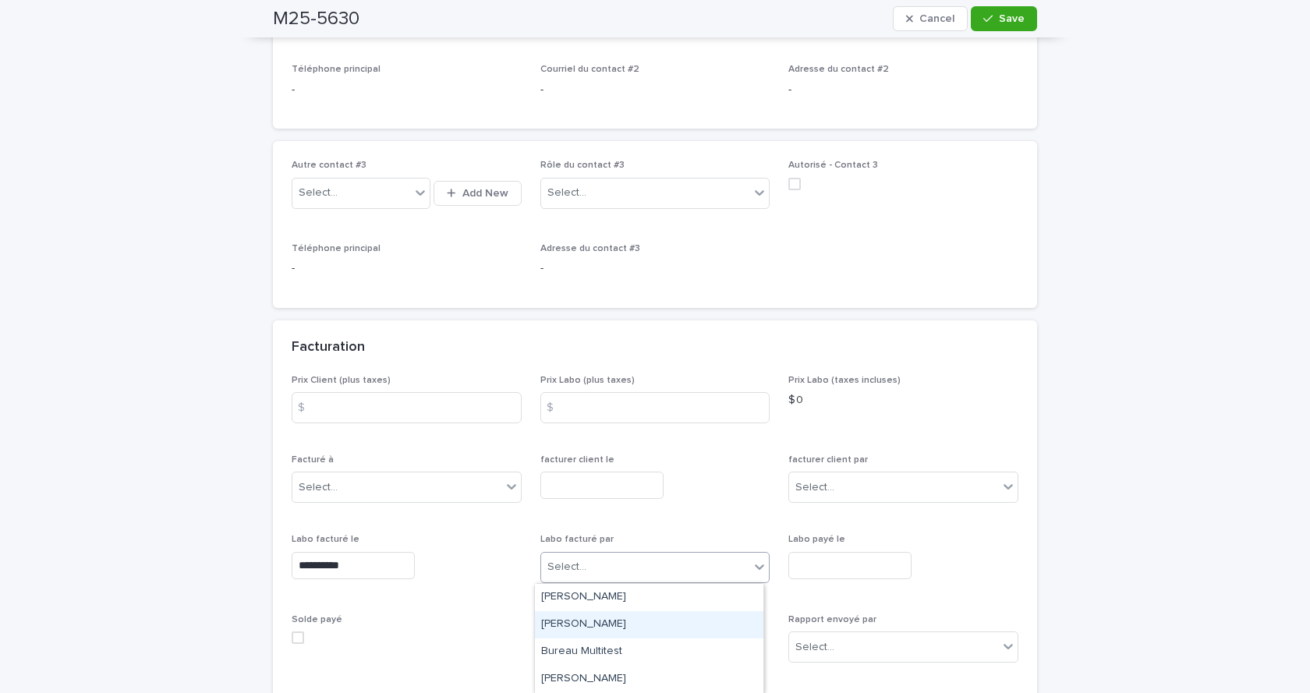
scroll to position [156, 0]
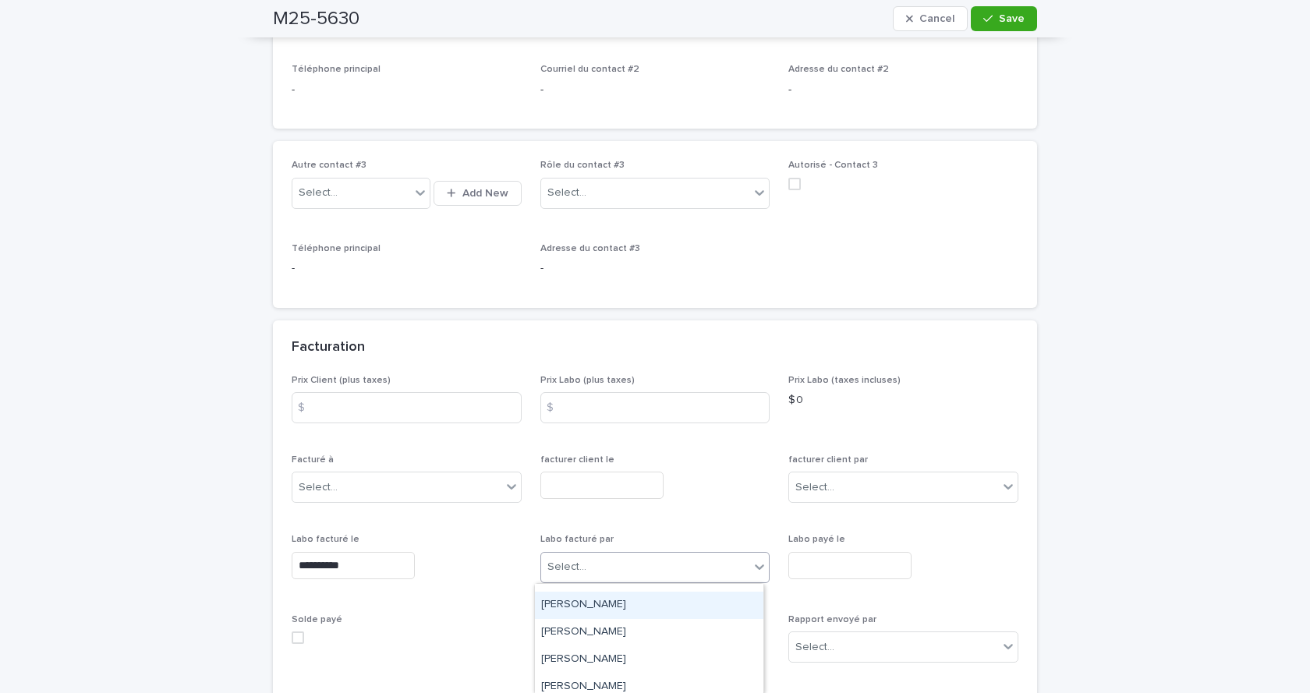
click at [584, 600] on div "[PERSON_NAME]" at bounding box center [649, 605] width 228 height 27
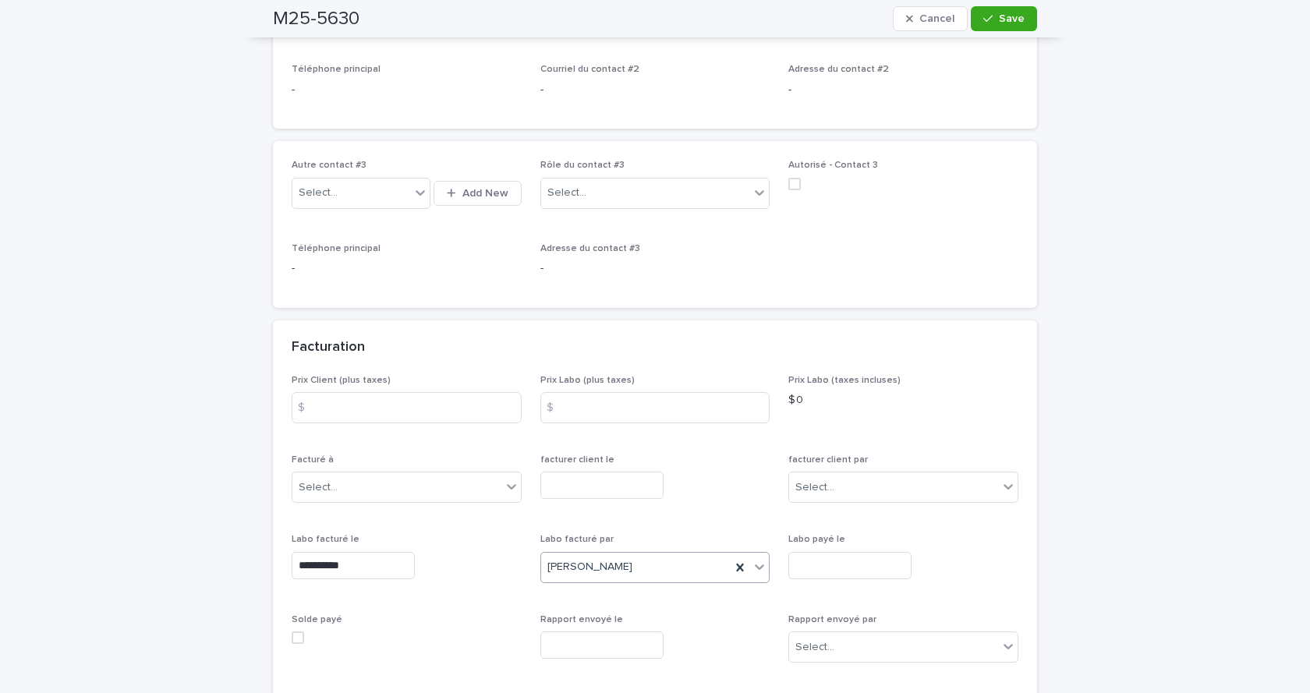
scroll to position [1152, 0]
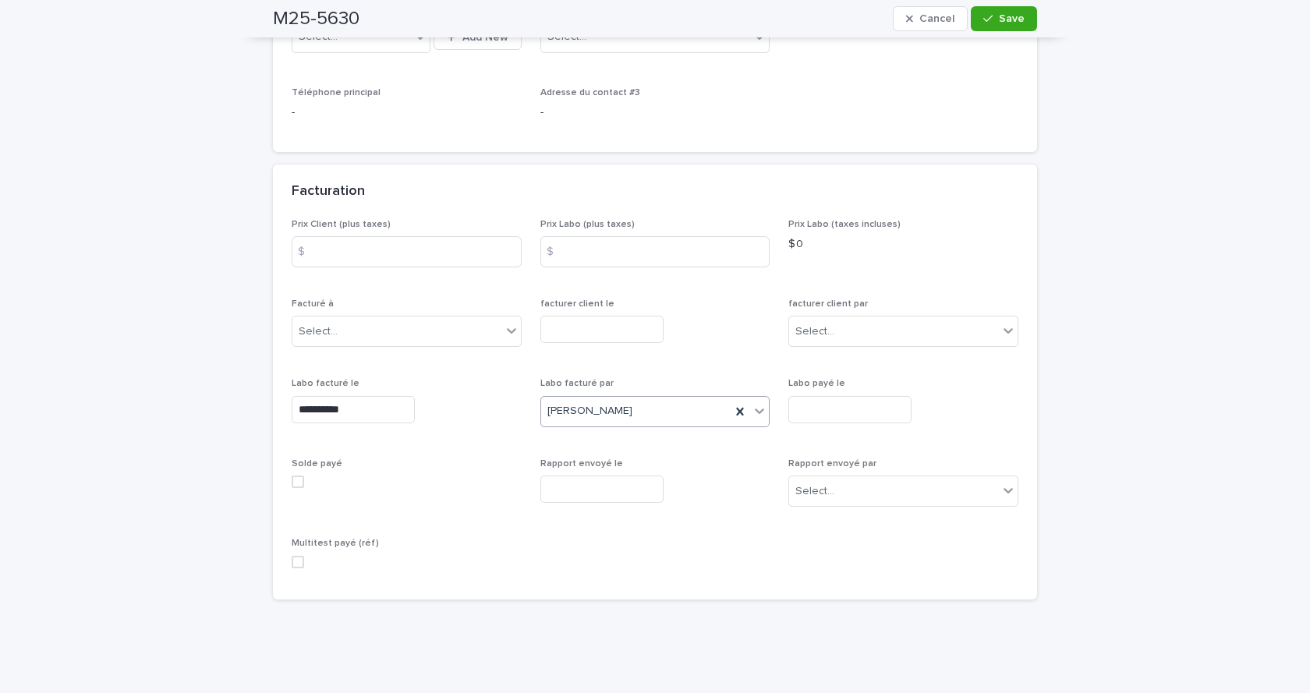
click at [292, 566] on span at bounding box center [298, 562] width 12 height 12
click at [1011, 16] on span "Save" at bounding box center [1012, 18] width 26 height 11
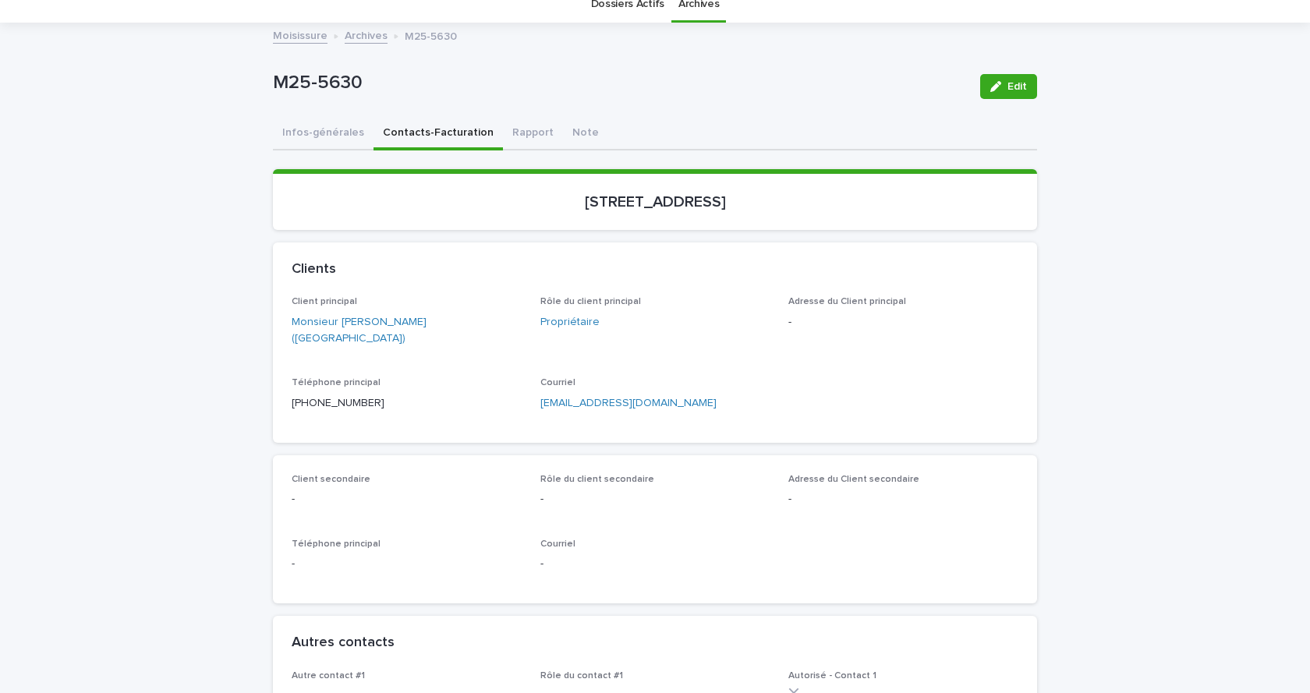
scroll to position [0, 0]
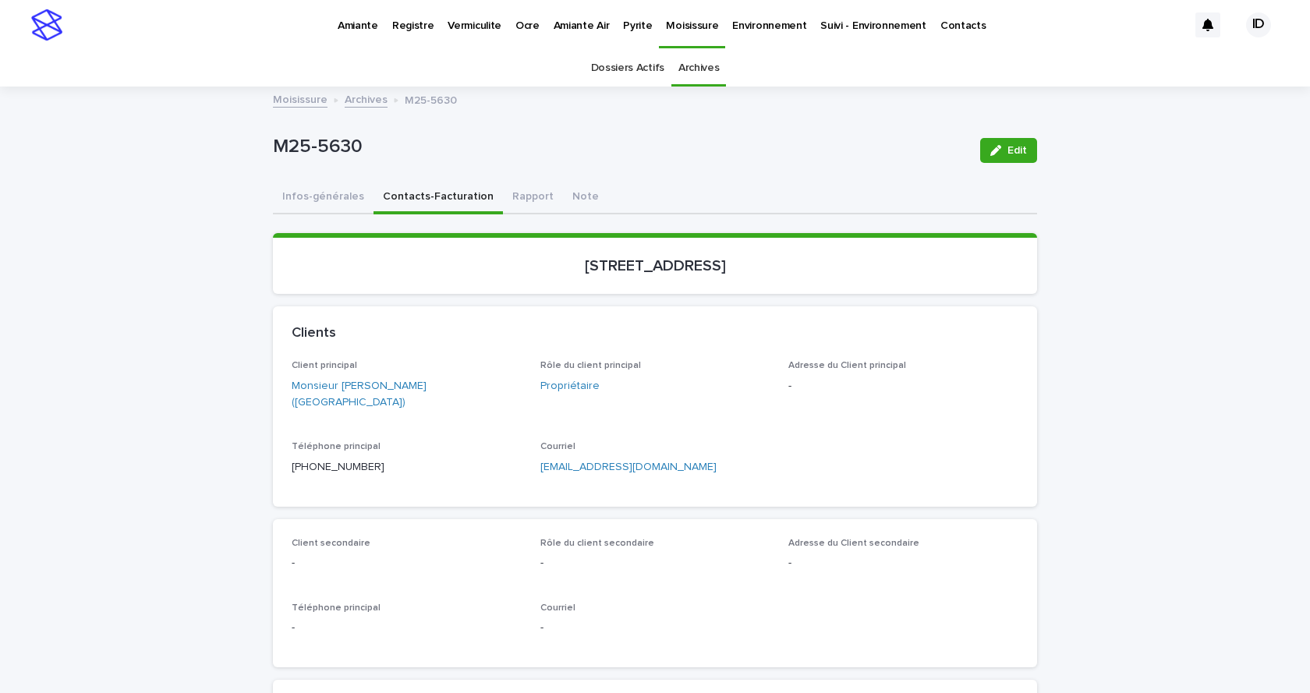
click at [354, 98] on link "Archives" at bounding box center [366, 99] width 43 height 18
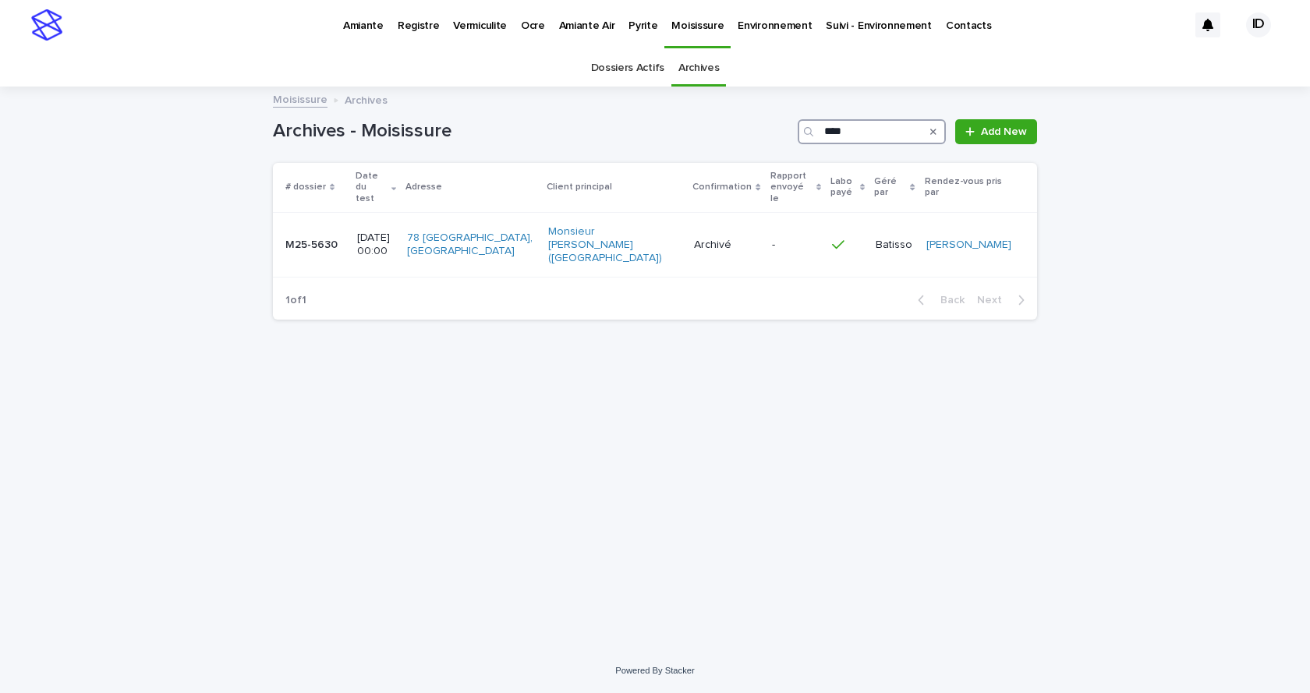
click at [862, 129] on input "****" at bounding box center [872, 131] width 148 height 25
type input "****"
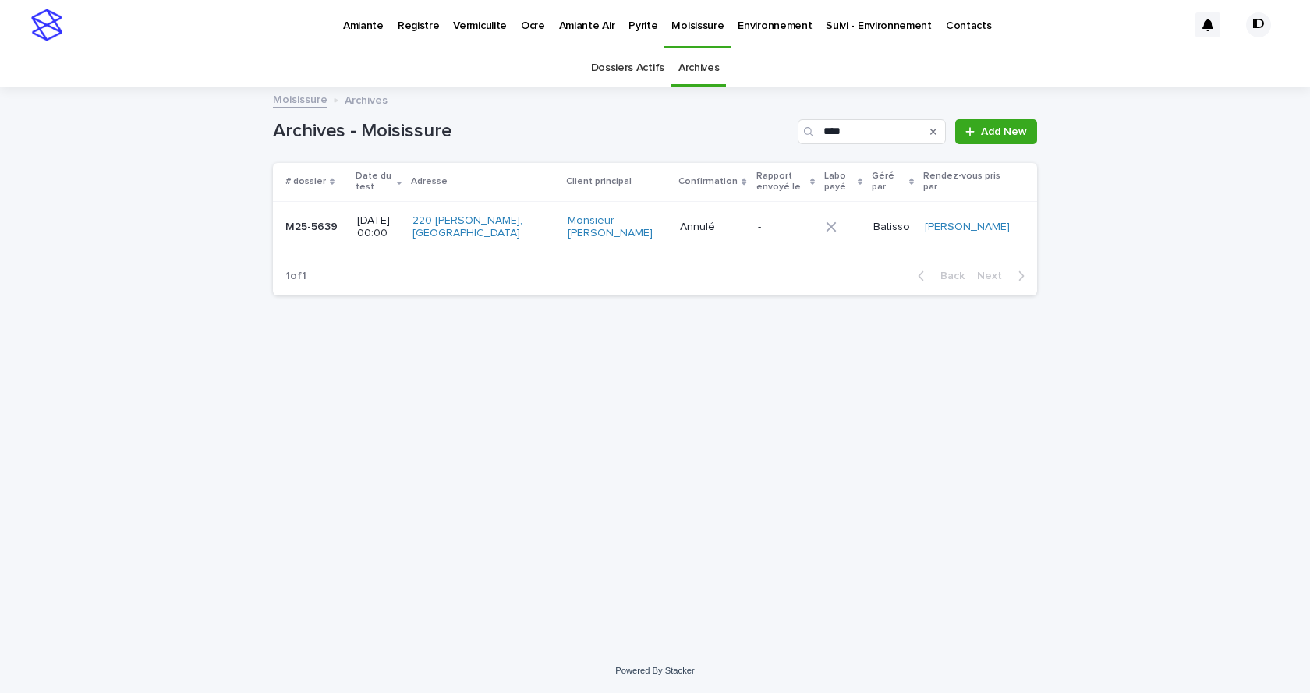
click at [668, 245] on div "Monsieur [PERSON_NAME]" at bounding box center [618, 227] width 101 height 39
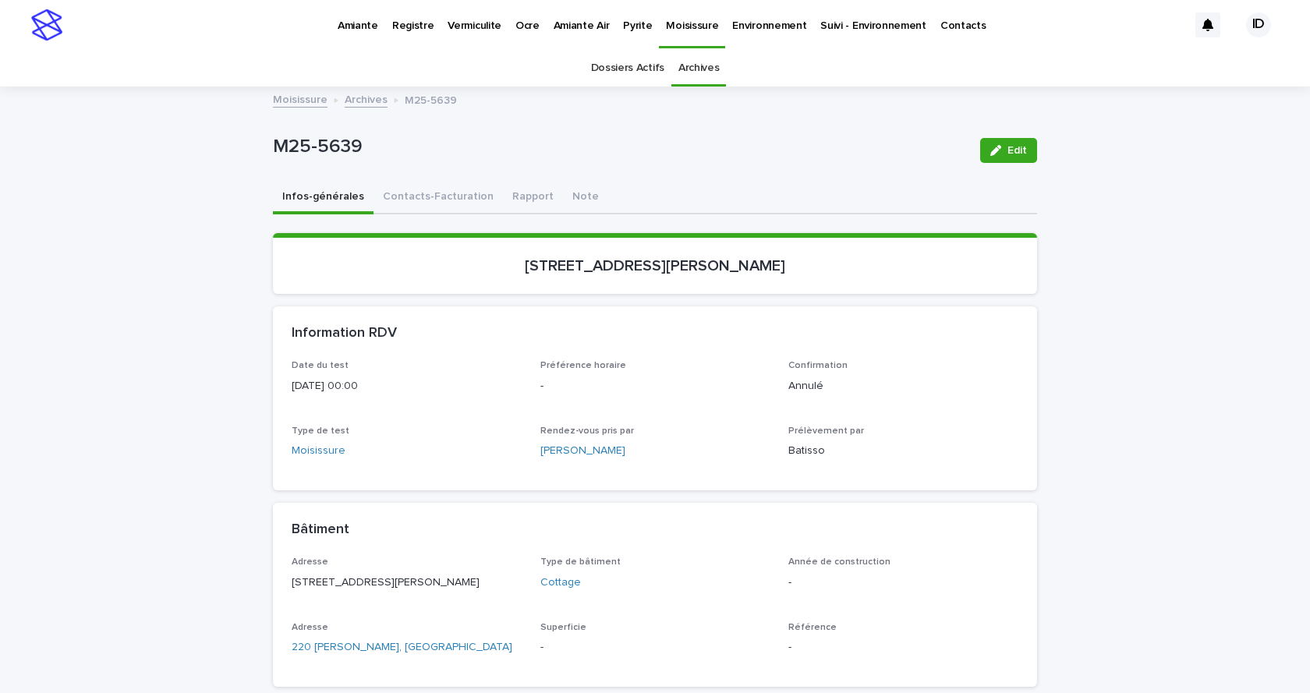
scroll to position [144, 0]
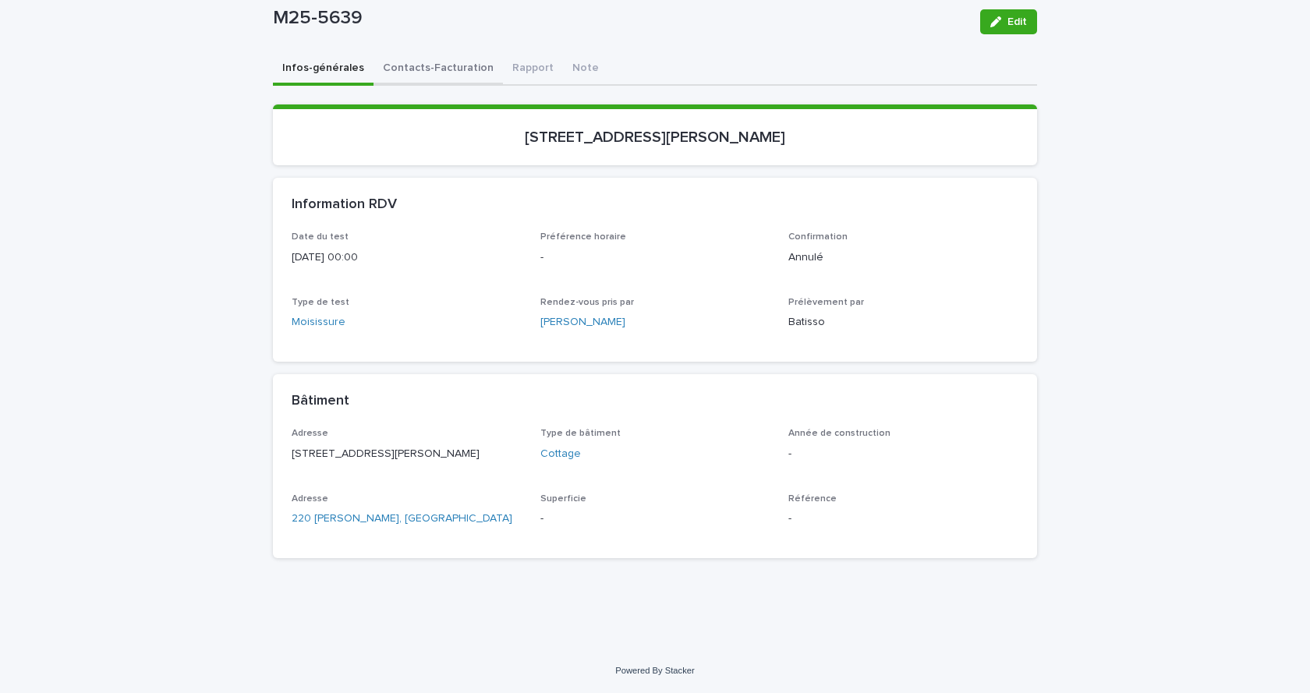
click at [441, 53] on div "Infos-générales Contacts-Facturation Rapport Note Loading... Saving… Loading...…" at bounding box center [655, 312] width 764 height 518
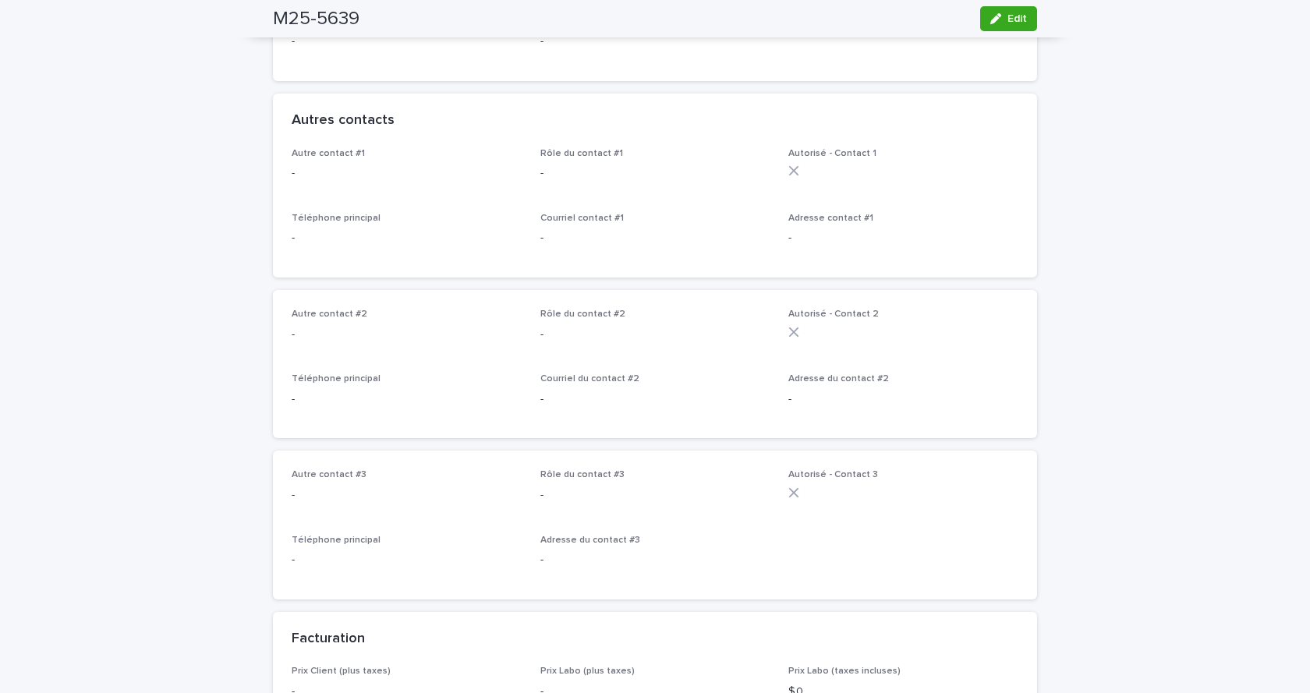
scroll to position [960, 0]
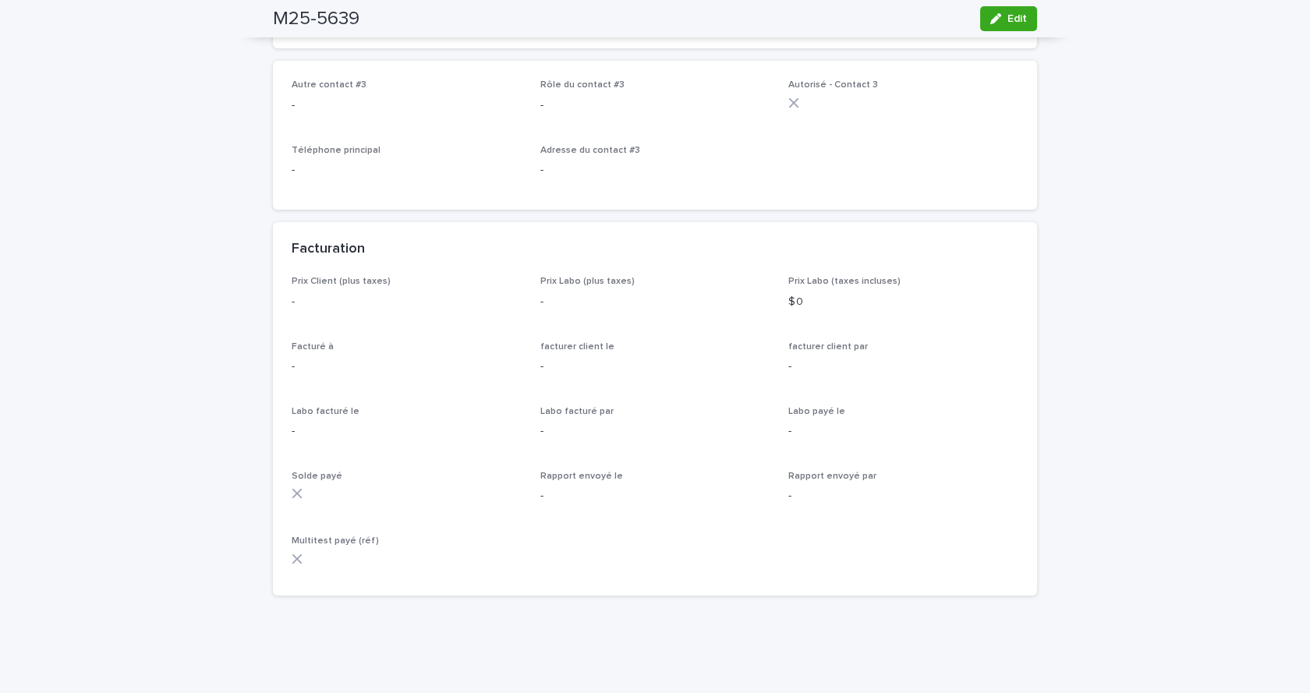
click at [1007, 22] on span "Edit" at bounding box center [1016, 18] width 19 height 11
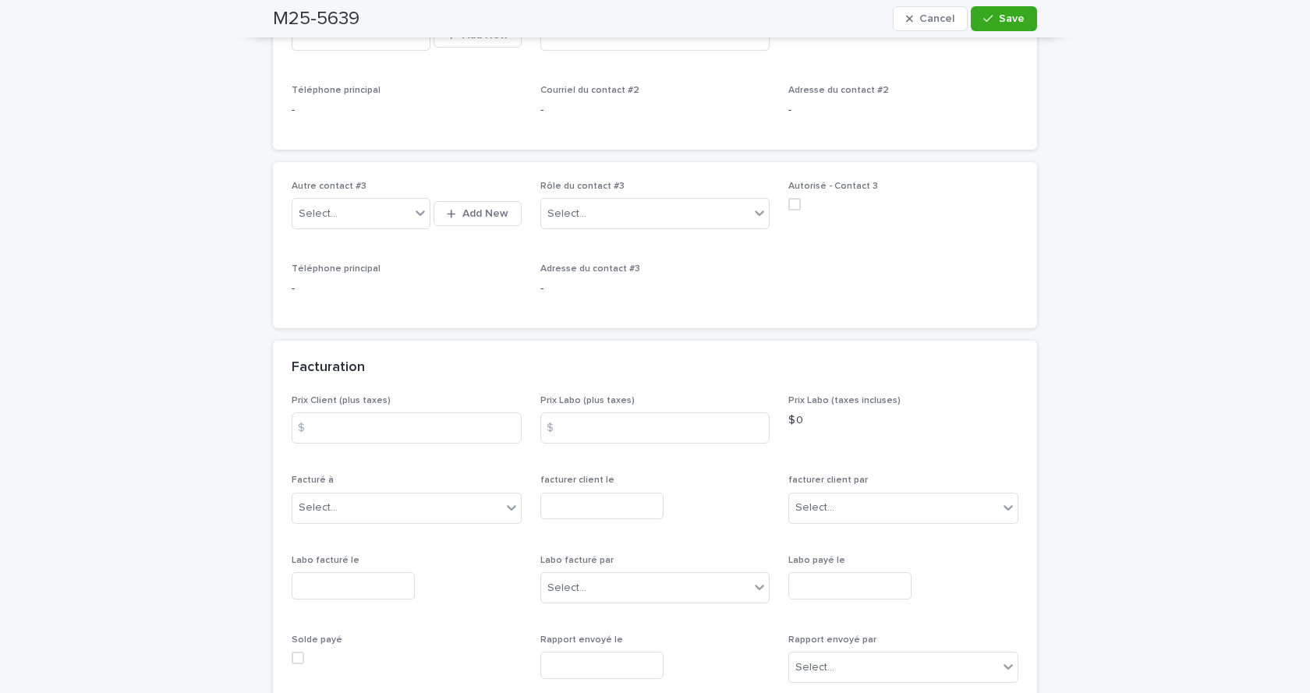
click at [337, 589] on input "text" at bounding box center [353, 585] width 123 height 27
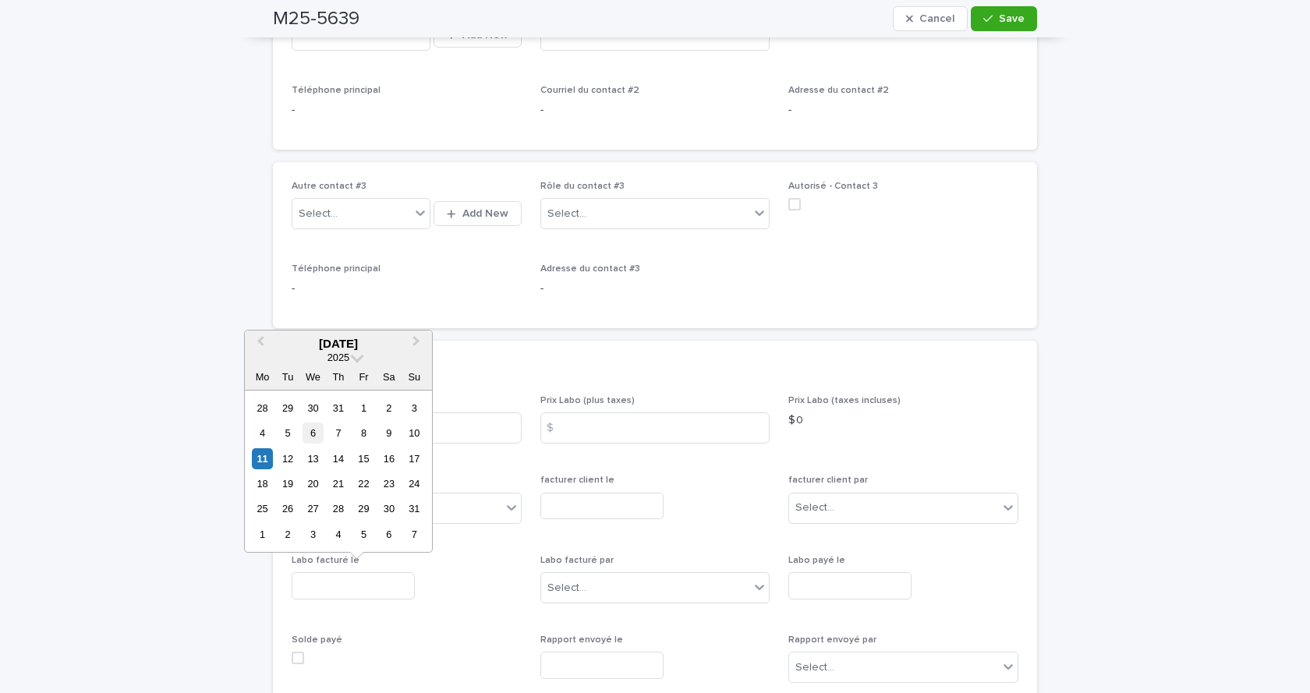
click at [310, 430] on div "6" at bounding box center [313, 433] width 21 height 21
type input "**********"
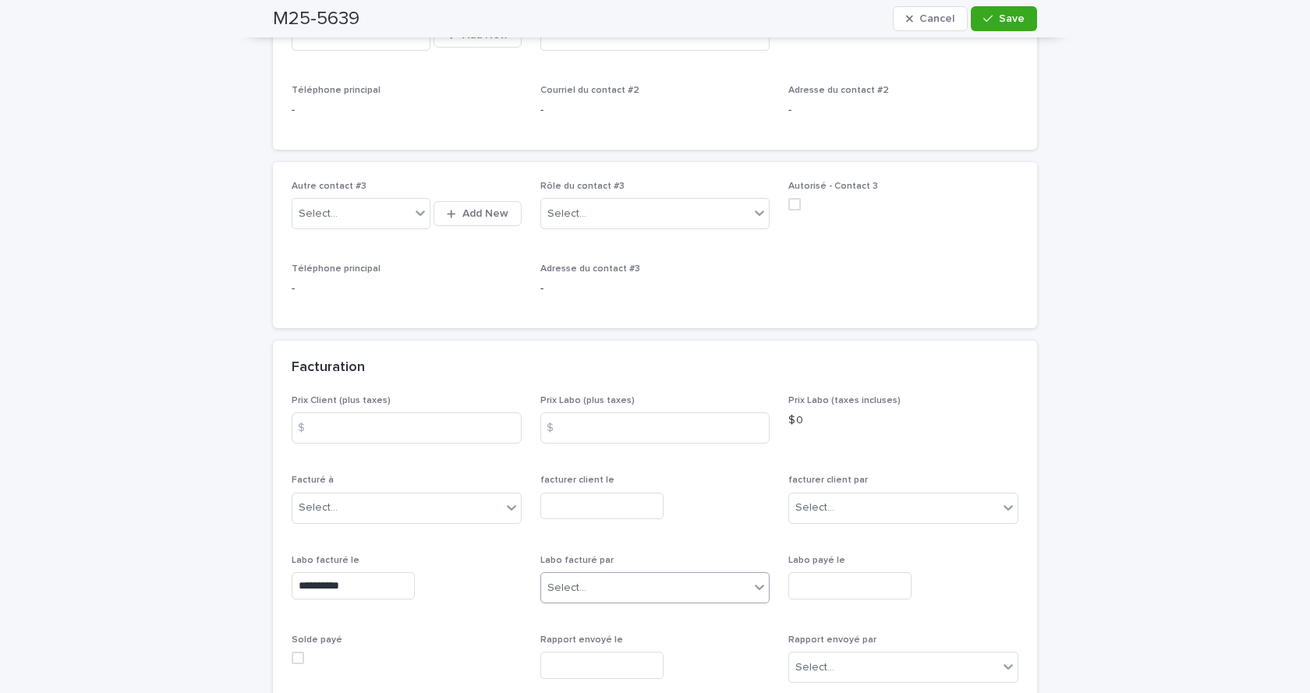
click at [577, 585] on div "Select..." at bounding box center [566, 588] width 39 height 16
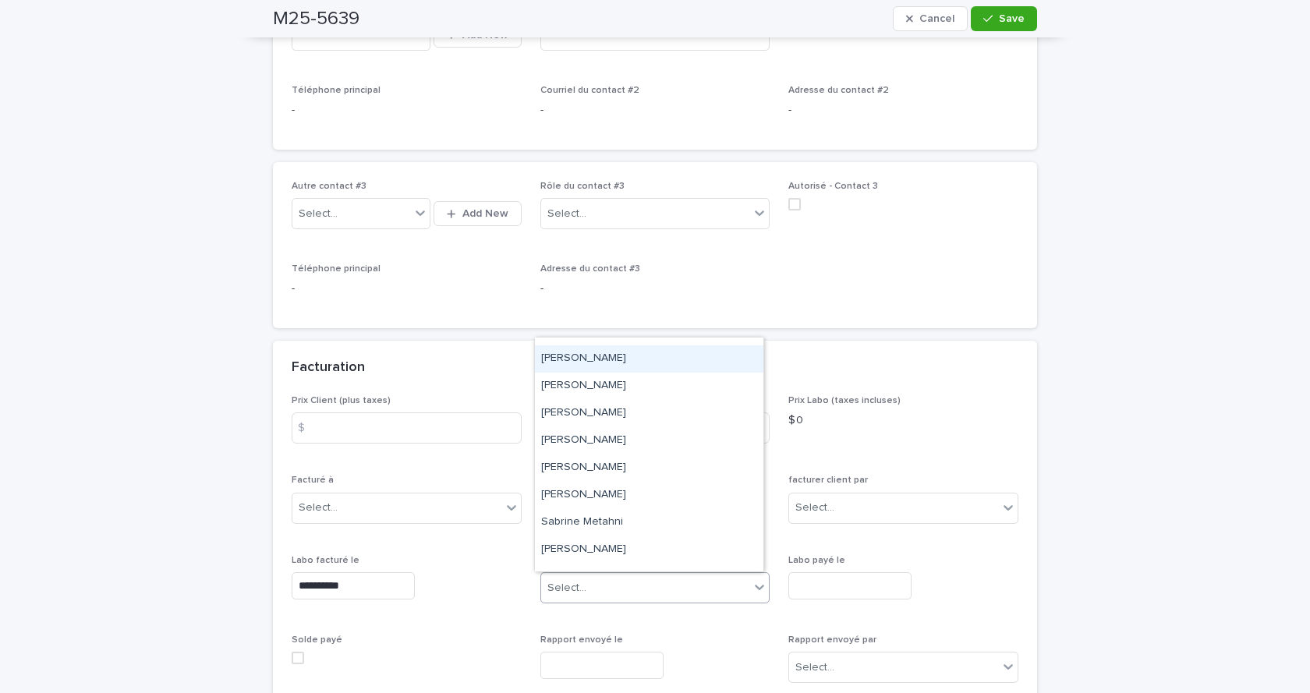
click at [599, 356] on div "[PERSON_NAME]" at bounding box center [649, 358] width 228 height 27
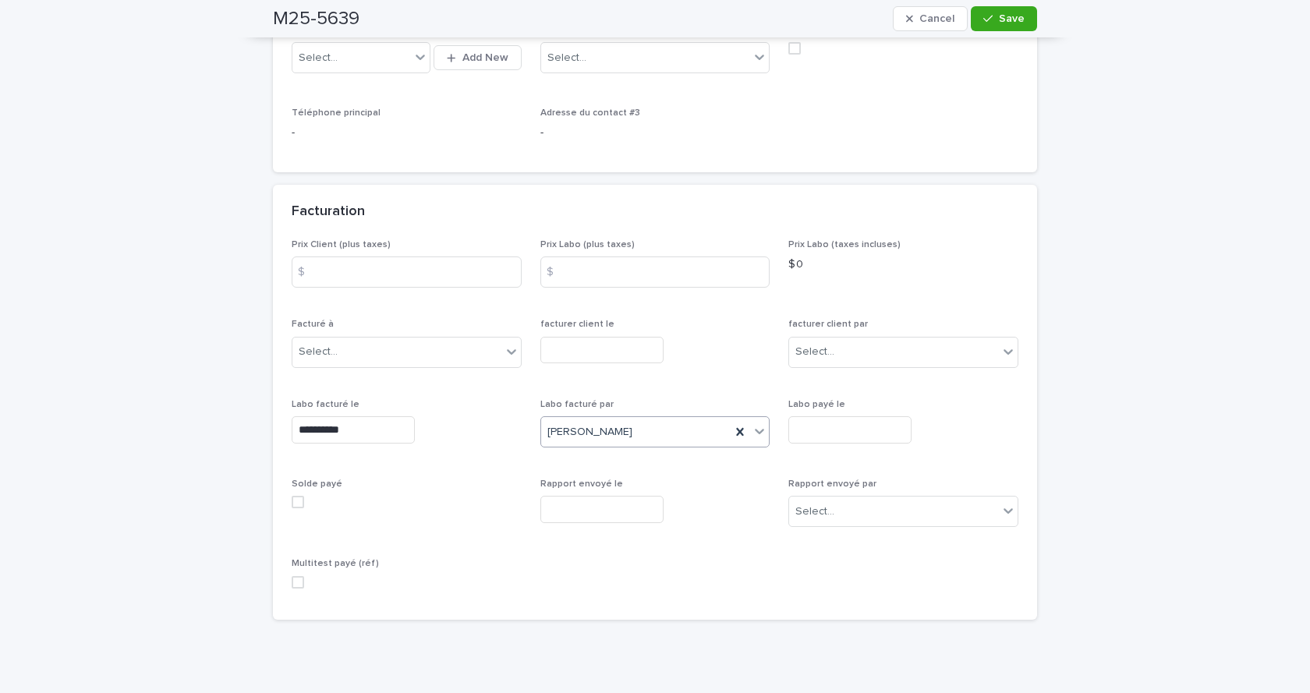
scroll to position [1177, 0]
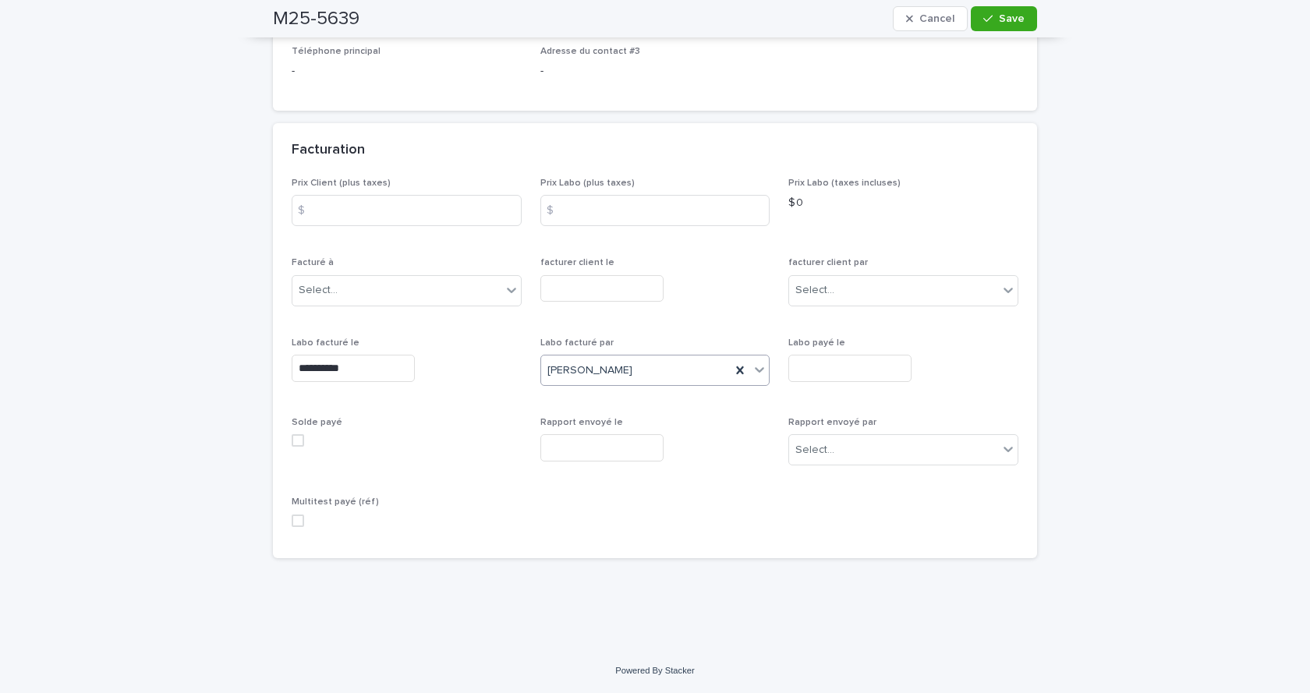
drag, startPoint x: 297, startPoint y: 522, endPoint x: 336, endPoint y: 518, distance: 39.2
click at [297, 521] on span at bounding box center [298, 521] width 12 height 12
click at [1015, 19] on span "Save" at bounding box center [1012, 18] width 26 height 11
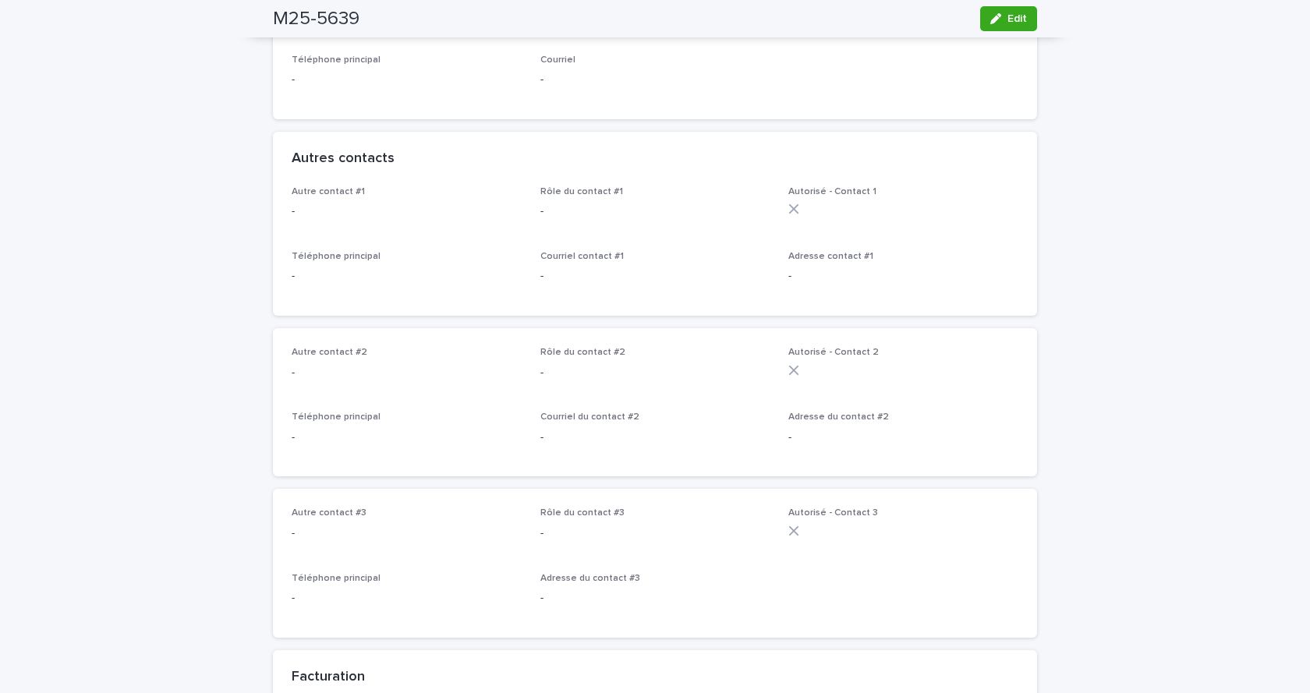
scroll to position [142, 0]
